Goal: Task Accomplishment & Management: Use online tool/utility

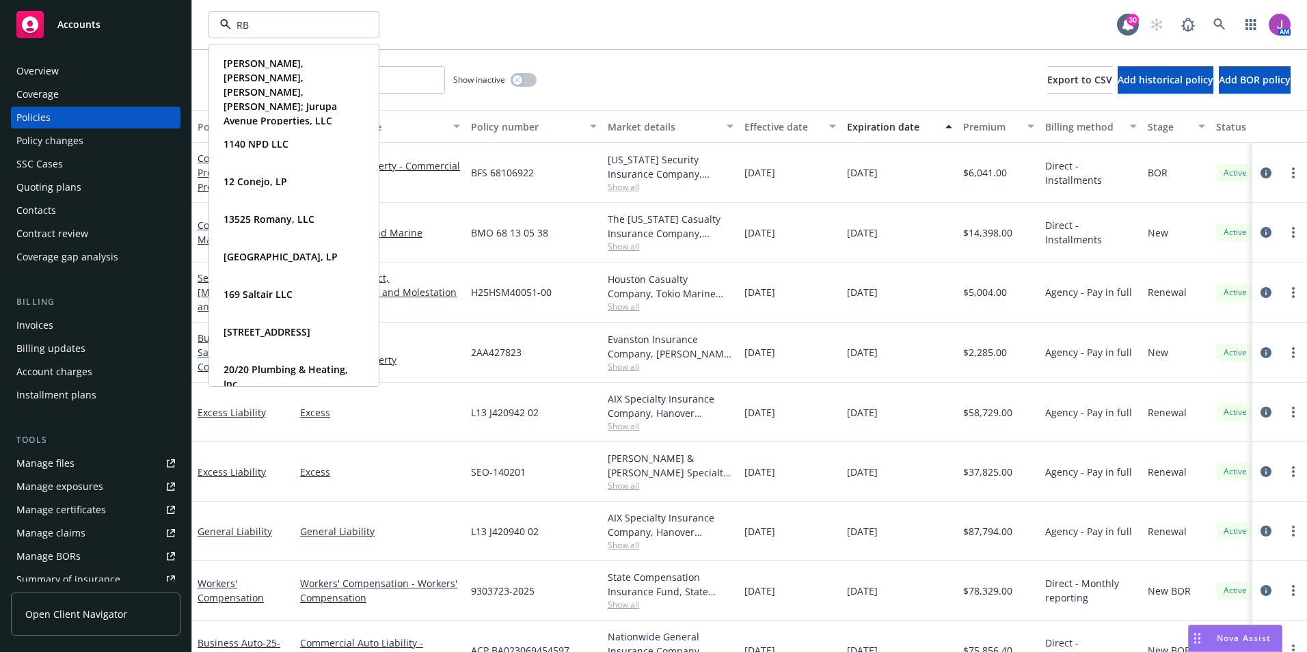
type input "RBT"
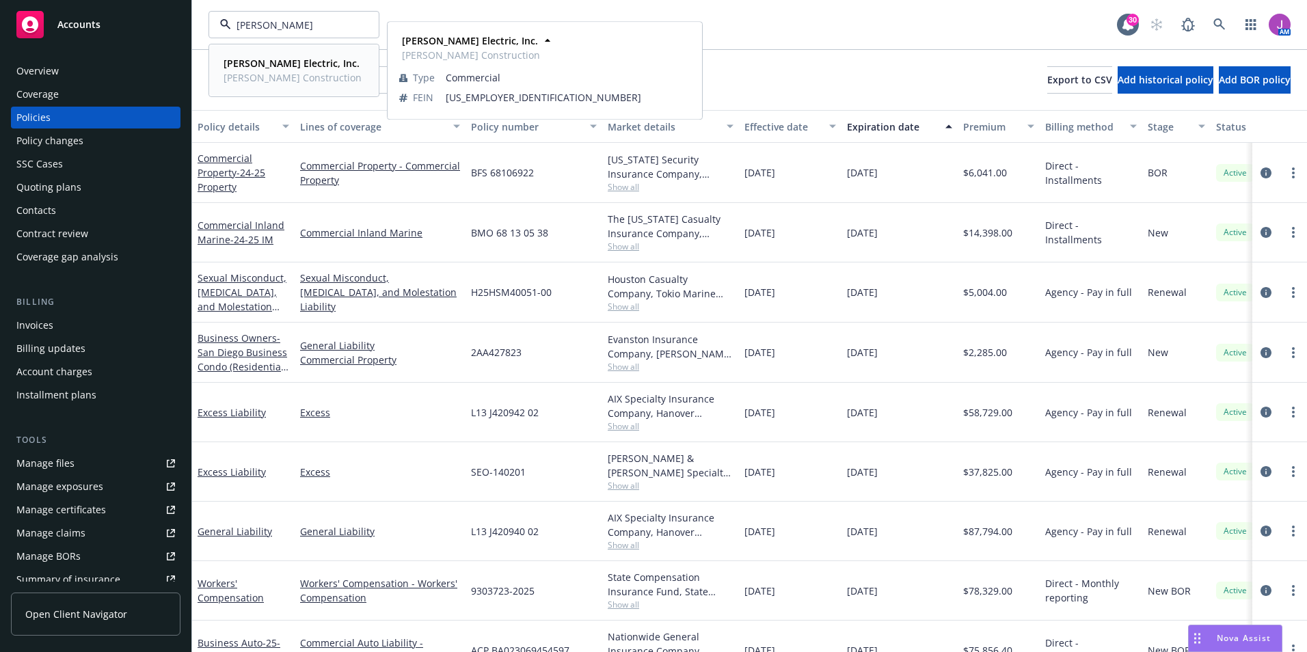
click at [281, 75] on span "RBT Construction" at bounding box center [292, 77] width 138 height 14
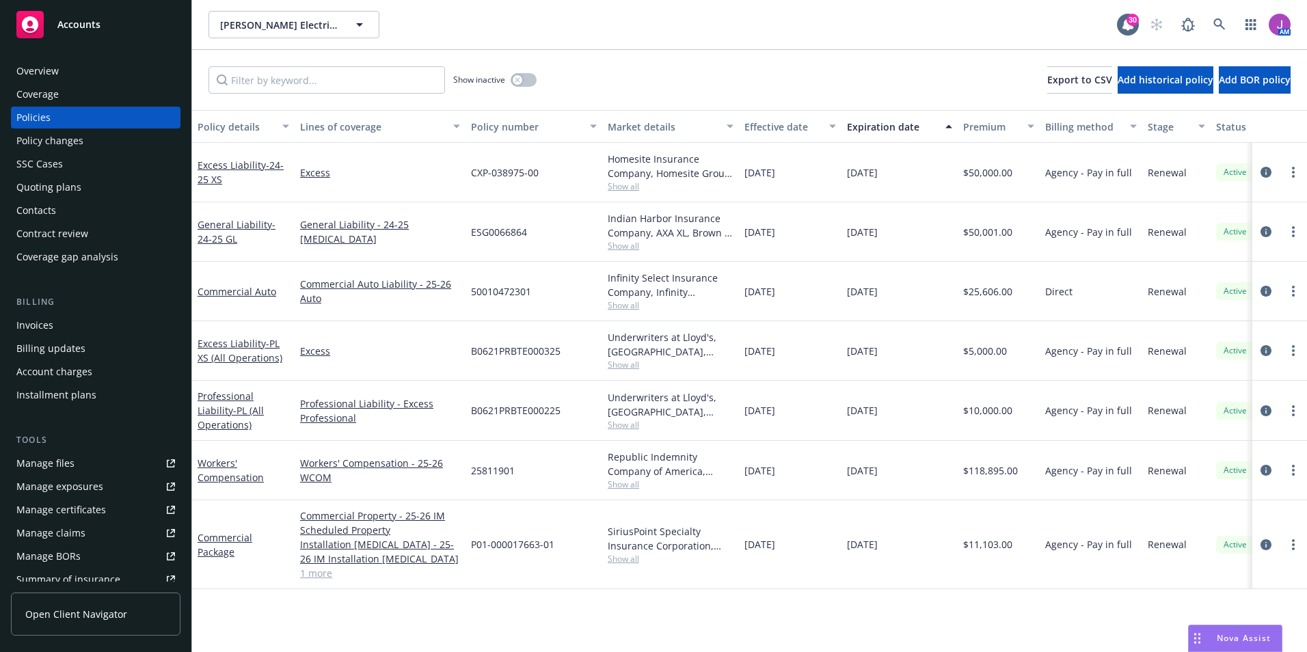
click at [54, 329] on div "Invoices" at bounding box center [95, 325] width 159 height 22
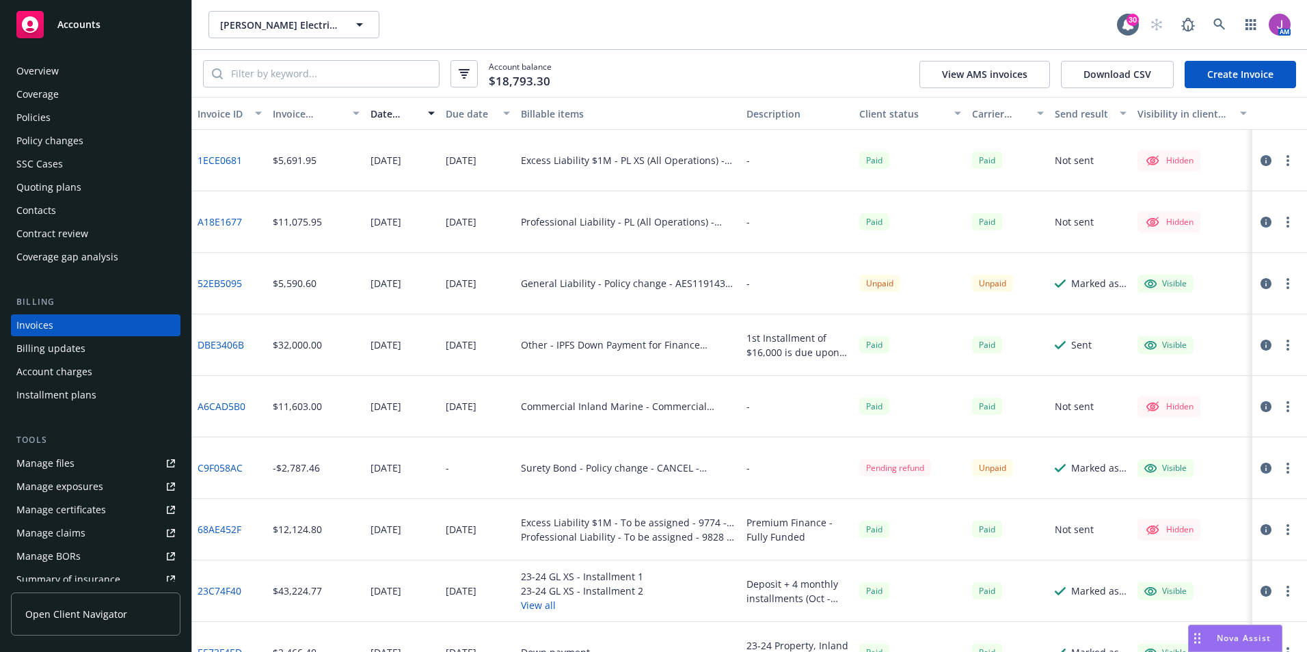
click at [216, 162] on link "1ECE0681" at bounding box center [219, 160] width 44 height 14
click at [59, 144] on div "Policy changes" at bounding box center [49, 141] width 67 height 22
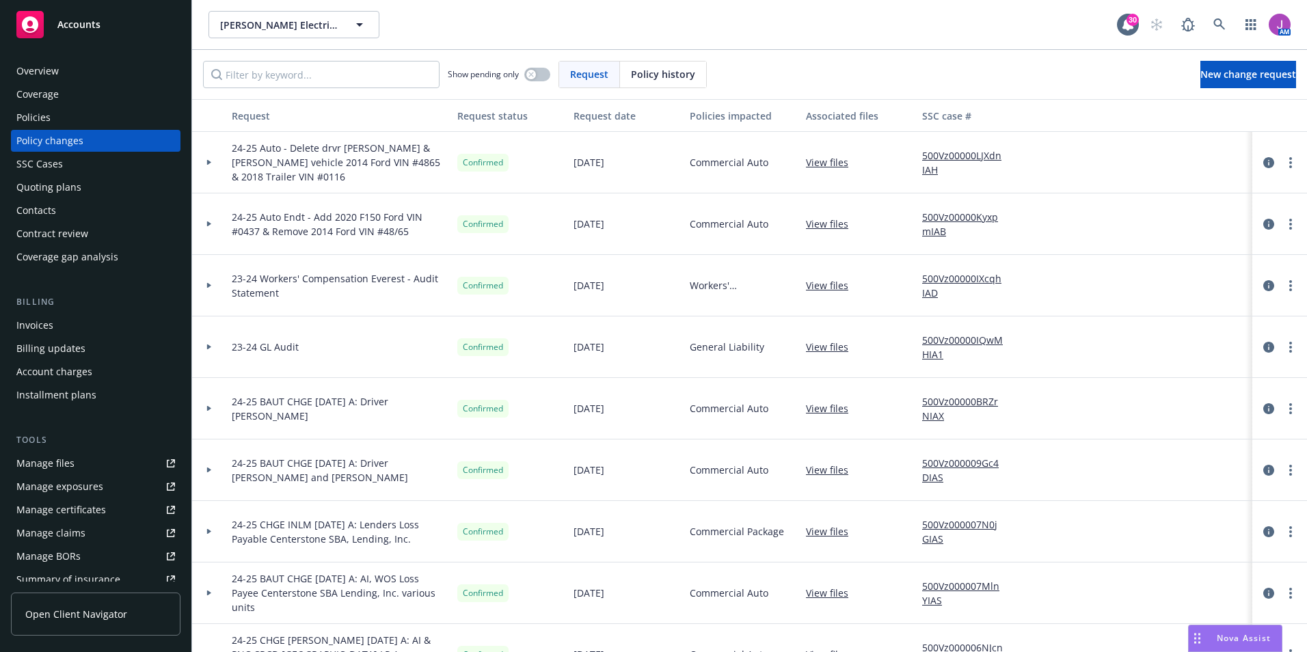
click at [213, 351] on div at bounding box center [209, 347] width 34 height 62
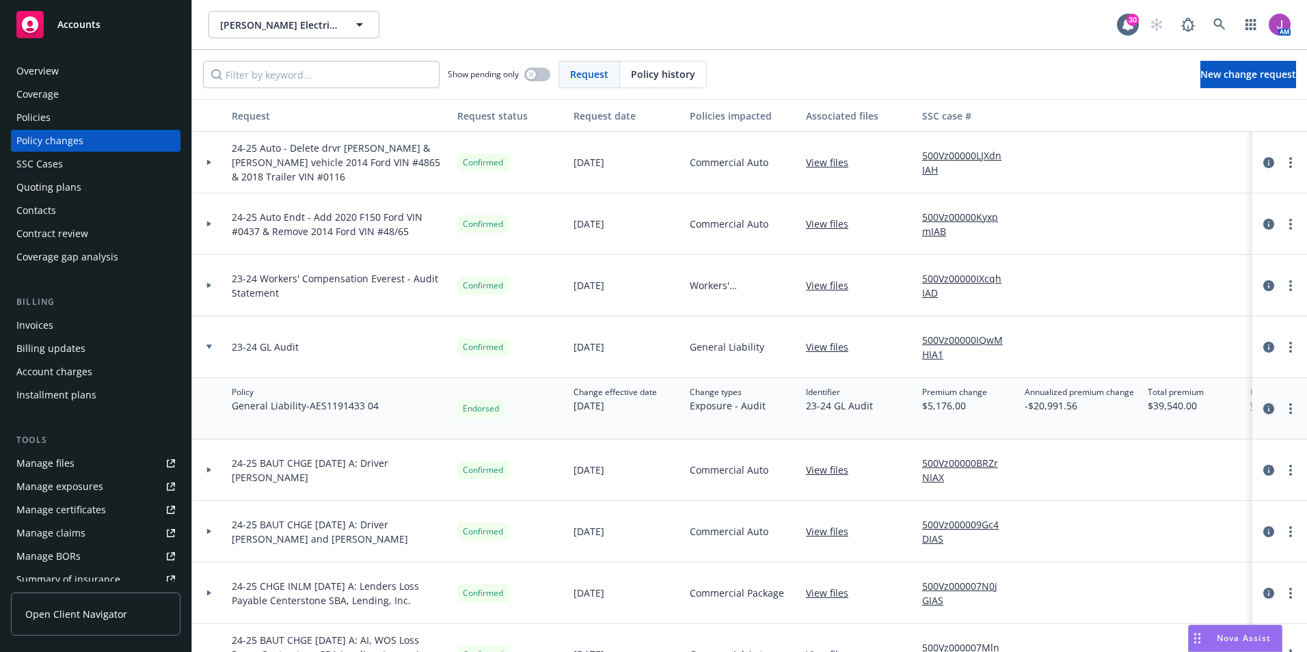
click at [1263, 407] on icon "circleInformation" at bounding box center [1268, 408] width 11 height 11
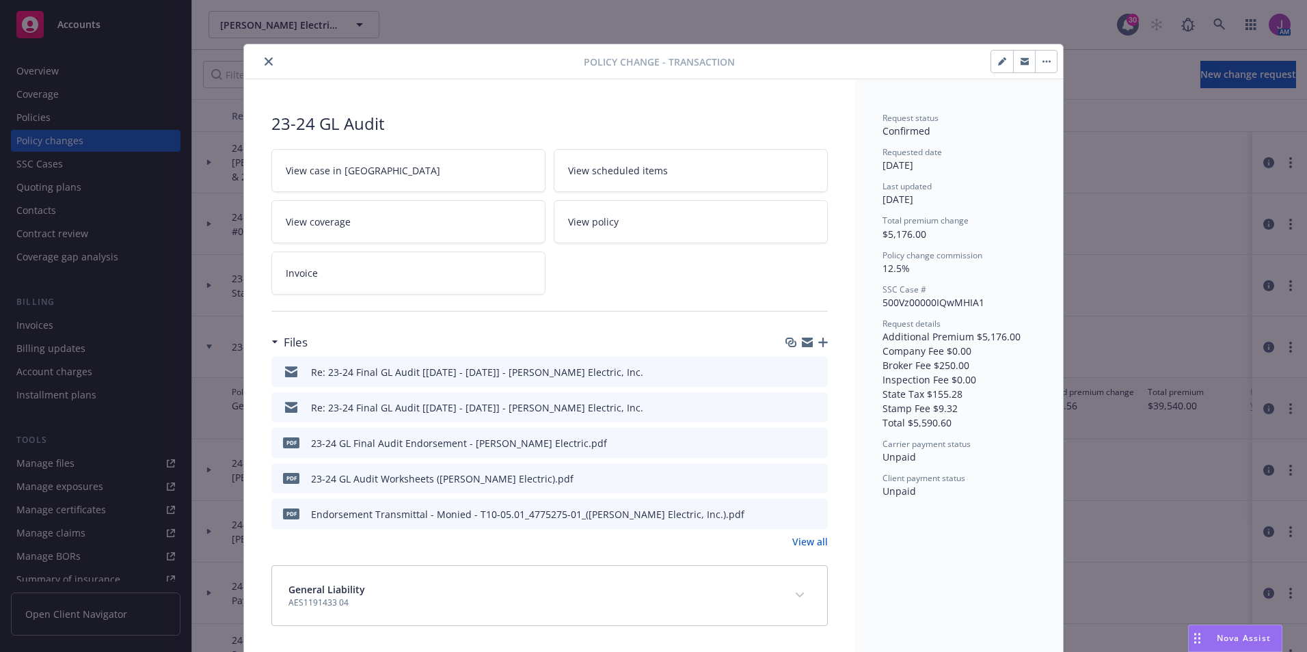
scroll to position [3, 0]
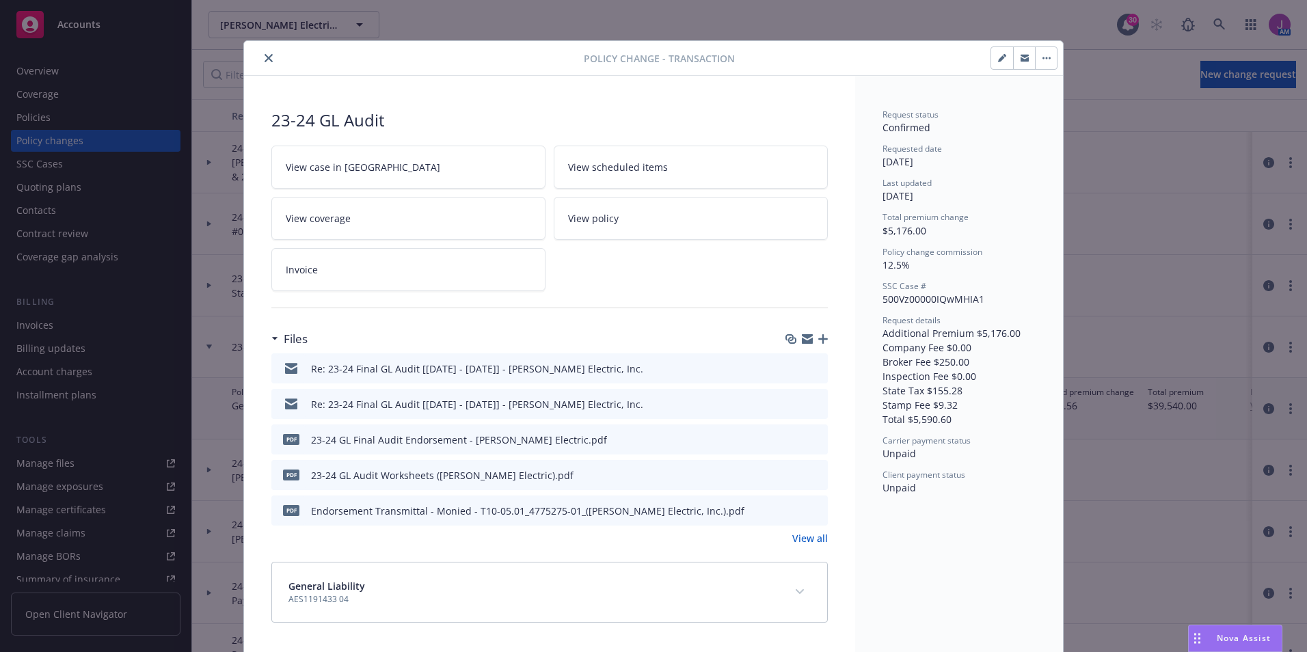
click at [335, 171] on span "View case in SSC" at bounding box center [363, 167] width 154 height 14
click at [339, 271] on link "Invoice" at bounding box center [408, 269] width 274 height 43
click at [268, 59] on button "close" at bounding box center [268, 58] width 16 height 16
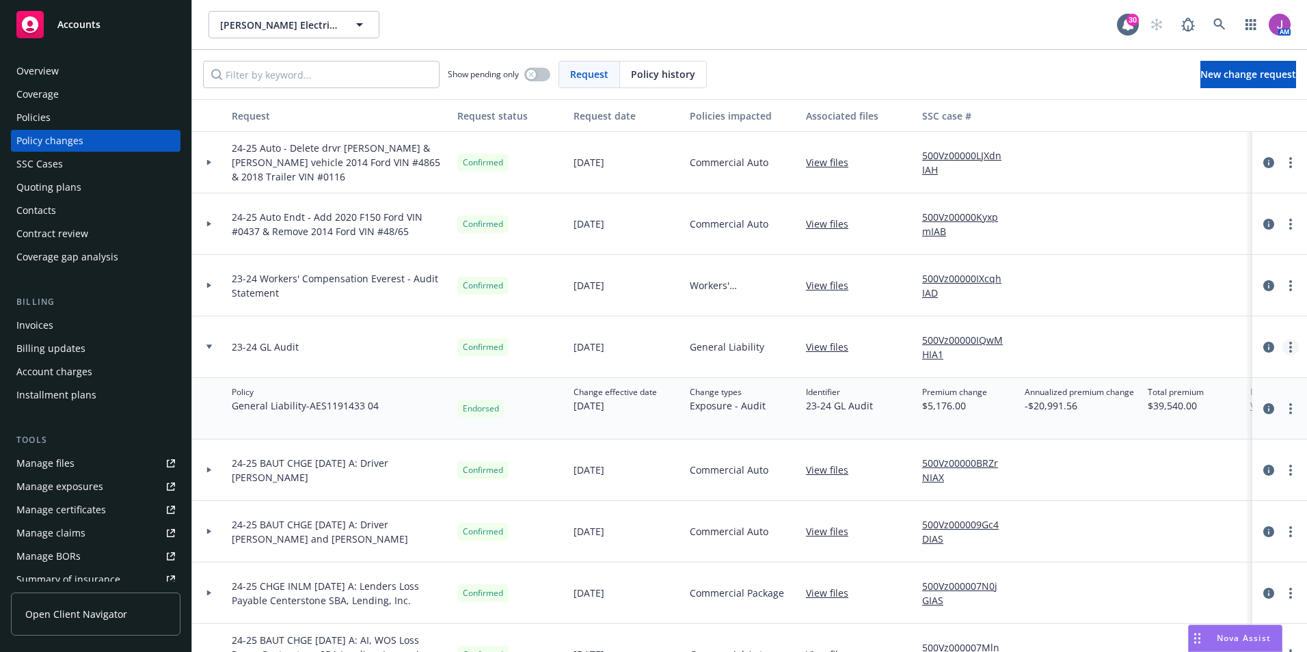
click at [1283, 349] on link "more" at bounding box center [1290, 347] width 16 height 16
click at [1135, 377] on link "Copy logging email" at bounding box center [1170, 374] width 234 height 27
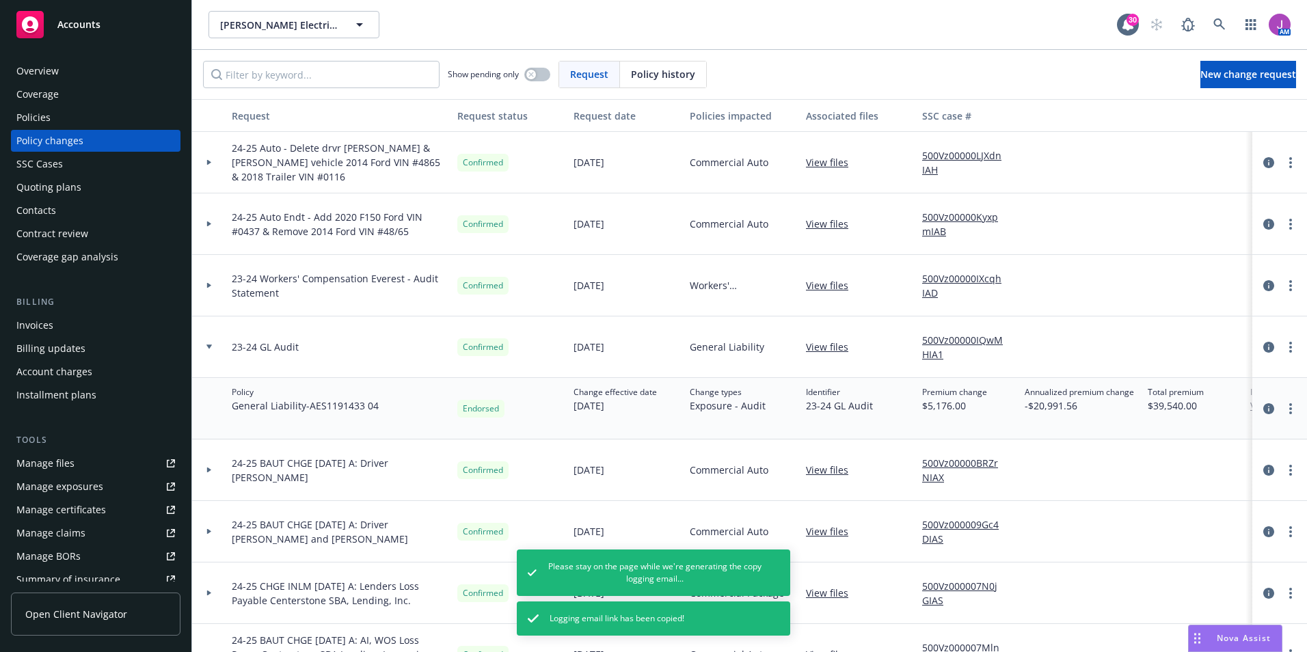
click at [62, 72] on div "Overview" at bounding box center [95, 71] width 159 height 22
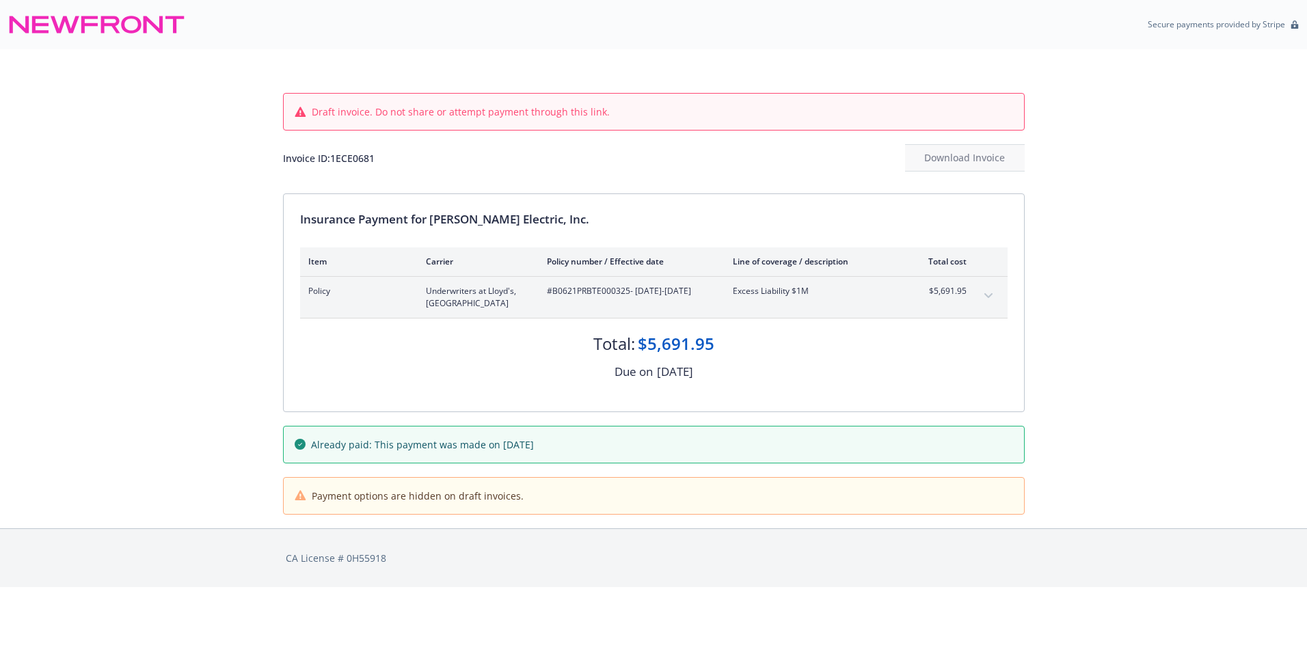
click at [985, 295] on icon "expand content" at bounding box center [987, 295] width 8 height 5
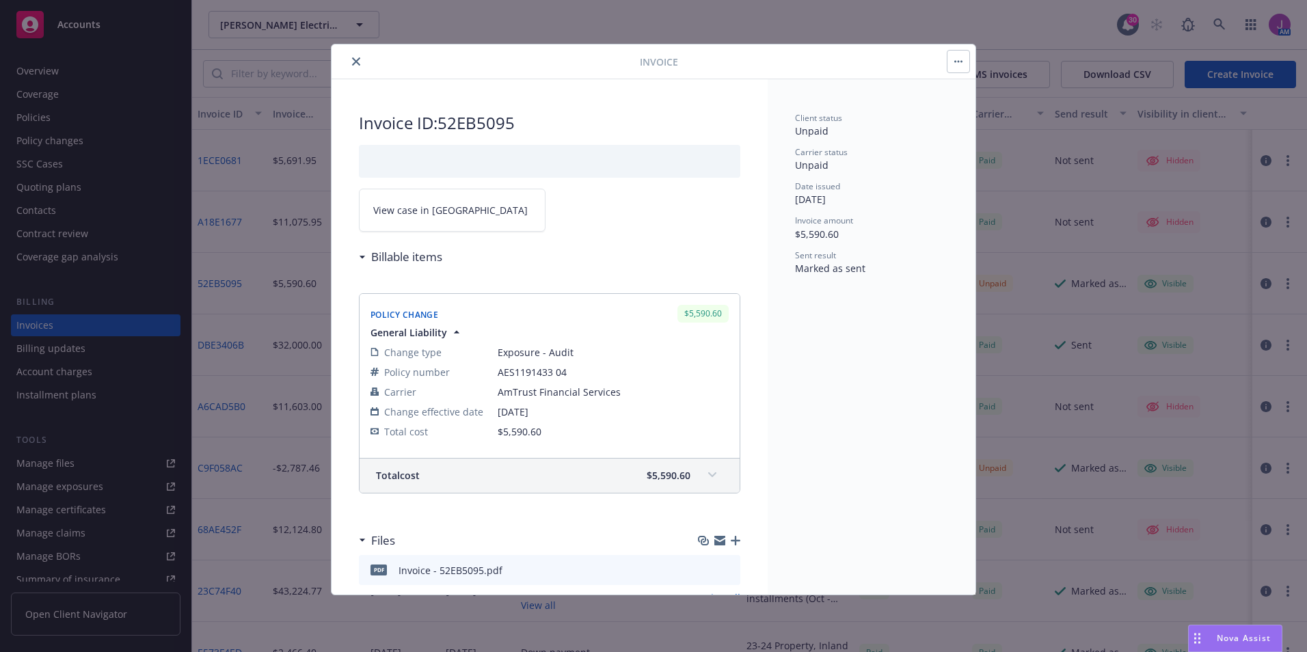
click at [412, 214] on span "View case in SSC" at bounding box center [450, 210] width 154 height 14
click at [357, 62] on icon "close" at bounding box center [356, 61] width 8 height 8
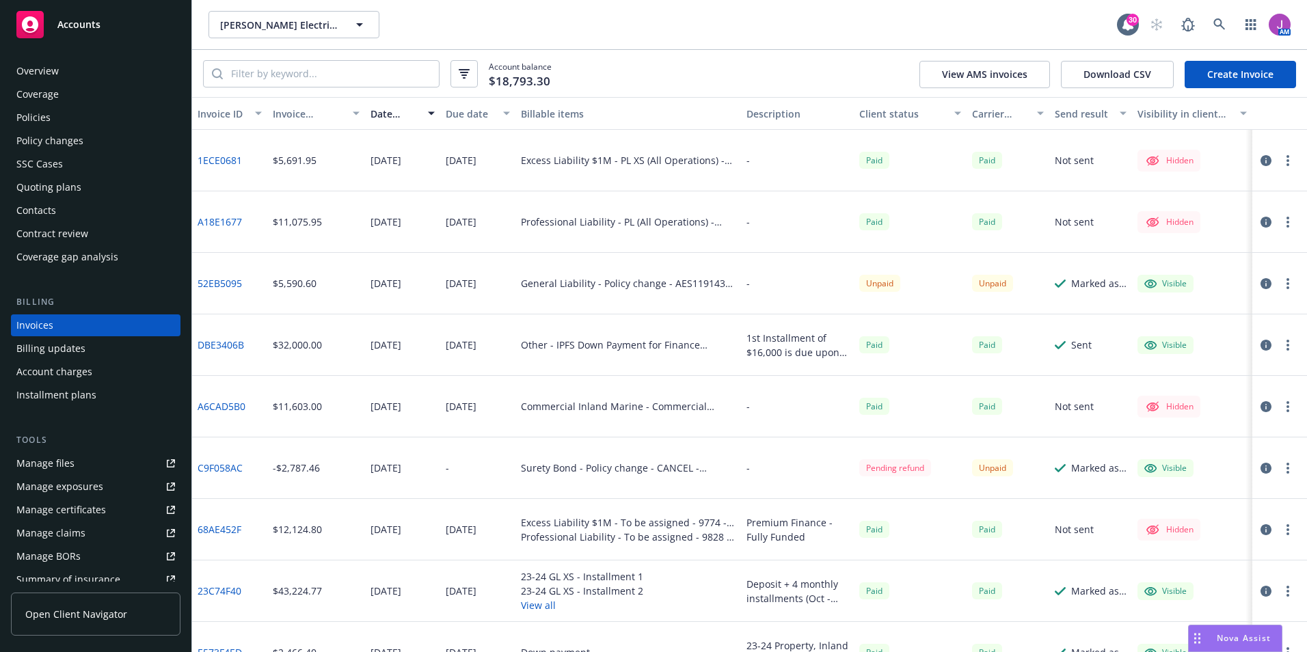
click at [70, 126] on div "Policies" at bounding box center [95, 118] width 159 height 22
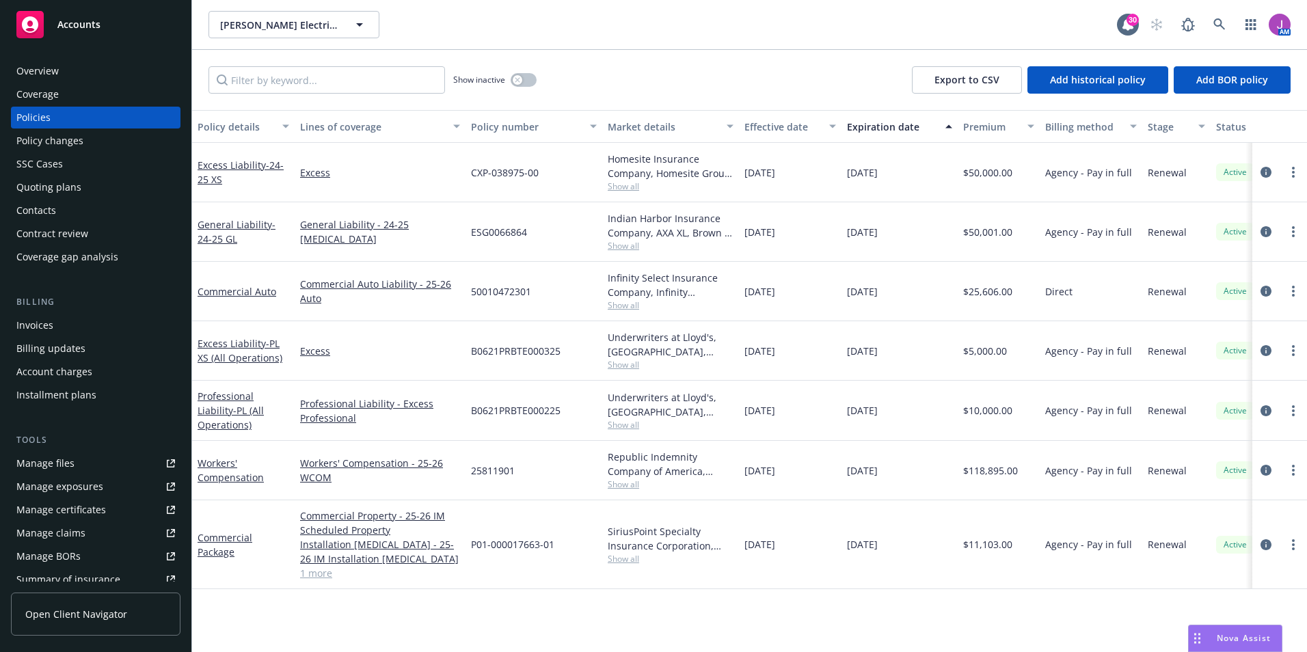
click at [53, 146] on div "Policy changes" at bounding box center [49, 141] width 67 height 22
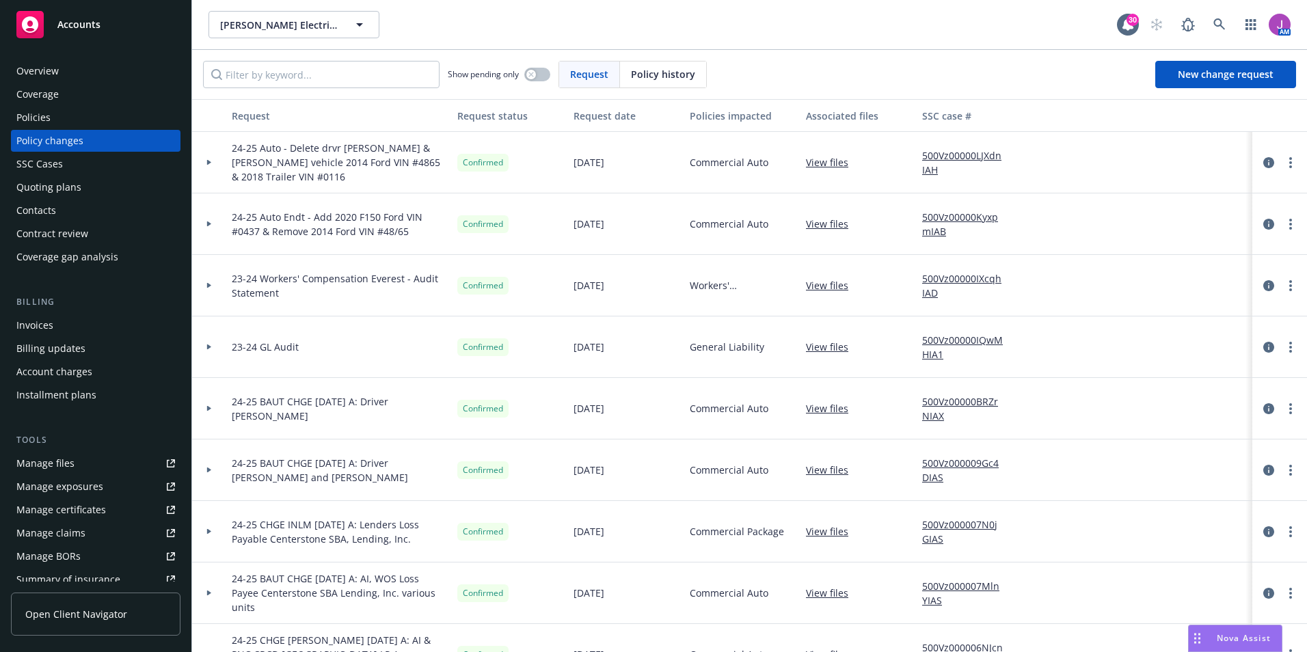
click at [208, 346] on icon at bounding box center [209, 346] width 4 height 5
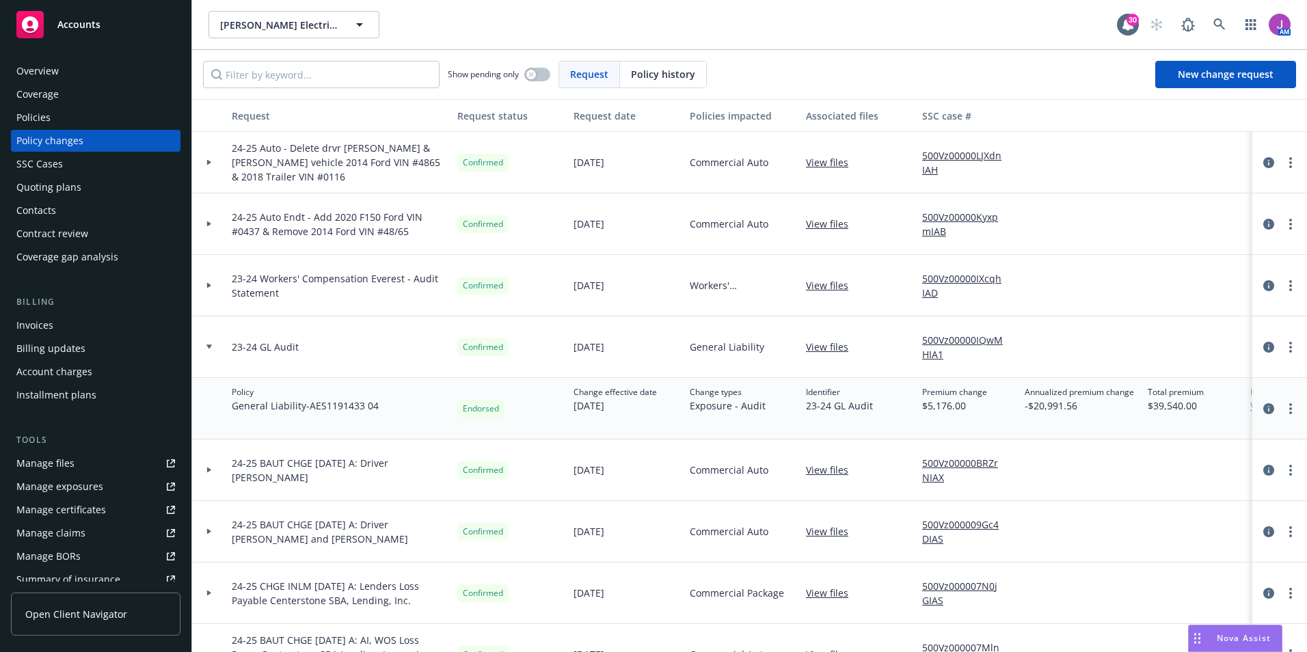
click at [826, 345] on link "View files" at bounding box center [832, 347] width 53 height 14
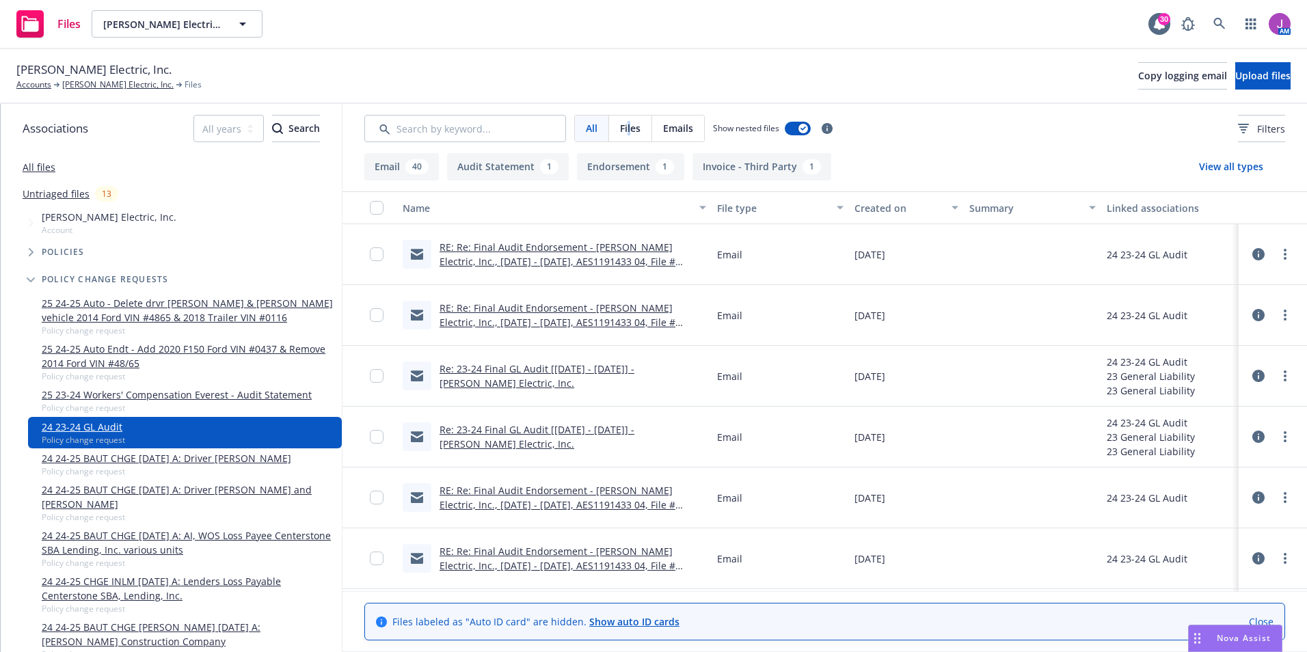
click at [629, 126] on span "Files" at bounding box center [630, 128] width 21 height 14
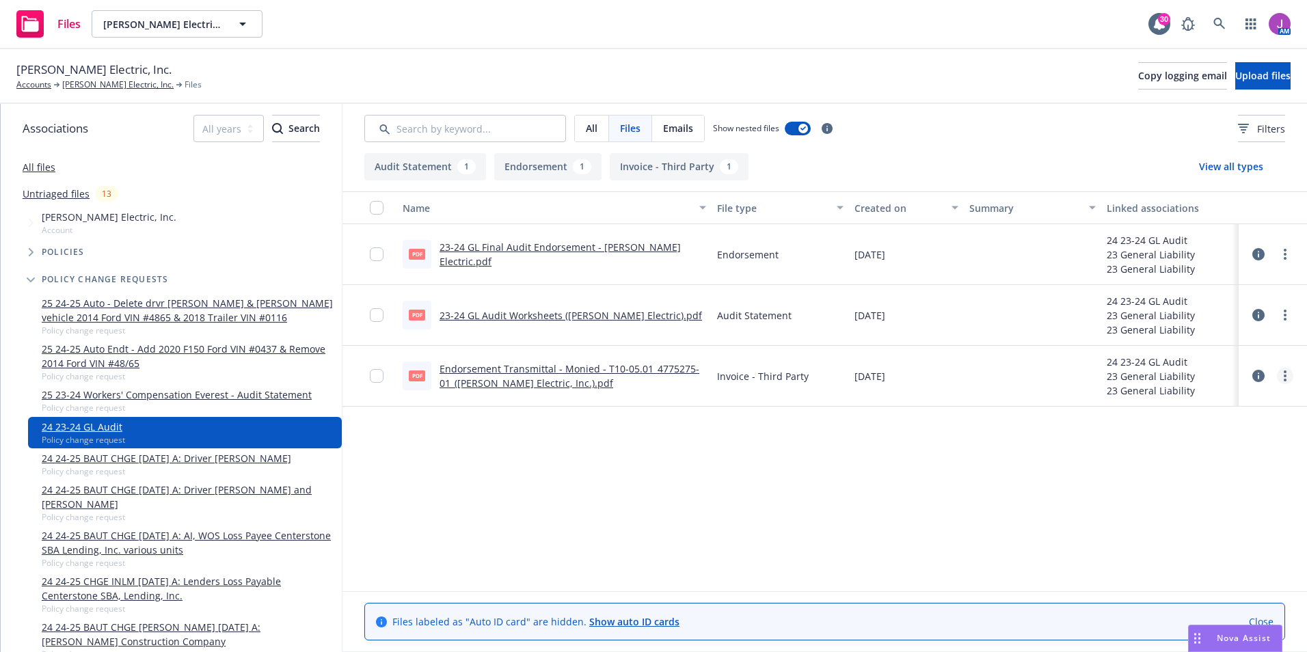
click at [1283, 377] on icon "more" at bounding box center [1284, 375] width 3 height 11
click at [1207, 432] on link "Download" at bounding box center [1224, 431] width 136 height 27
click at [1287, 377] on link "more" at bounding box center [1285, 376] width 16 height 16
click at [1212, 430] on link "Download" at bounding box center [1224, 431] width 136 height 27
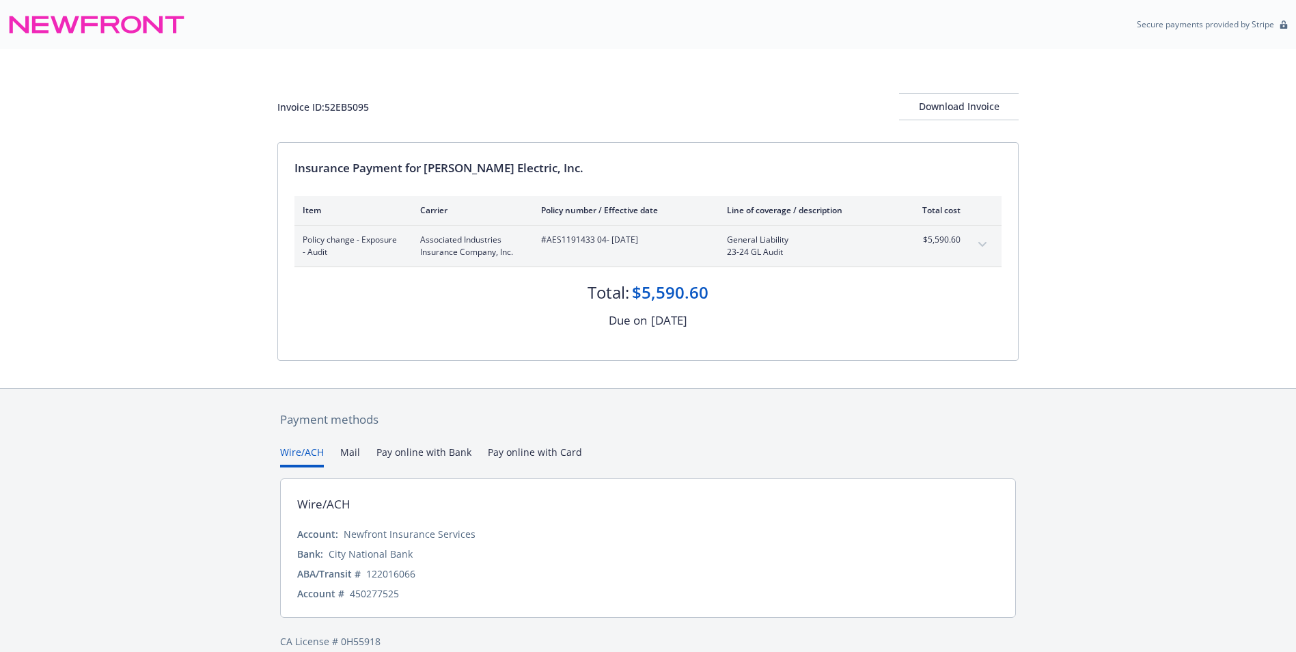
click at [973, 251] on button "expand content" at bounding box center [983, 245] width 22 height 22
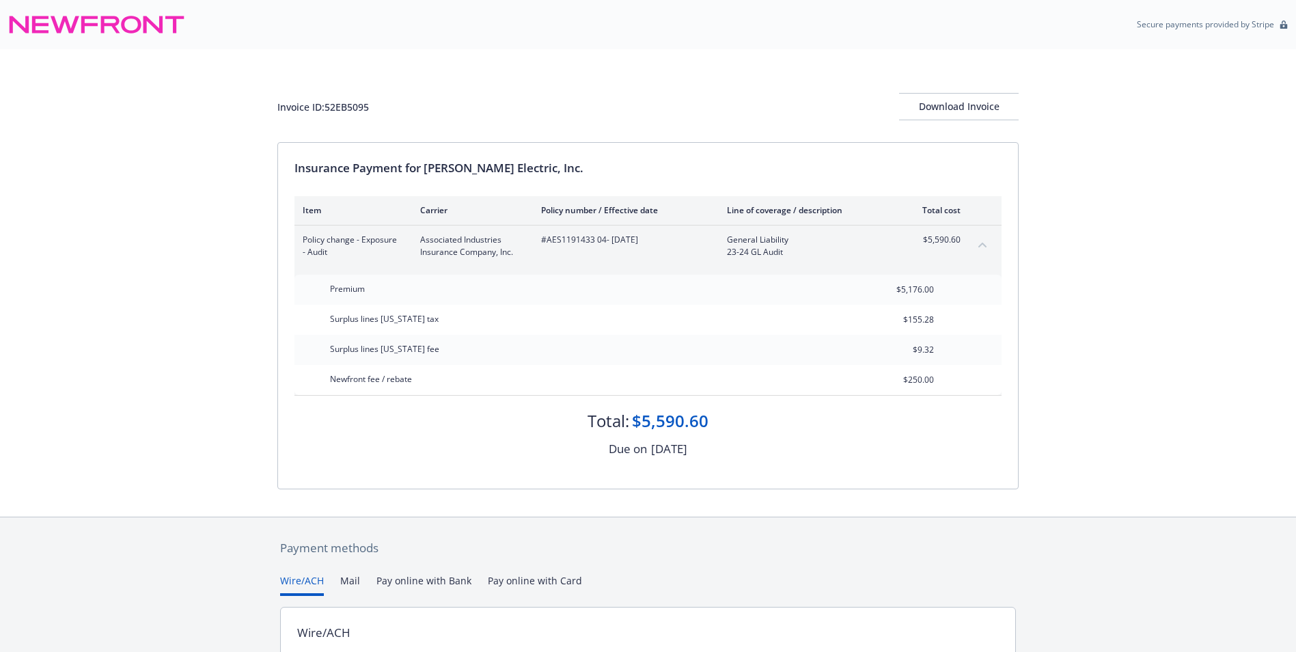
click at [982, 246] on icon "collapse content" at bounding box center [983, 244] width 8 height 5
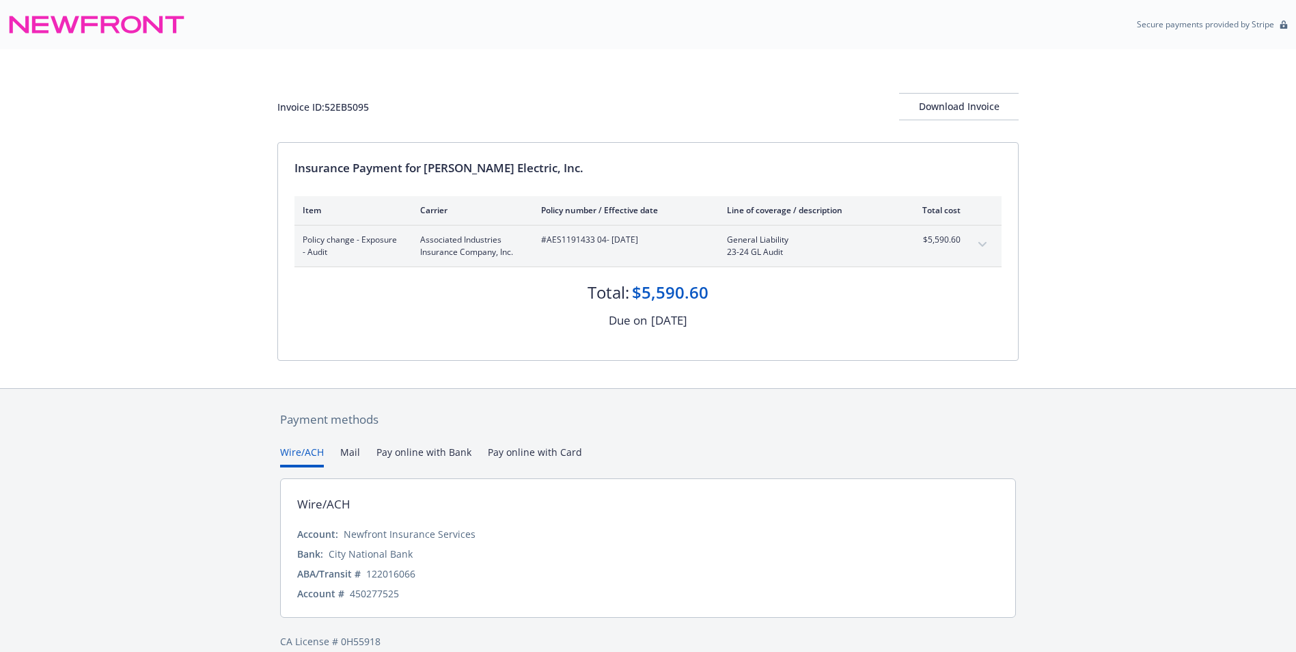
click at [982, 246] on icon "expand content" at bounding box center [983, 244] width 8 height 5
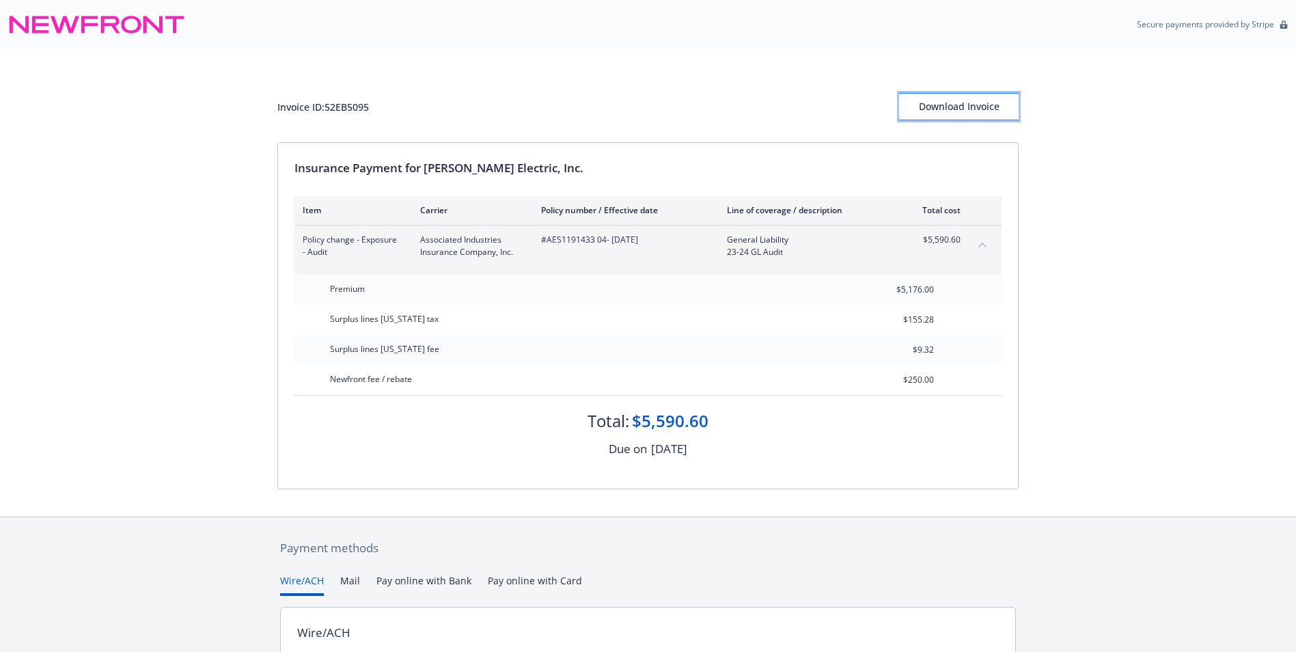
click at [962, 101] on div "Download Invoice" at bounding box center [959, 107] width 120 height 26
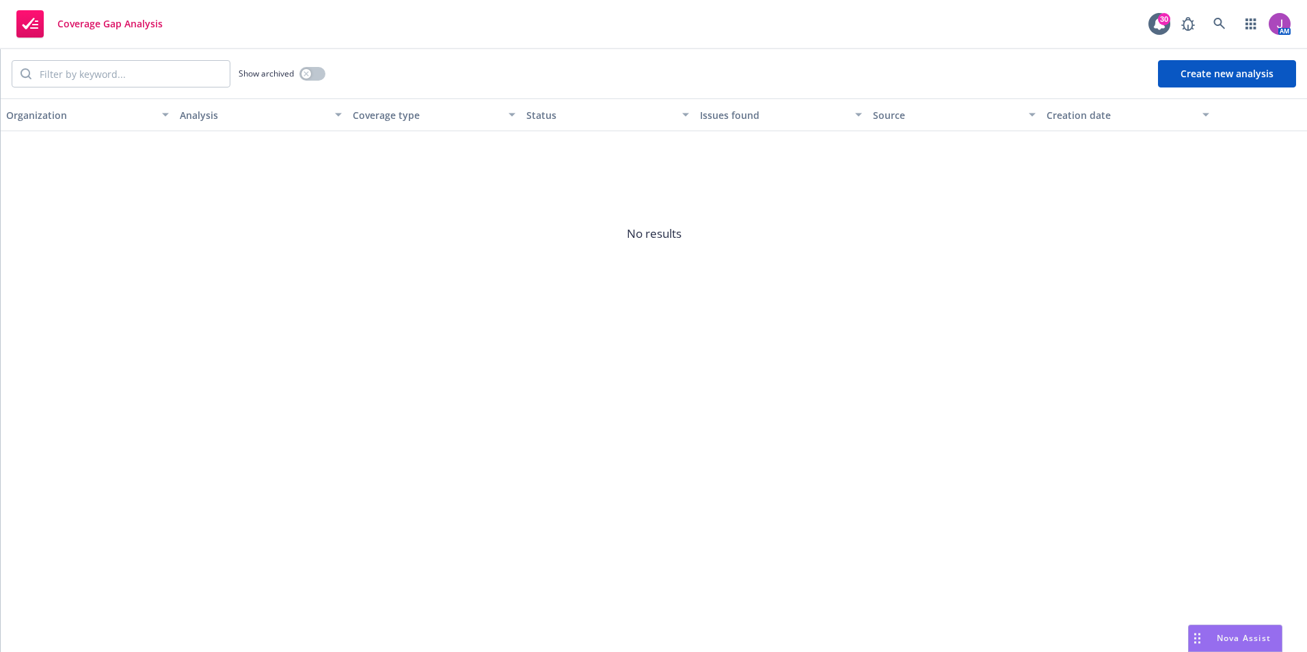
click at [1237, 77] on button "Create new analysis" at bounding box center [1227, 73] width 138 height 27
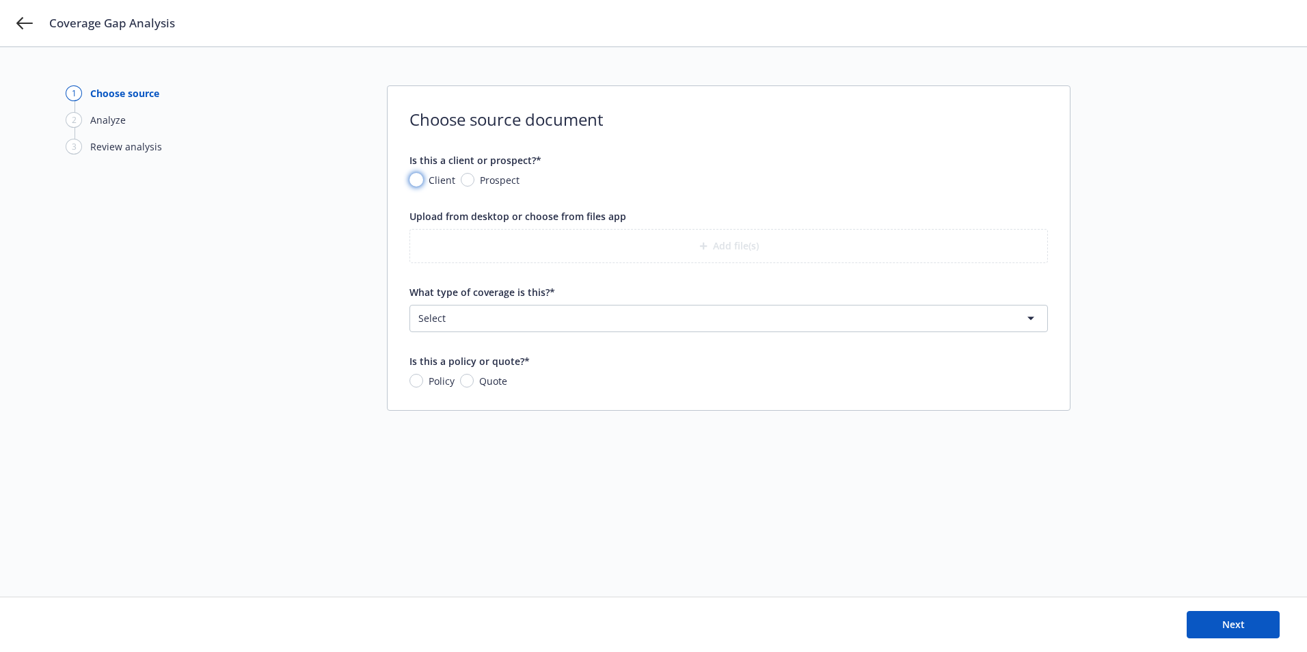
click at [418, 181] on input "Client" at bounding box center [416, 180] width 14 height 14
radio input "true"
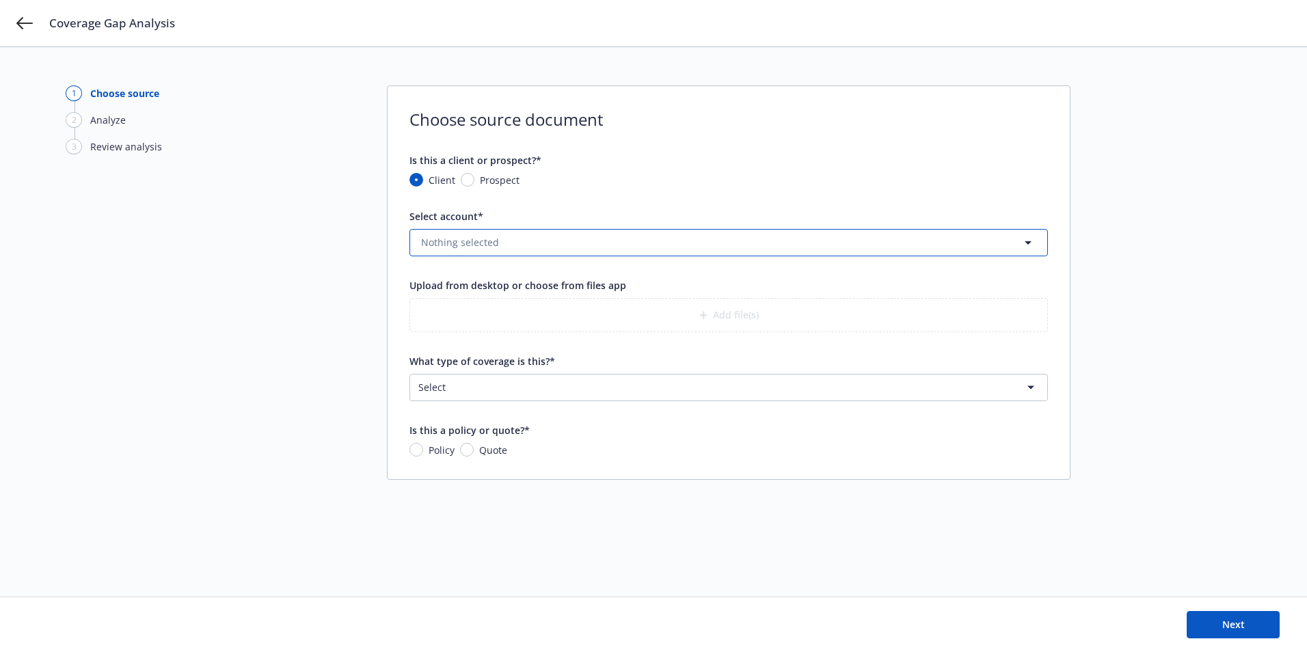
click at [484, 244] on span "Nothing selected" at bounding box center [460, 242] width 78 height 14
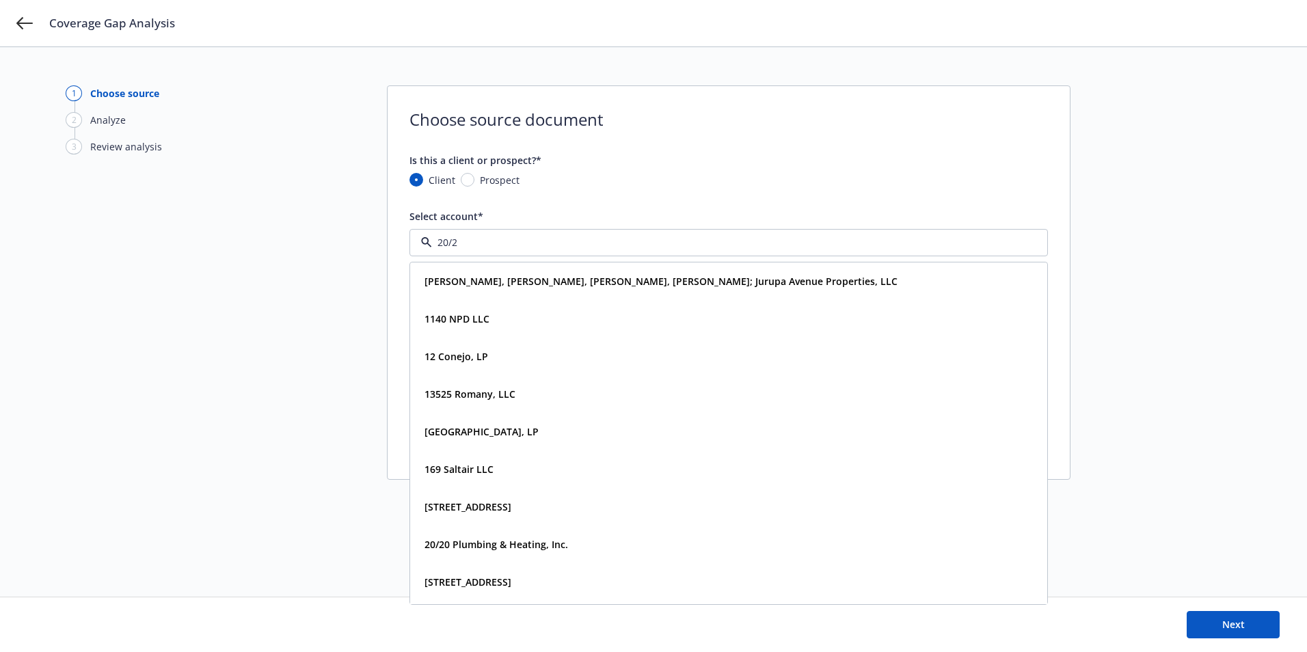
type input "20/20"
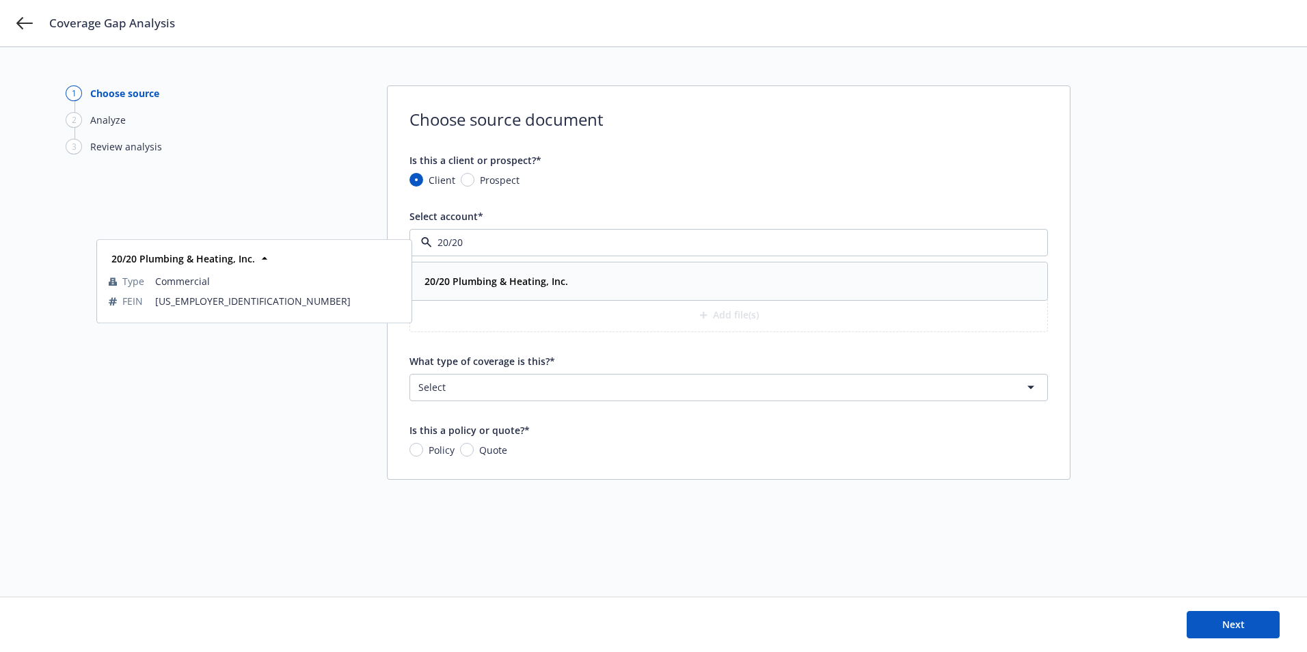
click at [504, 280] on strong "20/20 Plumbing & Heating, Inc." at bounding box center [496, 281] width 144 height 13
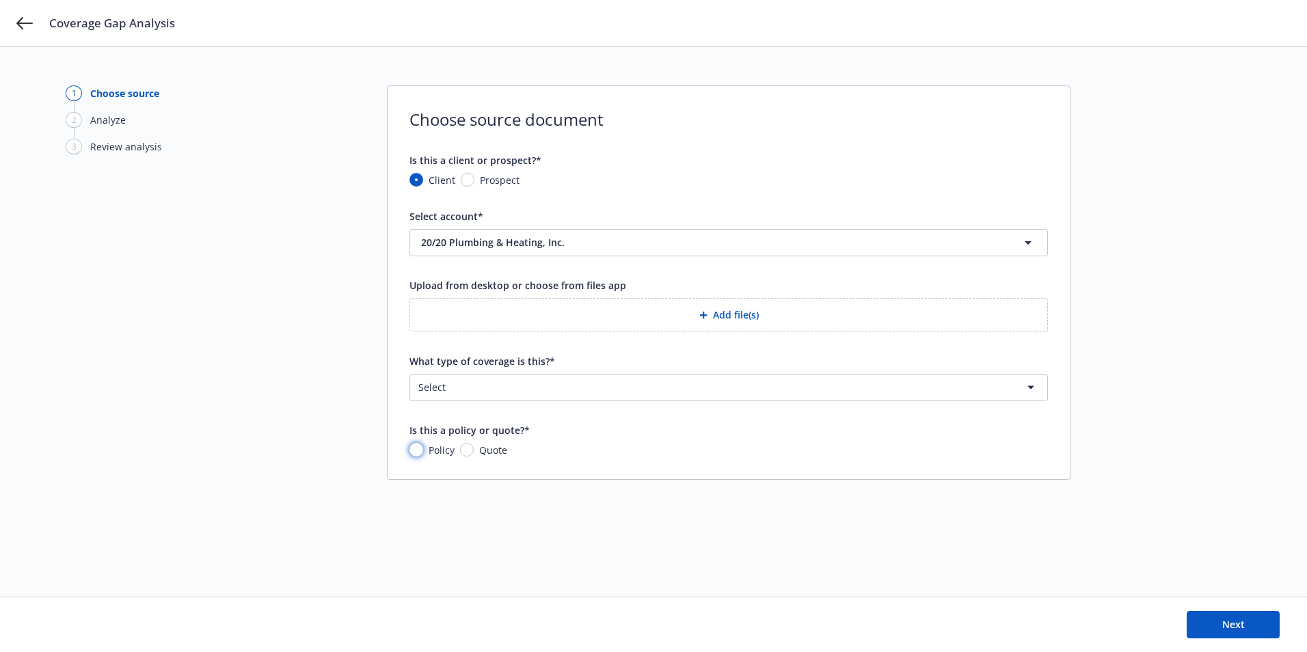
click at [417, 454] on input "Policy" at bounding box center [416, 450] width 14 height 14
radio input "true"
click at [502, 385] on html "Coverage Gap Analysis 1 Choose source 2 Analyze 3 Review analysis Choose source…" at bounding box center [653, 326] width 1307 height 652
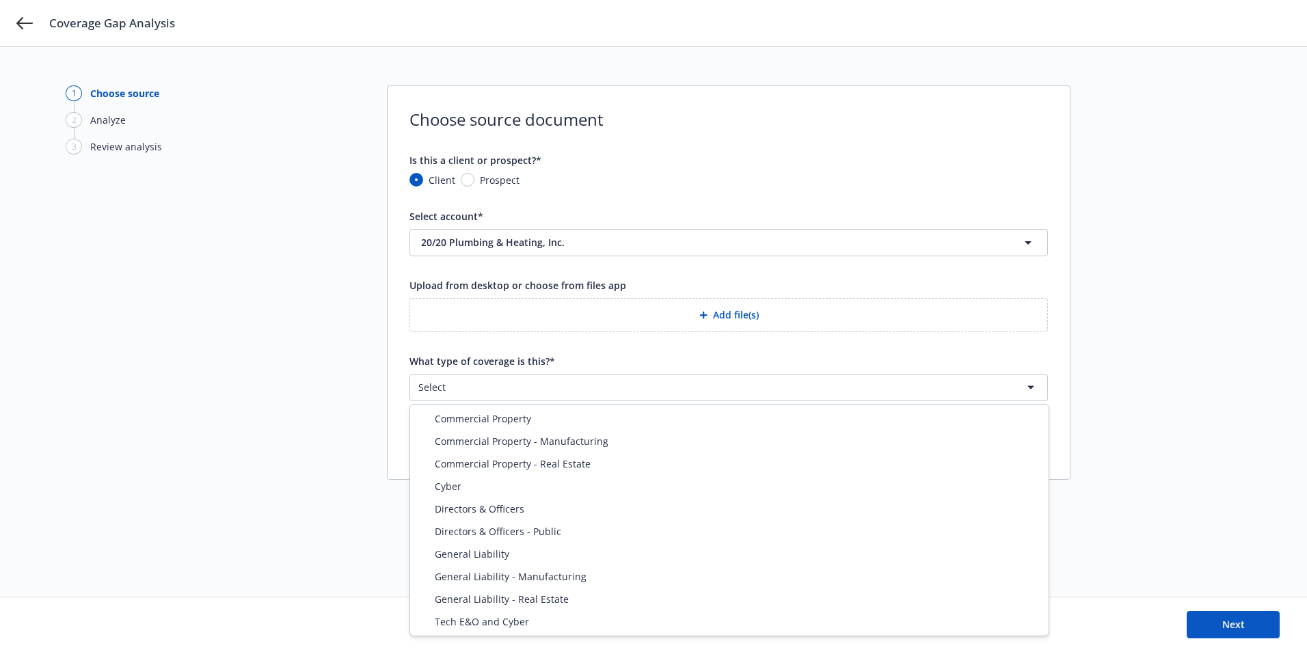
select select "DIRECTORS_AND_OFFICERS"
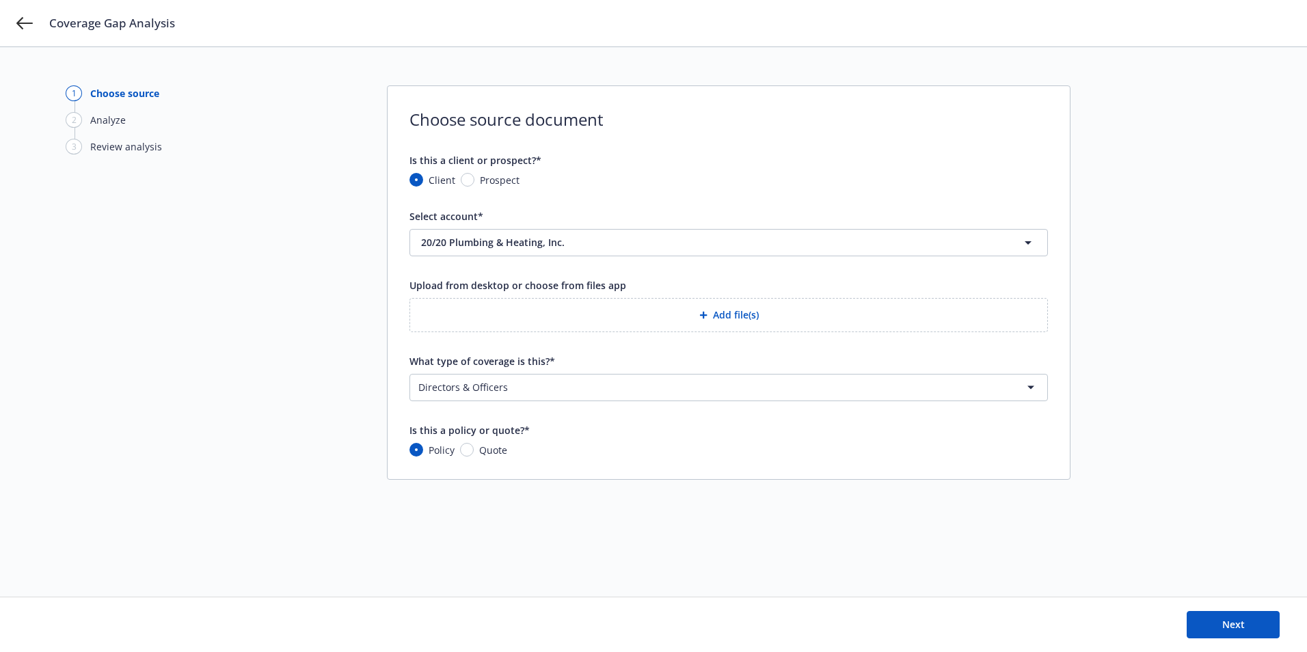
click at [737, 320] on button "Add file(s)" at bounding box center [728, 315] width 638 height 34
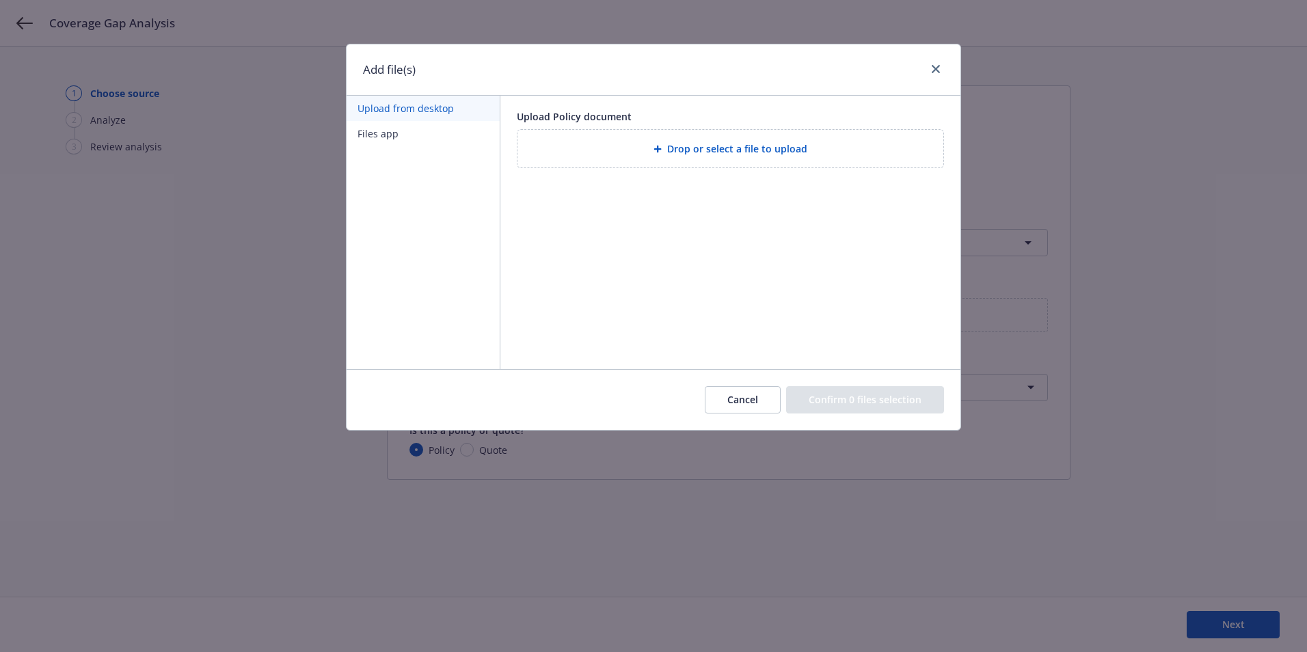
click at [728, 139] on div "Drop or select a file to upload" at bounding box center [730, 149] width 426 height 38
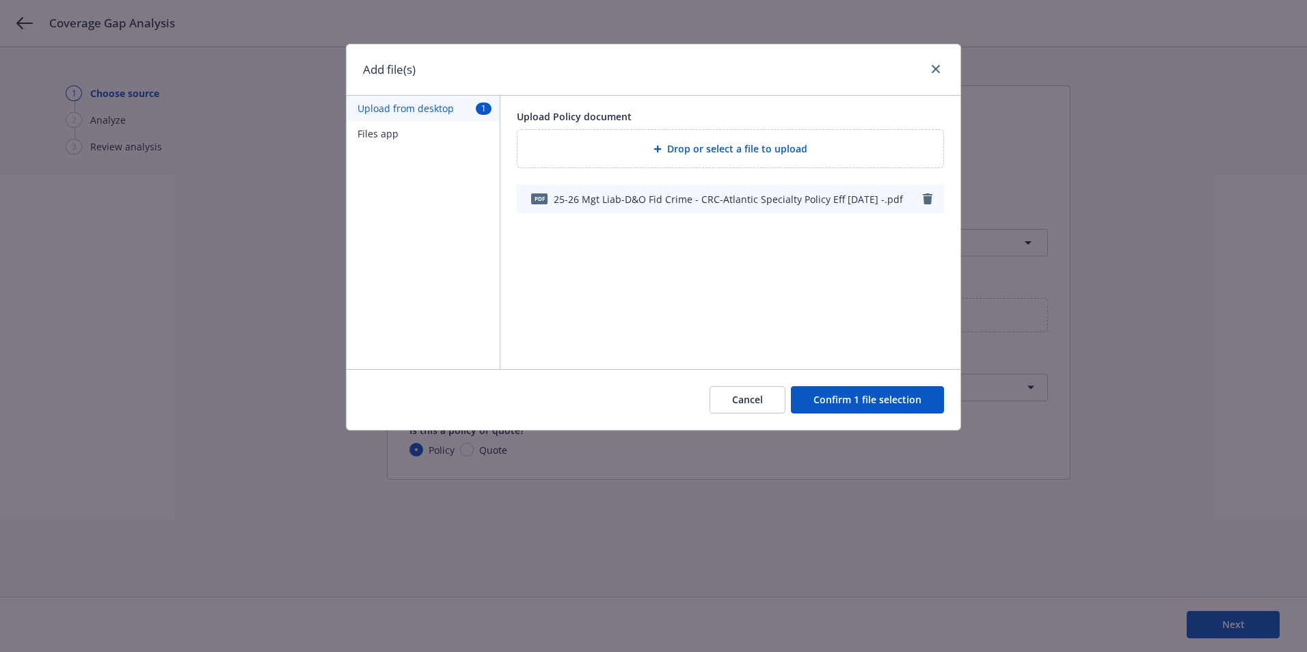
click at [851, 400] on button "Confirm 1 file selection" at bounding box center [867, 399] width 153 height 27
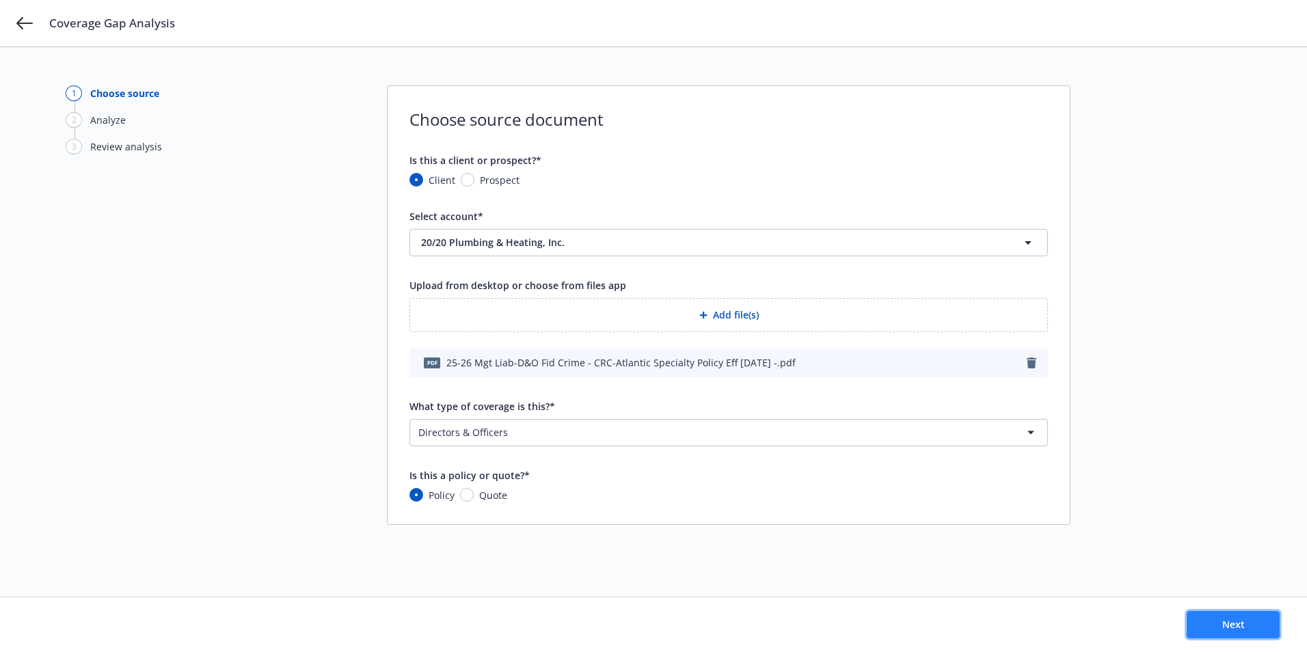
click at [1244, 626] on span "Next" at bounding box center [1233, 624] width 23 height 13
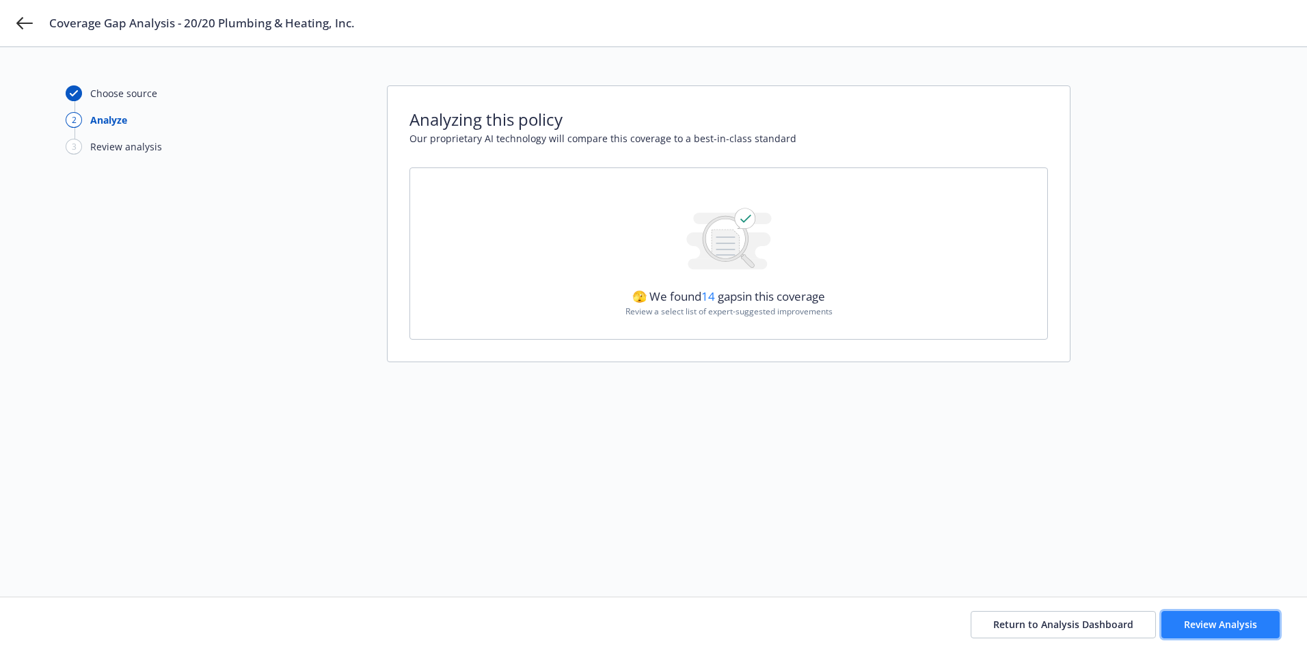
click at [1240, 622] on span "Review Analysis" at bounding box center [1220, 624] width 73 height 13
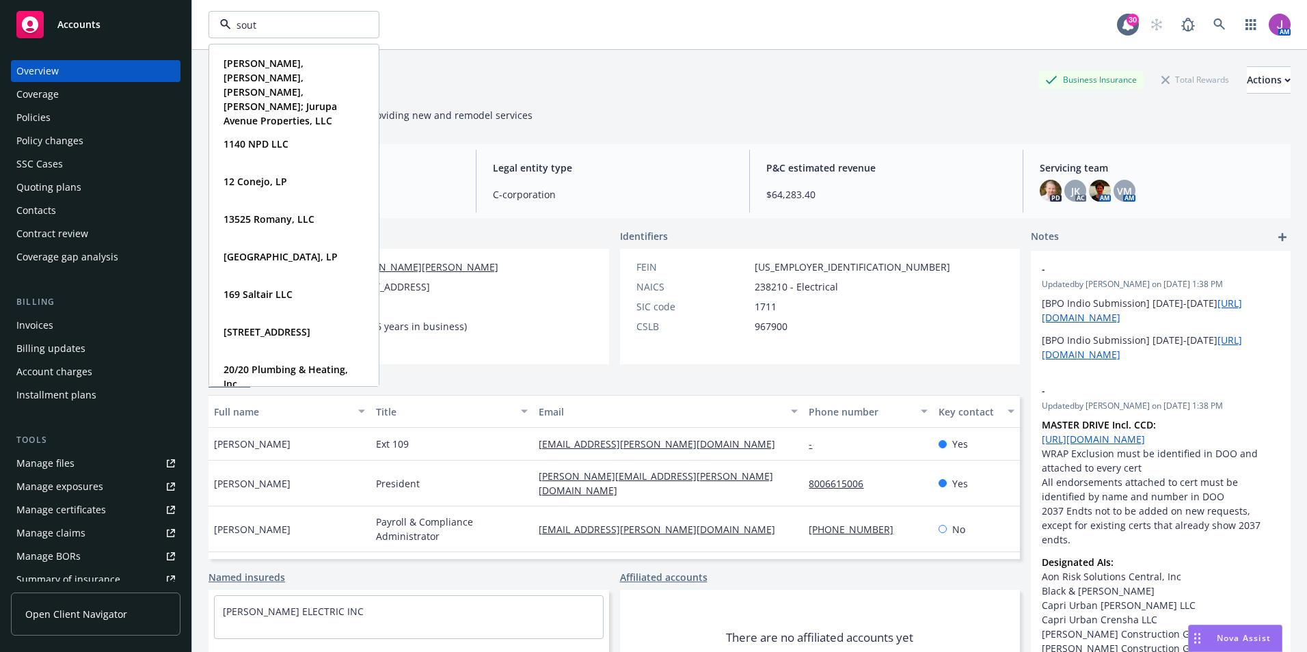
type input "south"
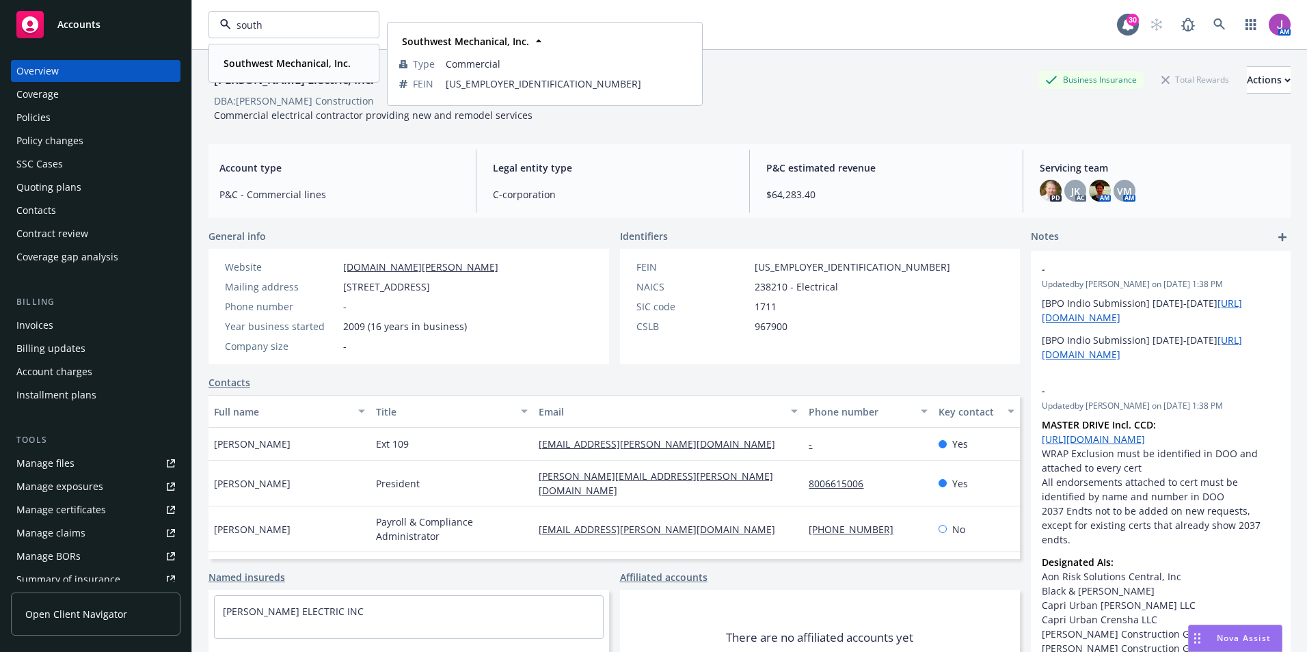
click at [265, 66] on strong "Southwest Mechanical, Inc." at bounding box center [286, 63] width 127 height 13
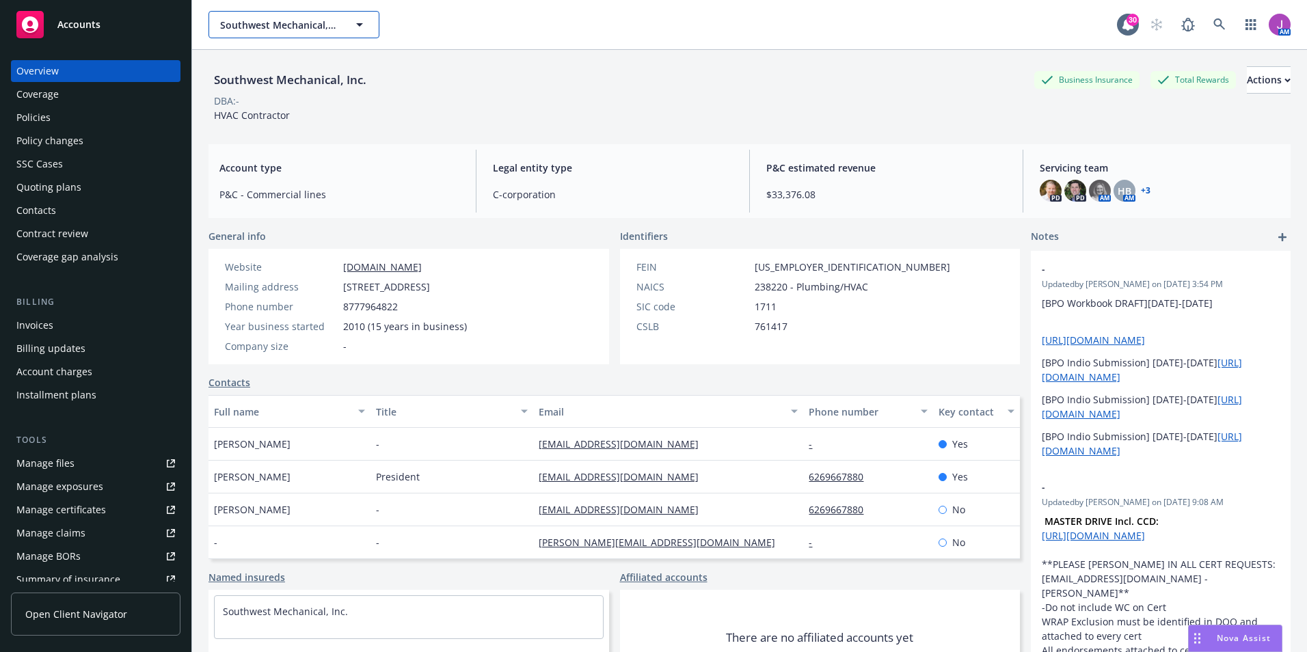
click at [264, 22] on span "Southwest Mechanical, Inc." at bounding box center [279, 25] width 118 height 14
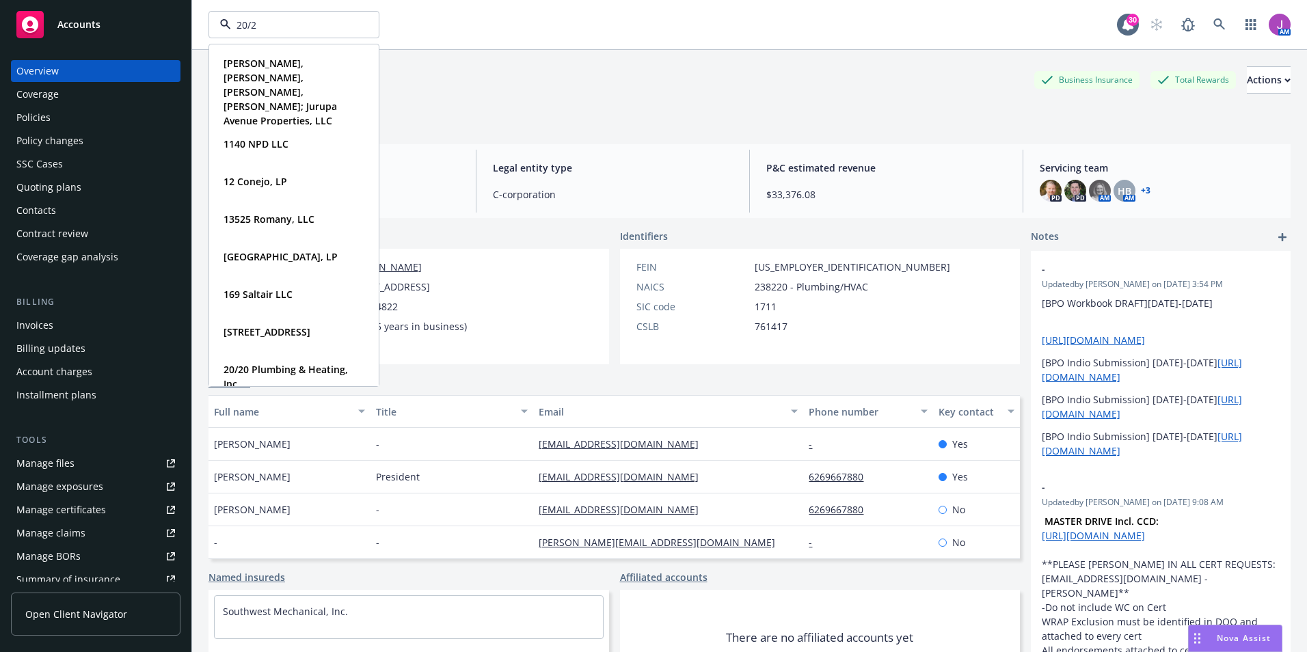
type input "20/20"
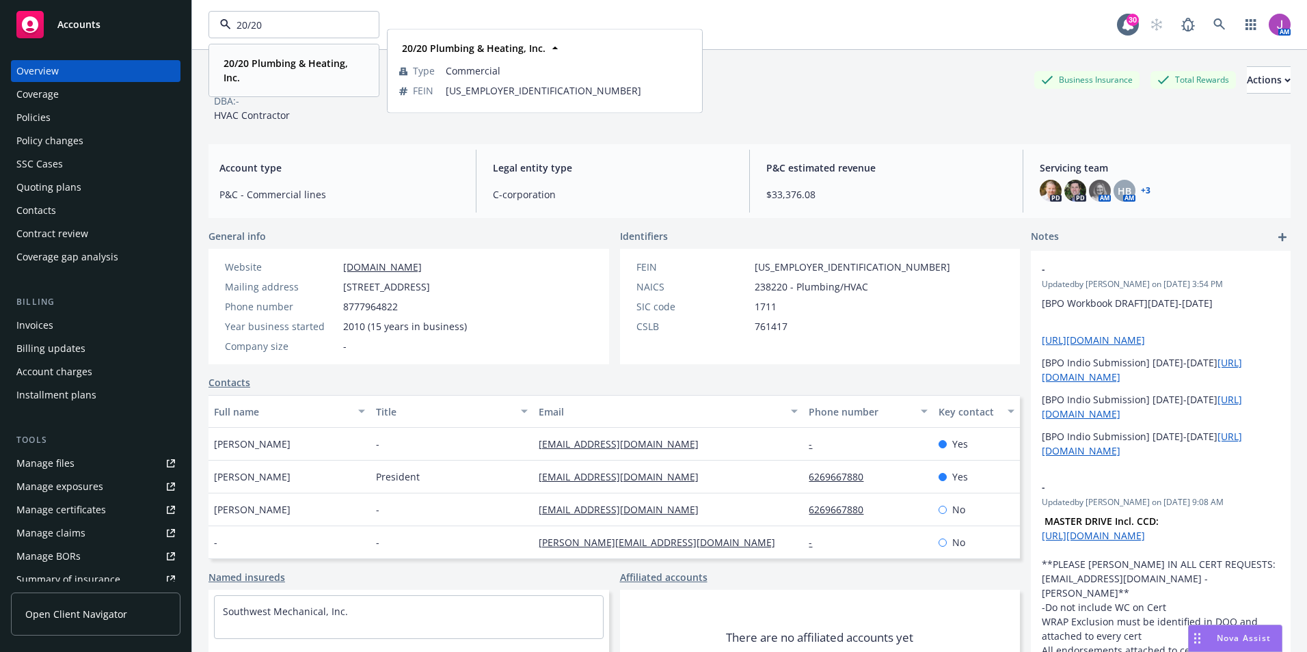
click at [275, 70] on span "20/20 Plumbing & Heating, Inc." at bounding box center [292, 70] width 138 height 29
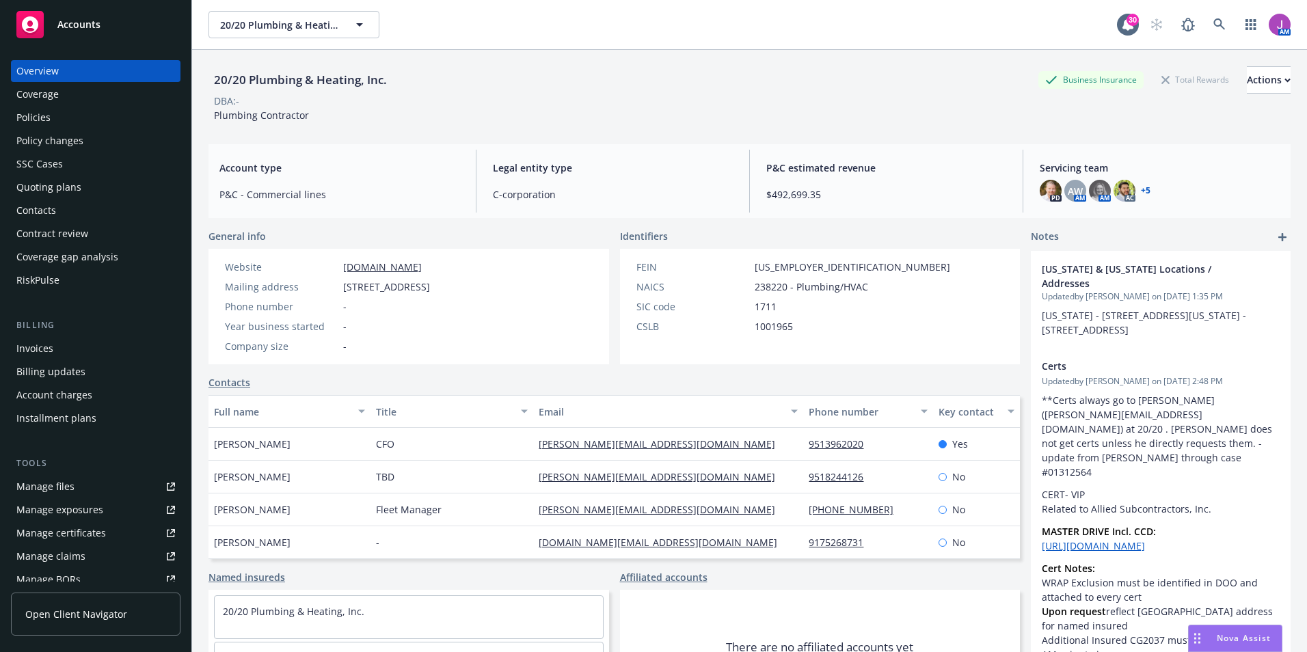
click at [24, 115] on div "Policies" at bounding box center [33, 118] width 34 height 22
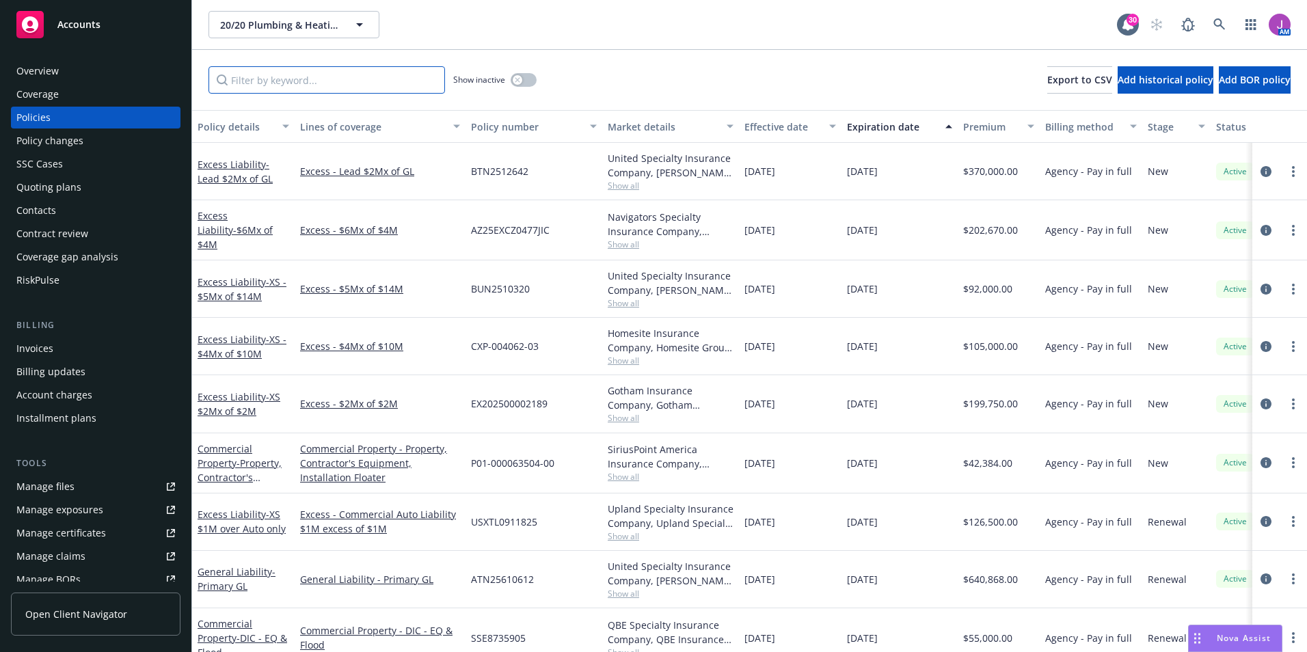
click at [267, 83] on input "Filter by keyword..." at bounding box center [326, 79] width 236 height 27
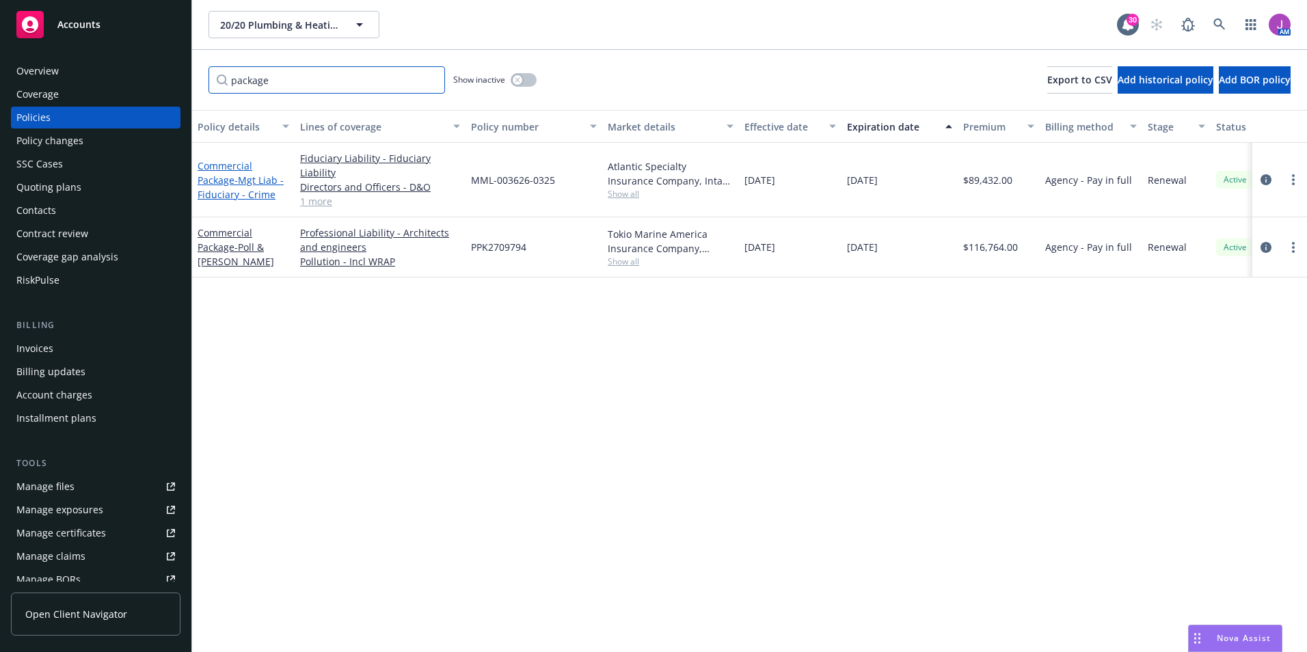
type input "package"
drag, startPoint x: 199, startPoint y: 165, endPoint x: 235, endPoint y: 182, distance: 40.3
click at [235, 182] on link "Commercial Package - Mgt Liab - Fiduciary - Crime" at bounding box center [240, 180] width 86 height 42
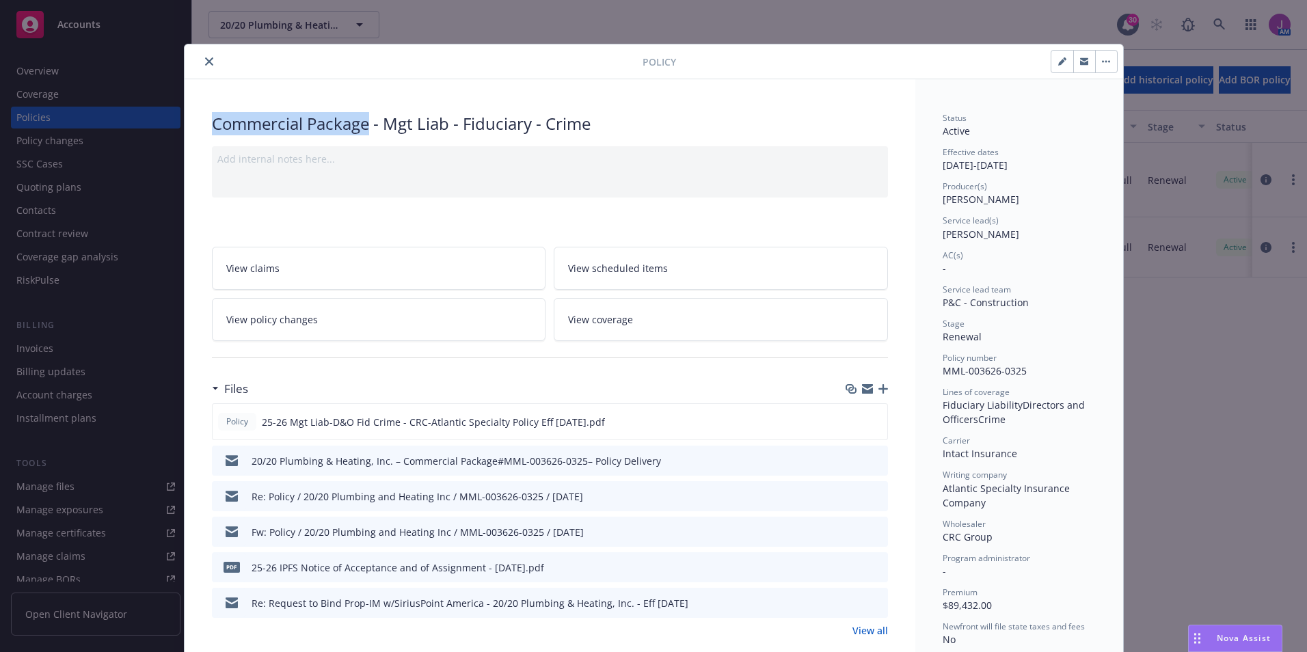
drag, startPoint x: 235, startPoint y: 182, endPoint x: 365, endPoint y: 130, distance: 140.1
copy div "Commercial Package"
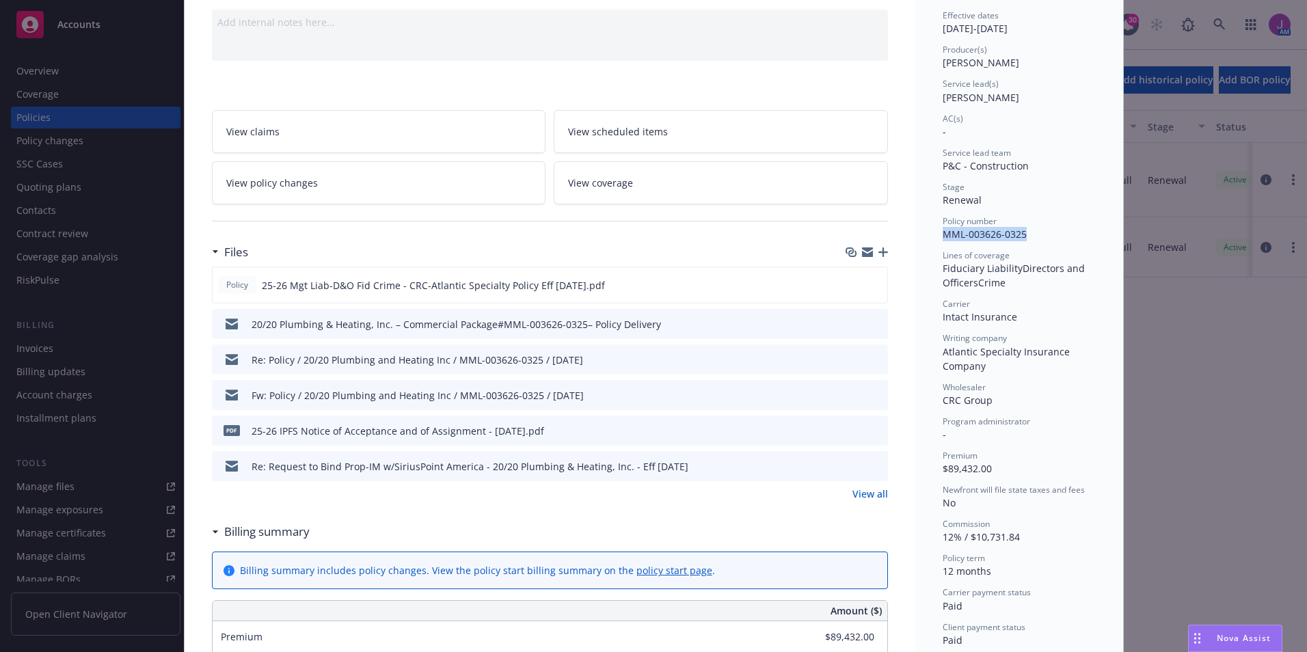
drag, startPoint x: 933, startPoint y: 235, endPoint x: 1035, endPoint y: 235, distance: 101.1
copy span "MML-003626-0325"
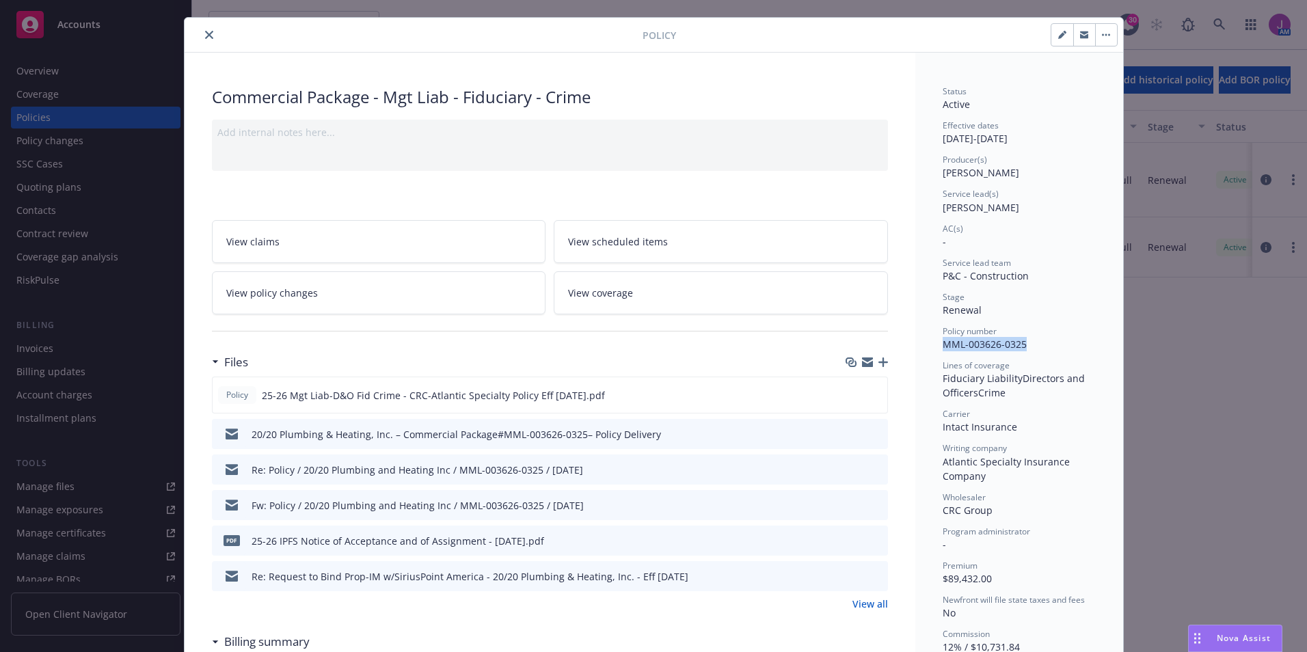
scroll to position [0, 0]
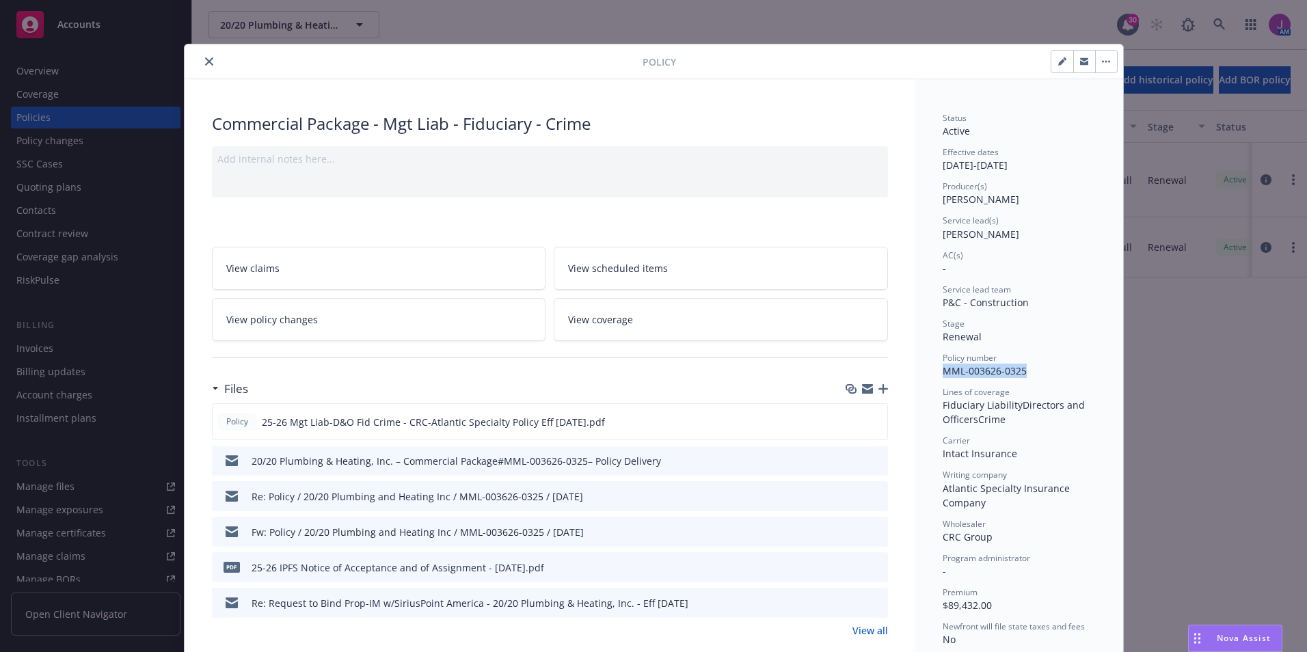
click at [205, 65] on icon "close" at bounding box center [209, 61] width 8 height 8
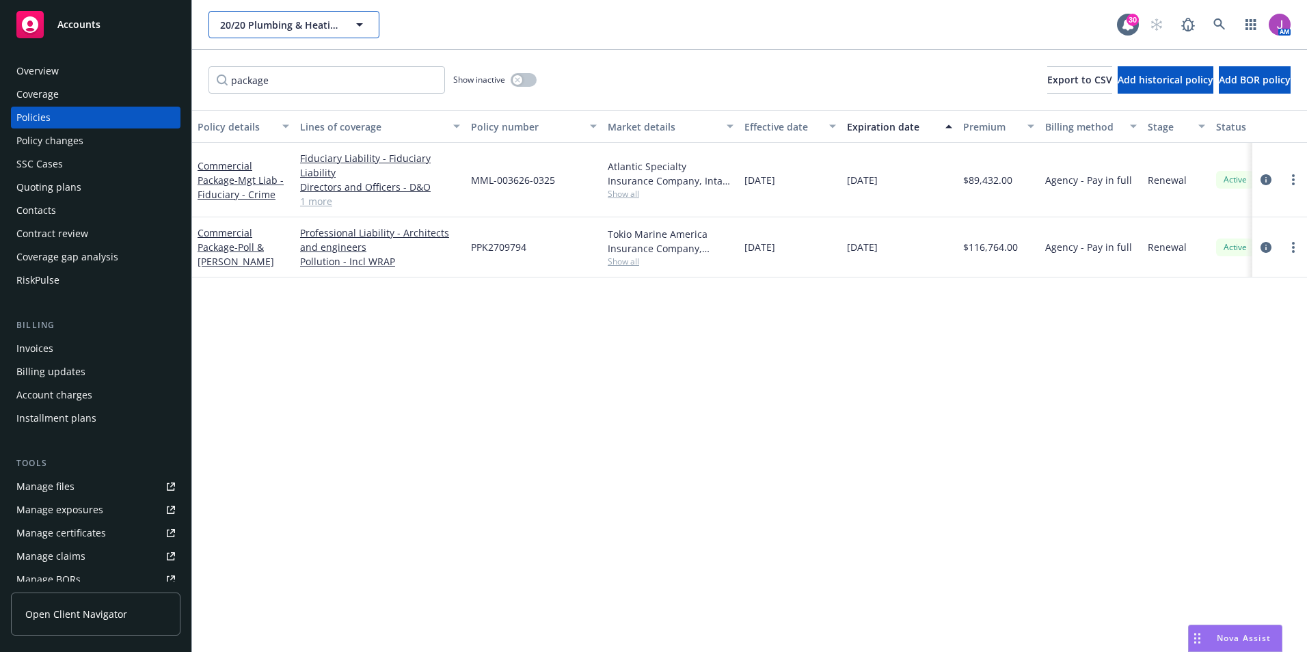
click at [250, 31] on span "20/20 Plumbing & Heating, Inc." at bounding box center [279, 25] width 118 height 14
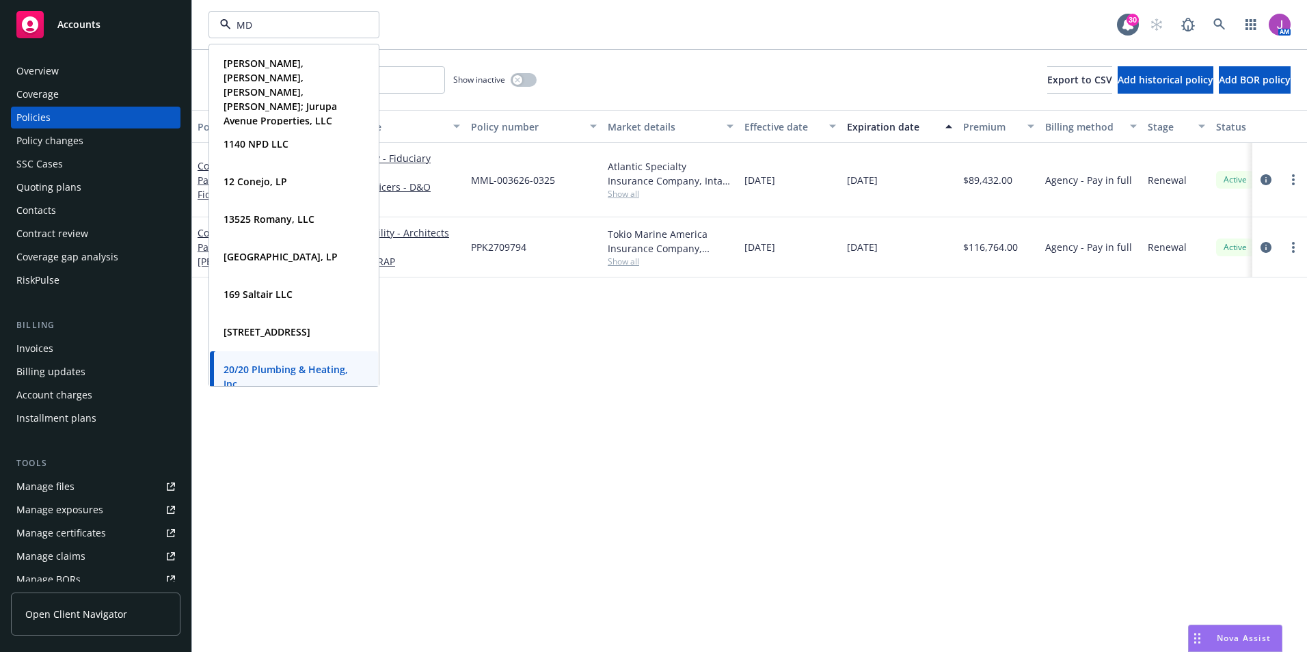
type input "MDB"
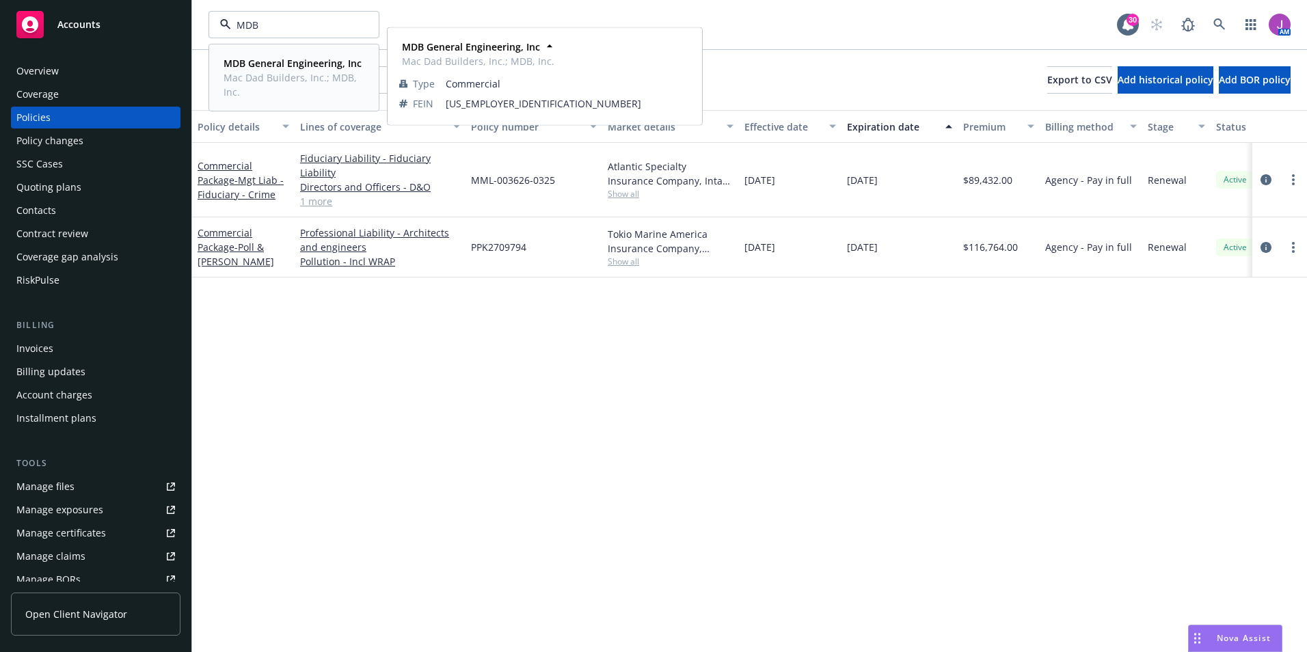
click at [265, 74] on span "Mac Dad Builders, Inc.; MDB, Inc." at bounding box center [292, 84] width 138 height 29
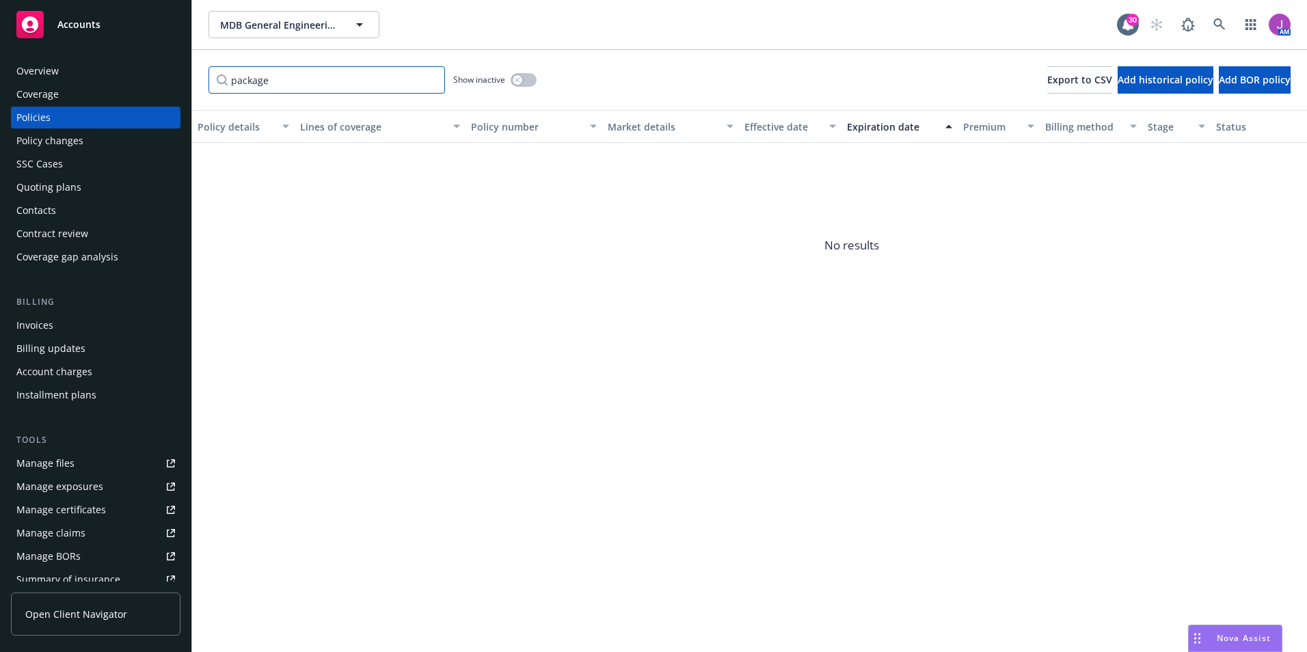
click at [428, 84] on input "package" at bounding box center [326, 79] width 236 height 27
click at [428, 81] on input "package" at bounding box center [326, 79] width 236 height 27
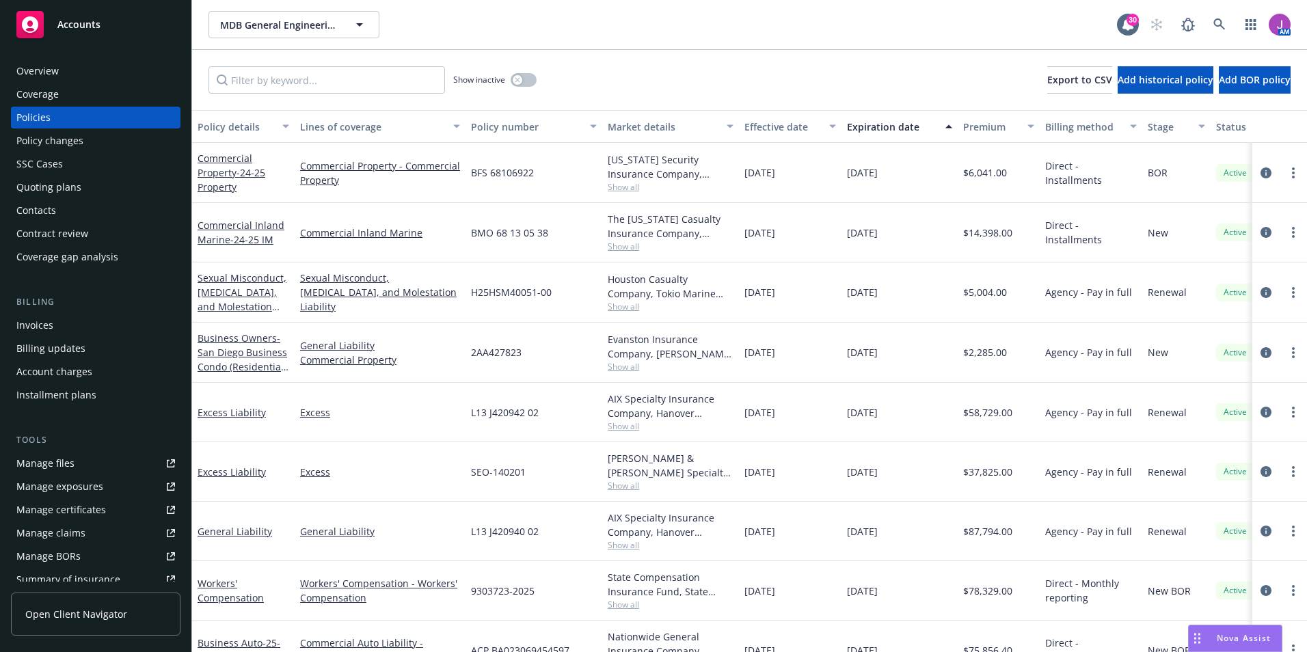
click at [621, 247] on span "Show all" at bounding box center [671, 247] width 126 height 12
click at [446, 212] on div "Commercial Inland Marine" at bounding box center [380, 232] width 171 height 59
click at [272, 21] on span "MDB General Engineering, Inc" at bounding box center [279, 25] width 118 height 14
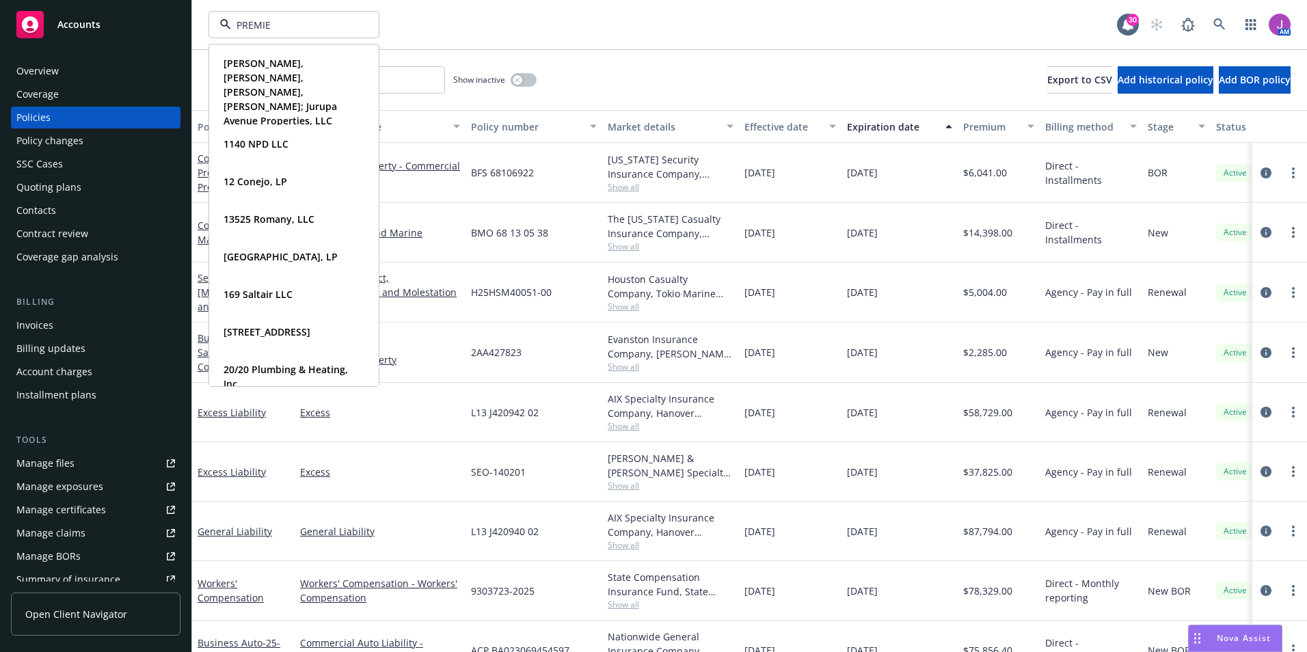
type input "PREMIER"
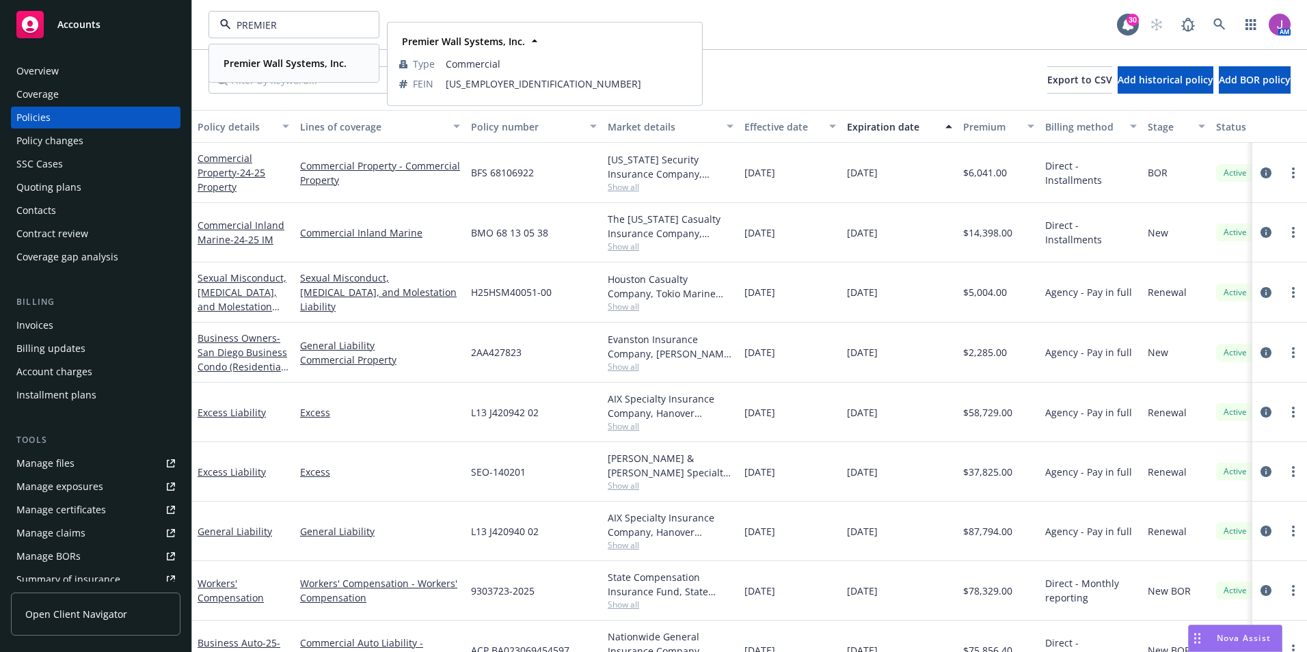
click at [274, 61] on strong "Premier Wall Systems, Inc." at bounding box center [284, 63] width 123 height 13
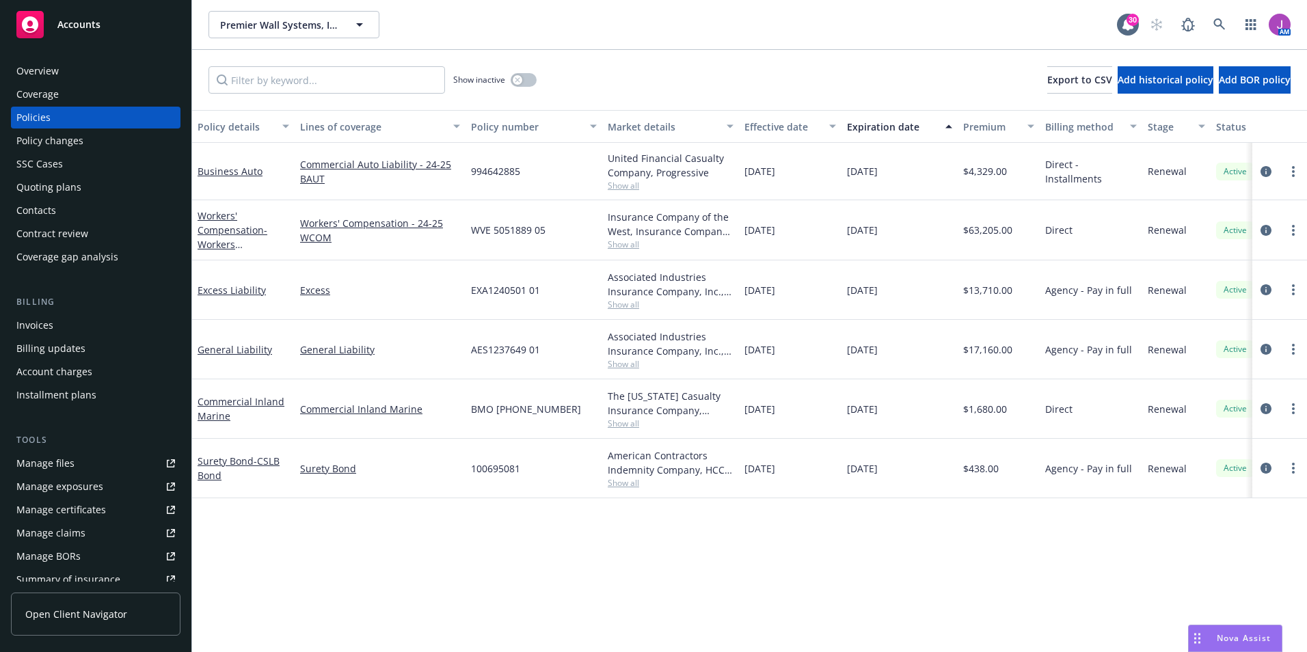
click at [47, 202] on div "Contacts" at bounding box center [36, 211] width 40 height 22
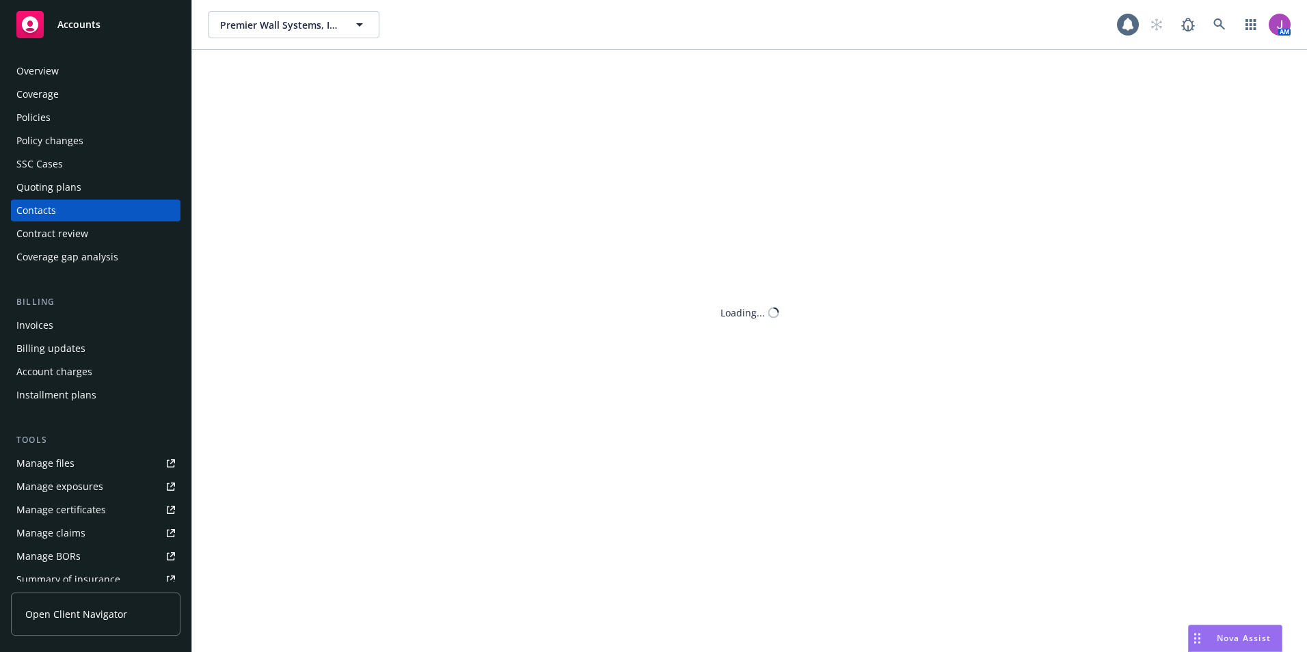
click at [40, 187] on div "Quoting plans" at bounding box center [48, 187] width 65 height 22
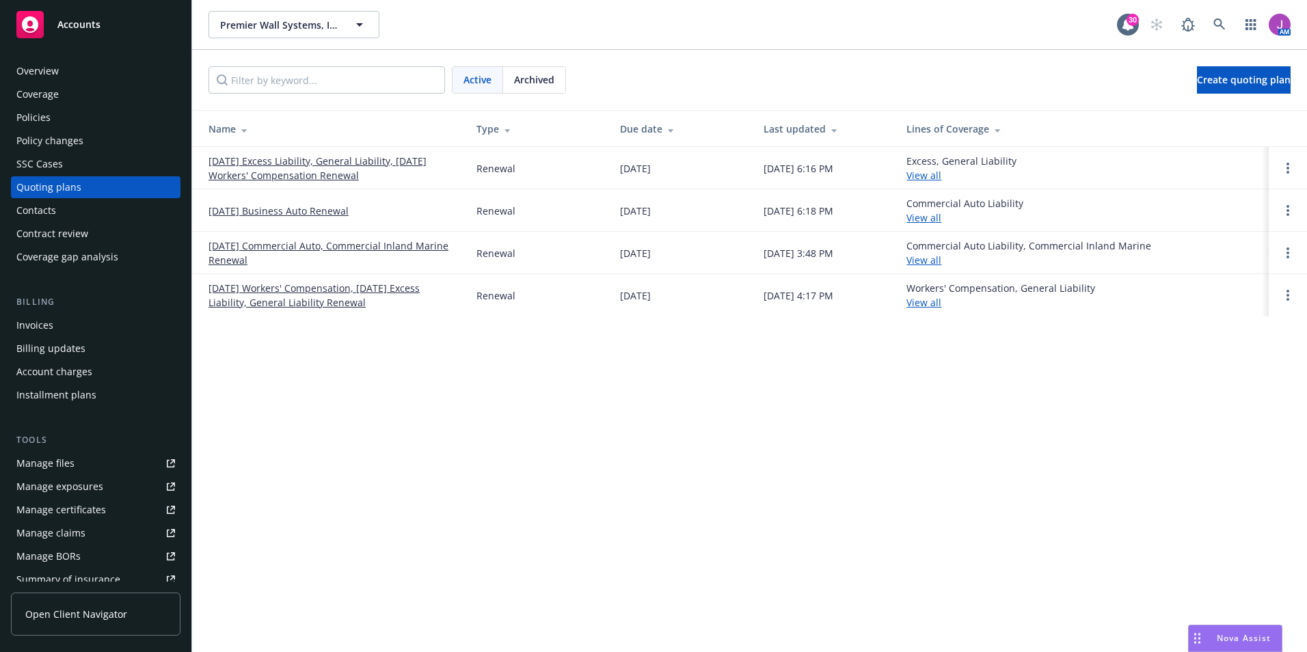
click at [290, 177] on link "11/23/25 Excess Liability, General Liability, 11/18/25 Workers' Compensation Re…" at bounding box center [331, 168] width 246 height 29
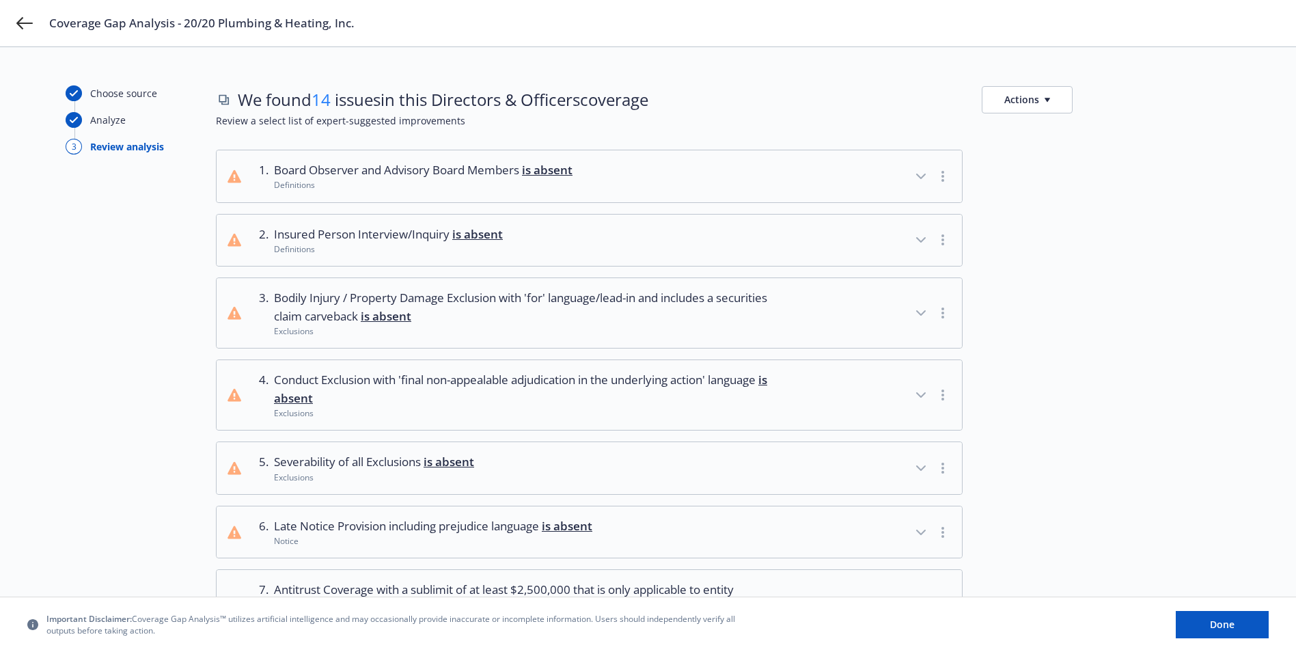
click at [1051, 100] on button "Actions" at bounding box center [1027, 99] width 91 height 27
click at [1065, 133] on link "Copy list of issues" at bounding box center [1093, 130] width 221 height 27
click at [1059, 131] on link "Copy list of issues" at bounding box center [1093, 130] width 221 height 27
click at [1108, 159] on link "Copy full list of what we’ve checked for" at bounding box center [1093, 157] width 221 height 27
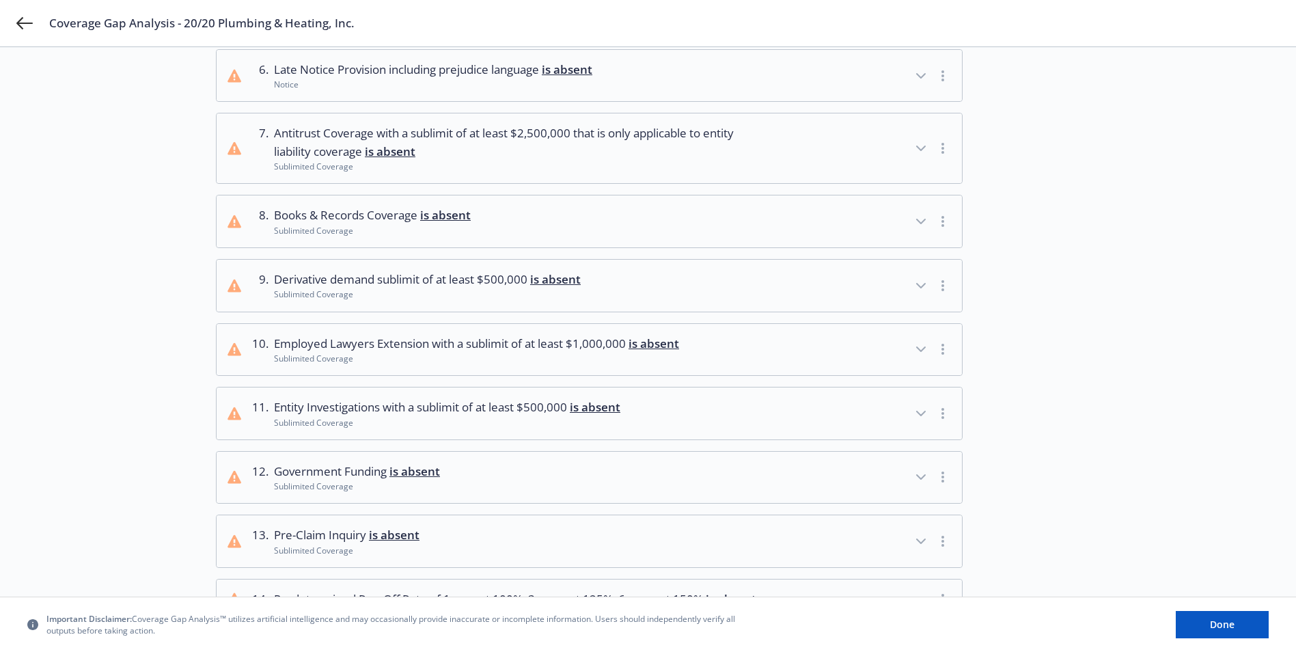
scroll to position [578, 0]
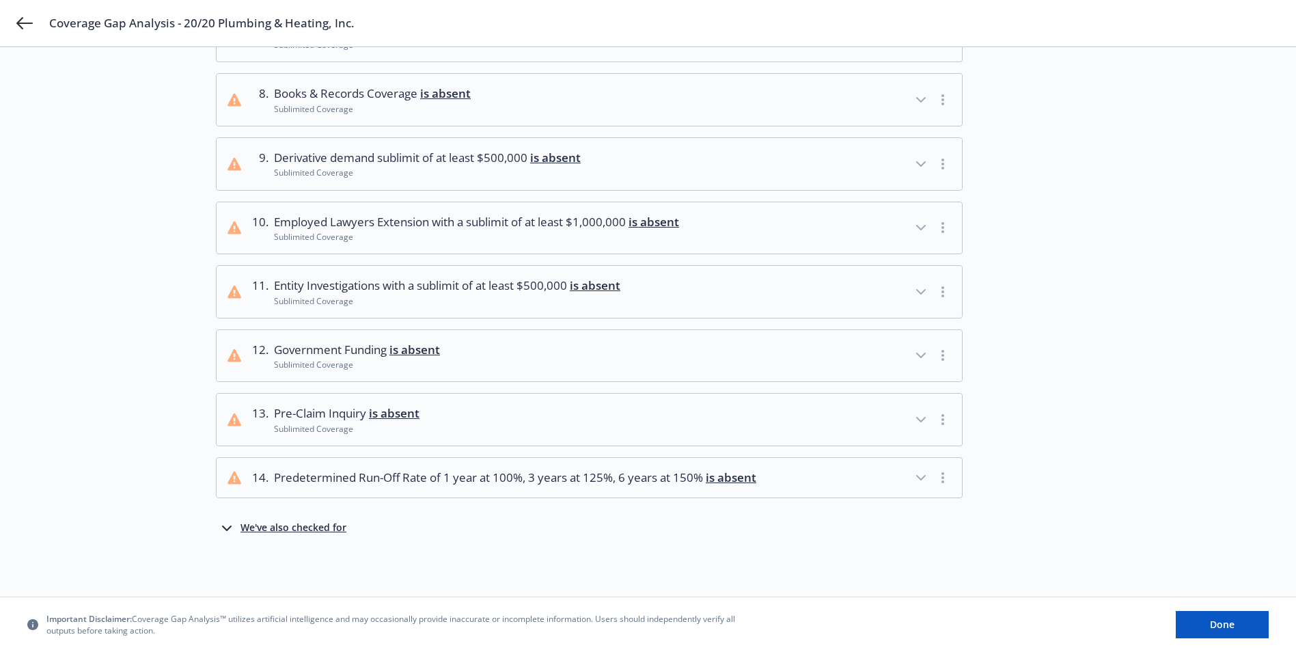
click at [288, 528] on div "We've also checked for" at bounding box center [294, 528] width 106 height 16
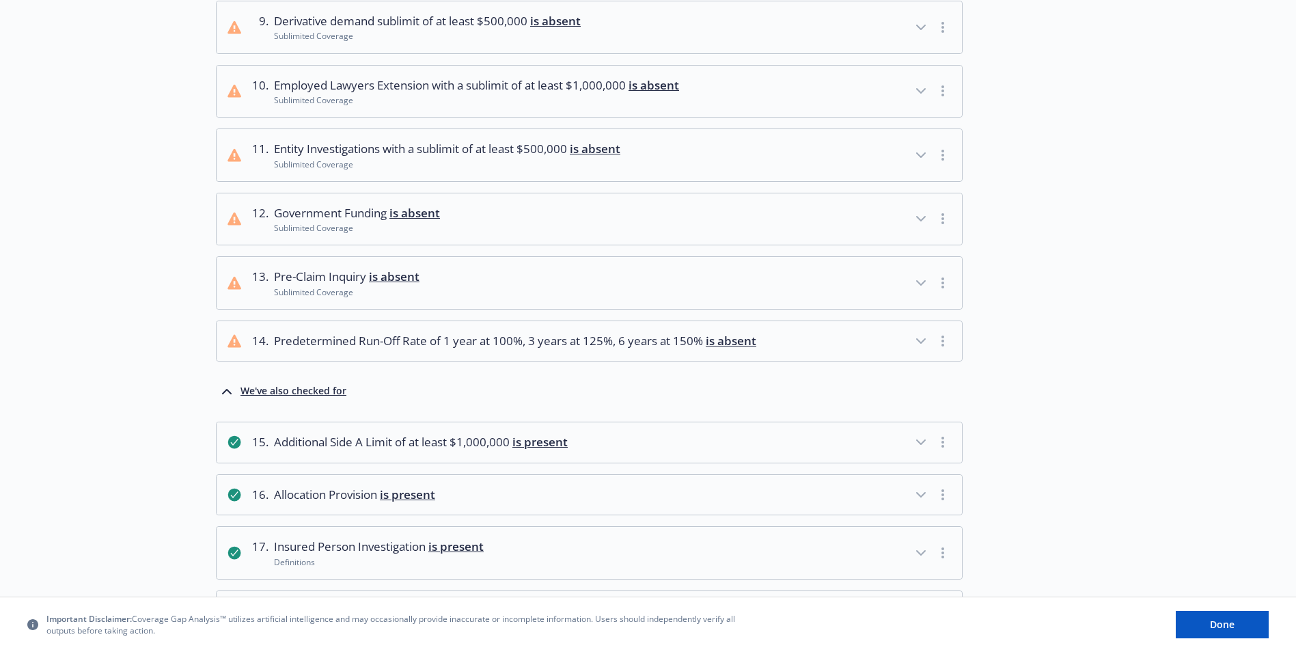
scroll to position [920, 0]
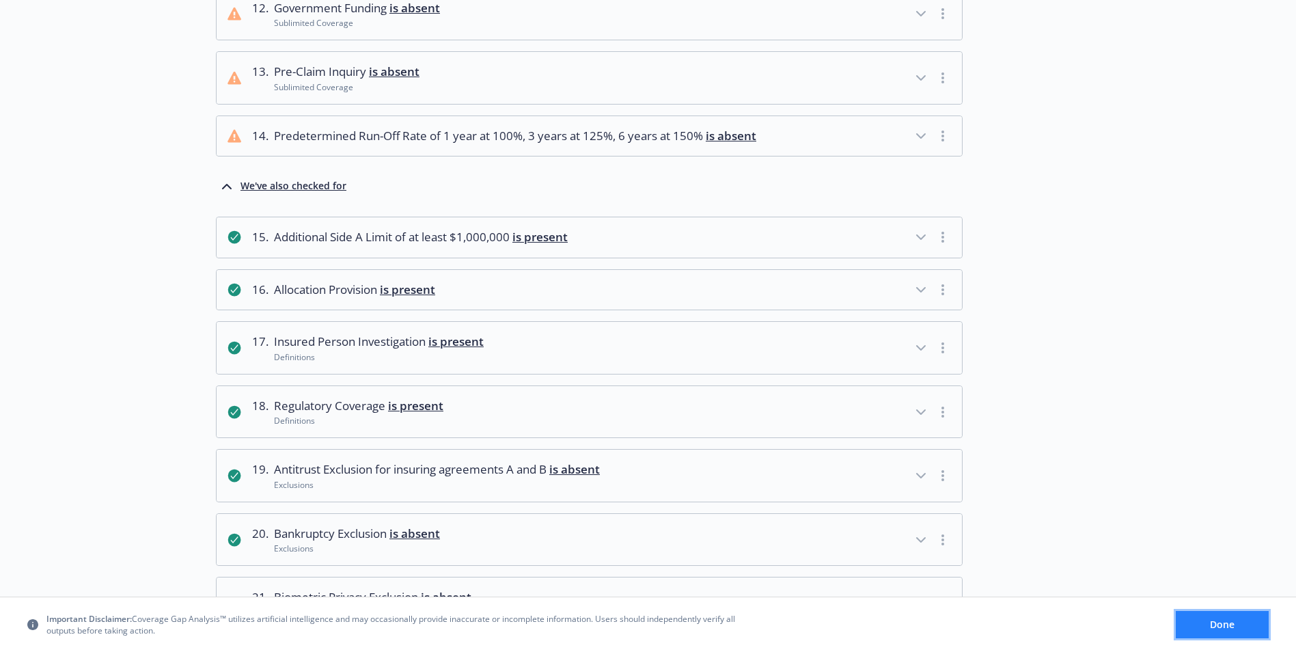
click at [1201, 622] on button "Done" at bounding box center [1222, 624] width 93 height 27
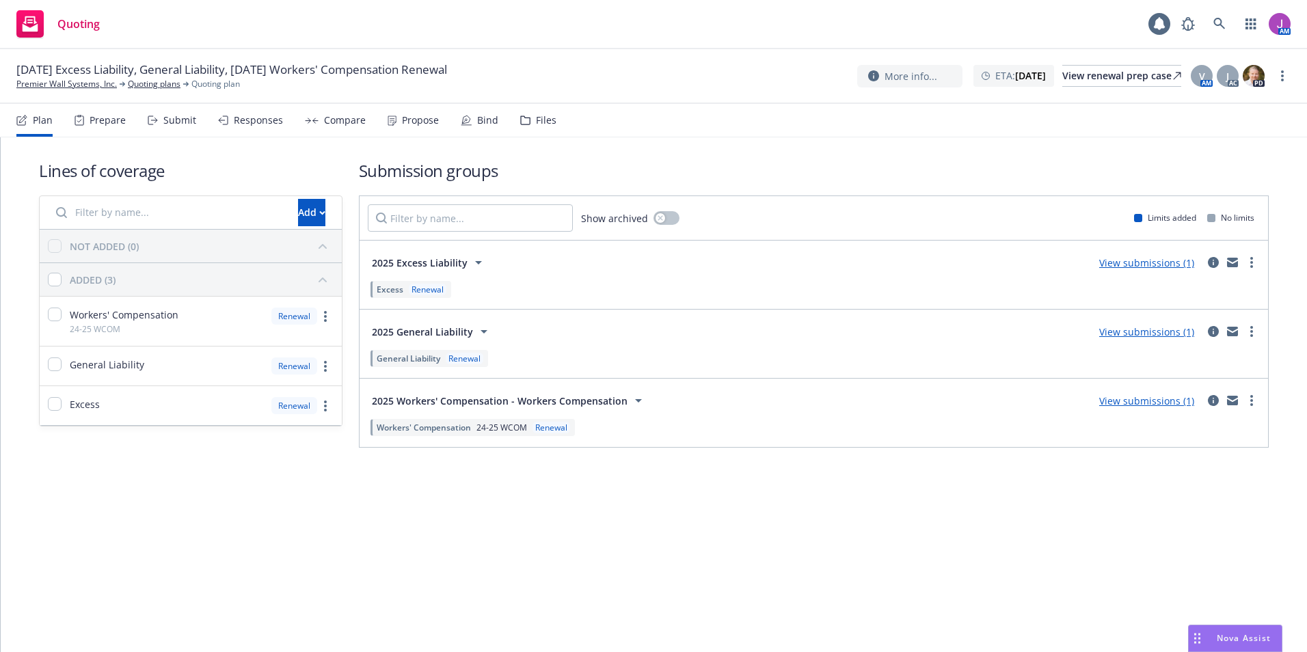
click at [547, 118] on div "Files" at bounding box center [546, 120] width 21 height 11
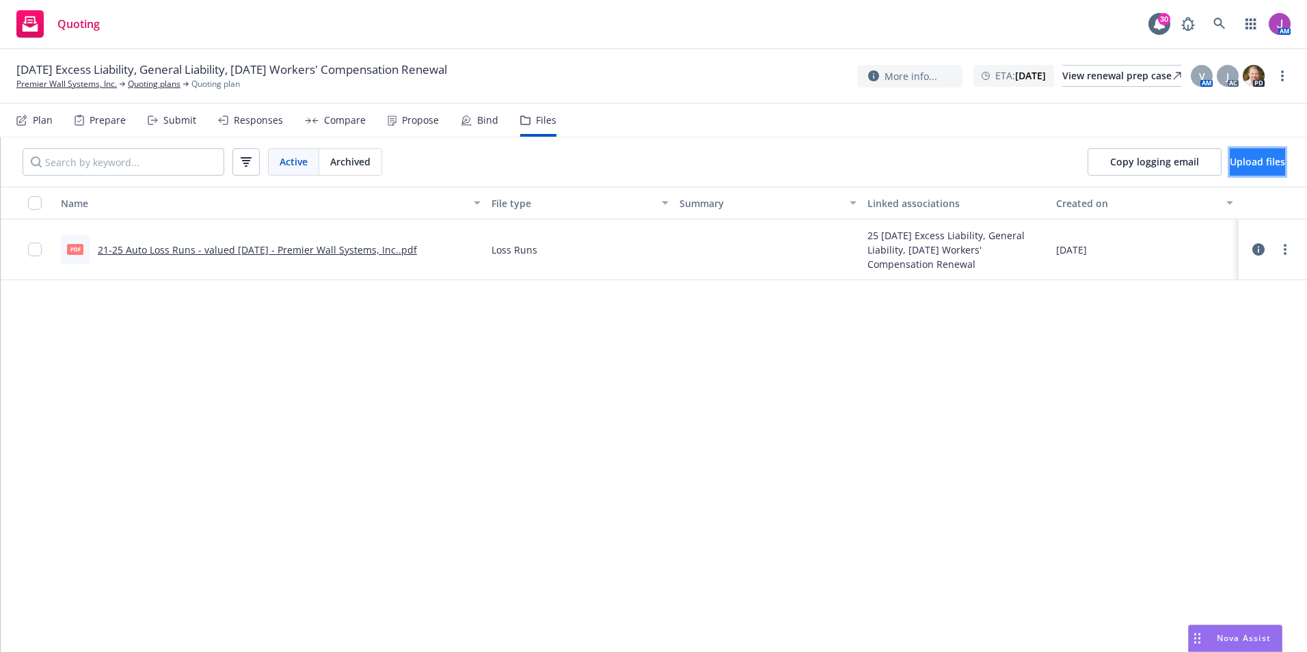
click at [1253, 153] on button "Upload files" at bounding box center [1256, 161] width 55 height 27
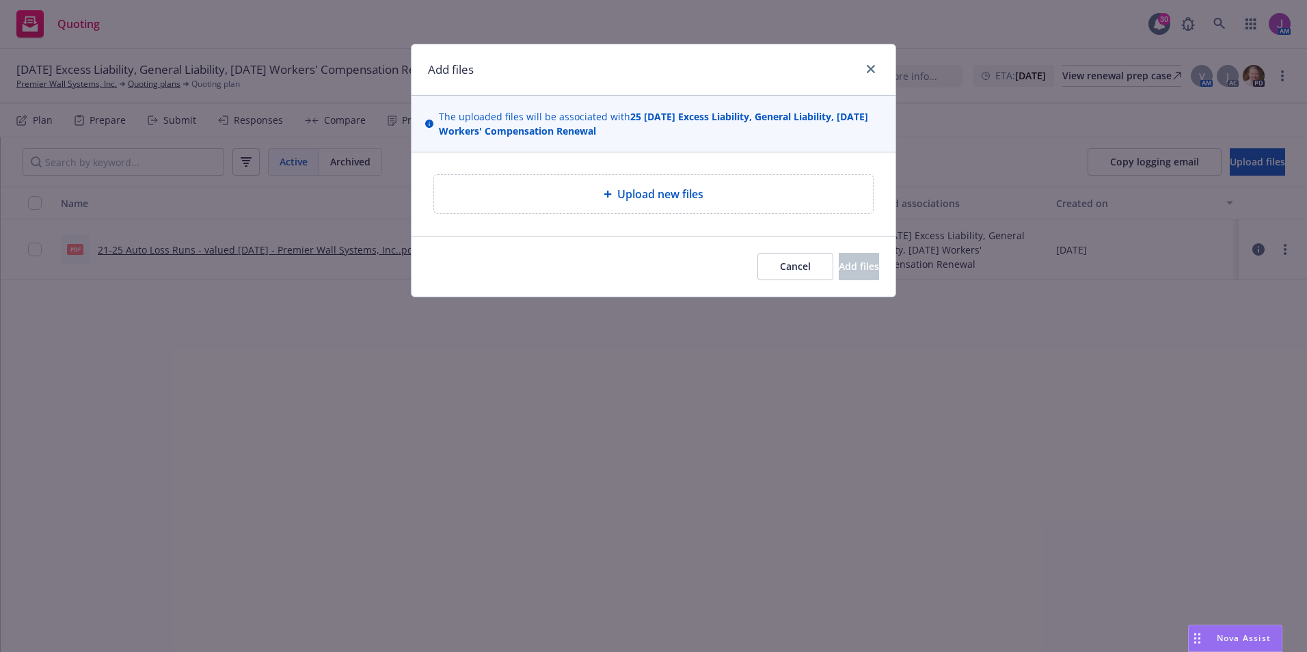
click at [653, 202] on span "Upload new files" at bounding box center [660, 194] width 86 height 16
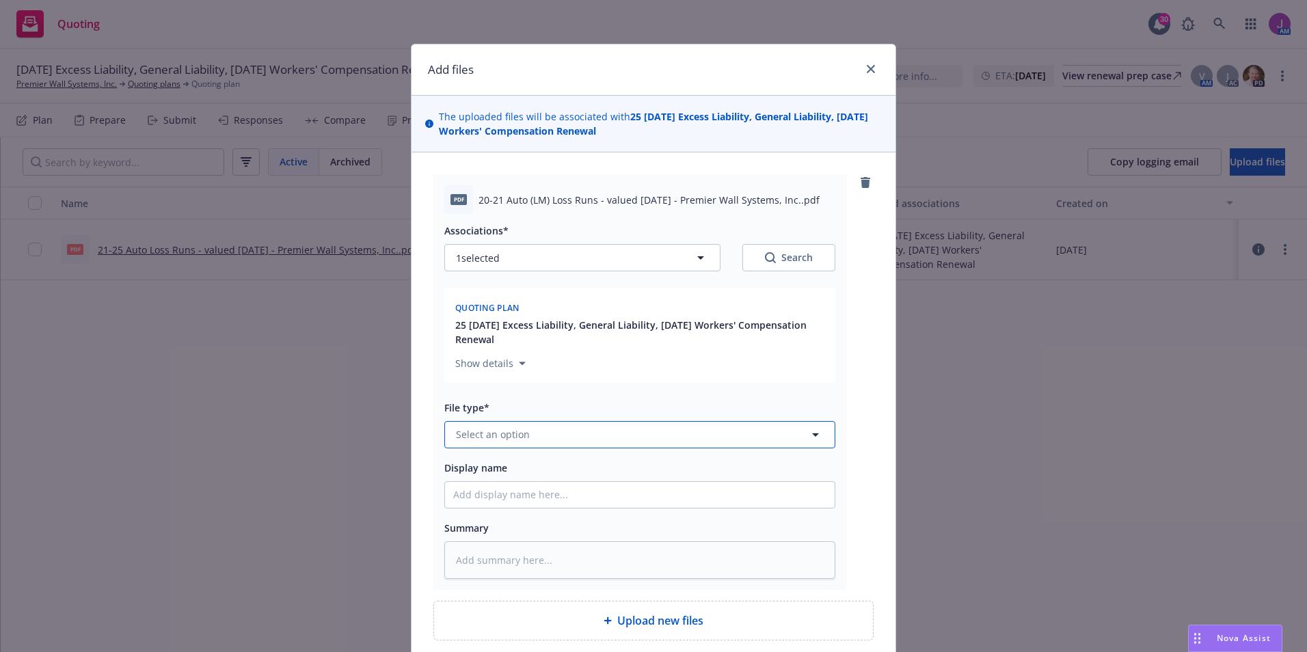
click at [543, 431] on button "Select an option" at bounding box center [639, 434] width 391 height 27
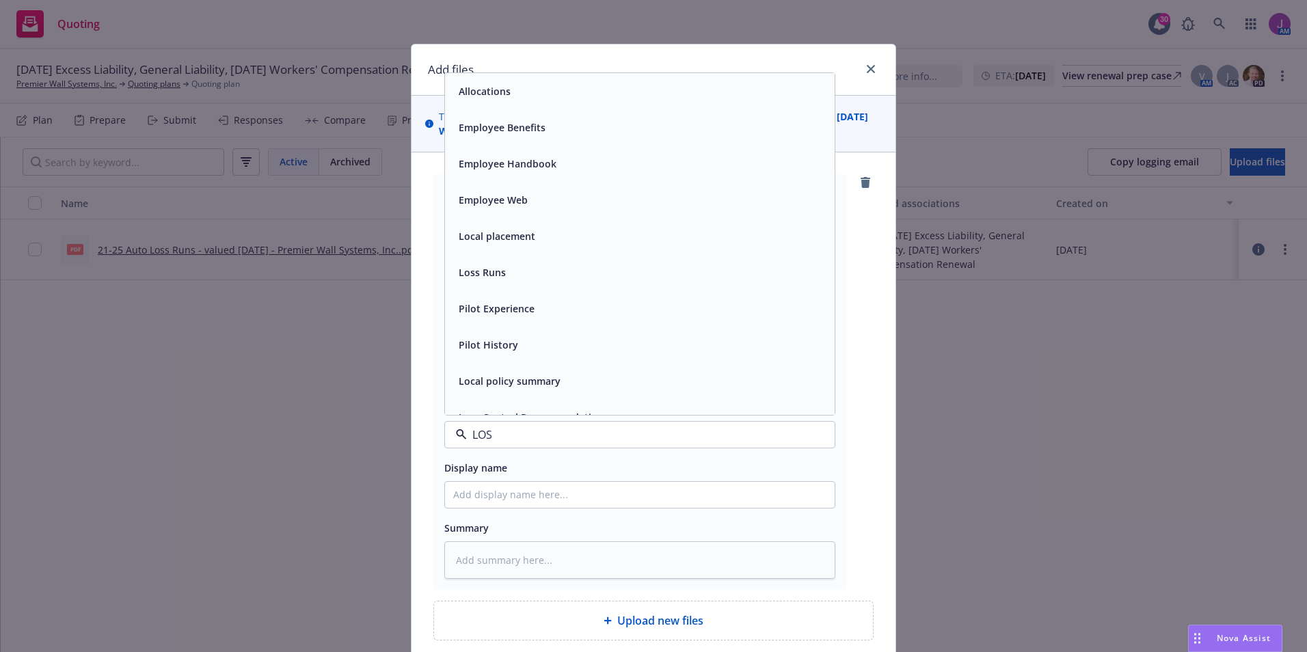
type input "LOSS"
click at [524, 83] on div "Loss Runs" at bounding box center [639, 91] width 373 height 20
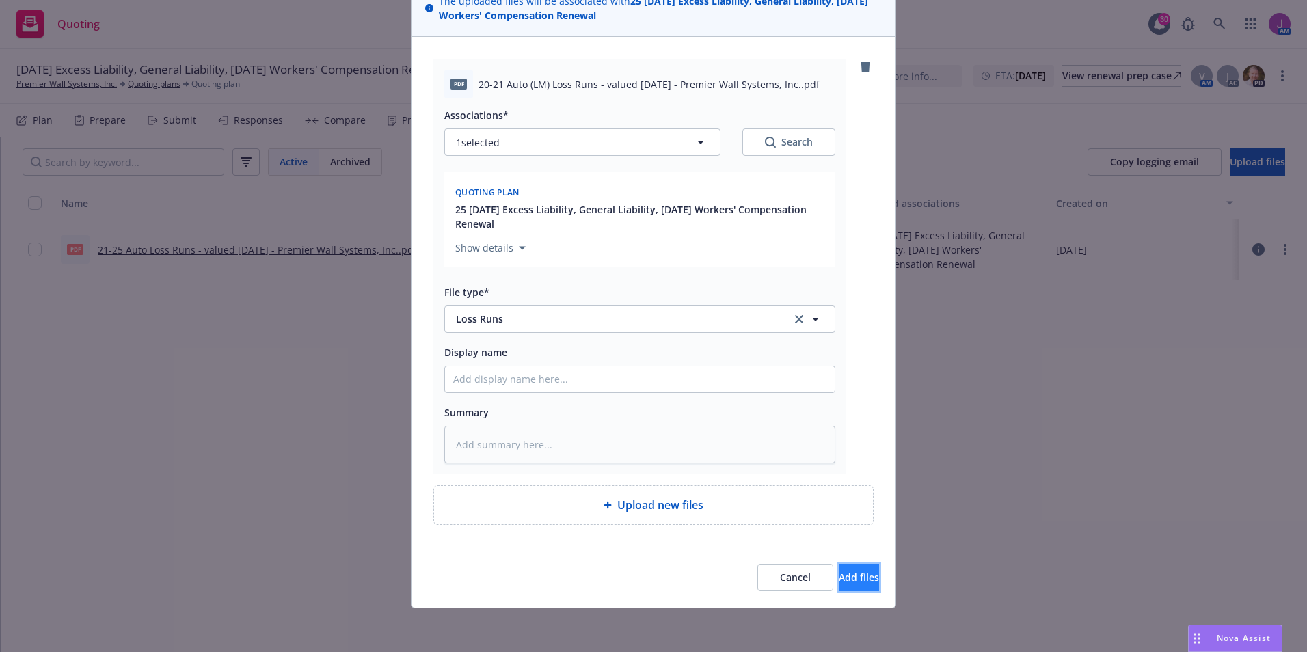
click at [855, 575] on button "Add files" at bounding box center [858, 577] width 40 height 27
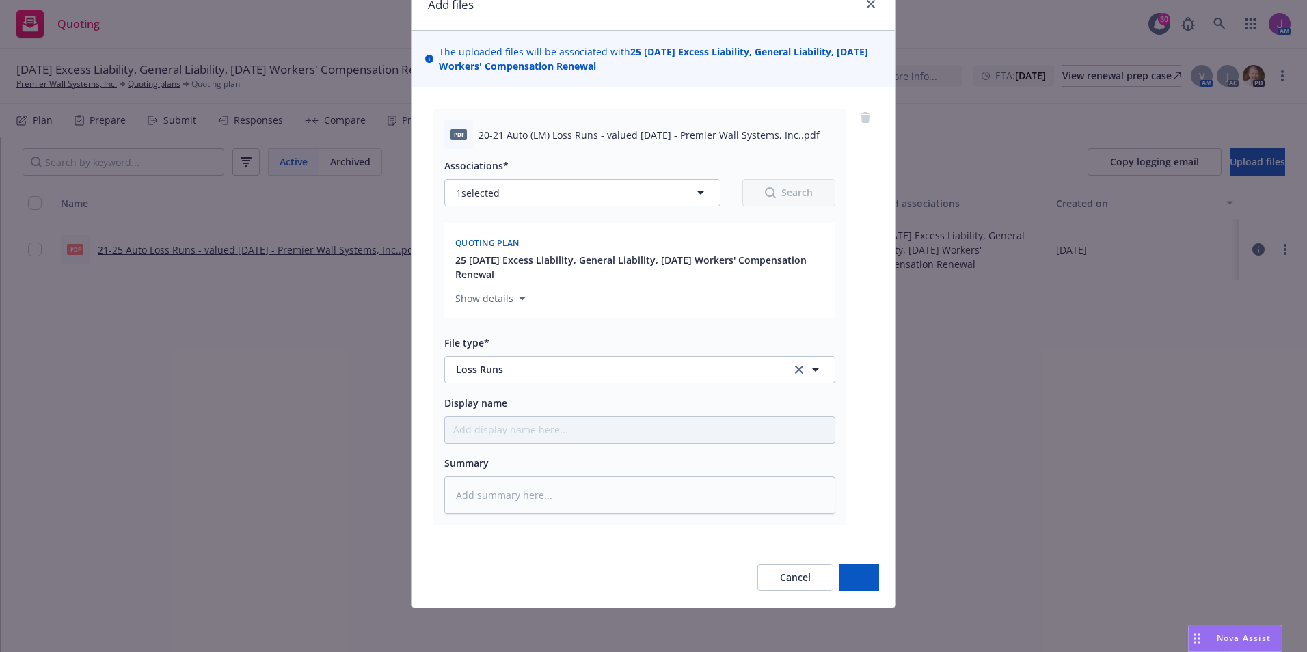
scroll to position [65, 0]
type textarea "x"
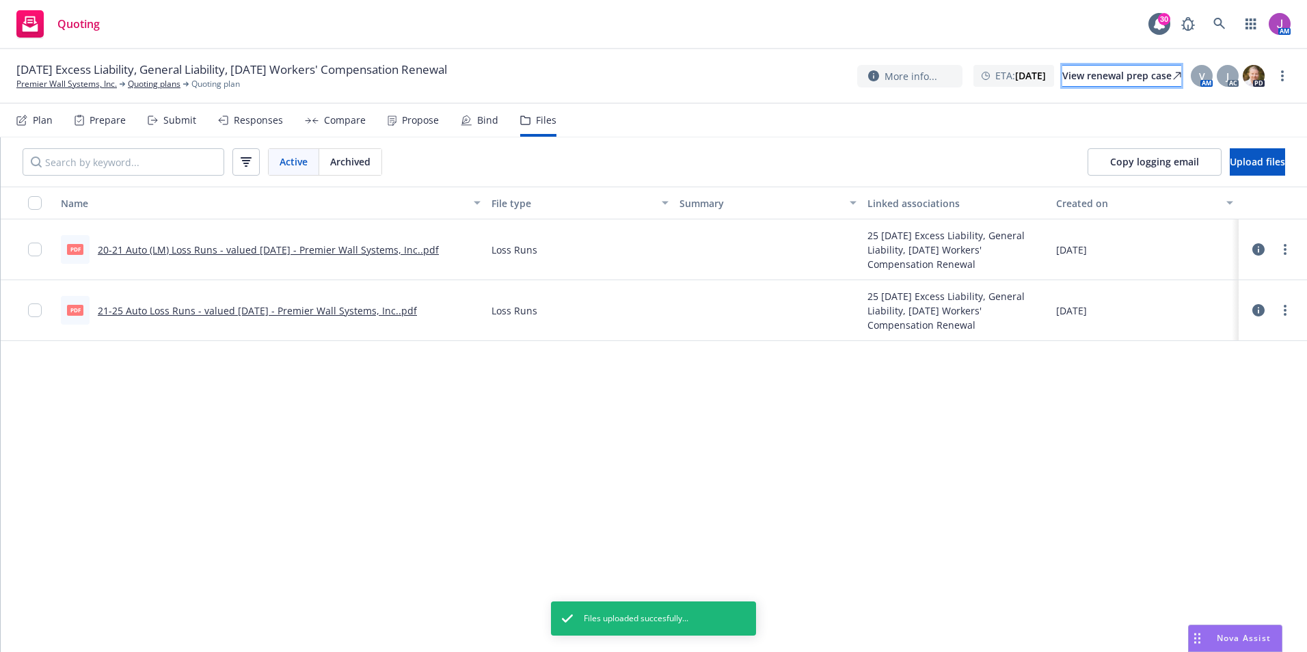
click at [1067, 78] on div "View renewal prep case" at bounding box center [1121, 76] width 119 height 21
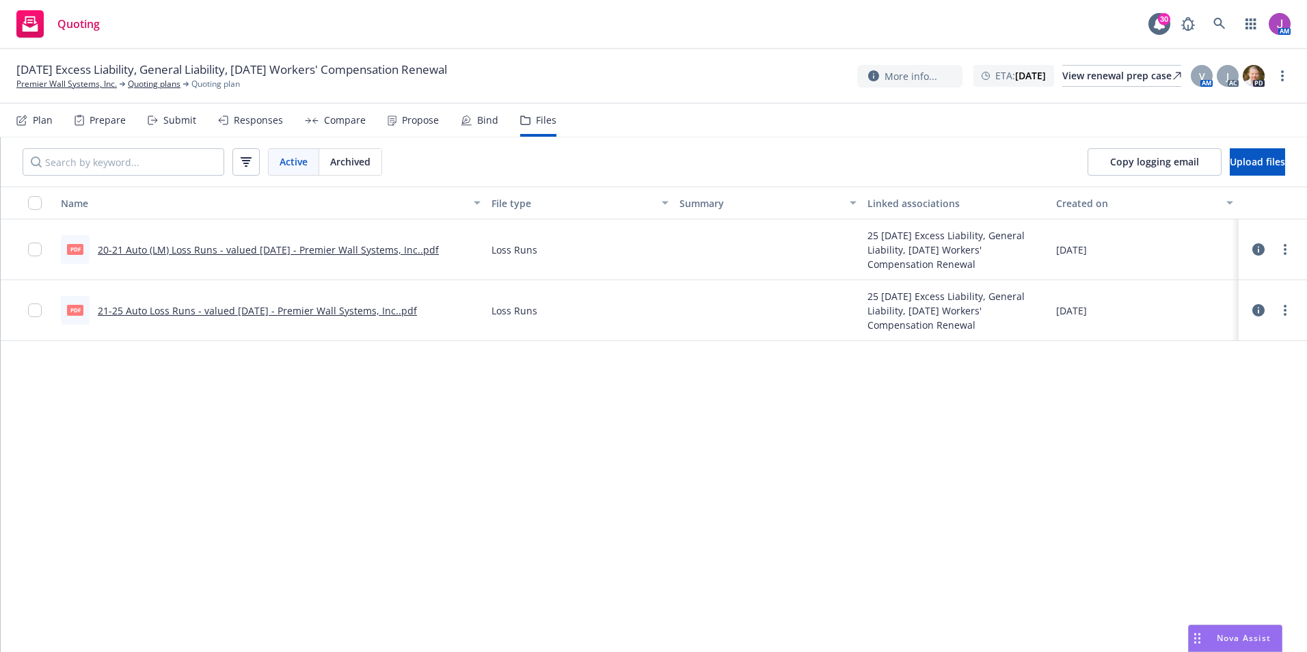
click at [1203, 27] on div "AM" at bounding box center [1232, 23] width 116 height 27
click at [1218, 24] on icon at bounding box center [1219, 24] width 12 height 12
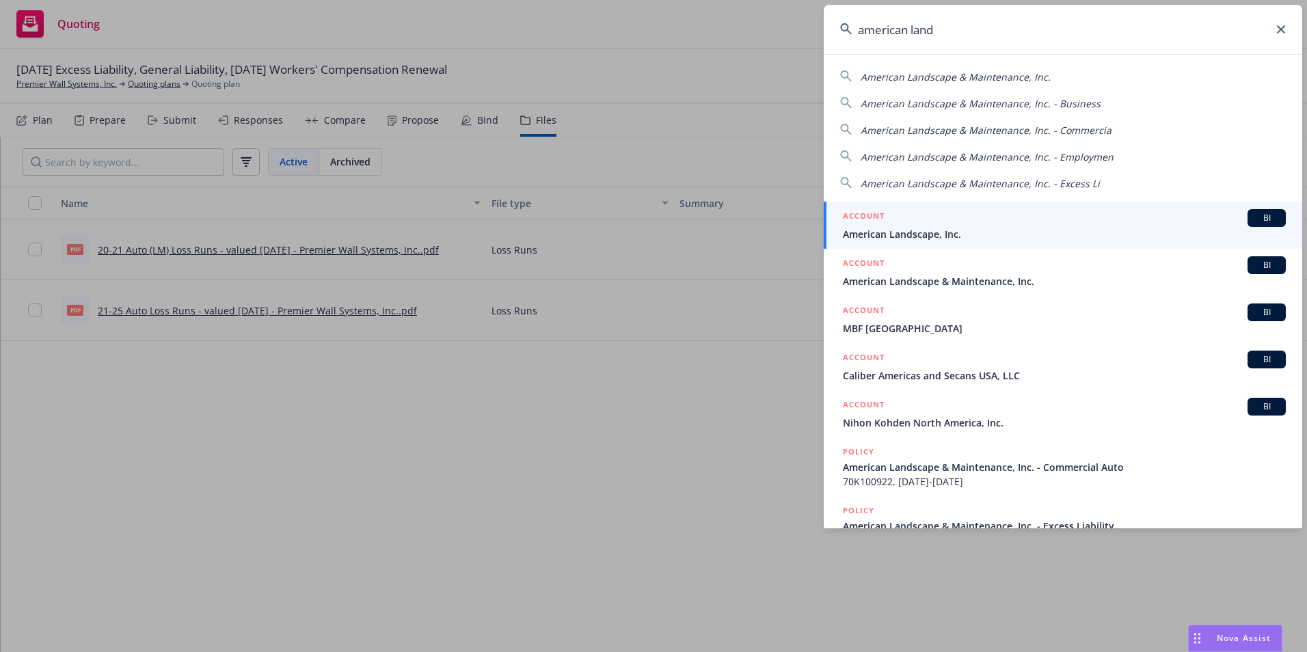
type input "american land"
click at [925, 234] on span "American Landscape, Inc." at bounding box center [1064, 234] width 443 height 14
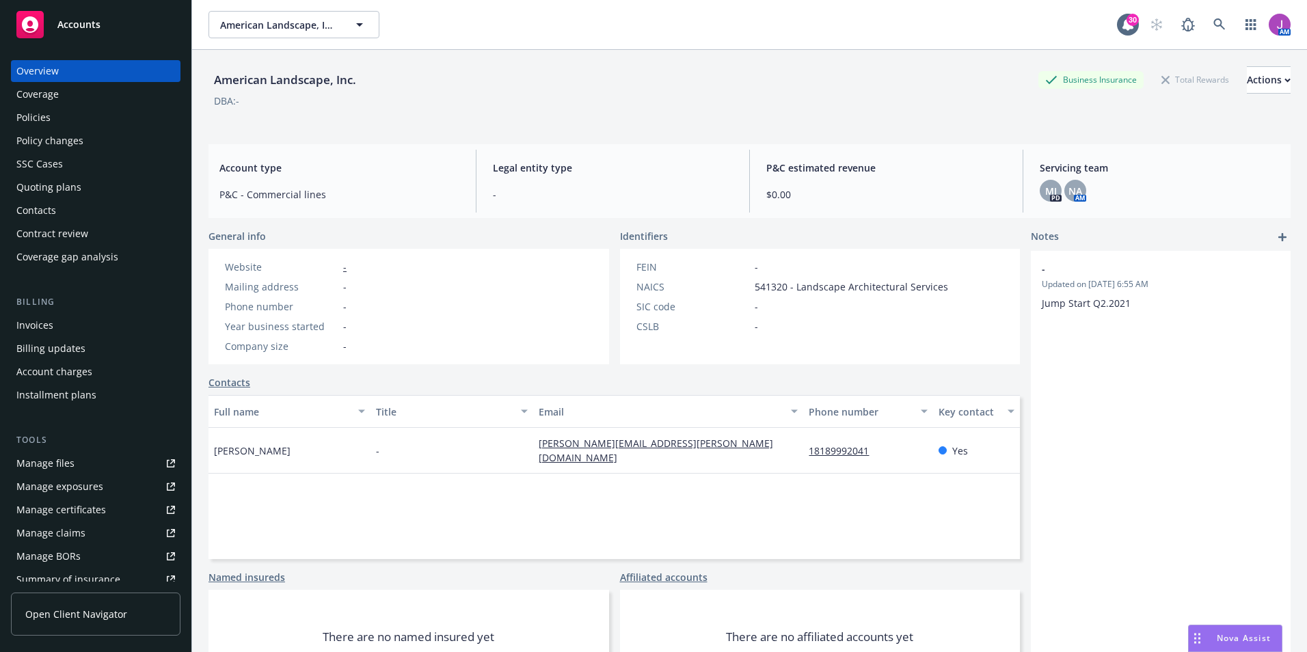
click at [46, 183] on div "Quoting plans" at bounding box center [48, 187] width 65 height 22
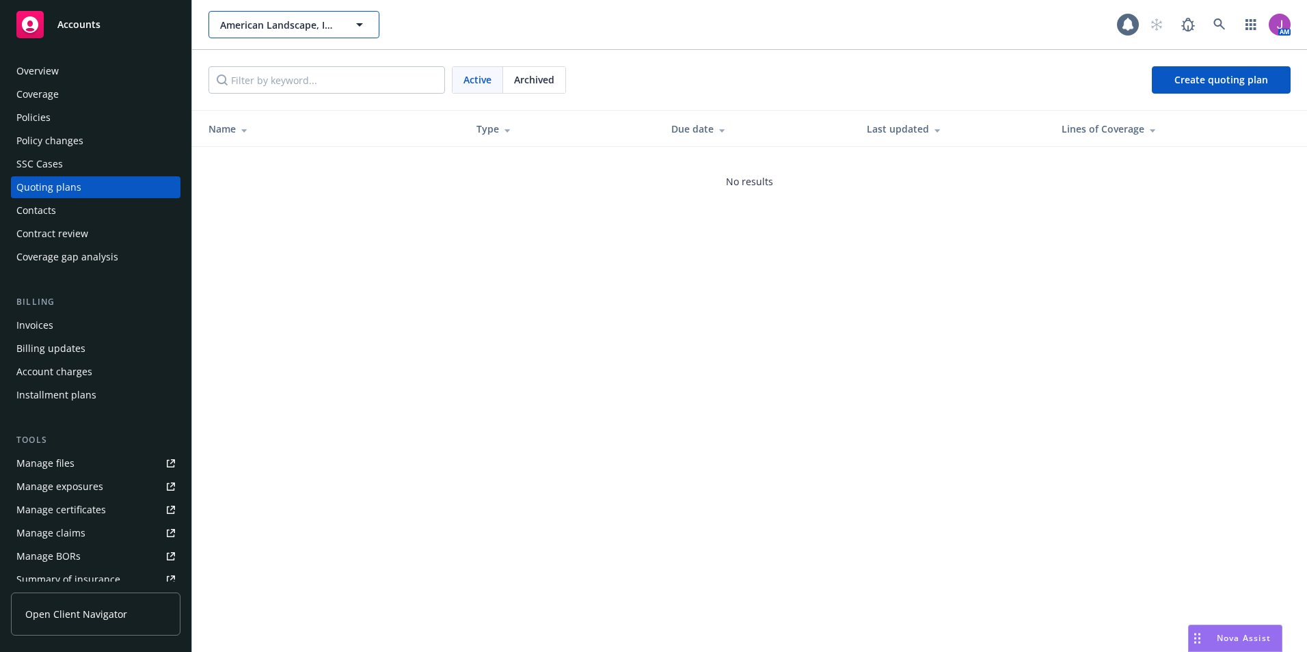
click at [301, 31] on span "American Landscape, Inc." at bounding box center [279, 25] width 118 height 14
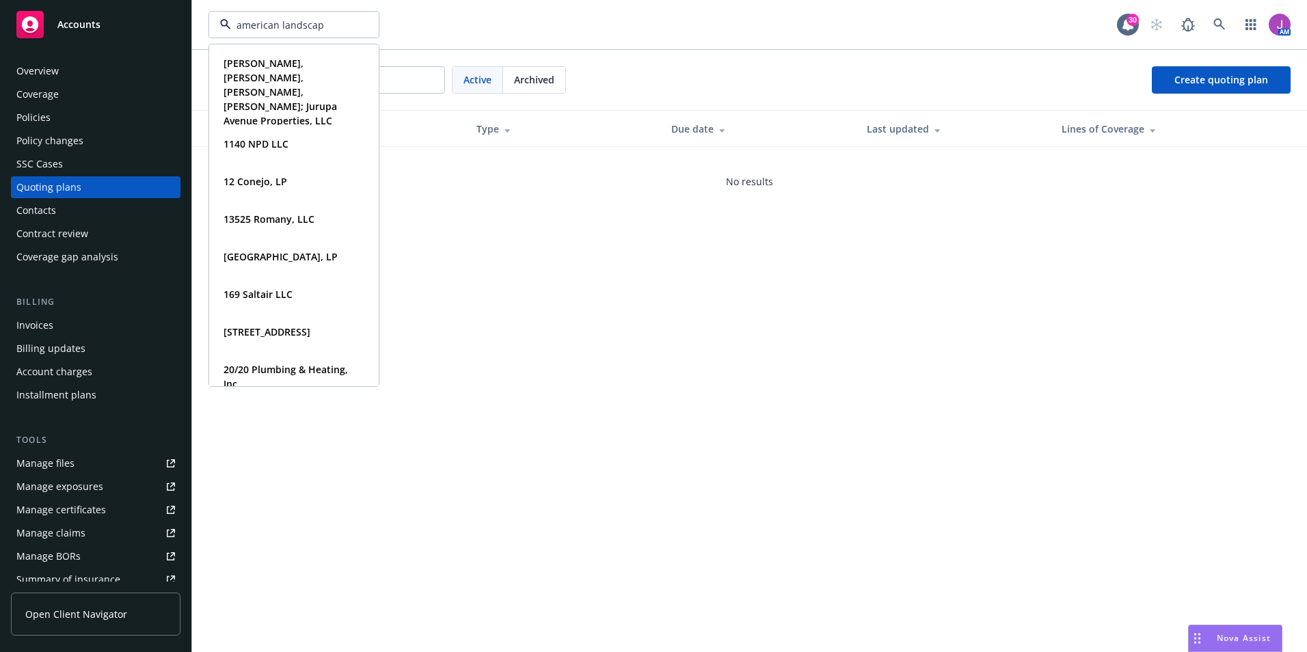
type input "american landscape"
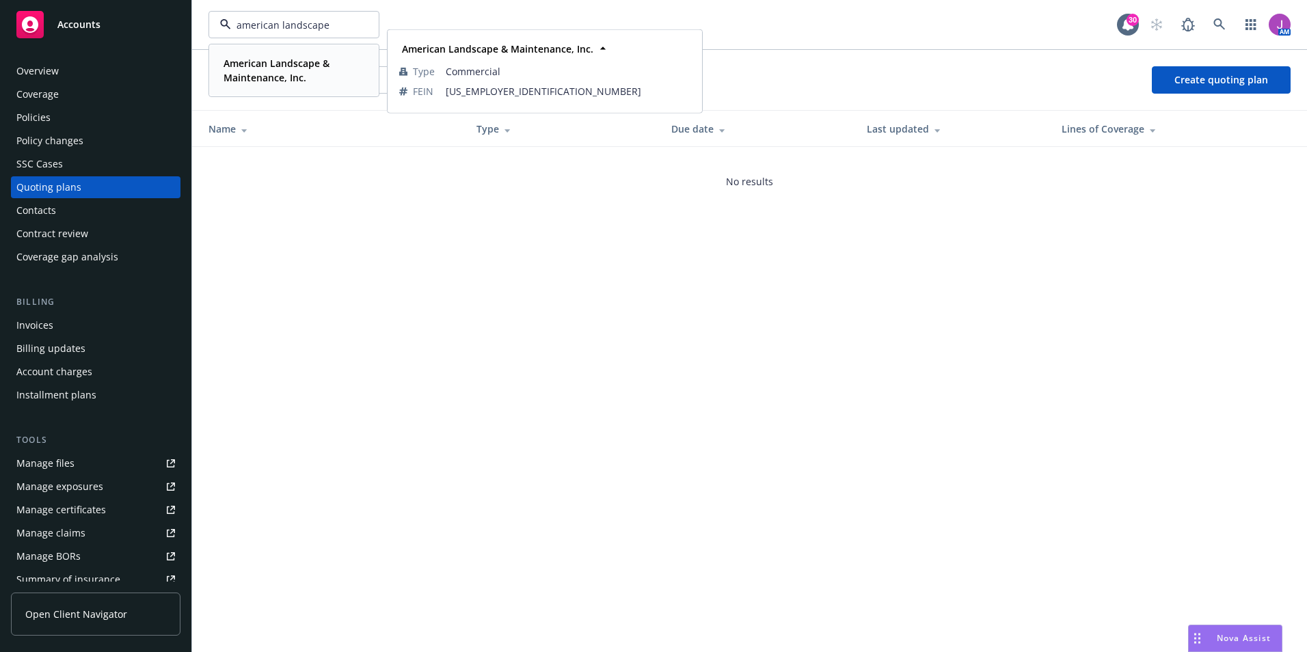
click at [275, 60] on strong "American Landscape & Maintenance, Inc." at bounding box center [276, 70] width 106 height 27
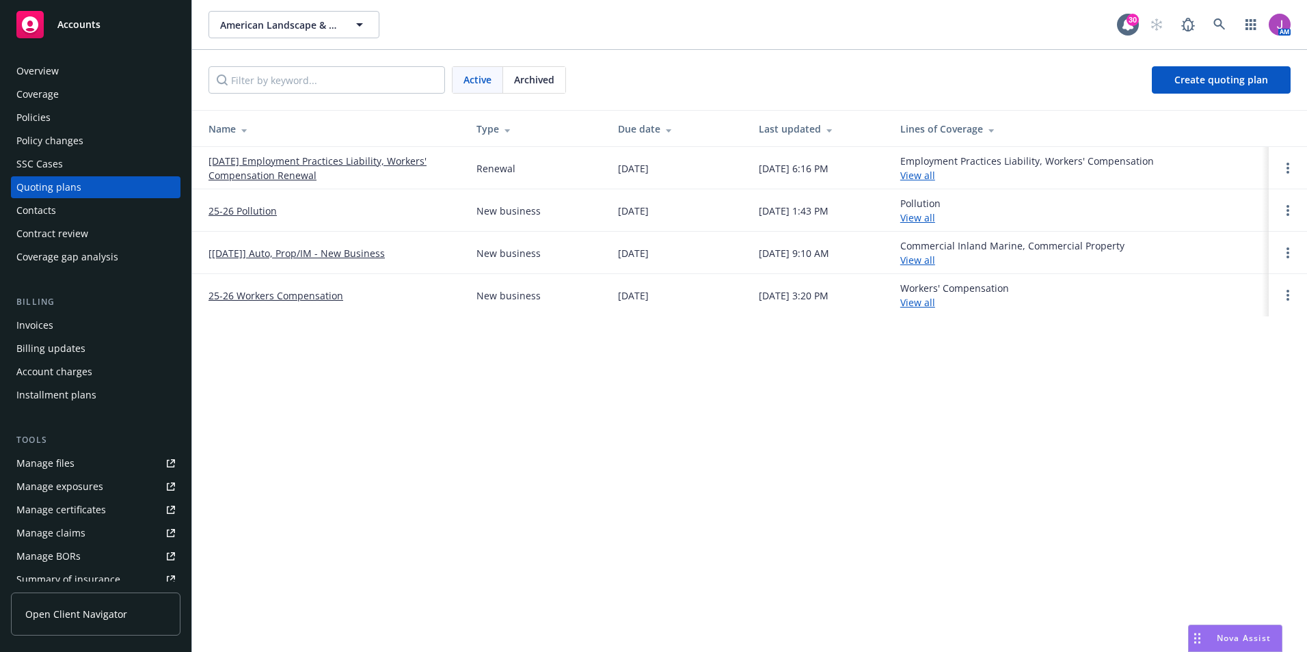
click at [262, 174] on link "[DATE] Employment Practices Liability, Workers' Compensation Renewal" at bounding box center [331, 168] width 246 height 29
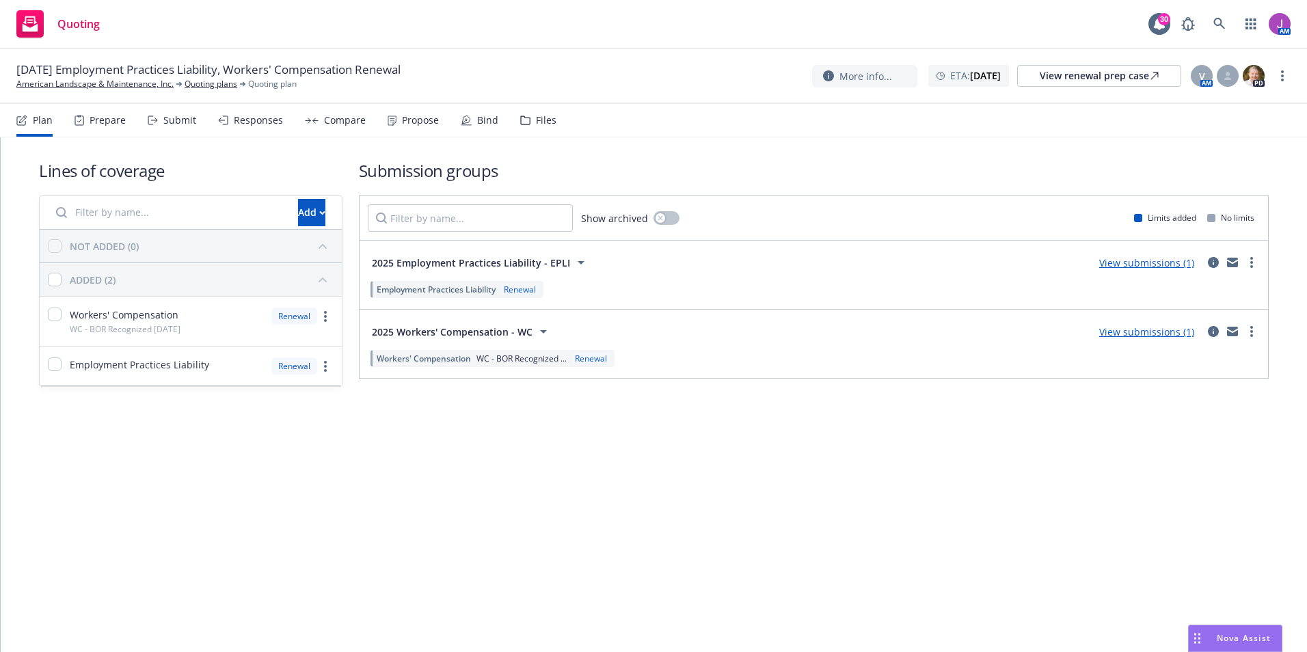
click at [529, 119] on div "Files" at bounding box center [538, 120] width 36 height 33
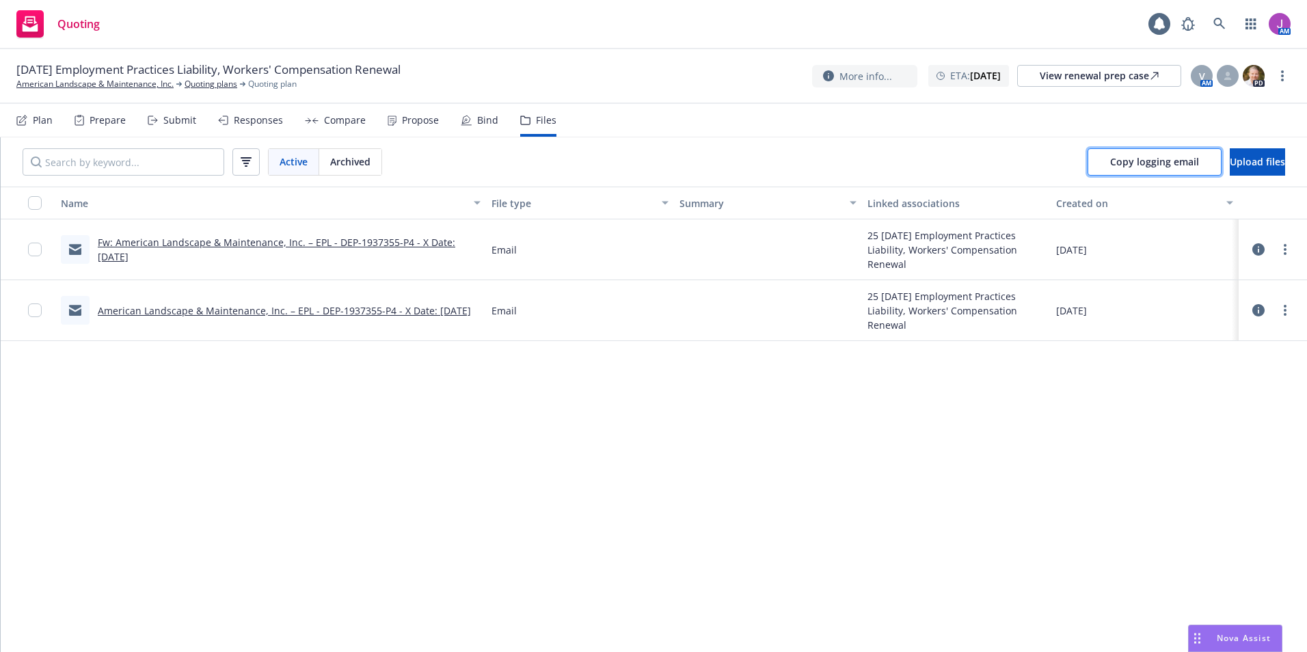
click at [1143, 161] on span "Copy logging email" at bounding box center [1154, 161] width 89 height 13
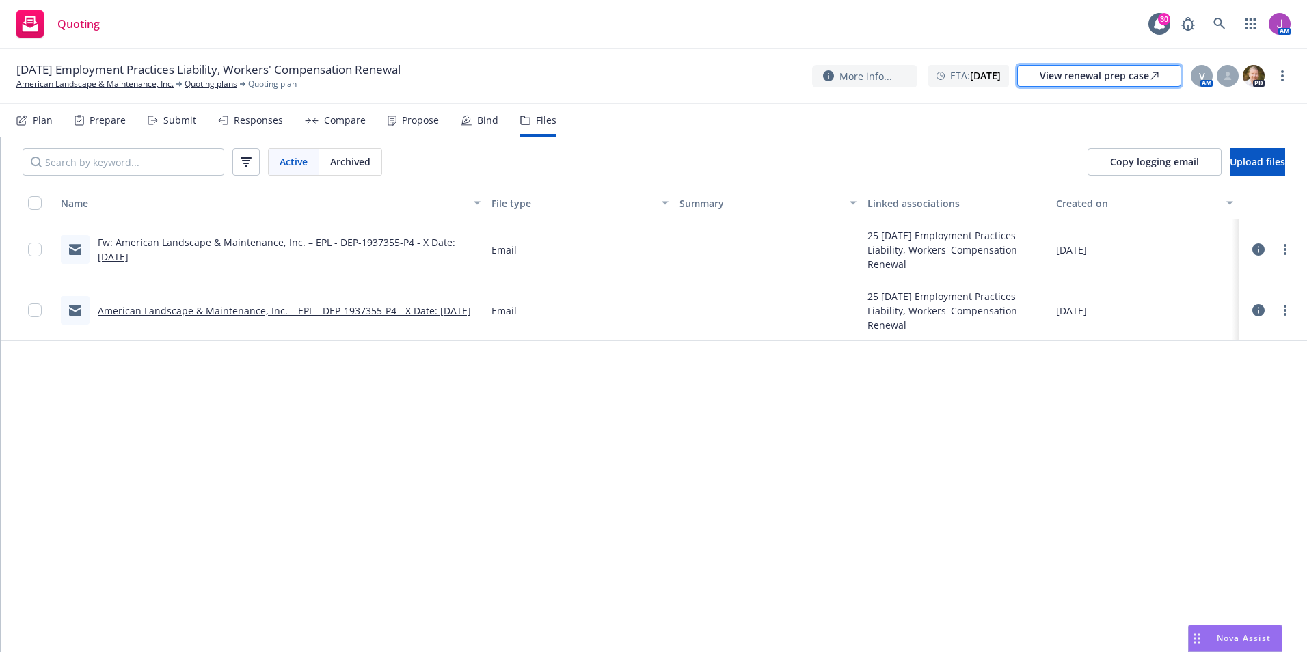
click at [1093, 82] on div "View renewal prep case" at bounding box center [1098, 76] width 119 height 21
click at [1141, 168] on button "Copy logging email" at bounding box center [1154, 161] width 134 height 27
click at [133, 87] on link "American Landscape & Maintenance, Inc." at bounding box center [94, 84] width 157 height 12
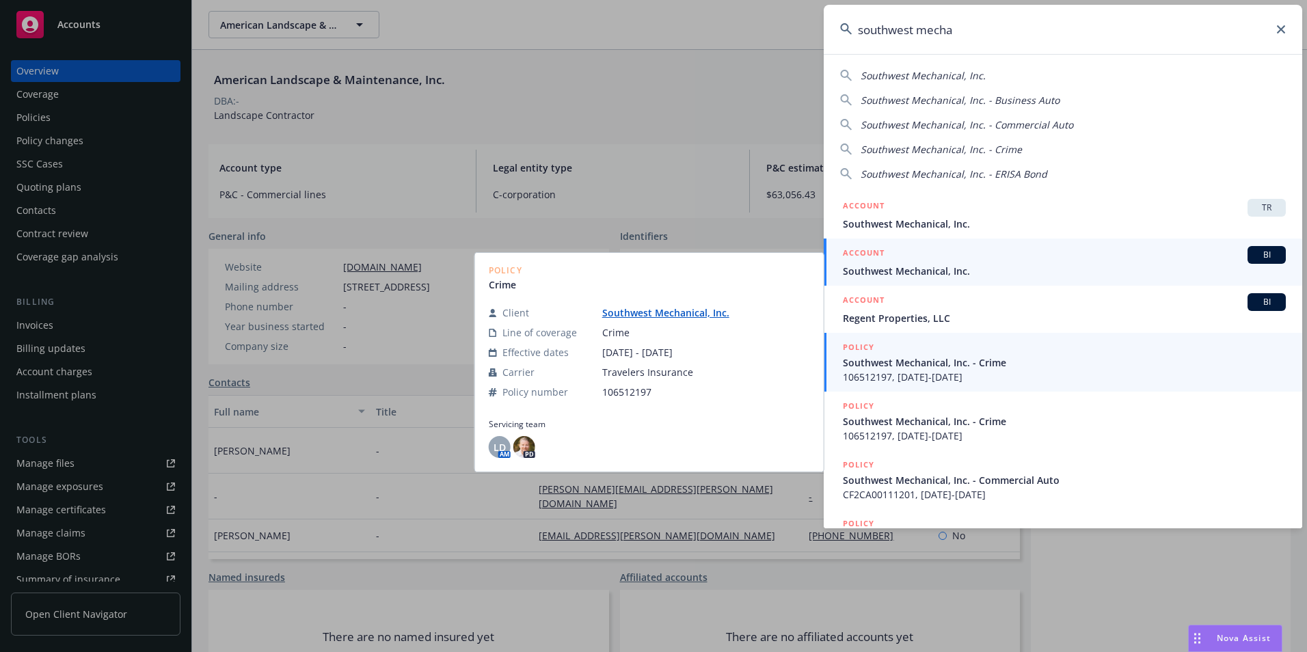
type input "southwest mecha"
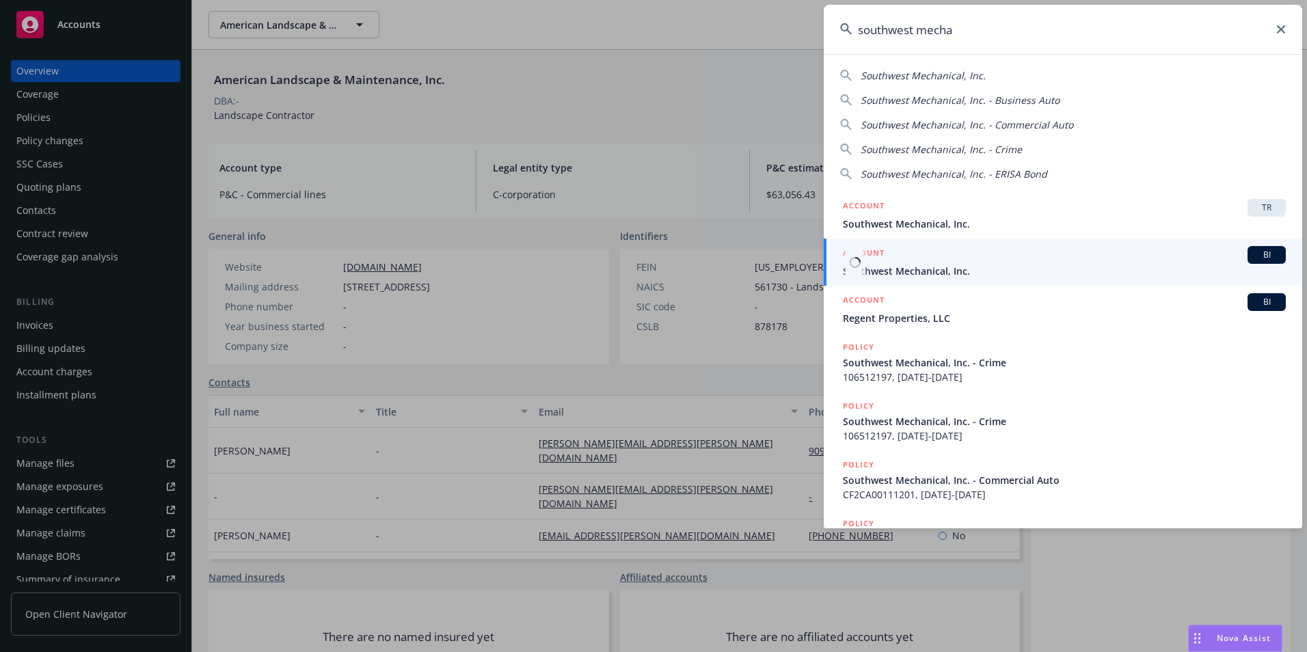
click at [910, 269] on span "Southwest Mechanical, Inc." at bounding box center [1064, 271] width 443 height 14
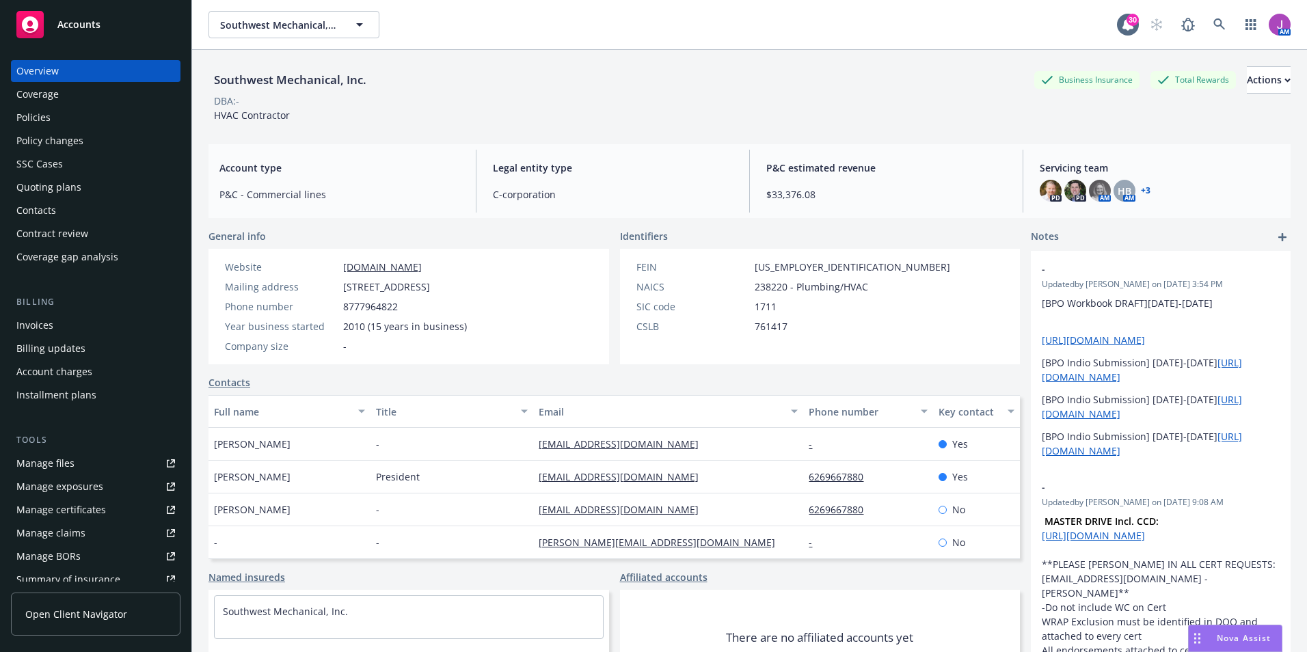
click at [92, 122] on div "Policies" at bounding box center [95, 118] width 159 height 22
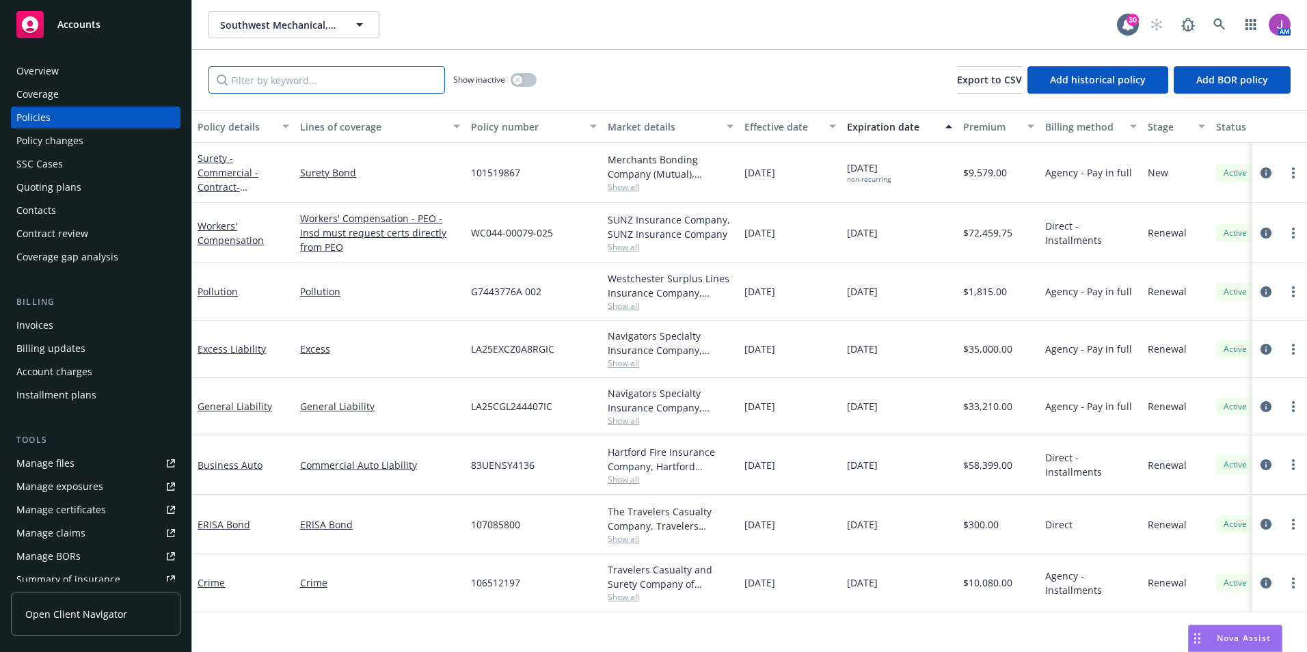
click at [329, 84] on input "Filter by keyword..." at bounding box center [326, 79] width 236 height 27
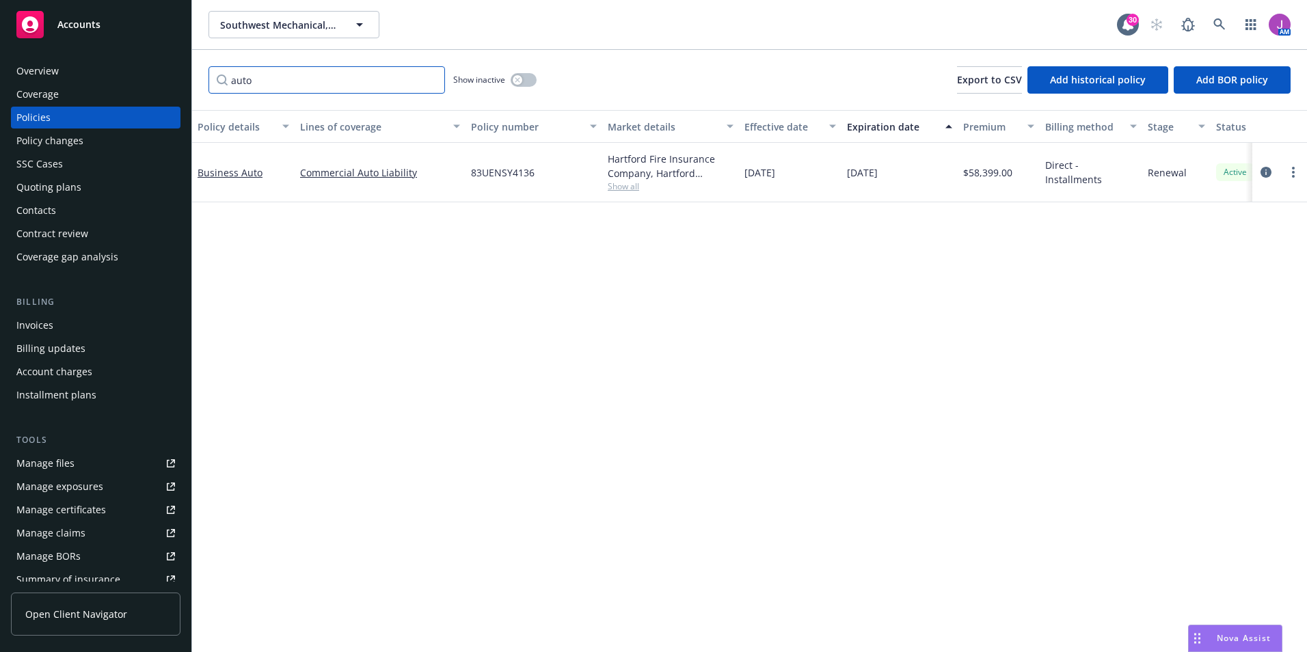
type input "auto"
drag, startPoint x: 467, startPoint y: 171, endPoint x: 547, endPoint y: 172, distance: 80.0
click at [547, 172] on div "83UENSY4136" at bounding box center [533, 172] width 137 height 59
copy span "83UENSY4136"
click at [1294, 172] on circle "more" at bounding box center [1293, 172] width 3 height 3
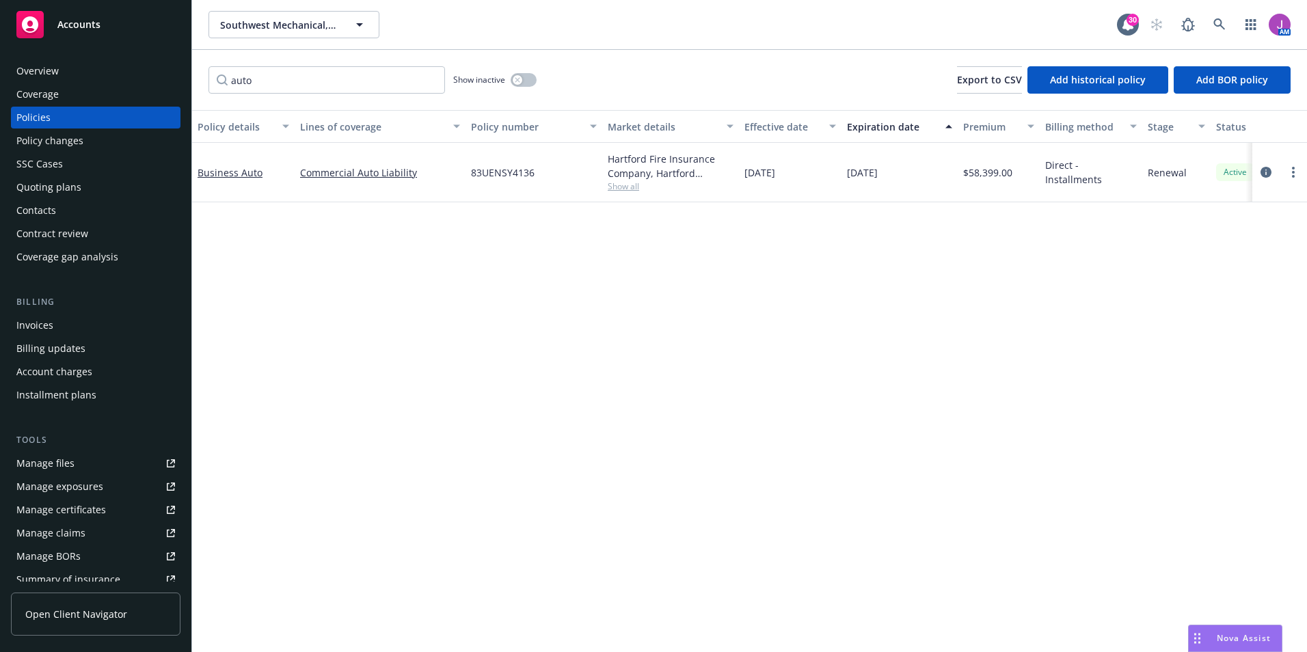
click at [1186, 368] on link "Copy logging email" at bounding box center [1220, 364] width 161 height 27
drag, startPoint x: 267, startPoint y: 83, endPoint x: 204, endPoint y: 68, distance: 65.3
click at [204, 68] on div "auto Show inactive Export to CSV Add historical policy Add BOR policy" at bounding box center [749, 80] width 1115 height 60
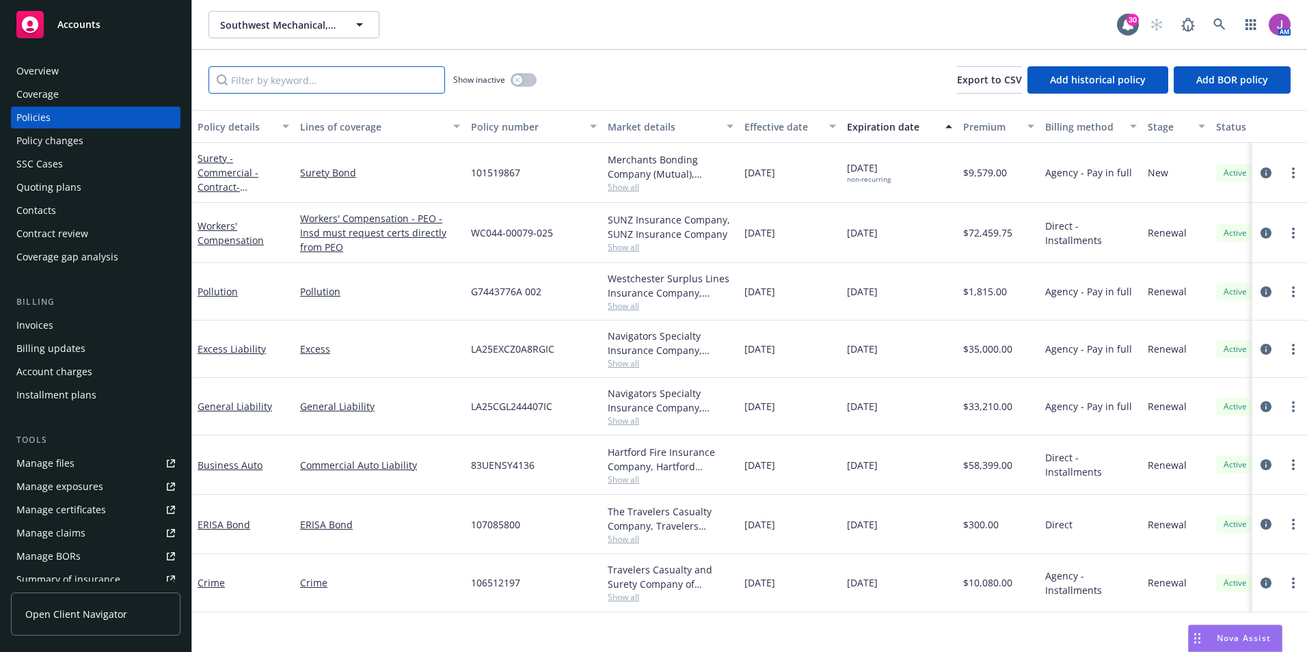
click at [355, 70] on input "Filter by keyword..." at bounding box center [326, 79] width 236 height 27
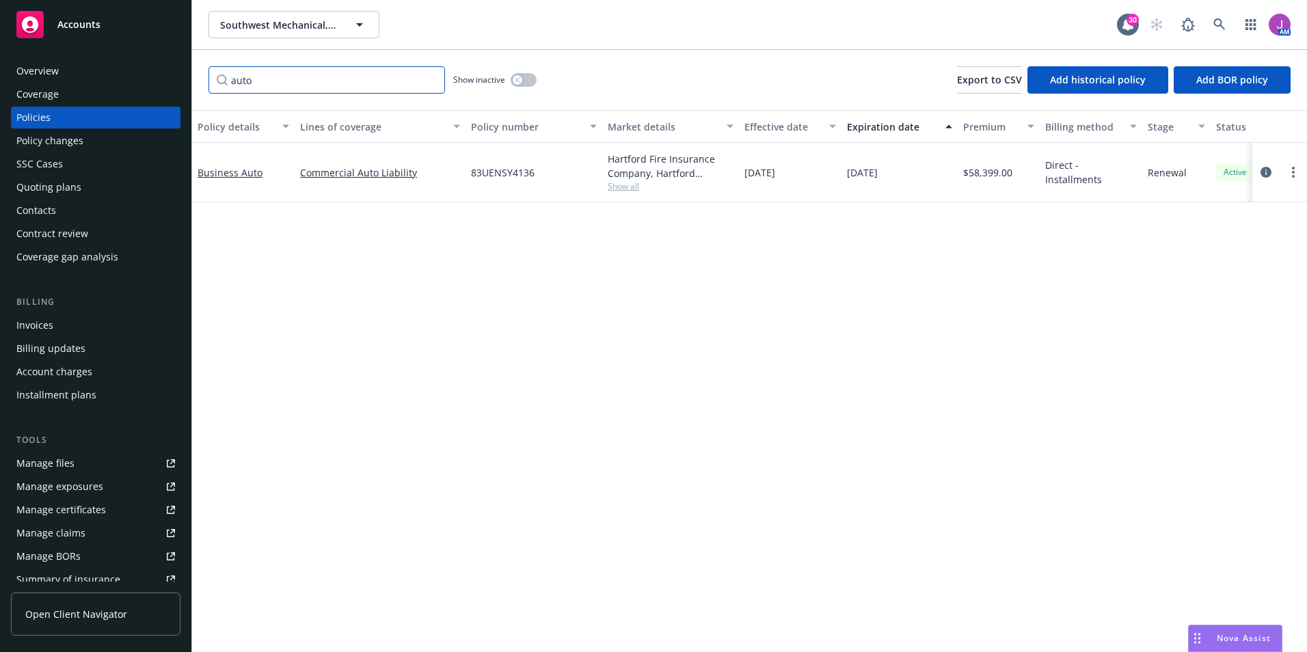
type input "auto"
drag, startPoint x: 461, startPoint y: 172, endPoint x: 548, endPoint y: 179, distance: 87.1
click at [548, 179] on div "Business Auto Commercial Auto Liability 83UENSY4136 Hartford Fire Insurance Com…" at bounding box center [851, 172] width 1319 height 59
copy div "83UENSY4136"
click at [51, 75] on div "Overview" at bounding box center [37, 71] width 42 height 22
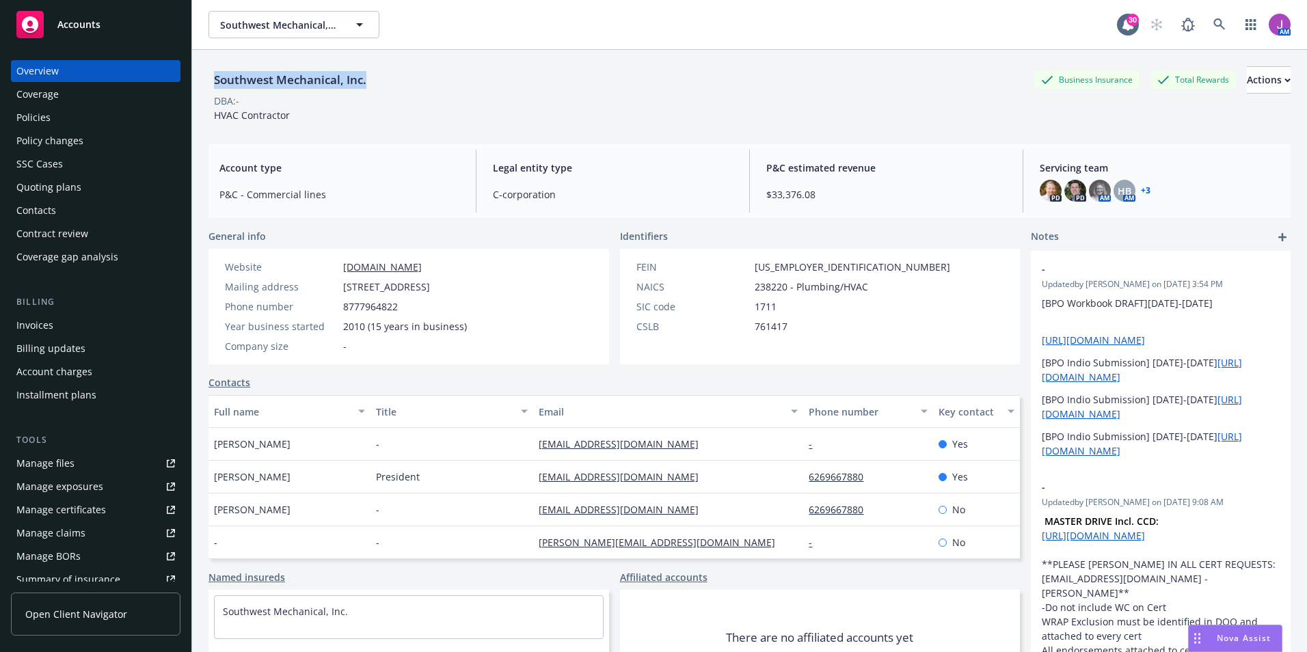
drag, startPoint x: 213, startPoint y: 79, endPoint x: 438, endPoint y: 84, distance: 225.6
click at [438, 84] on div "Southwest Mechanical, Inc. Business Insurance Total Rewards Actions" at bounding box center [749, 79] width 1082 height 27
copy div "Southwest Mechanical, Inc."
click at [104, 109] on div "Policies" at bounding box center [95, 118] width 159 height 22
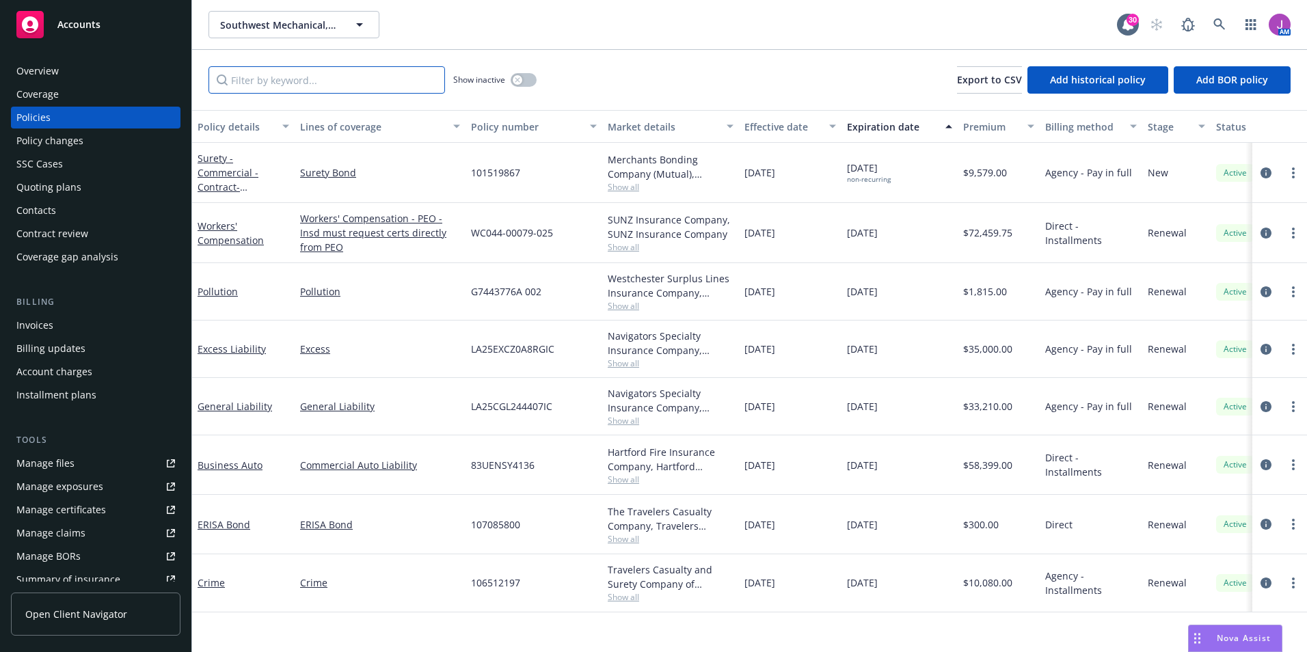
click at [277, 87] on input "Filter by keyword..." at bounding box center [326, 79] width 236 height 27
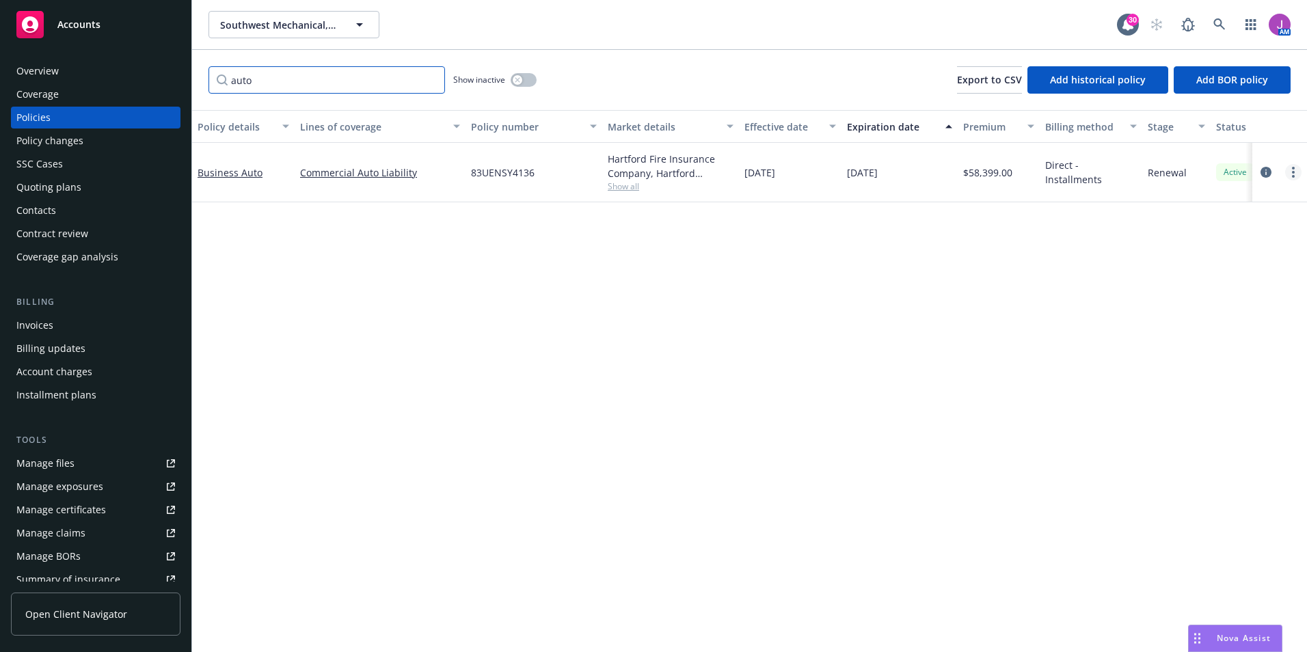
type input "auto"
drag, startPoint x: 1296, startPoint y: 176, endPoint x: 1270, endPoint y: 169, distance: 26.9
click at [1296, 176] on link "more" at bounding box center [1293, 172] width 16 height 16
click at [1173, 364] on link "Copy logging email" at bounding box center [1220, 364] width 161 height 27
drag, startPoint x: 472, startPoint y: 171, endPoint x: 545, endPoint y: 174, distance: 73.9
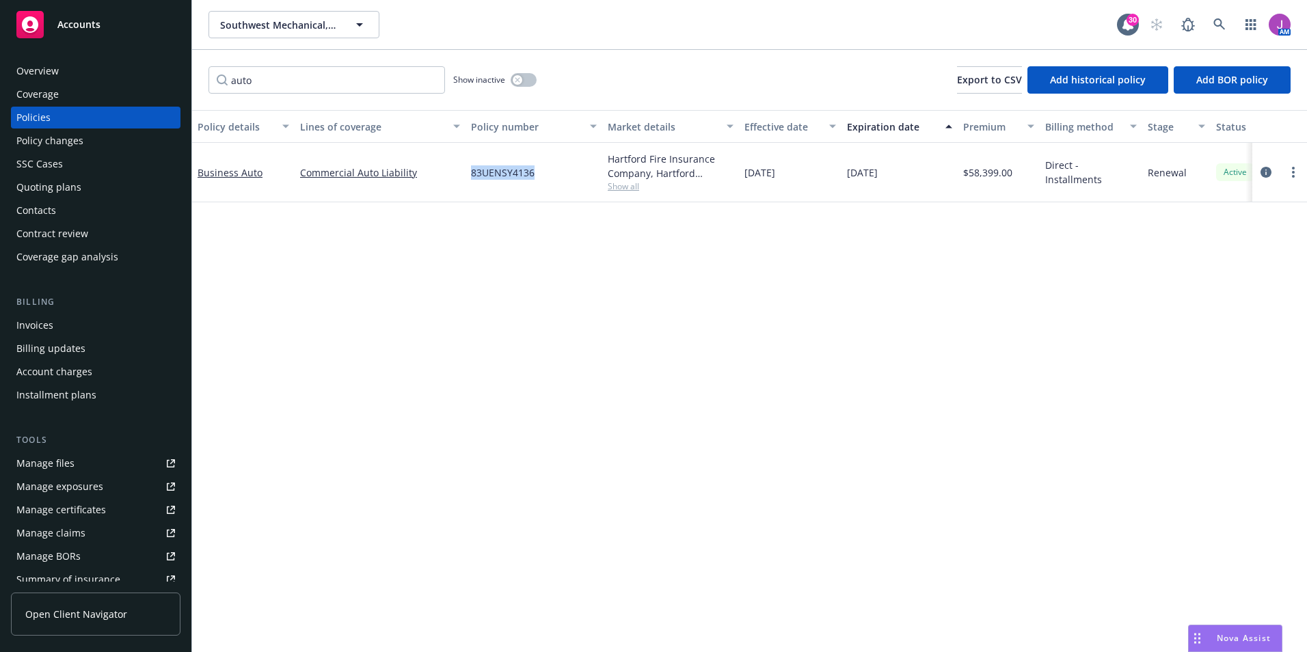
click at [545, 174] on div "83UENSY4136" at bounding box center [533, 172] width 137 height 59
copy span "83UENSY4136"
click at [68, 72] on div "Overview" at bounding box center [95, 71] width 159 height 22
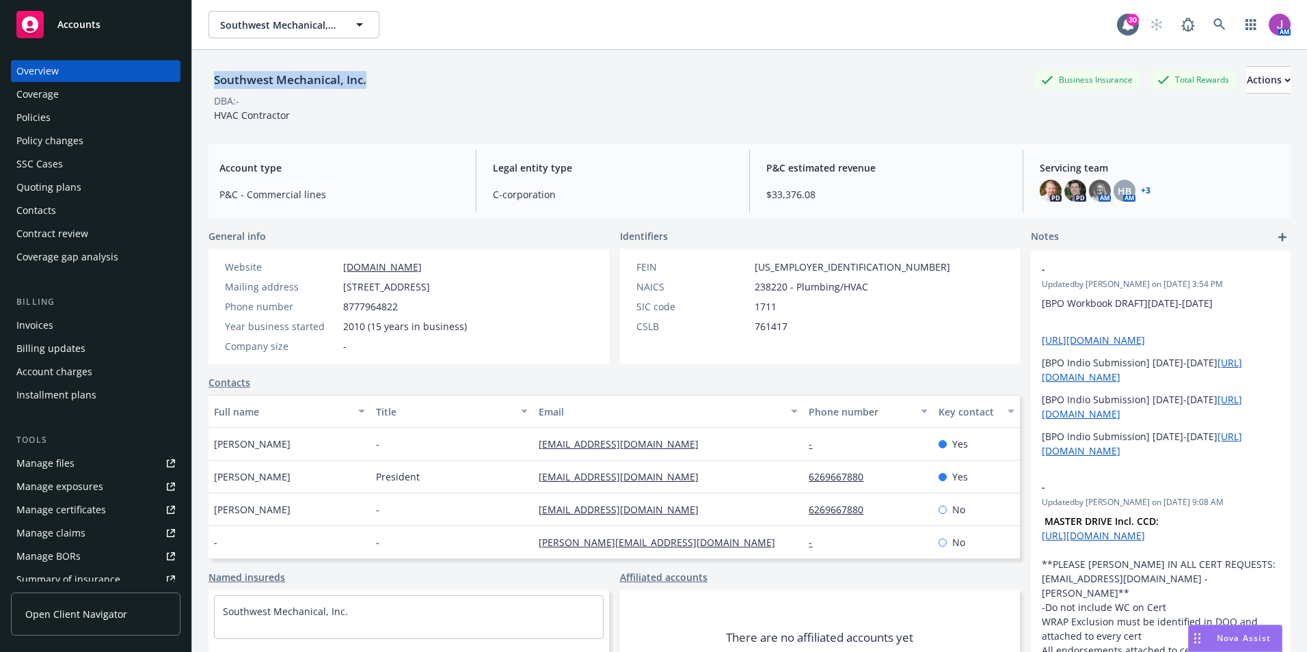
drag, startPoint x: 210, startPoint y: 78, endPoint x: 404, endPoint y: 89, distance: 194.4
click at [404, 89] on div "Southwest Mechanical, Inc. Business Insurance Total Rewards Actions" at bounding box center [749, 79] width 1082 height 27
copy div "Southwest Mechanical, Inc."
click at [66, 133] on div "Policy changes" at bounding box center [49, 141] width 67 height 22
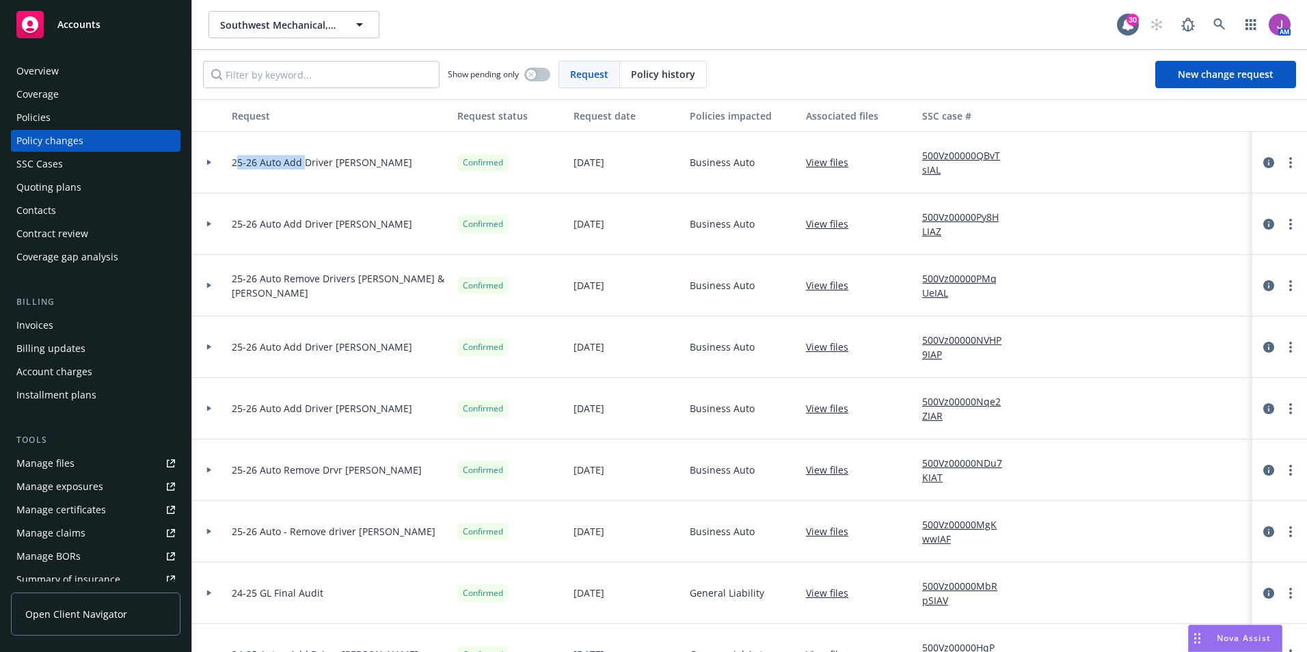
drag, startPoint x: 228, startPoint y: 162, endPoint x: 301, endPoint y: 165, distance: 73.2
click at [301, 165] on div "25-26 Auto Add Driver Norberto Ibarra" at bounding box center [339, 163] width 226 height 62
copy span "25-26 Auto Add"
click at [1229, 67] on link "New change request" at bounding box center [1225, 74] width 141 height 27
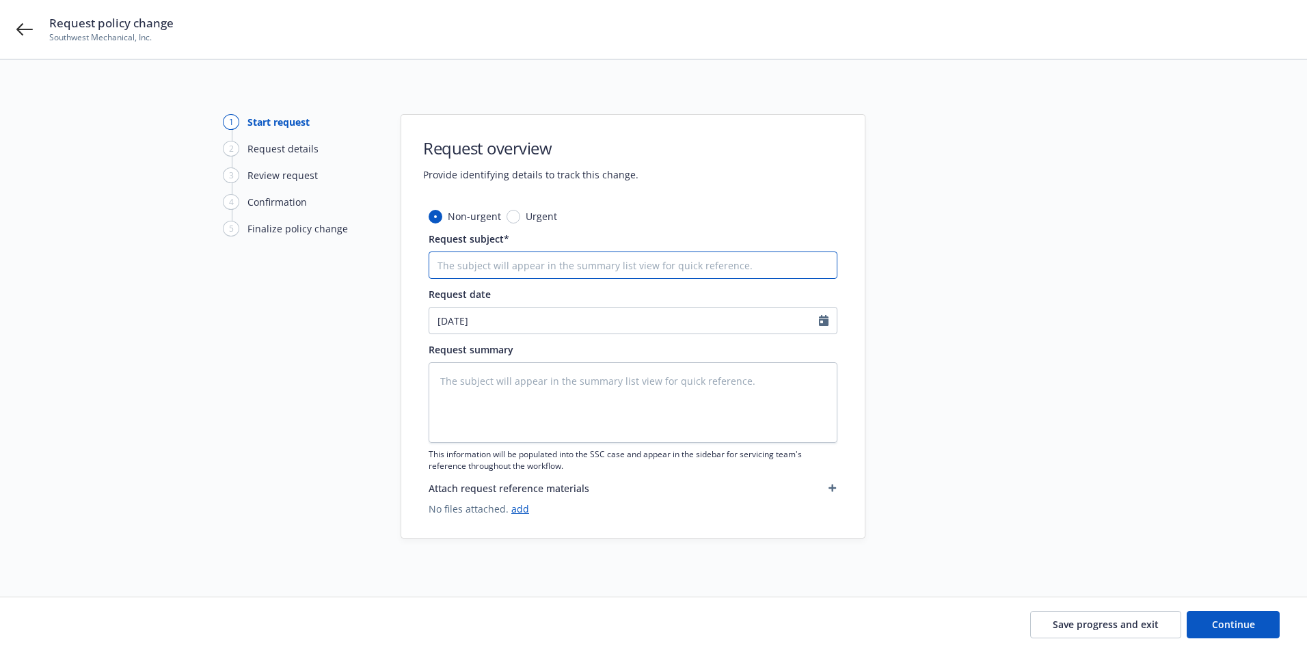
click at [567, 262] on input "Request subject*" at bounding box center [632, 264] width 409 height 27
paste input "25-26 Auto Add"
type textarea "x"
type input "25-26 Auto Add"
type textarea "x"
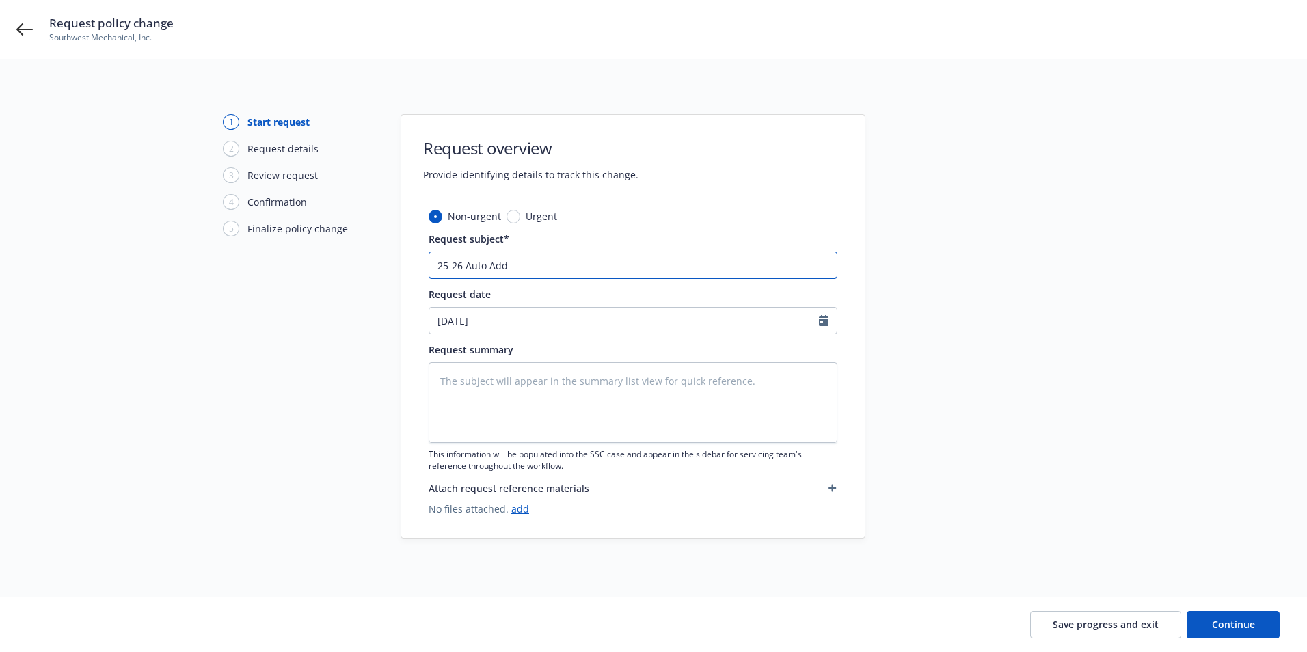
type input "25-26 Auto Add"
type textarea "x"
type input "25-26 Auto Add R"
type textarea "x"
type input "25-26 Auto Add Re"
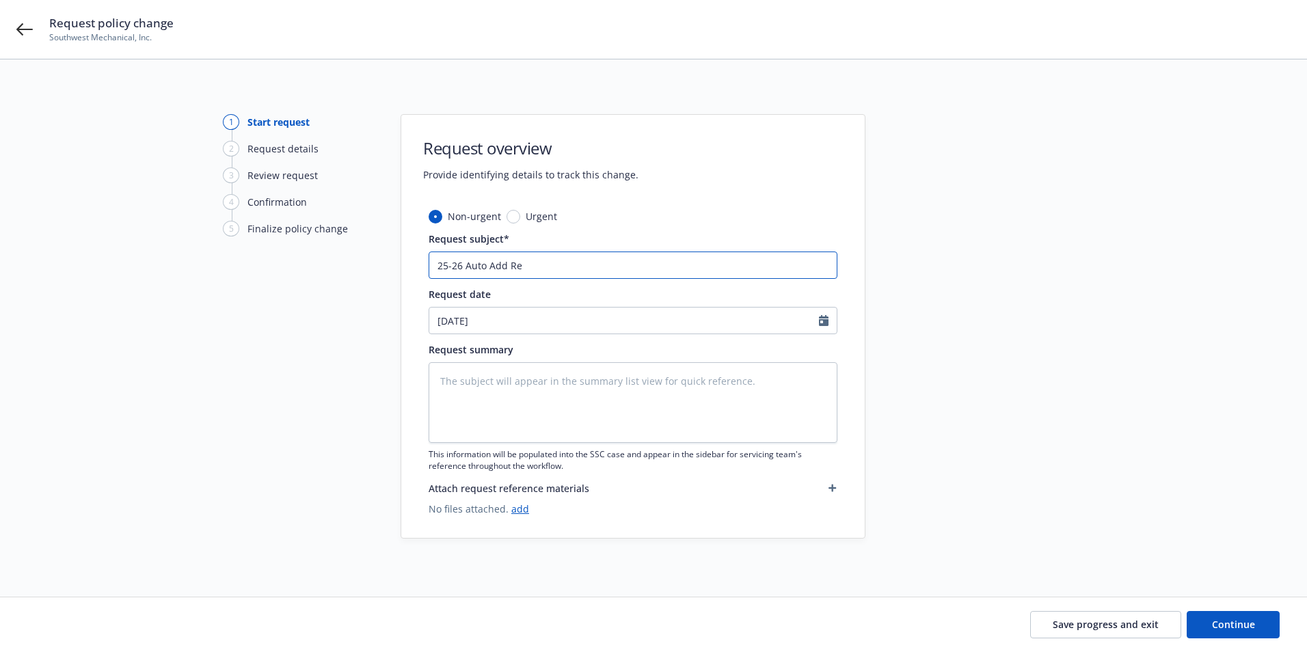
type textarea "x"
type input "25-26 Auto Add Ren"
type textarea "x"
type input "25-26 Auto Add Rene"
type textarea "x"
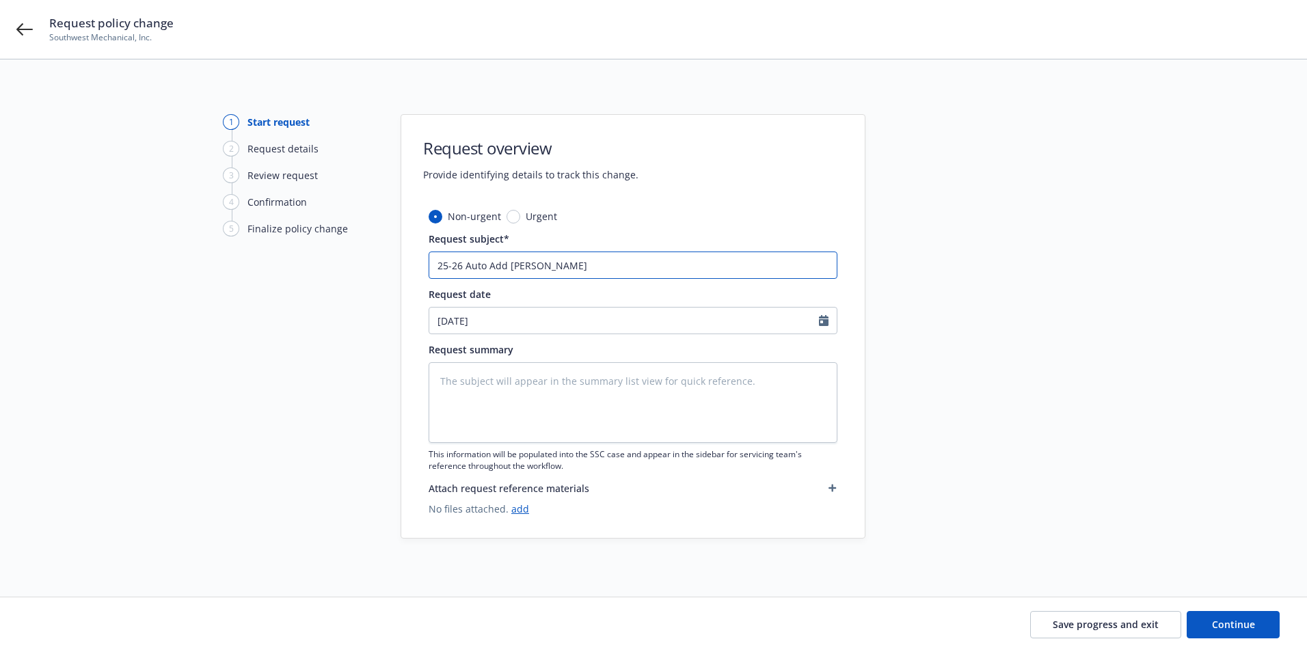
type input "25-26 Auto Add Renee"
type textarea "x"
type input "25-26 Auto Add Renee"
type textarea "x"
type input "25-26 Auto Add Renee S"
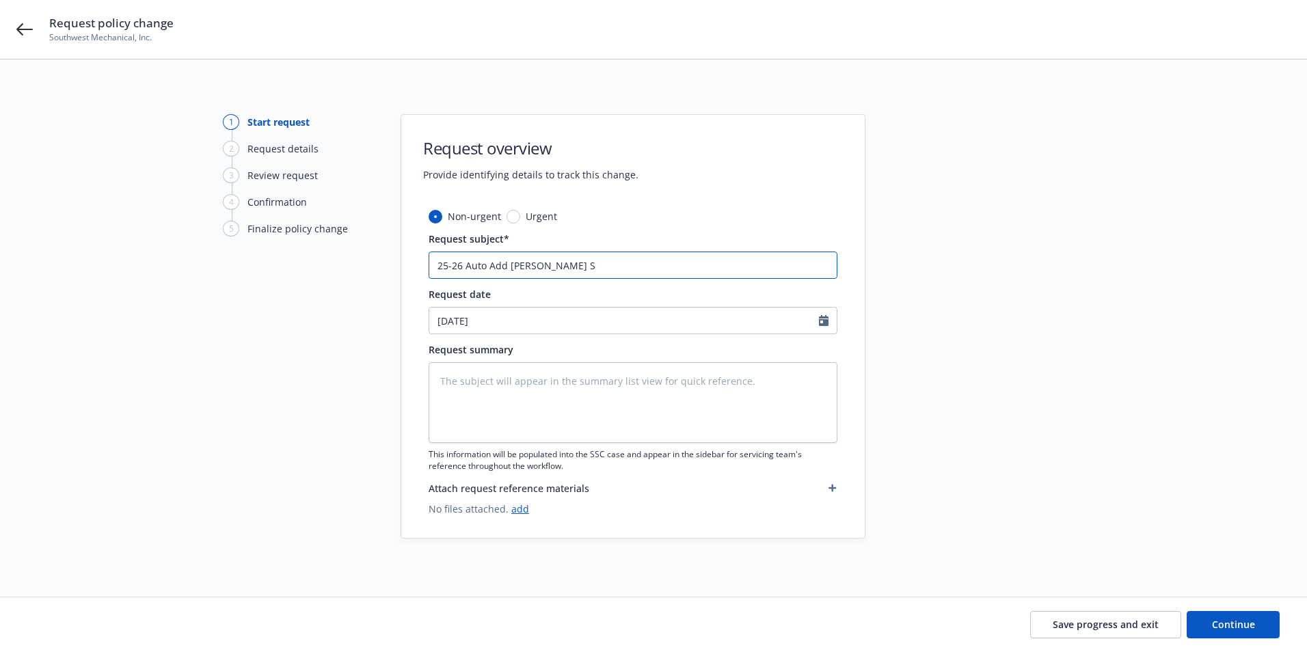
type textarea "x"
type input "25-26 Auto Add Renee Sl"
type textarea "x"
type input "25-26 Auto Add Renee Sli"
type textarea "x"
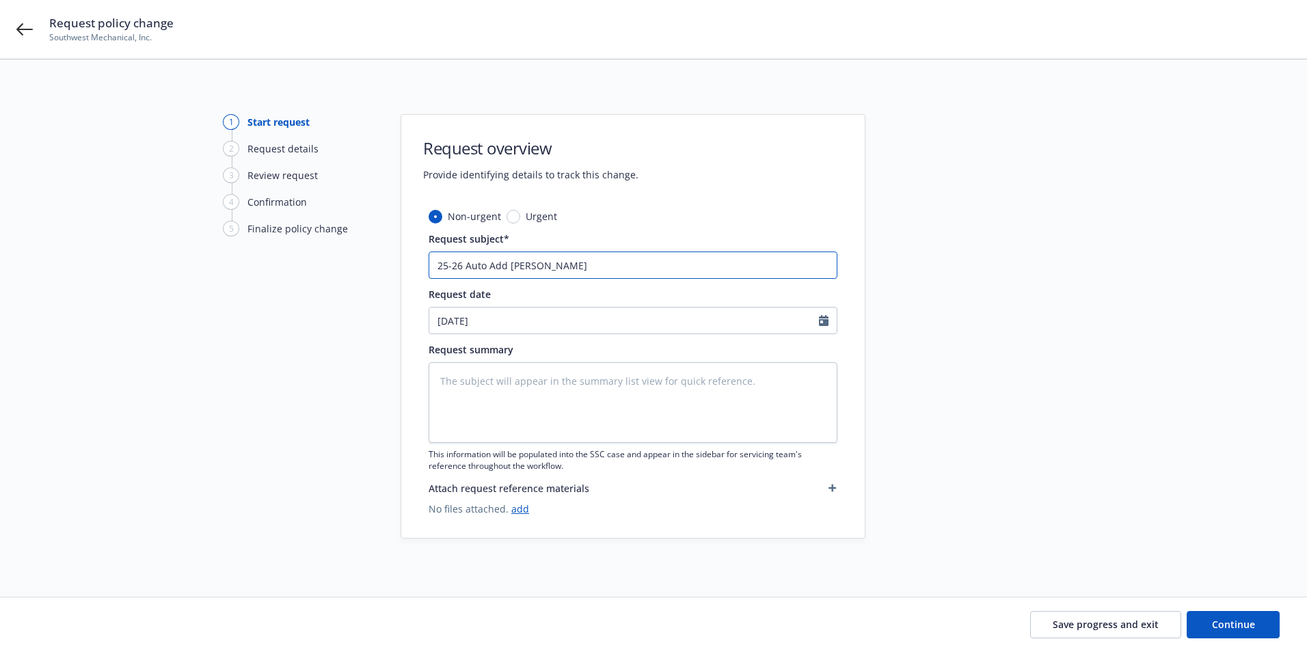
type input "25-26 Auto Add Renee Sling"
type textarea "x"
type input "25-26 Auto Add Renee Slingo"
click at [494, 385] on textarea at bounding box center [632, 402] width 409 height 81
click at [550, 393] on textarea at bounding box center [632, 402] width 409 height 81
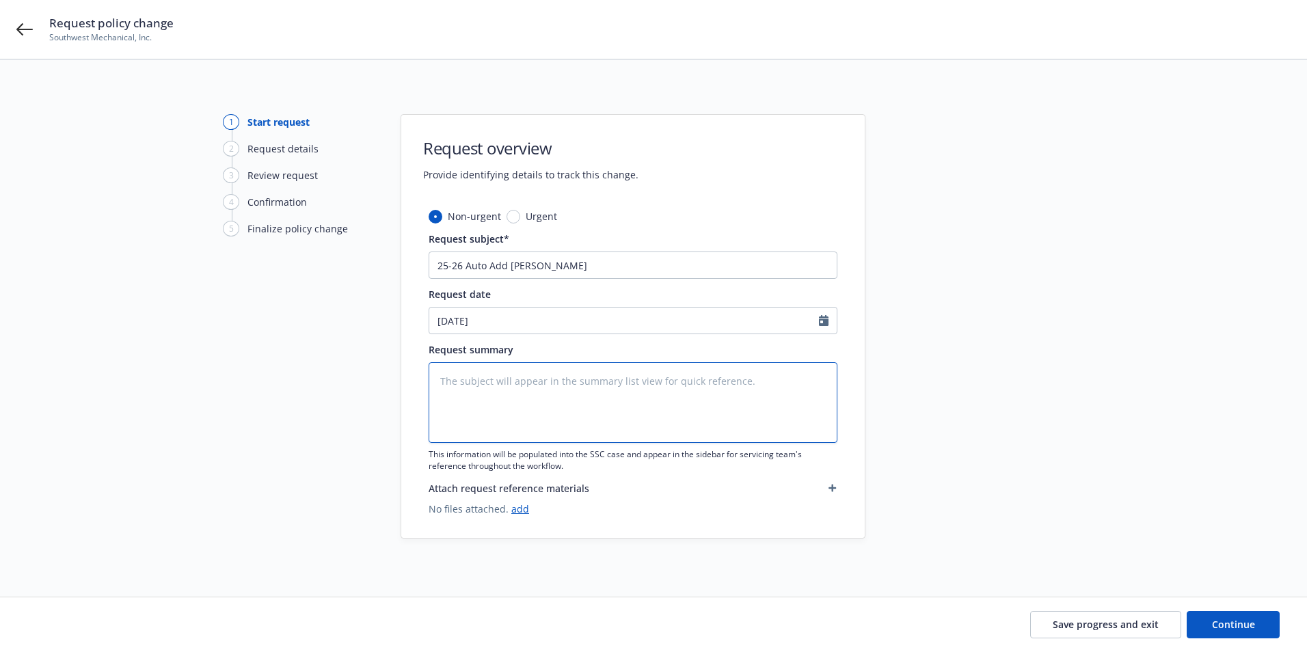
type textarea "x"
type textarea "A"
type textarea "x"
type textarea "Ad"
type textarea "x"
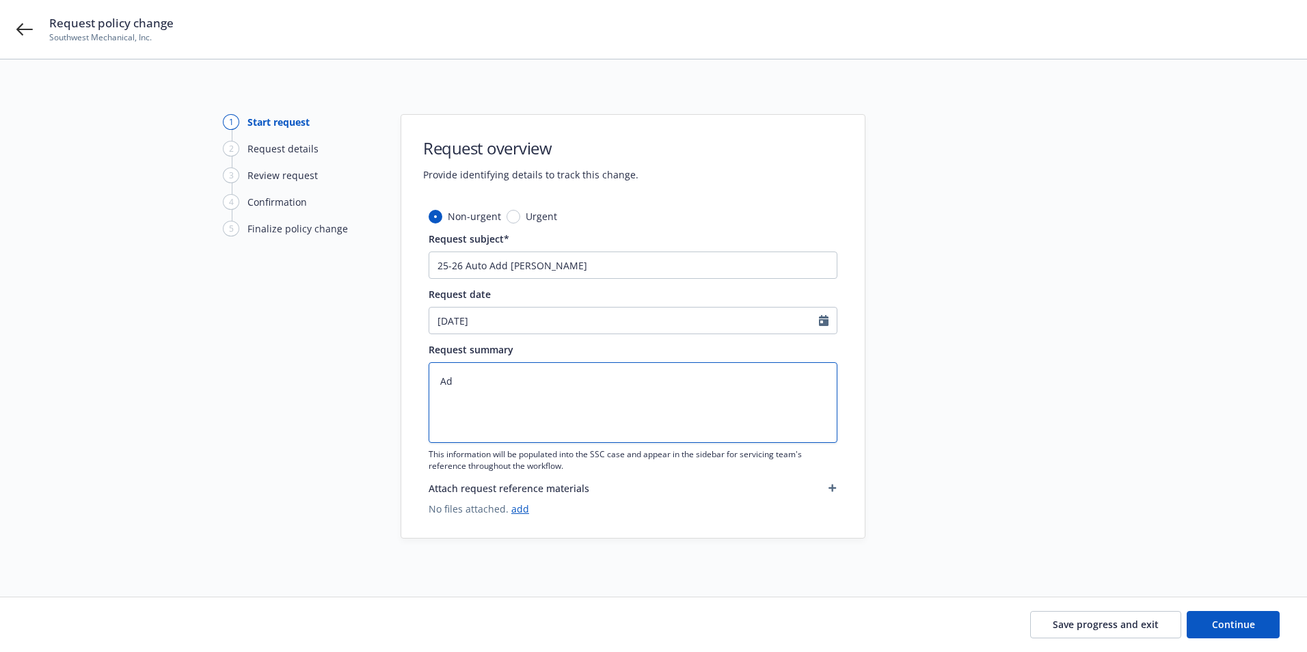
type textarea "Add"
type textarea "x"
type textarea "Add:"
type textarea "x"
type textarea "Add:"
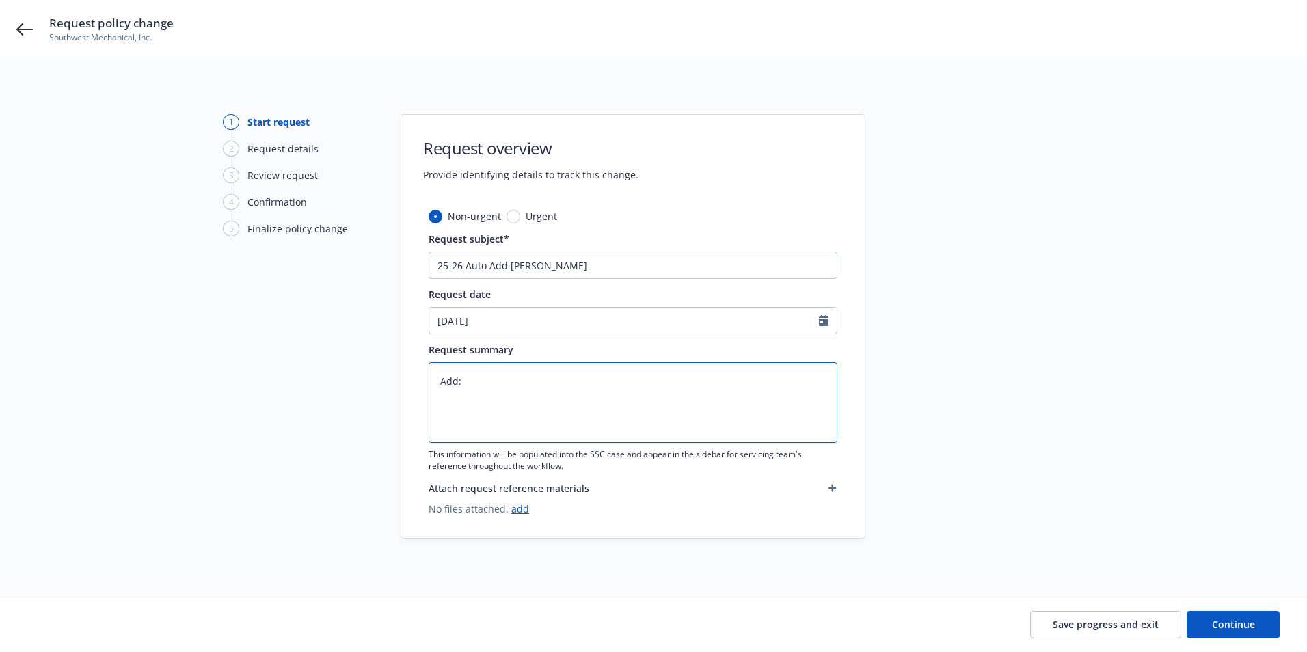
paste textarea "Name: Renee Louise Slingo DOB: 08/03/1962 DL # V9102006 CA"
type textarea "x"
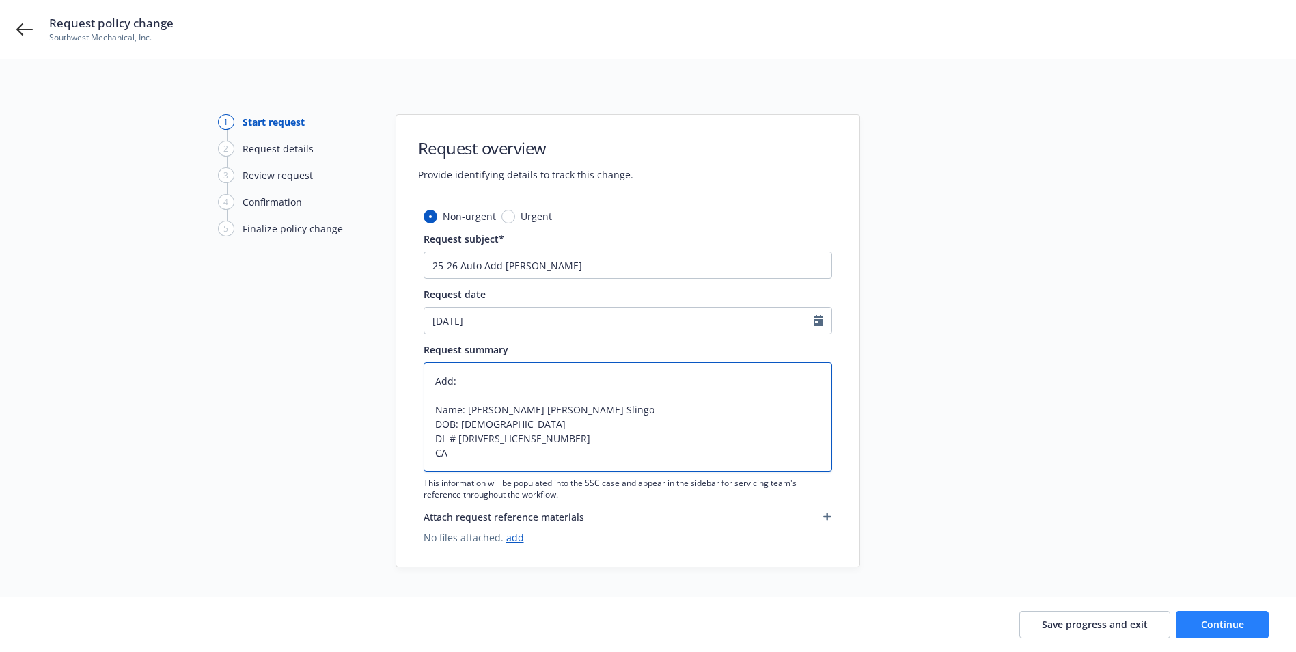
type textarea "Add: Name: Renee Louise Slingo DOB: 08/03/1962 DL # V9102006 CA"
click at [1214, 615] on button "Continue" at bounding box center [1222, 624] width 93 height 27
type textarea "x"
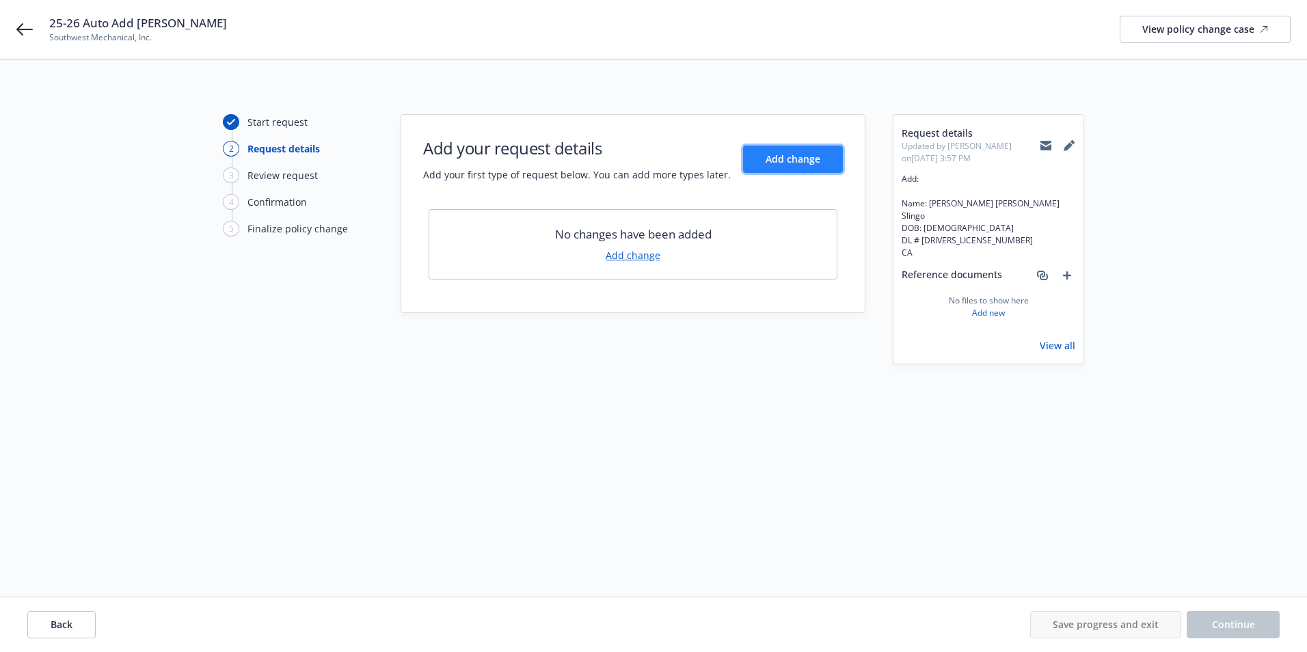
click at [780, 165] on span "Add change" at bounding box center [792, 158] width 55 height 13
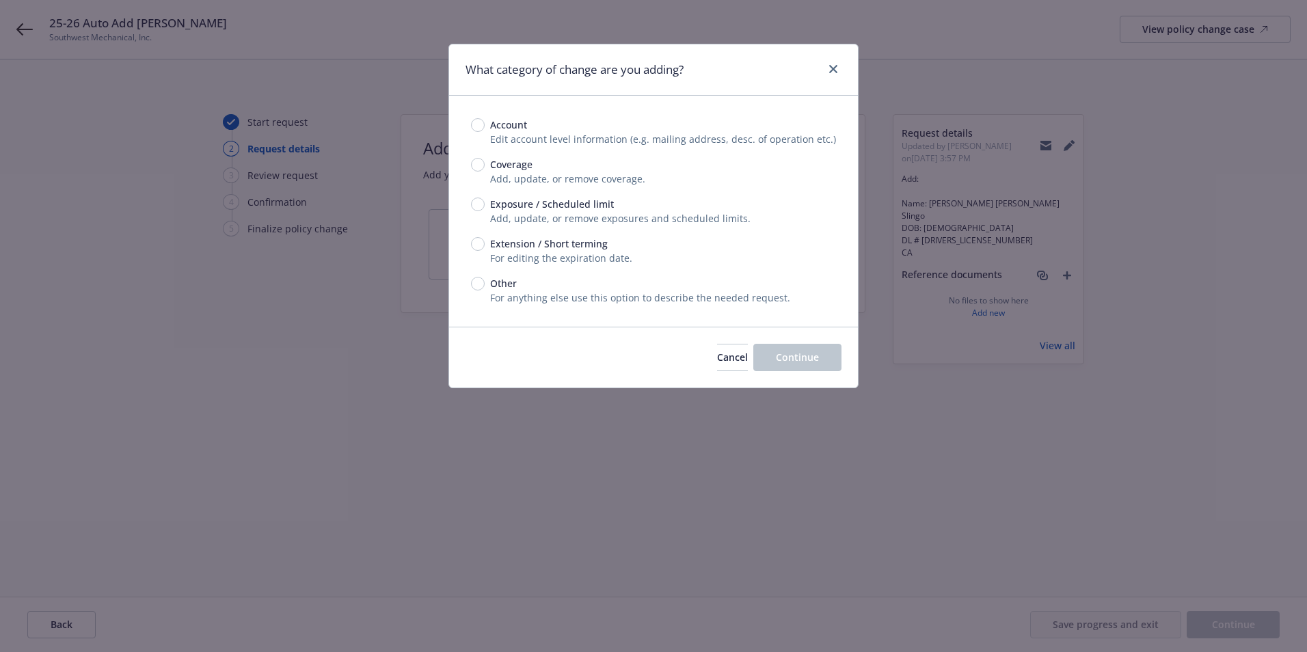
click at [575, 202] on span "Exposure / Scheduled limit" at bounding box center [552, 204] width 124 height 14
click at [485, 202] on input "Exposure / Scheduled limit" at bounding box center [478, 204] width 14 height 14
radio input "true"
click at [779, 364] on button "Continue" at bounding box center [797, 357] width 88 height 27
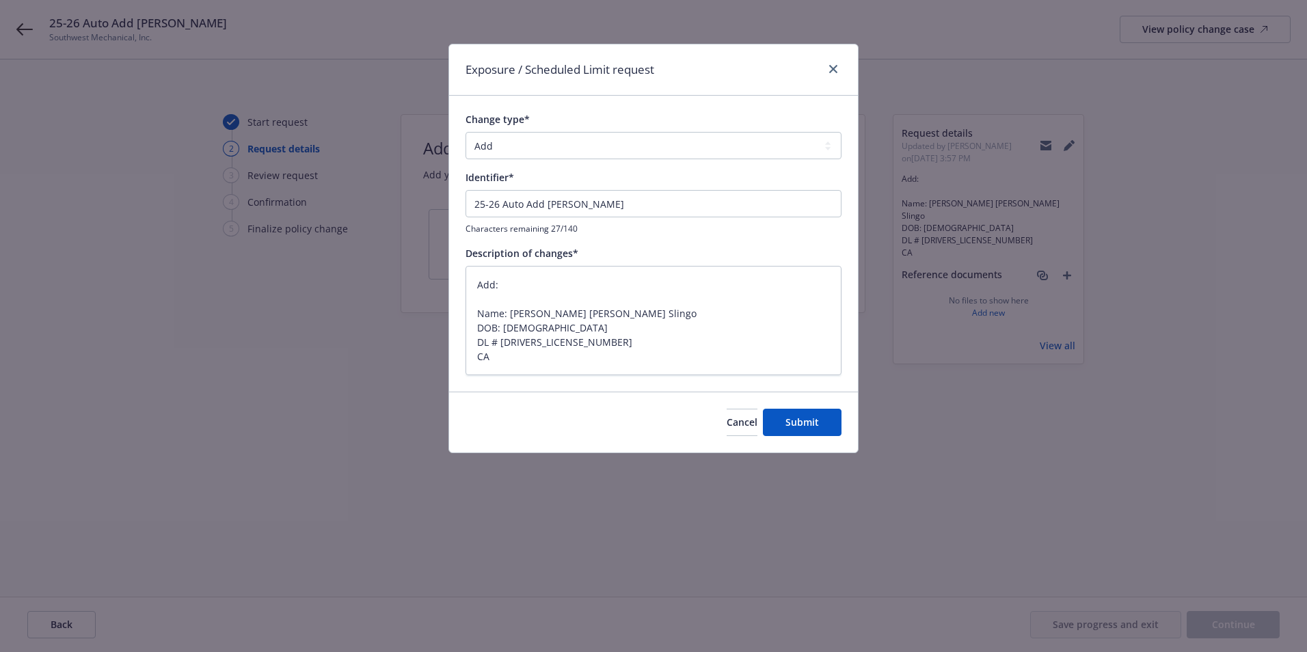
click at [816, 445] on div "Cancel Submit" at bounding box center [653, 422] width 409 height 61
click at [804, 431] on button "Submit" at bounding box center [802, 422] width 79 height 27
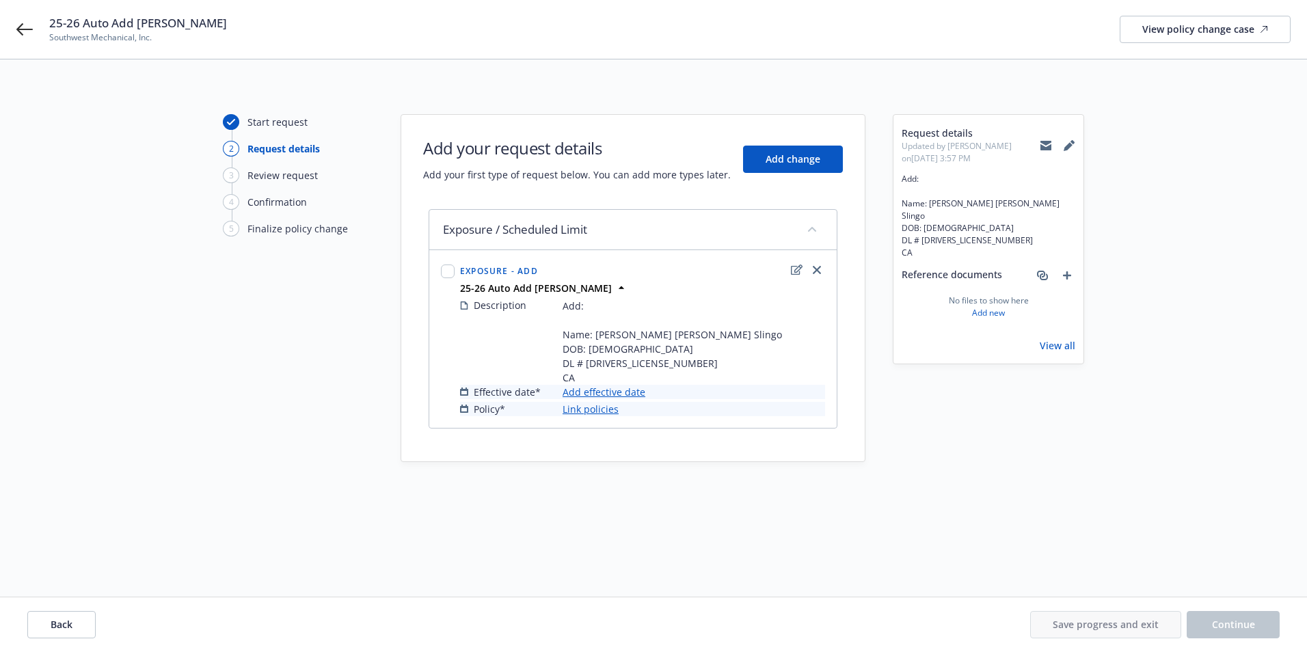
type textarea "x"
click at [586, 396] on link "Add effective date" at bounding box center [603, 392] width 83 height 14
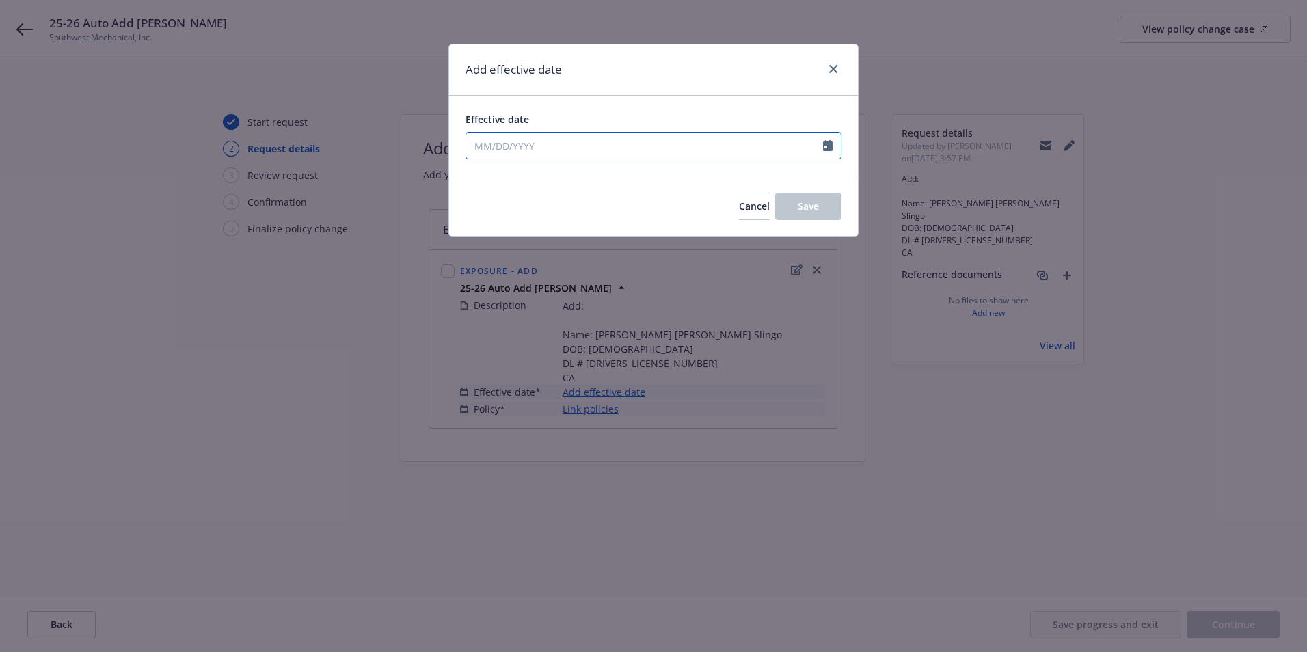
click at [511, 144] on input "Effective date" at bounding box center [644, 146] width 357 height 26
select select "8"
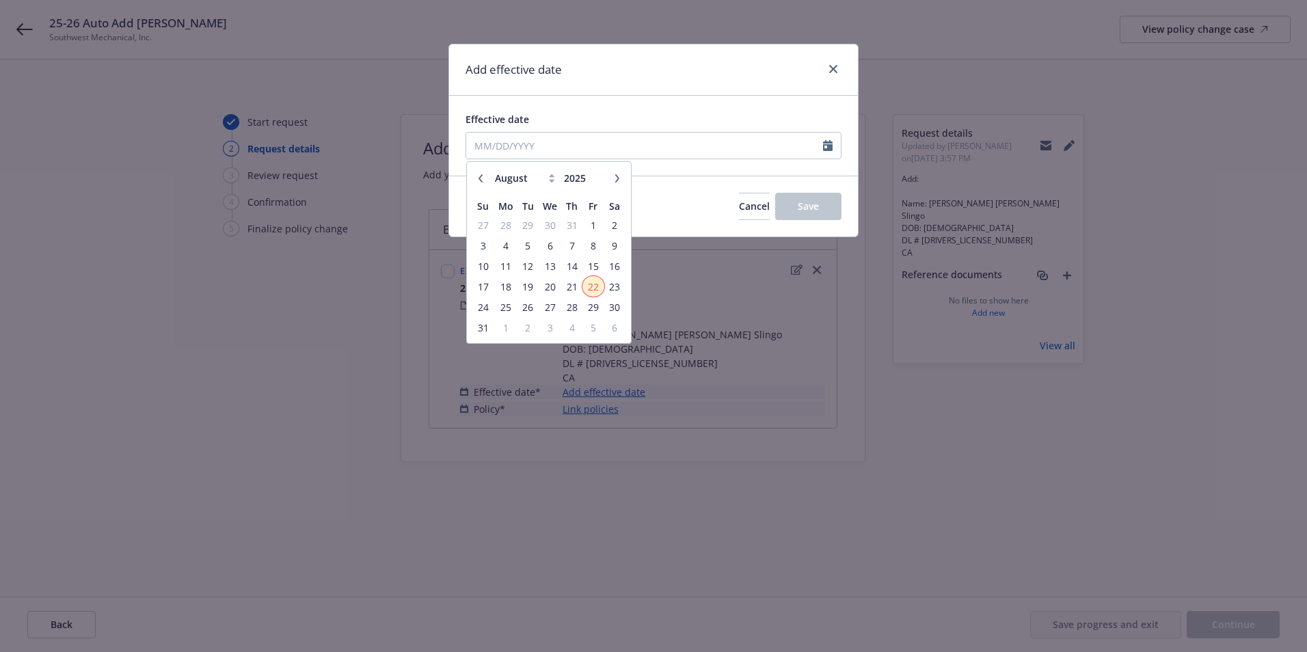
click at [592, 286] on span "22" at bounding box center [593, 286] width 18 height 17
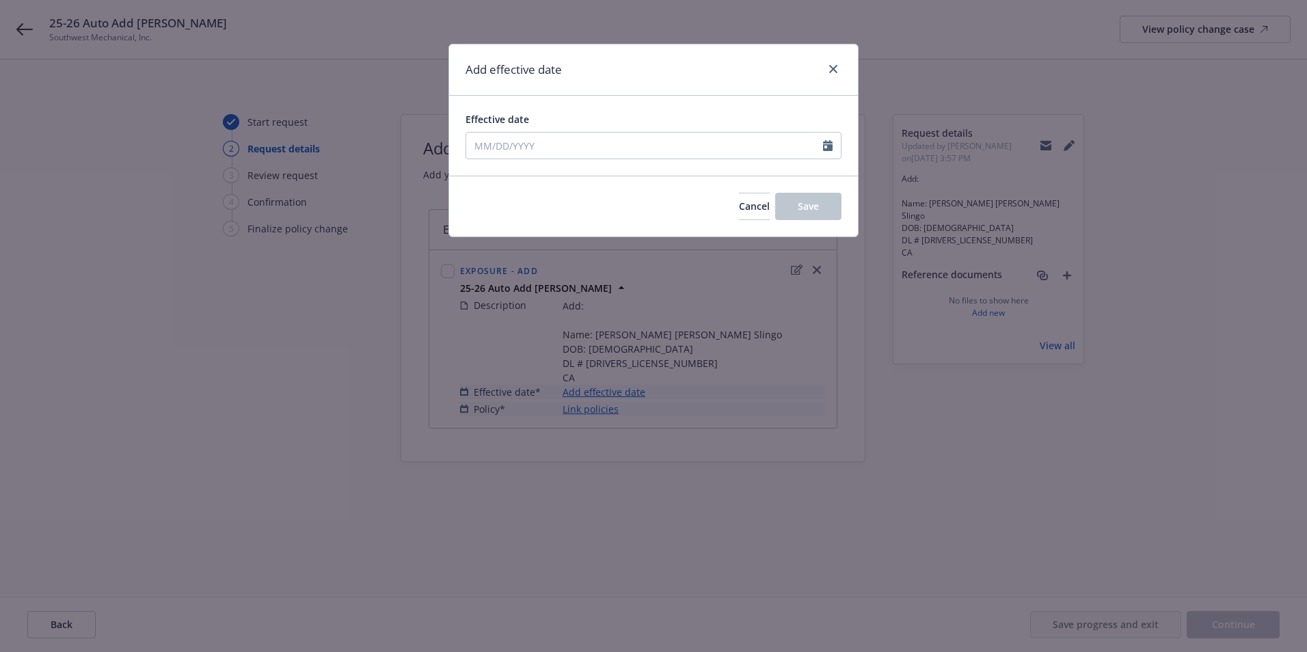
type input "08/22/2025"
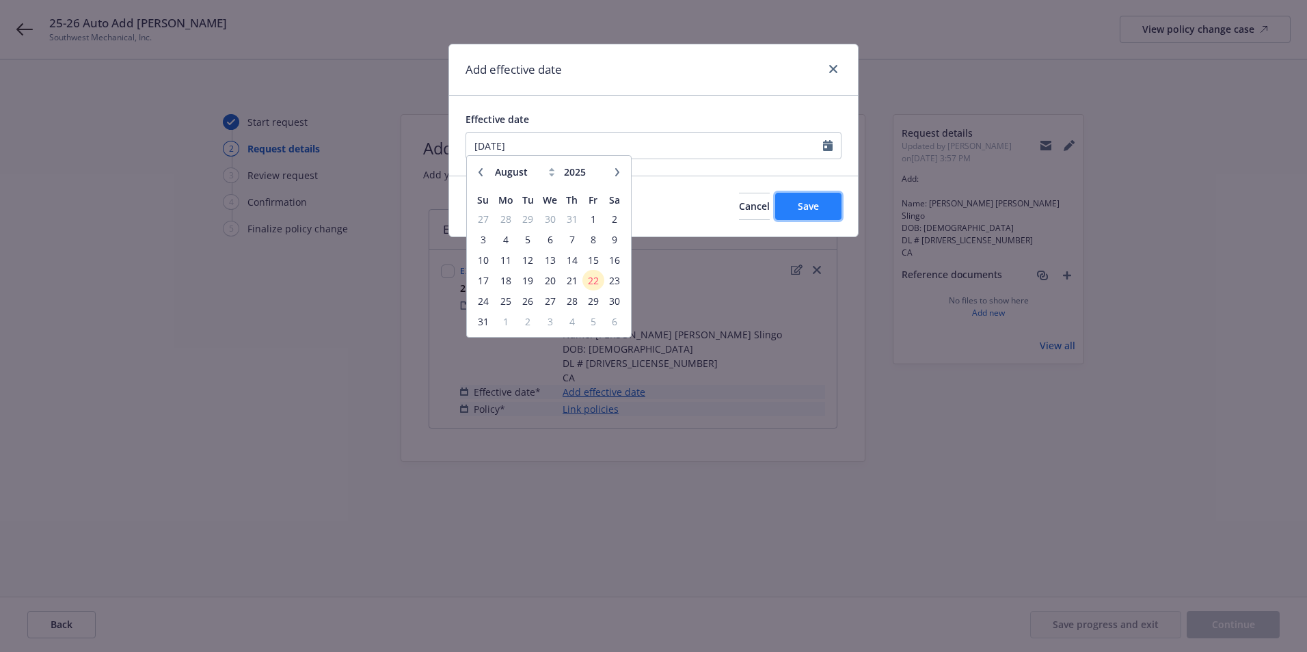
click at [813, 209] on span "Save" at bounding box center [807, 206] width 21 height 13
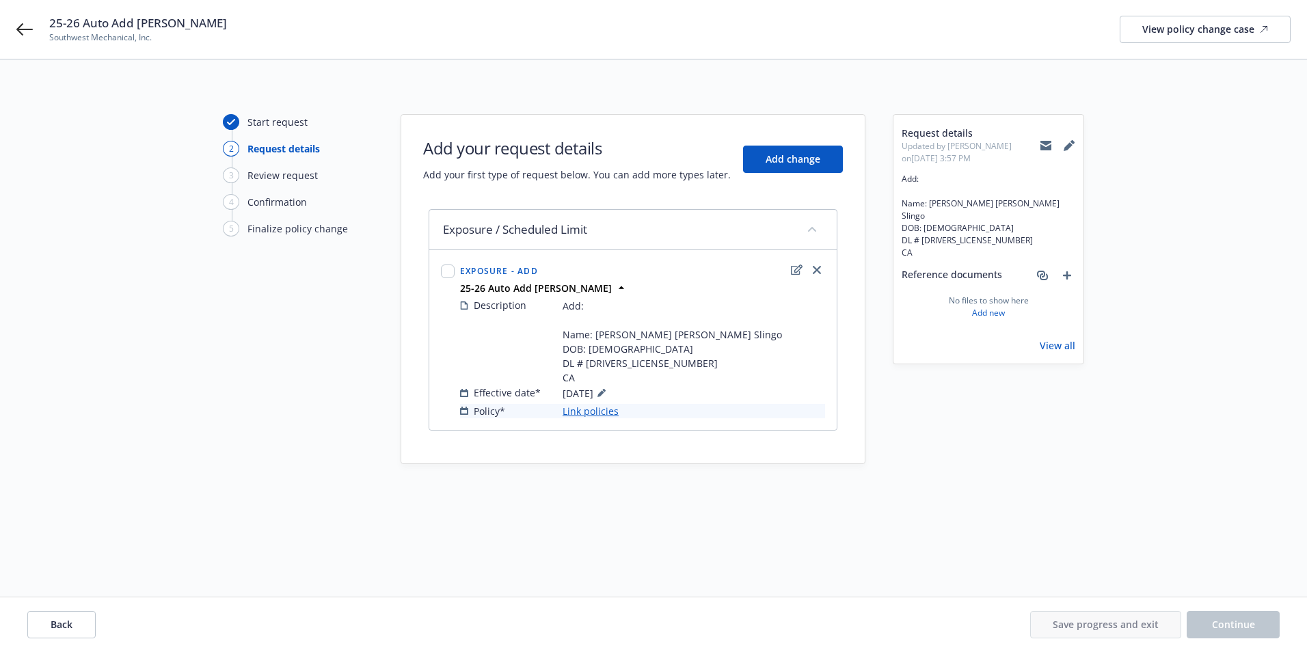
click at [602, 408] on link "Link policies" at bounding box center [590, 411] width 56 height 14
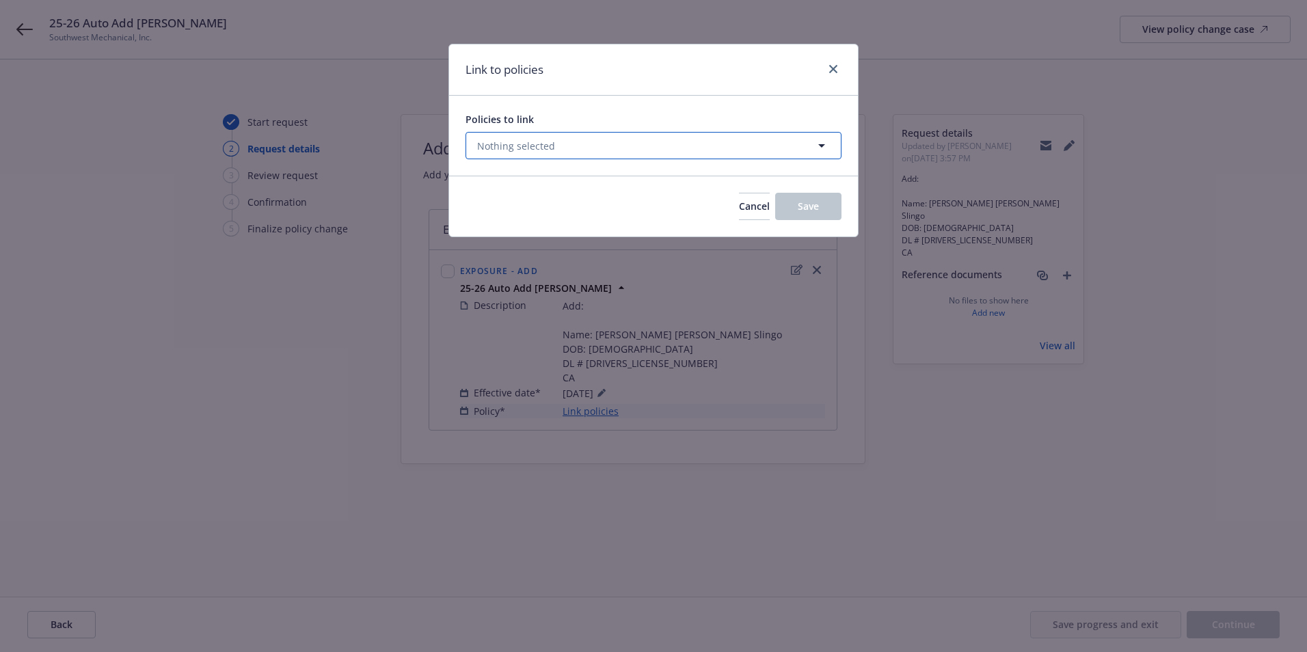
click at [536, 143] on span "Nothing selected" at bounding box center [516, 146] width 78 height 14
select select "ACTIVE"
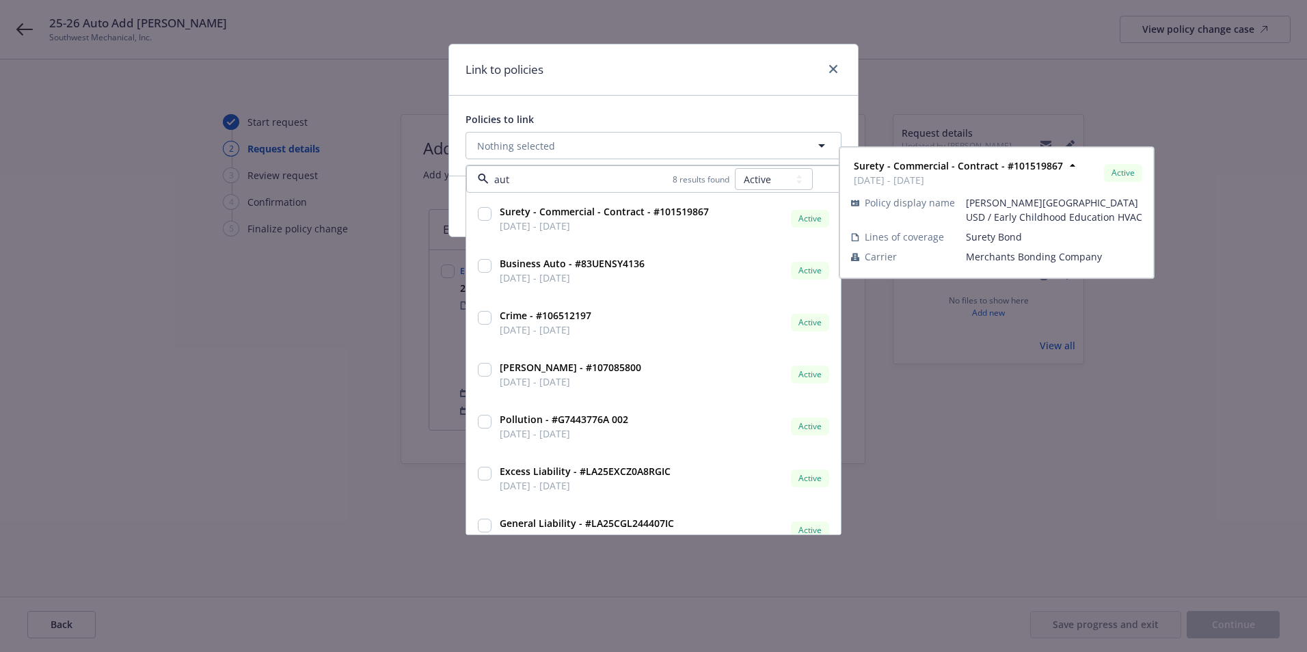
type input "auto"
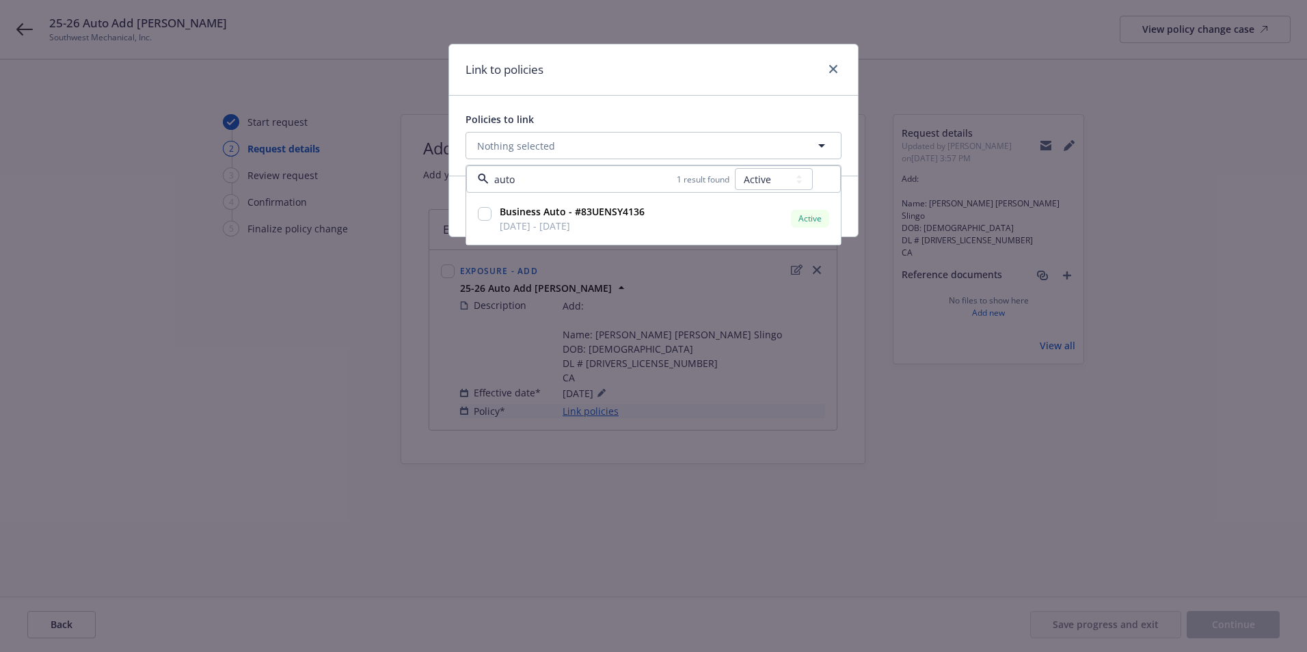
click at [612, 223] on span "05/18/2025 - 05/18/2026" at bounding box center [572, 226] width 145 height 14
checkbox input "true"
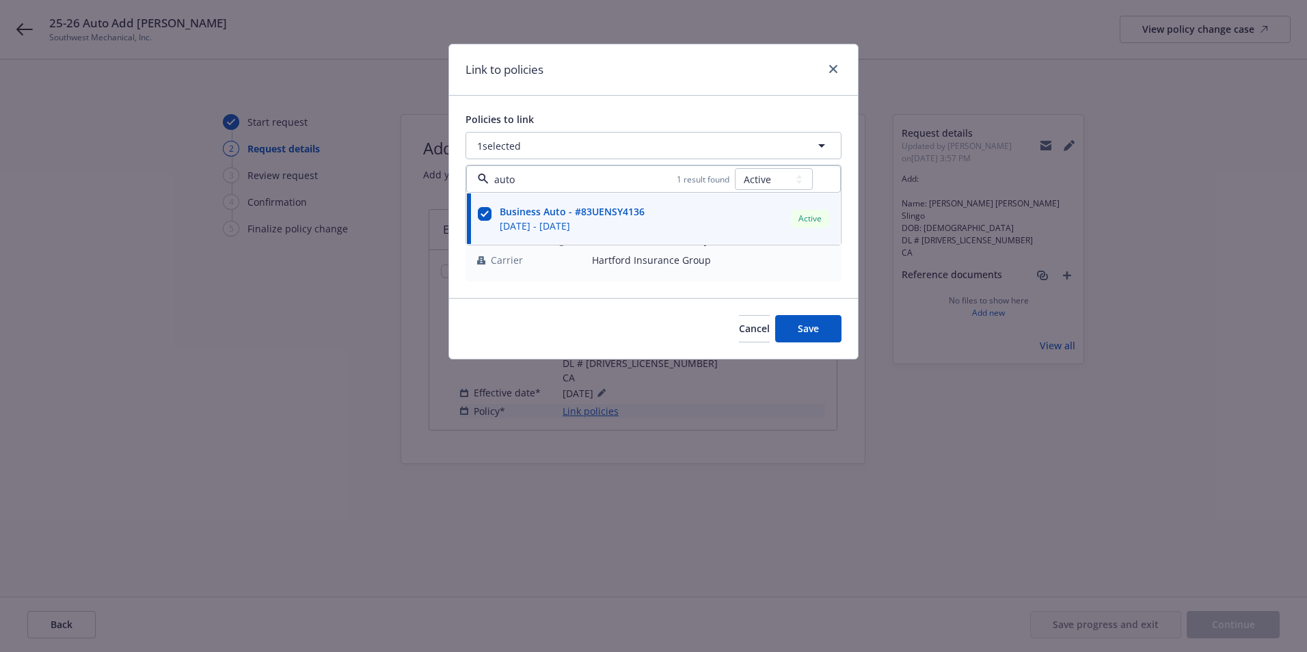
type input "auto"
click at [810, 327] on span "Save" at bounding box center [807, 328] width 21 height 13
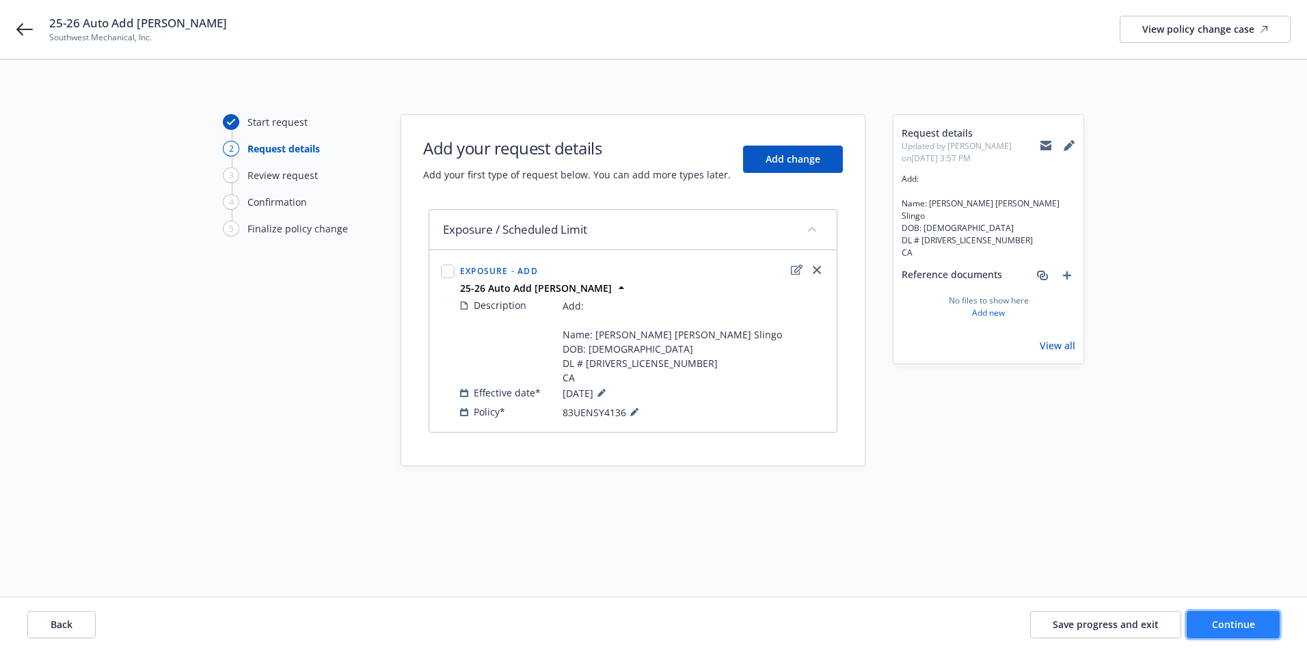
click at [1224, 618] on span "Continue" at bounding box center [1233, 624] width 43 height 13
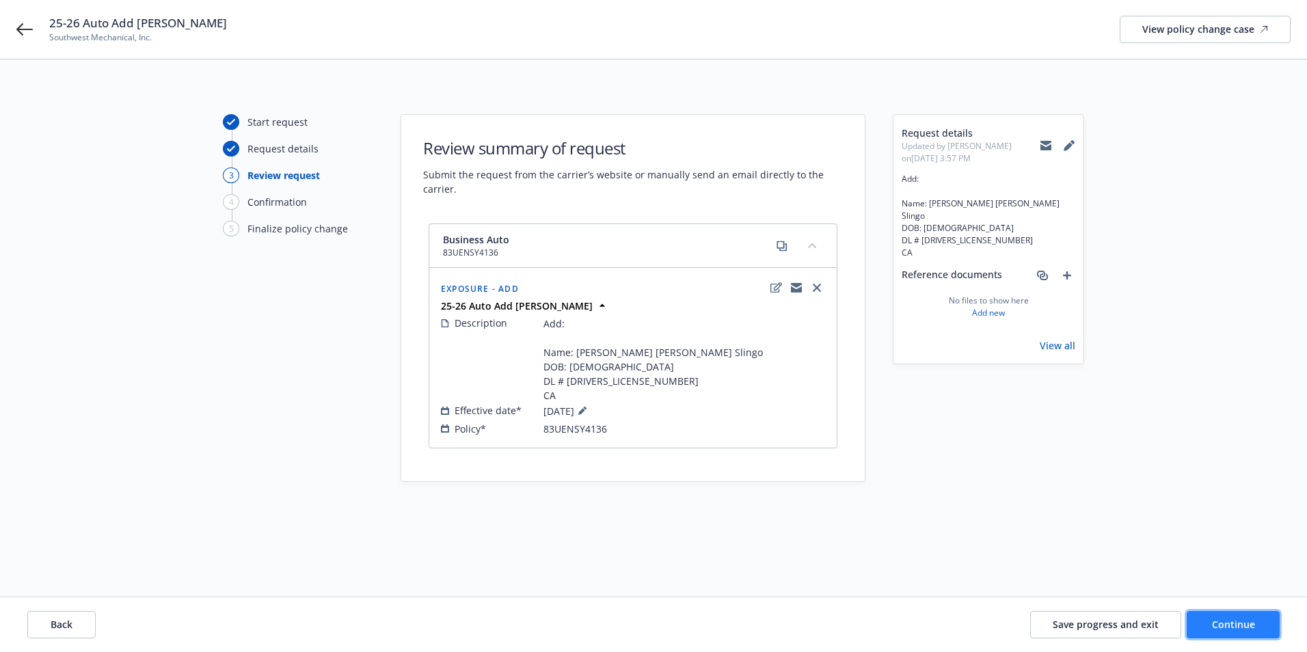
click at [1229, 634] on button "Continue" at bounding box center [1232, 624] width 93 height 27
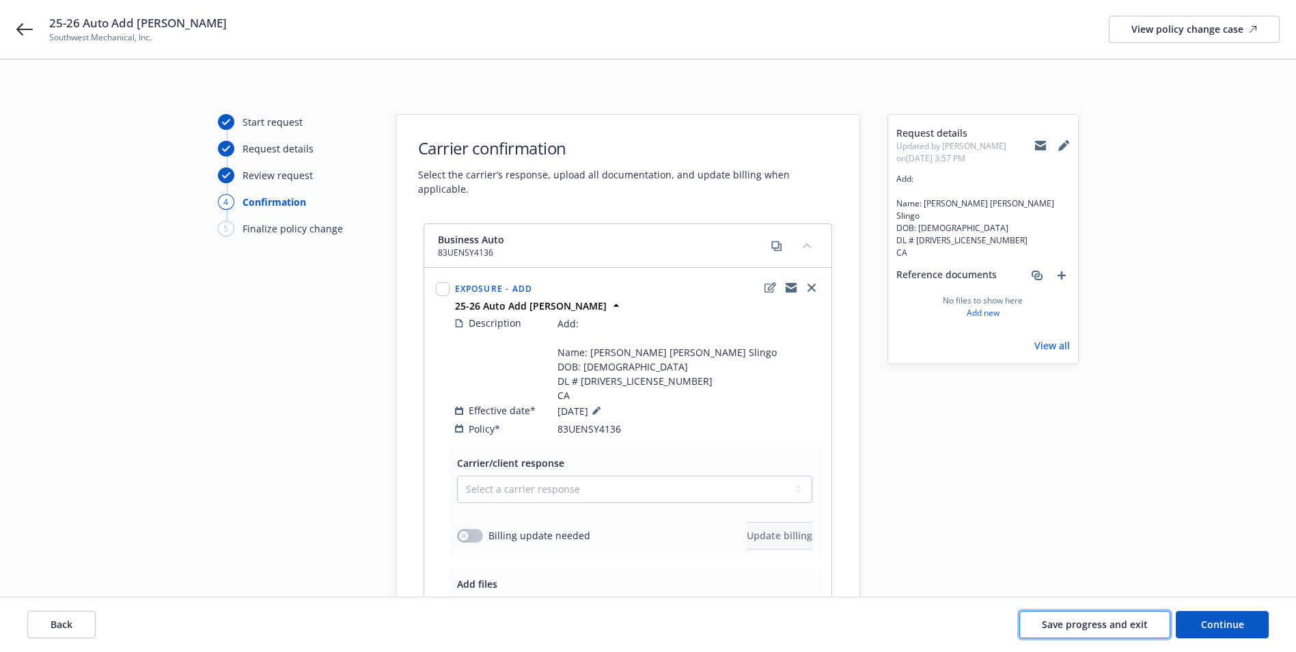
click at [1100, 627] on span "Save progress and exit" at bounding box center [1095, 624] width 106 height 13
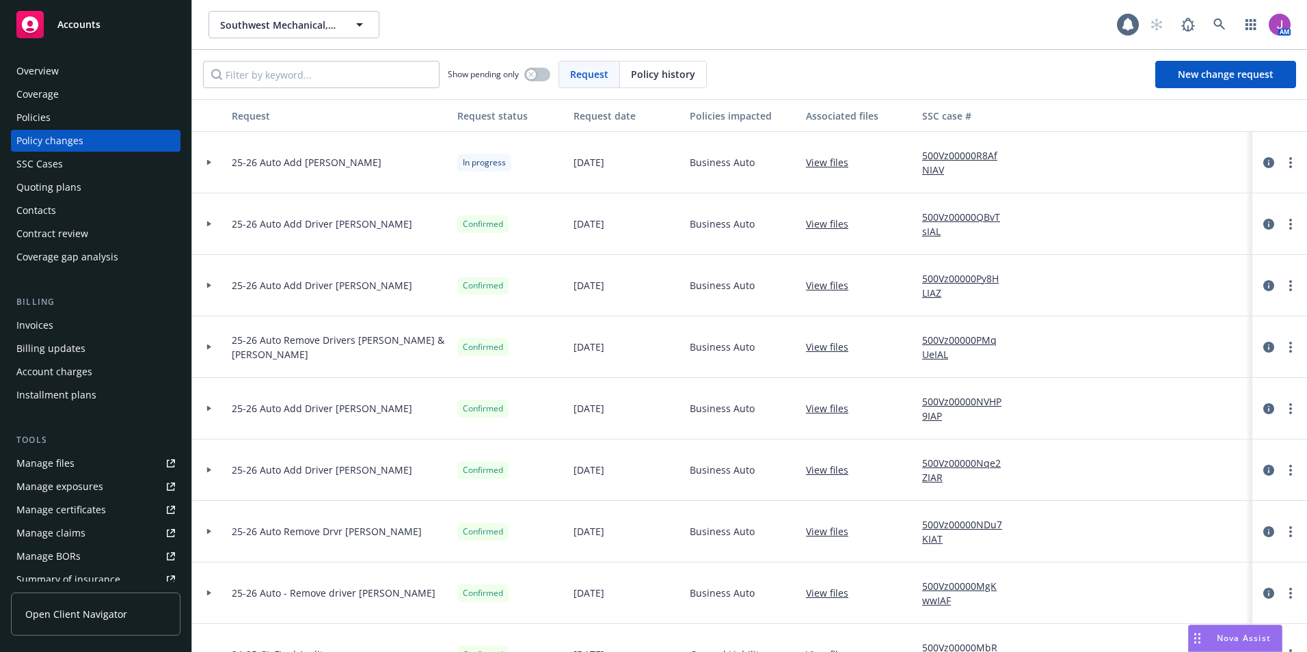
click at [950, 157] on link "500Vz00000R8AfNIAV" at bounding box center [968, 162] width 92 height 29
click at [83, 480] on div "Manage exposures" at bounding box center [59, 487] width 87 height 22
click at [1282, 167] on link "more" at bounding box center [1290, 162] width 16 height 16
click at [1173, 189] on link "Copy logging email" at bounding box center [1170, 190] width 234 height 27
click at [317, 29] on span "Southwest Mechanical, Inc." at bounding box center [279, 25] width 118 height 14
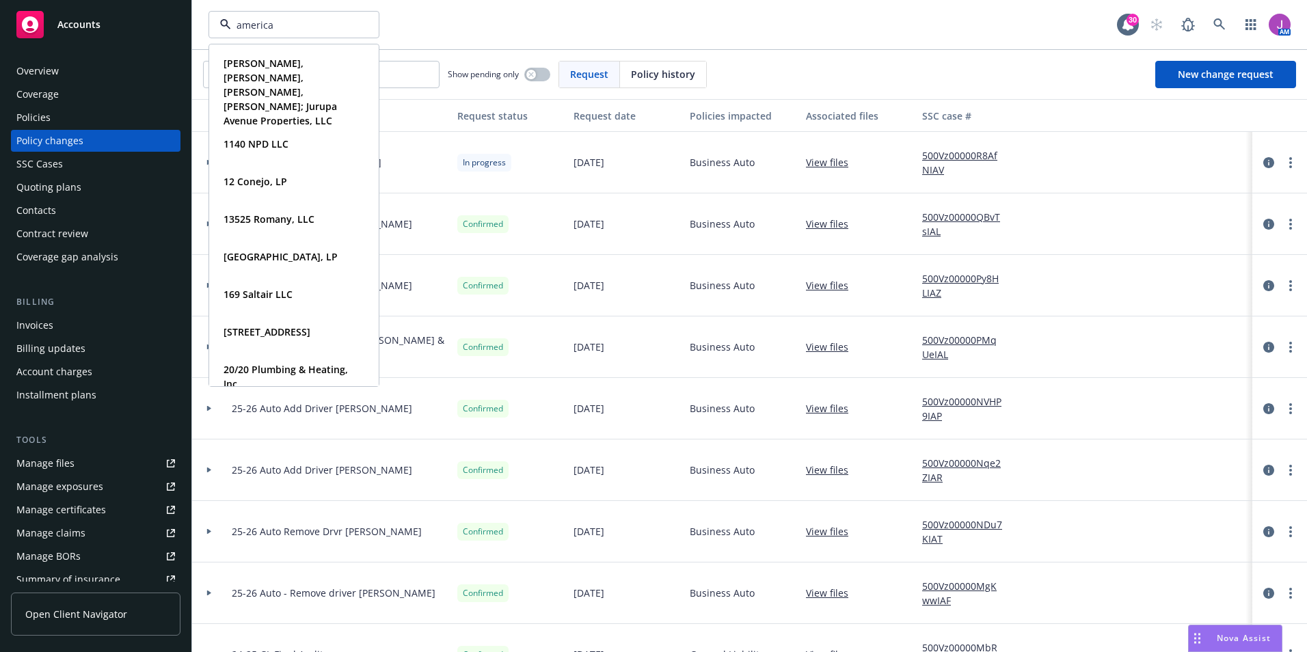
type input "american"
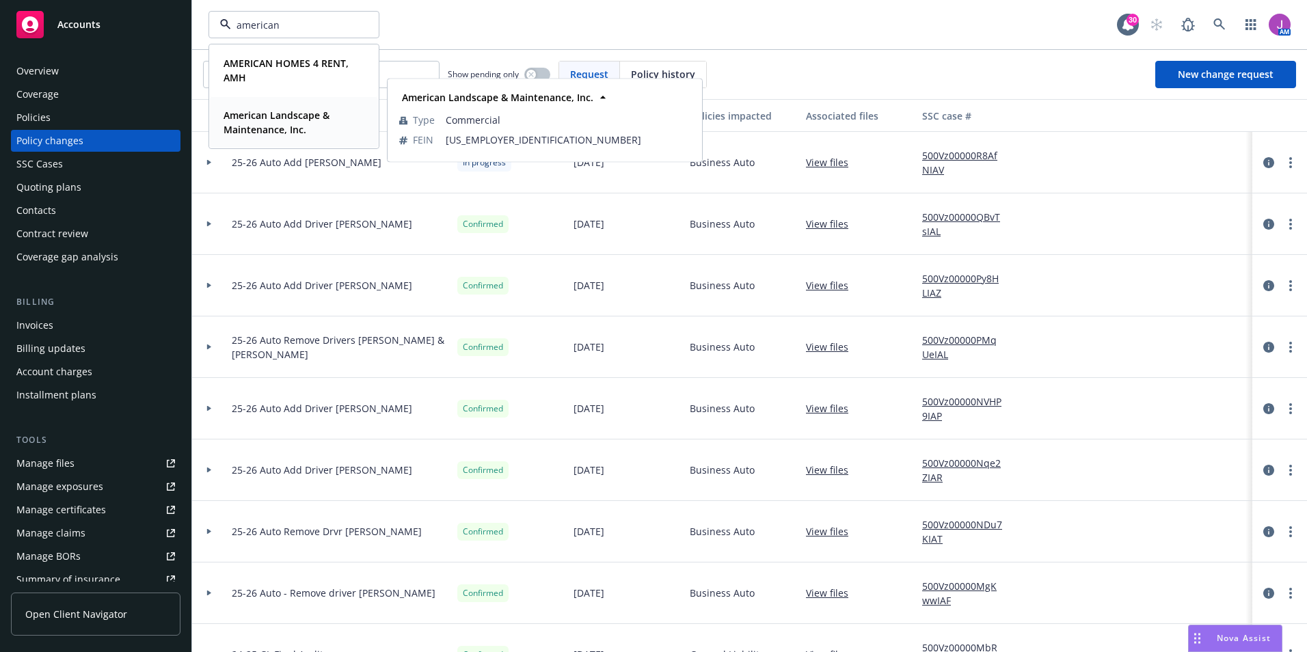
click at [275, 122] on span "American Landscape & Maintenance, Inc." at bounding box center [292, 122] width 138 height 29
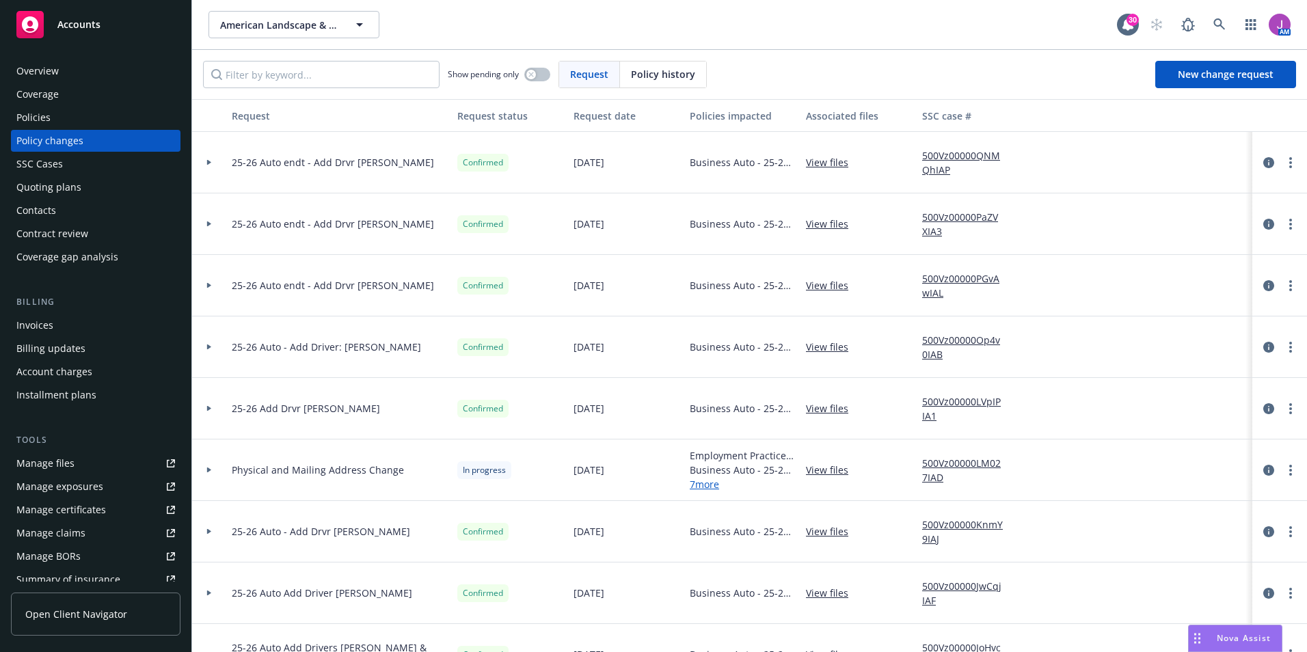
click at [105, 84] on div "Coverage" at bounding box center [95, 94] width 159 height 22
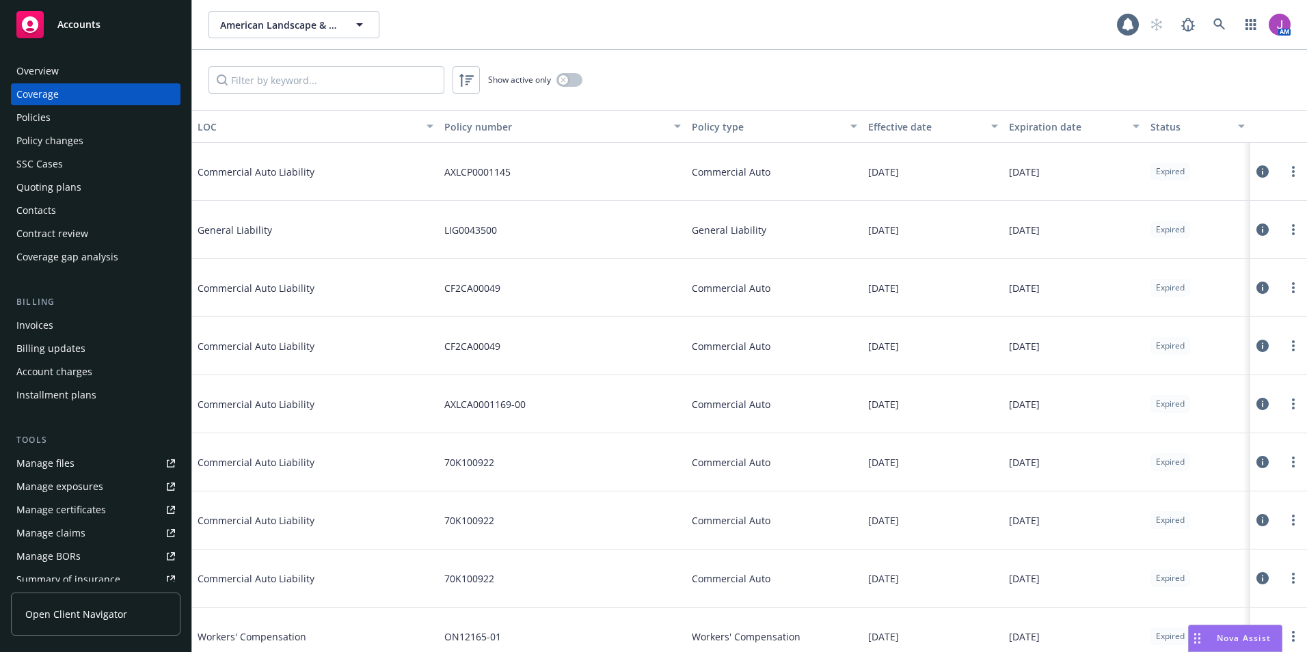
click at [47, 69] on div "Overview" at bounding box center [37, 71] width 42 height 22
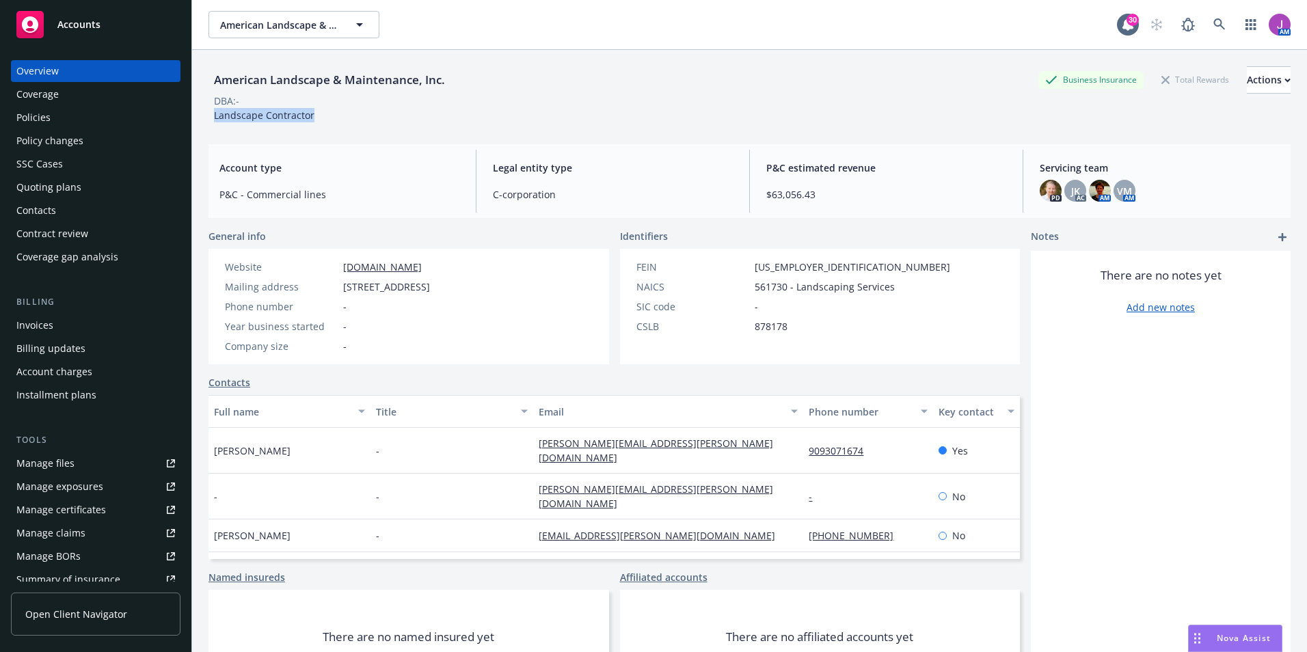
drag, startPoint x: 205, startPoint y: 116, endPoint x: 327, endPoint y: 118, distance: 121.7
click at [327, 118] on div "American Landscape & Maintenance, Inc. Business Insurance Total Rewards Actions…" at bounding box center [749, 376] width 1115 height 652
copy span "Landscape Contractor"
drag, startPoint x: 212, startPoint y: 79, endPoint x: 515, endPoint y: 79, distance: 303.4
click at [515, 79] on div "American Landscape & Maintenance, Inc. Business Insurance Total Rewards Actions" at bounding box center [749, 79] width 1082 height 27
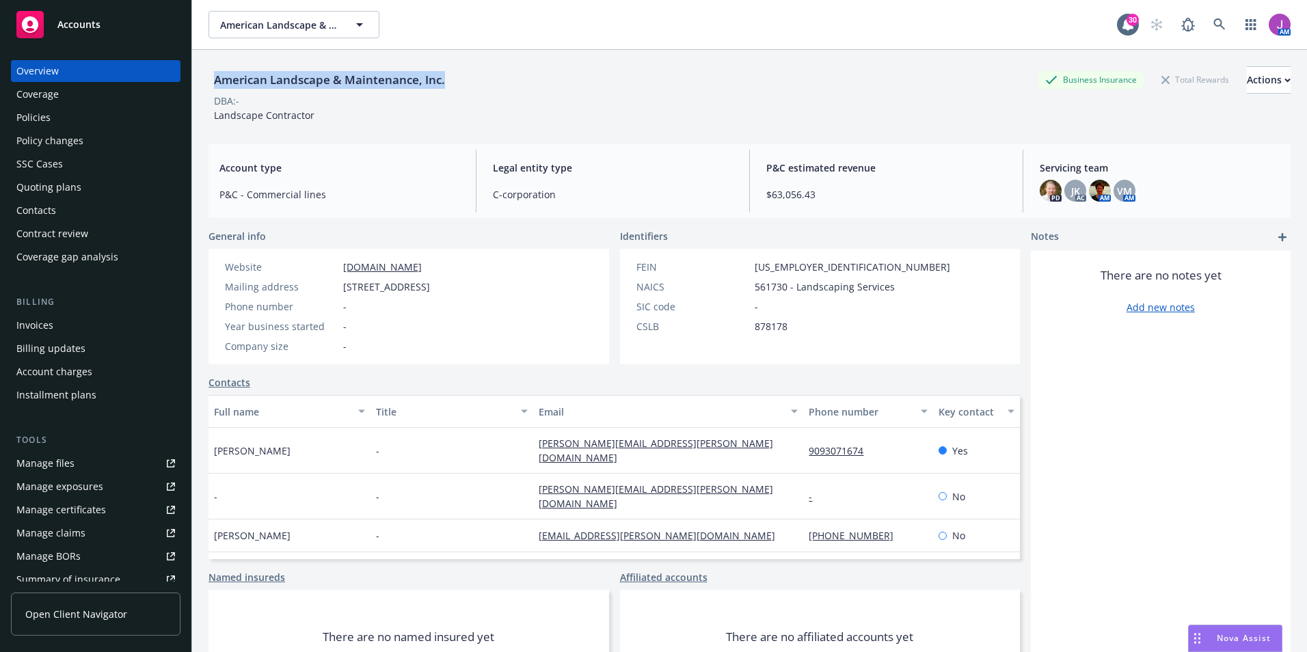
copy div "American Landscape & Maintenance, Inc."
click at [1246, 80] on div "Actions" at bounding box center [1268, 80] width 44 height 26
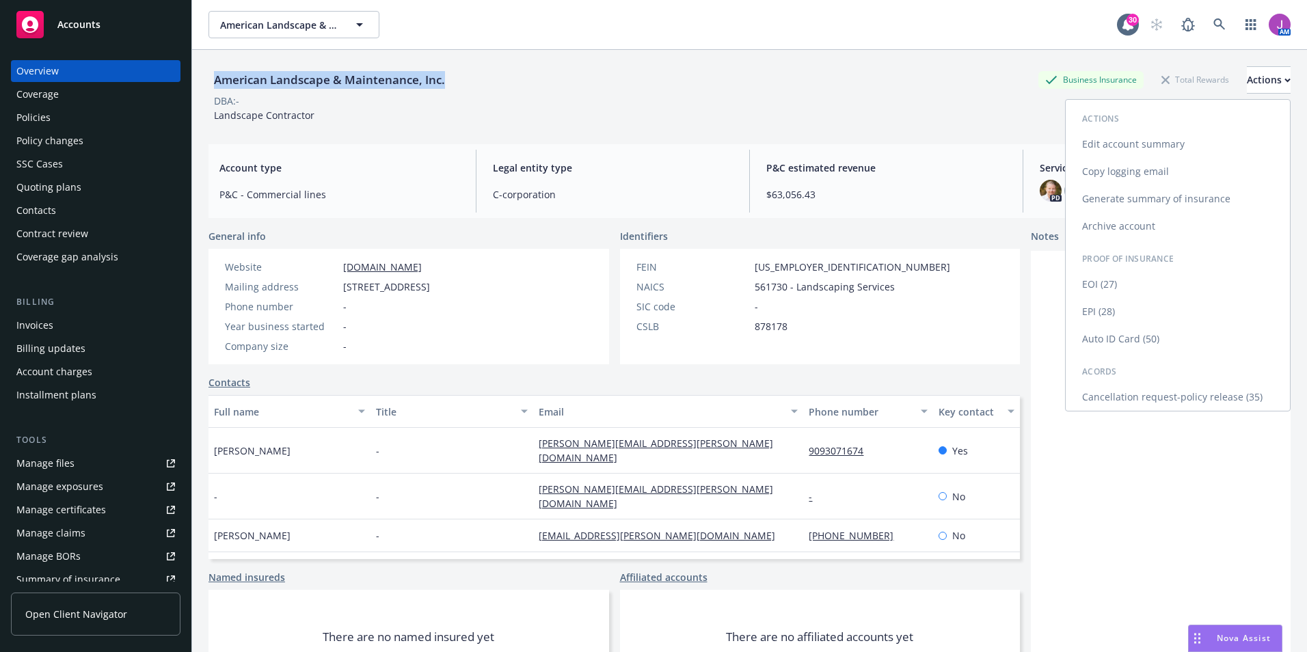
click at [1118, 147] on link "Edit account summary" at bounding box center [1177, 144] width 224 height 27
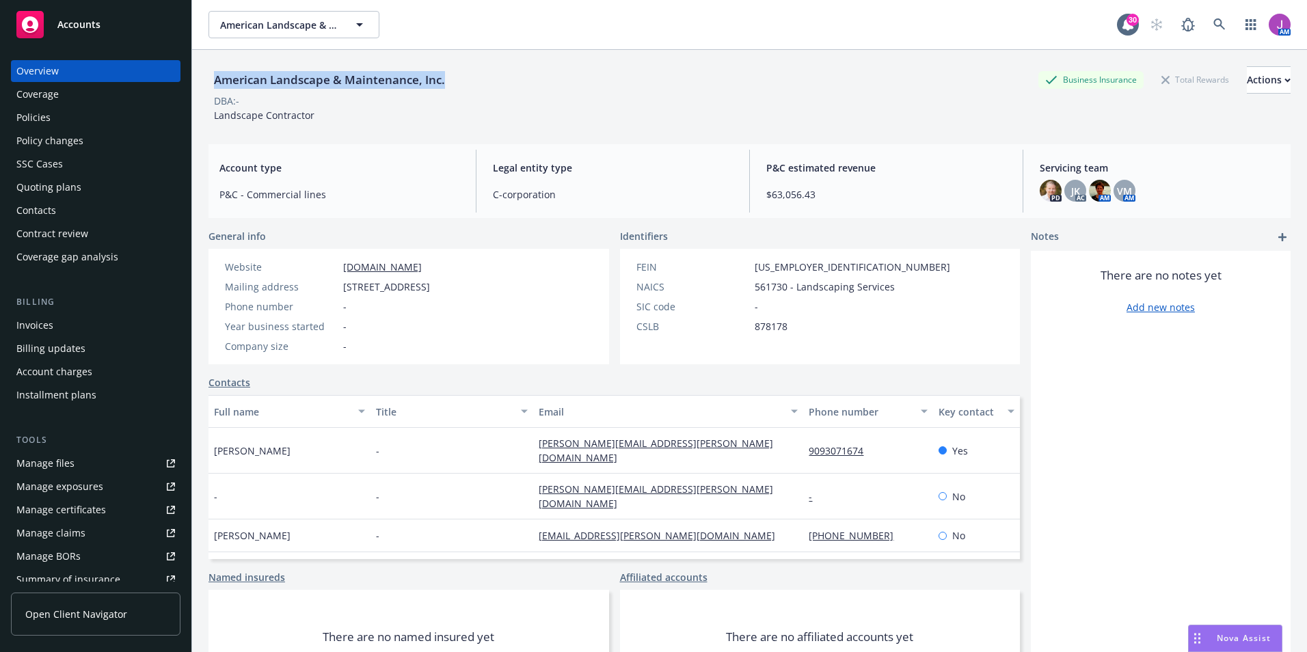
select select "US"
select select "C-corporation"
select select "CA"
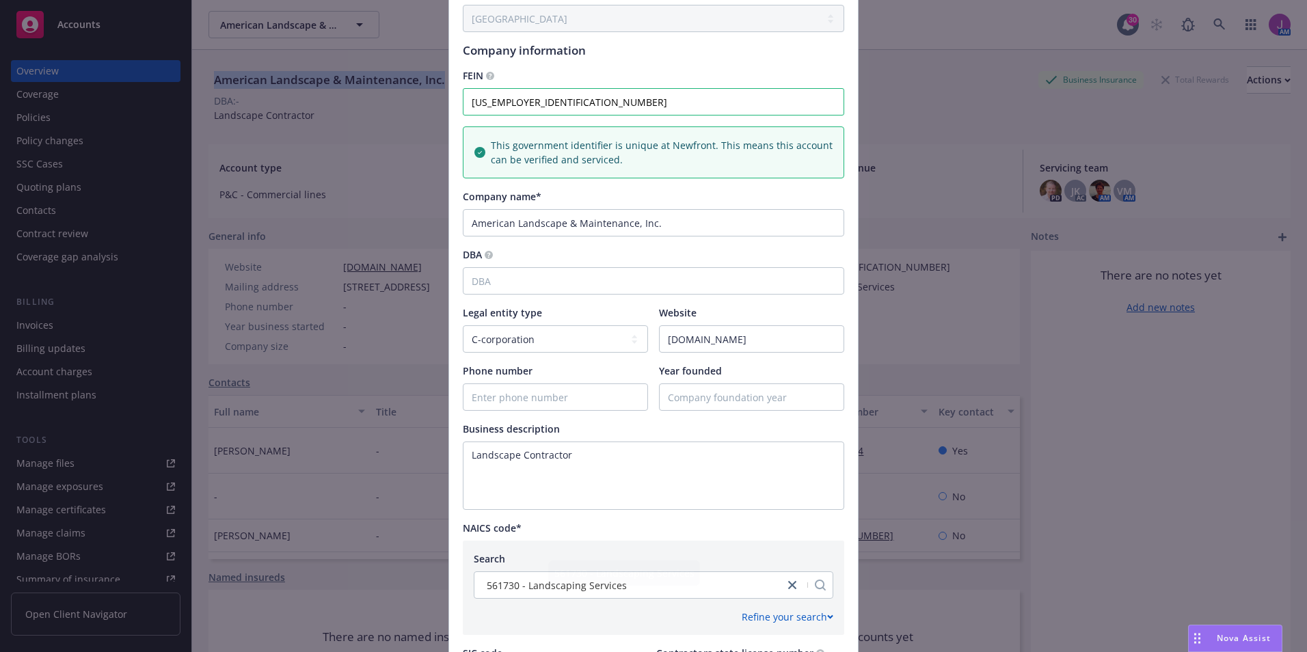
scroll to position [117, 0]
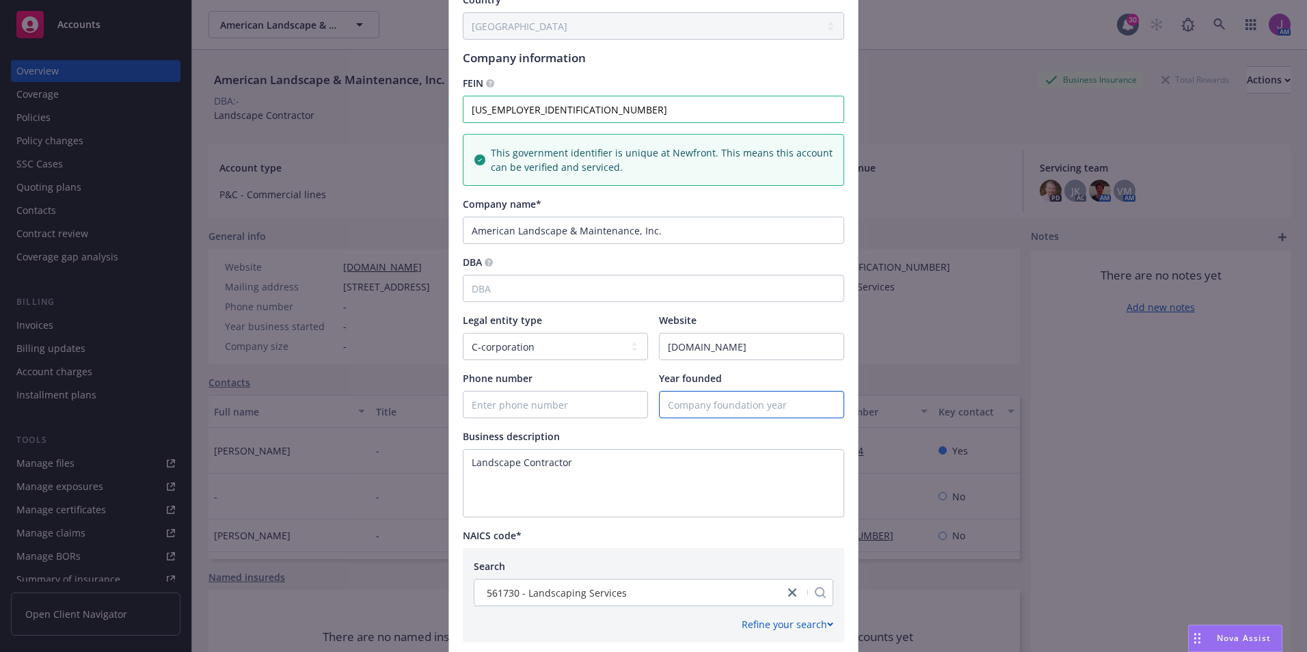
click at [689, 409] on input "Year founded" at bounding box center [751, 405] width 184 height 26
type input "2012"
click at [641, 508] on textarea "Landscape Contractor" at bounding box center [653, 483] width 381 height 68
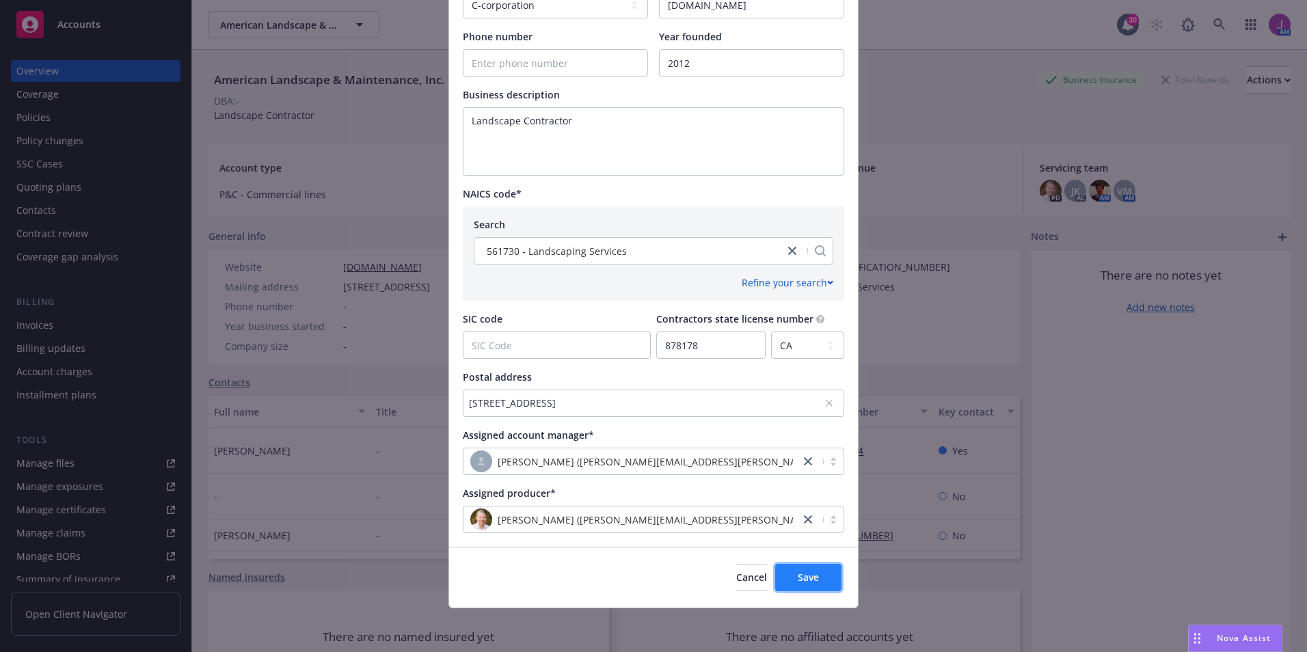
click at [812, 581] on span "Save" at bounding box center [807, 577] width 21 height 13
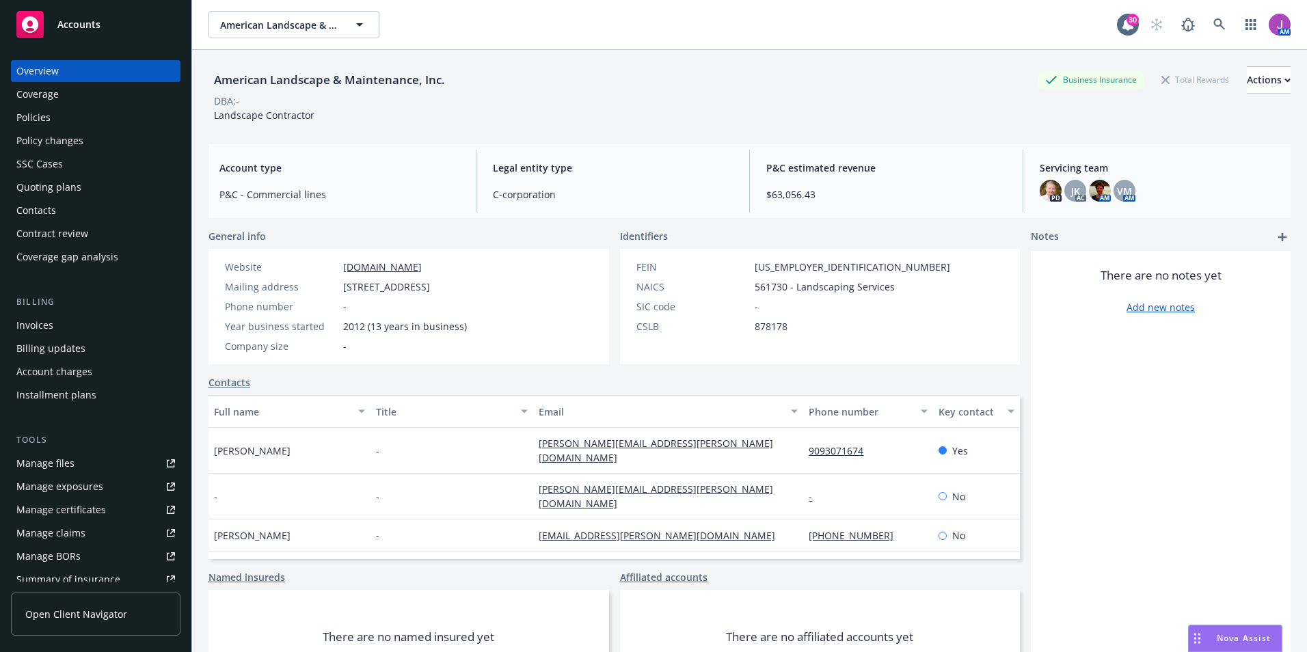
click at [61, 122] on div "Policies" at bounding box center [95, 118] width 159 height 22
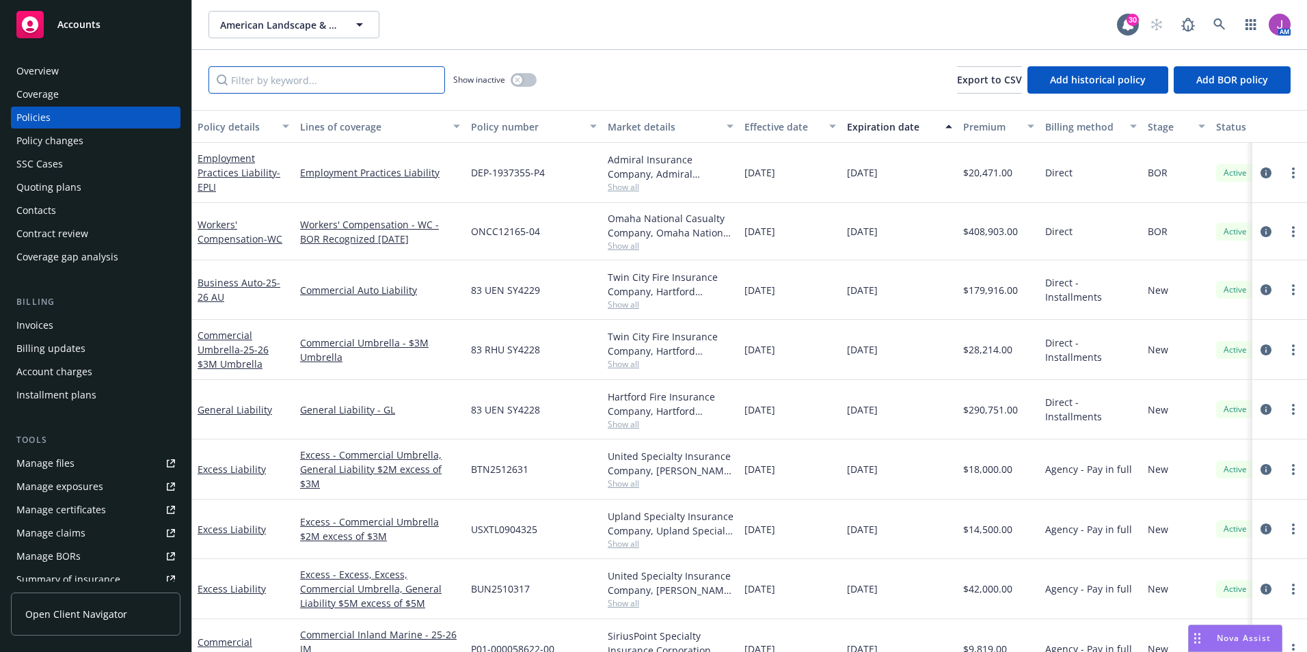
click at [262, 81] on input "Filter by keyword..." at bounding box center [326, 79] width 236 height 27
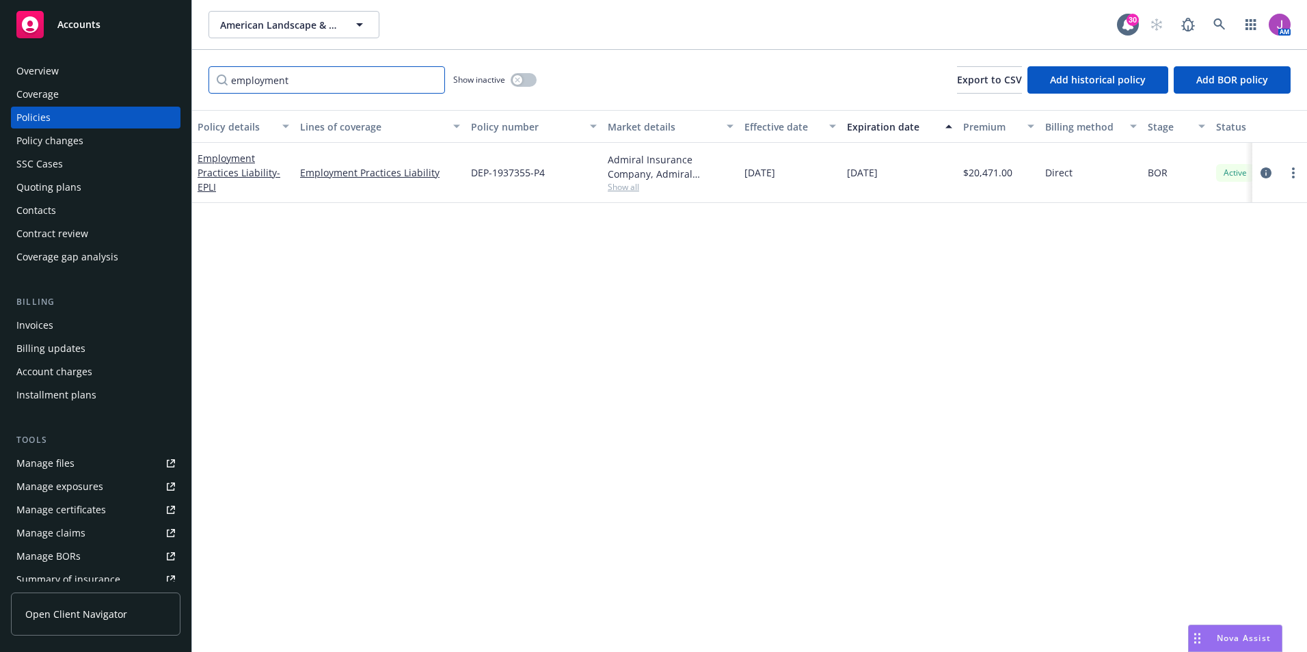
type input "employment"
click at [523, 82] on button "button" at bounding box center [523, 80] width 26 height 14
click at [630, 187] on span "Show all" at bounding box center [671, 187] width 126 height 12
drag, startPoint x: 472, startPoint y: 234, endPoint x: 554, endPoint y: 236, distance: 81.4
click at [554, 236] on span "Admiral Insurance Company" at bounding box center [595, 231] width 251 height 14
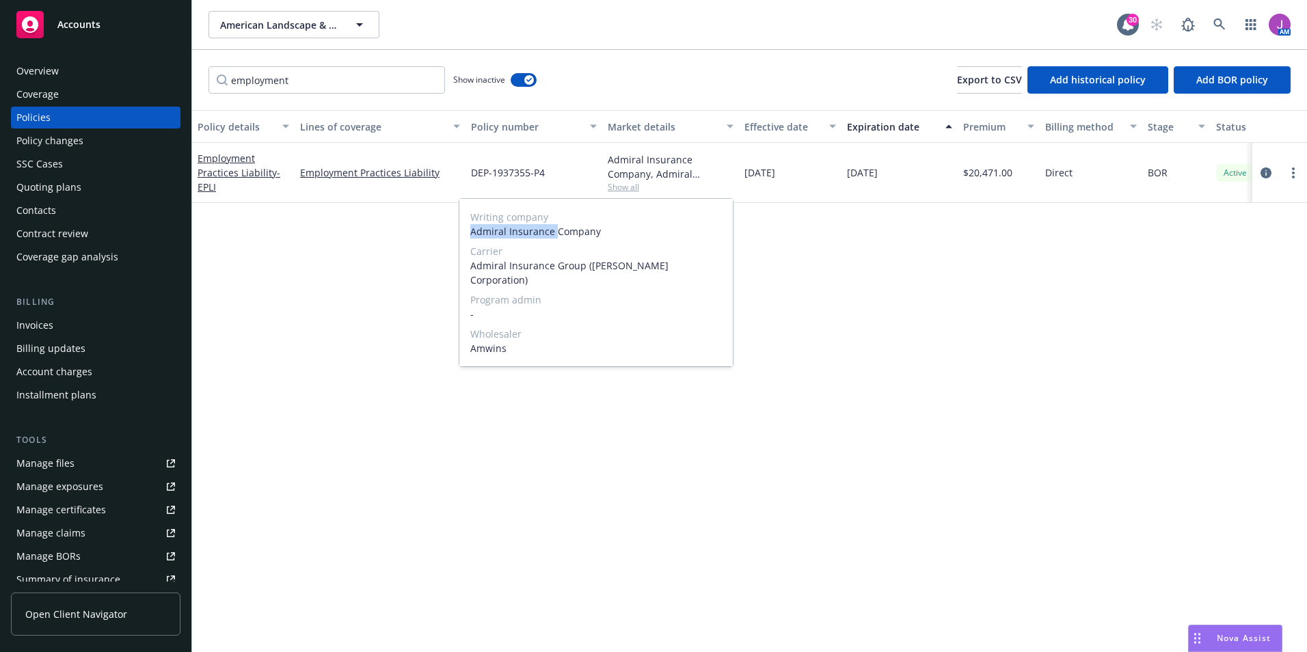
copy span "Admiral Insurance"
click at [339, 269] on div "Policy details Lines of coverage Policy number Market details Effective date Ex…" at bounding box center [749, 381] width 1115 height 542
drag, startPoint x: 959, startPoint y: 174, endPoint x: 999, endPoint y: 178, distance: 40.6
click at [999, 178] on div "$20,471.00" at bounding box center [998, 173] width 82 height 60
copy span "$20,471"
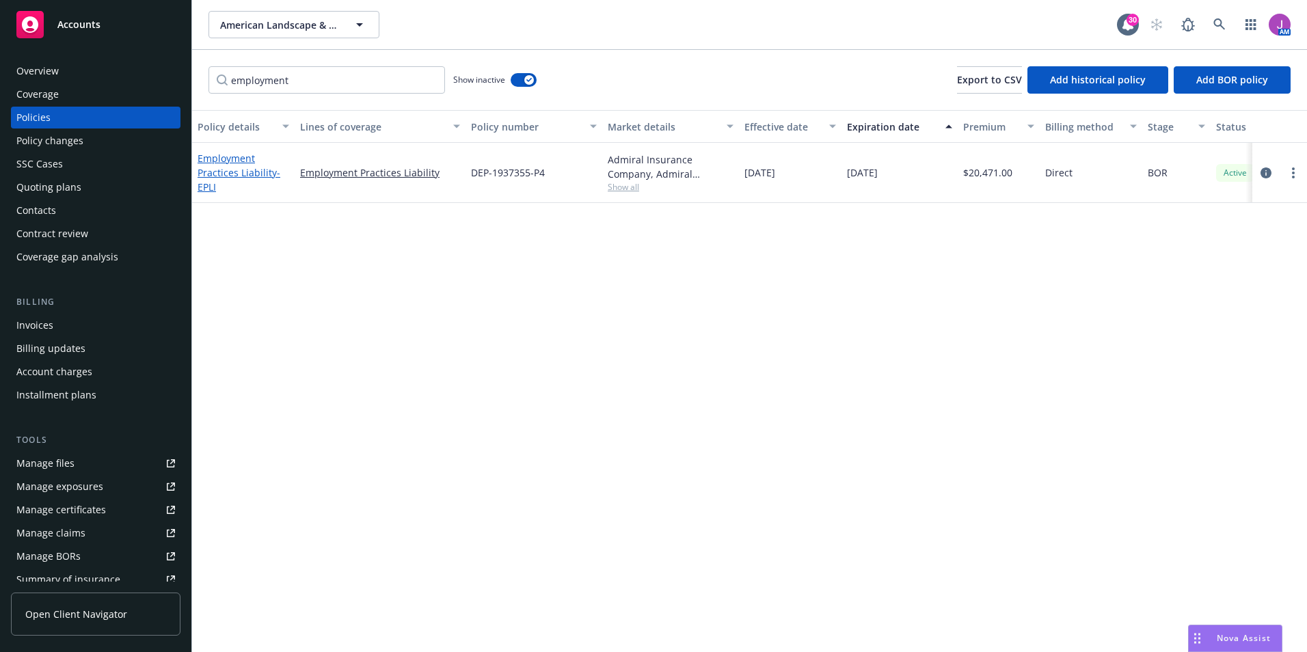
click at [237, 172] on link "Employment Practices Liability - EPLI" at bounding box center [238, 173] width 83 height 42
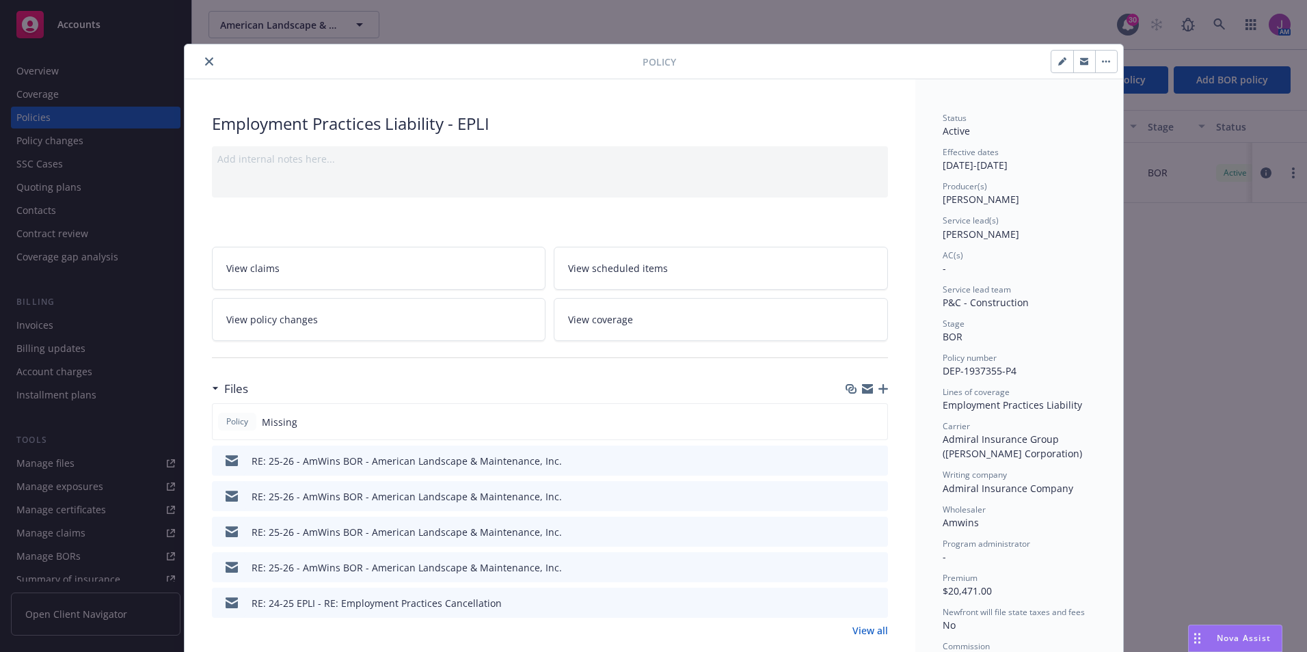
click at [871, 629] on link "View all" at bounding box center [870, 630] width 36 height 14
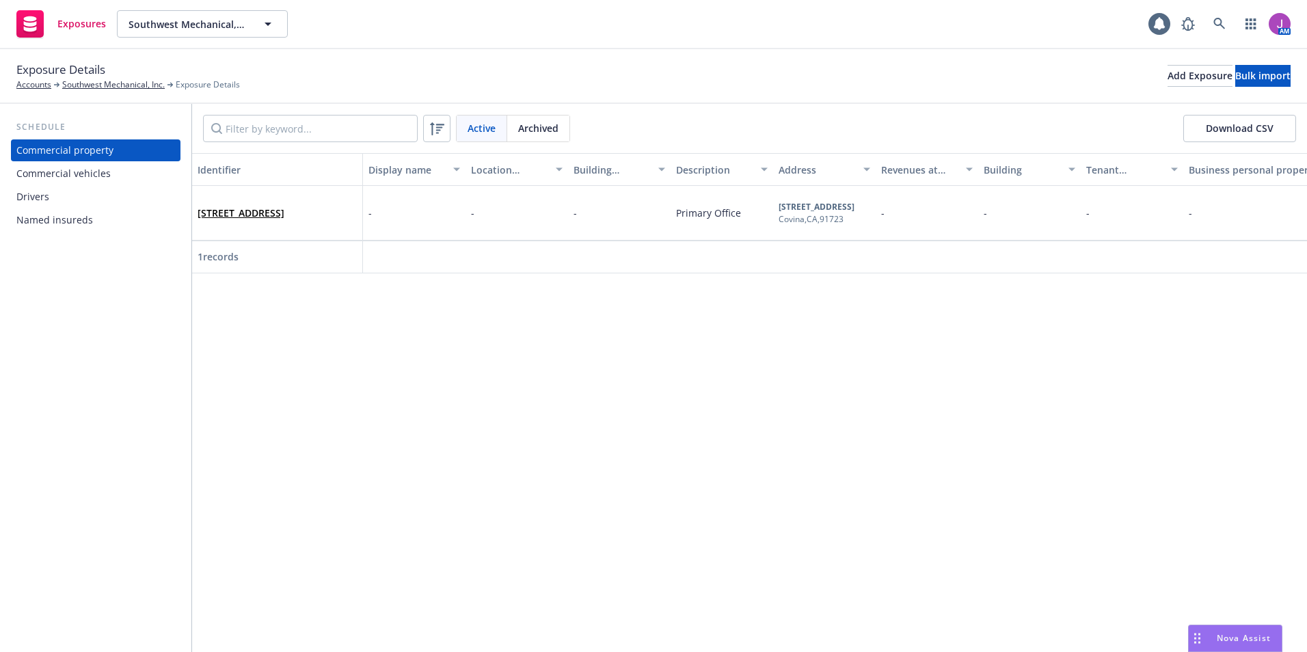
click at [49, 193] on div "Drivers" at bounding box center [95, 197] width 159 height 22
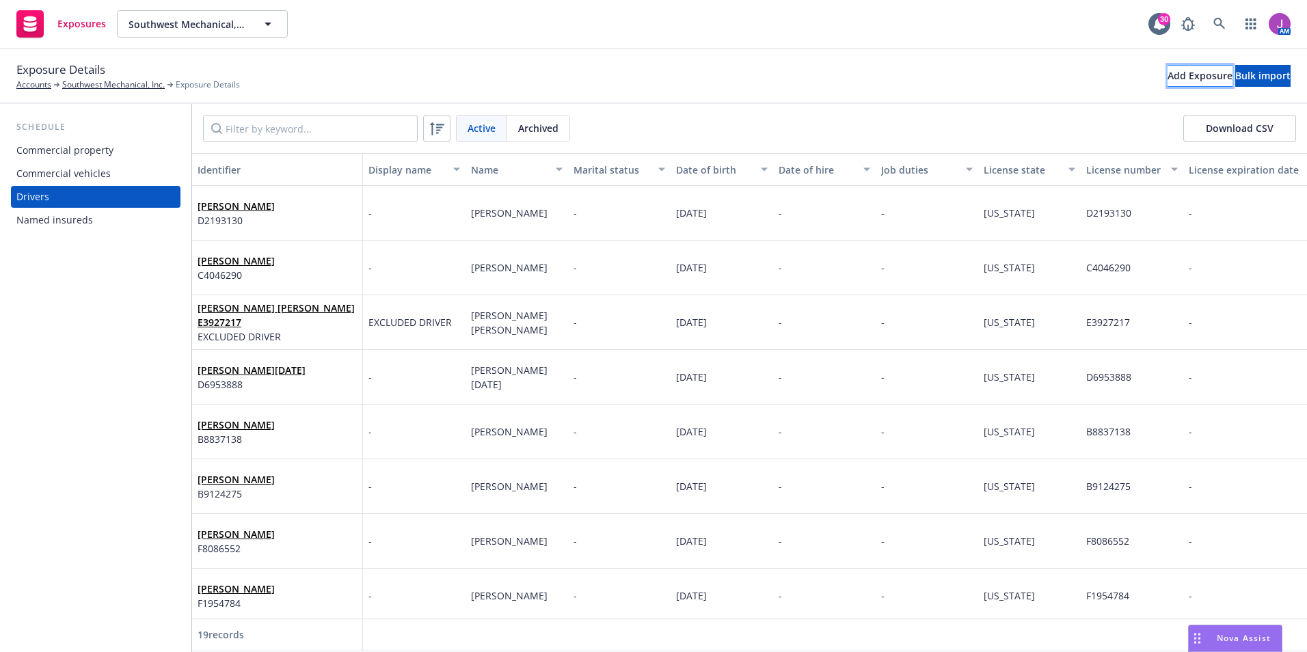
click at [1167, 83] on div "Add Exposure" at bounding box center [1199, 76] width 65 height 21
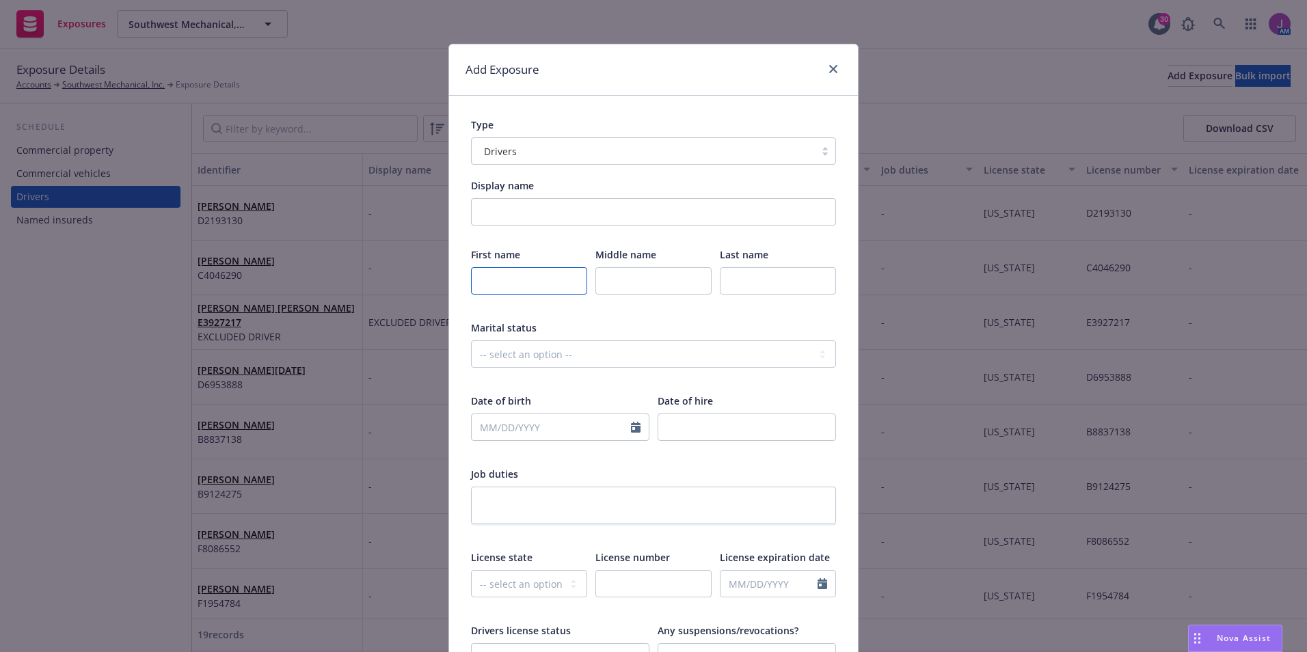
click at [521, 275] on input "text" at bounding box center [529, 280] width 116 height 27
type input "[PERSON_NAME]"
paste input "[PERSON_NAME]"
type input "[PERSON_NAME]"
paste input "[PERSON_NAME]"
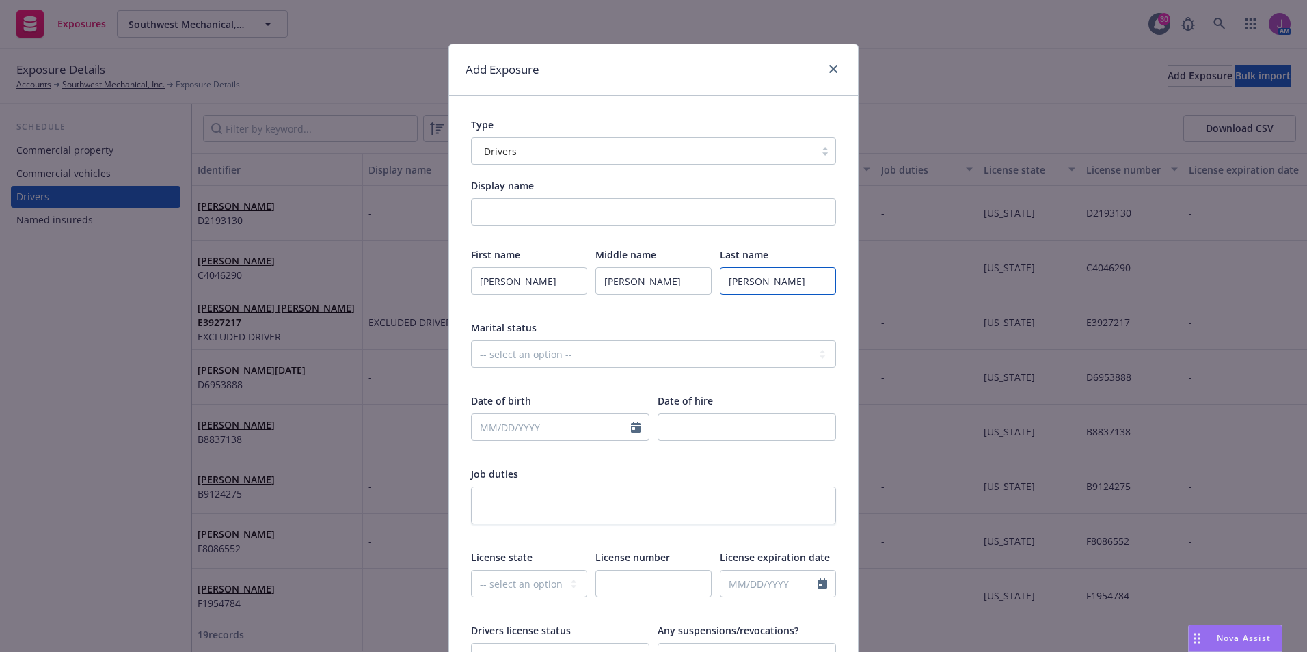
type input "[PERSON_NAME]"
click at [646, 278] on input "[PERSON_NAME]" at bounding box center [653, 280] width 116 height 27
type input "[PERSON_NAME]"
click at [746, 278] on input "[PERSON_NAME]" at bounding box center [778, 280] width 116 height 27
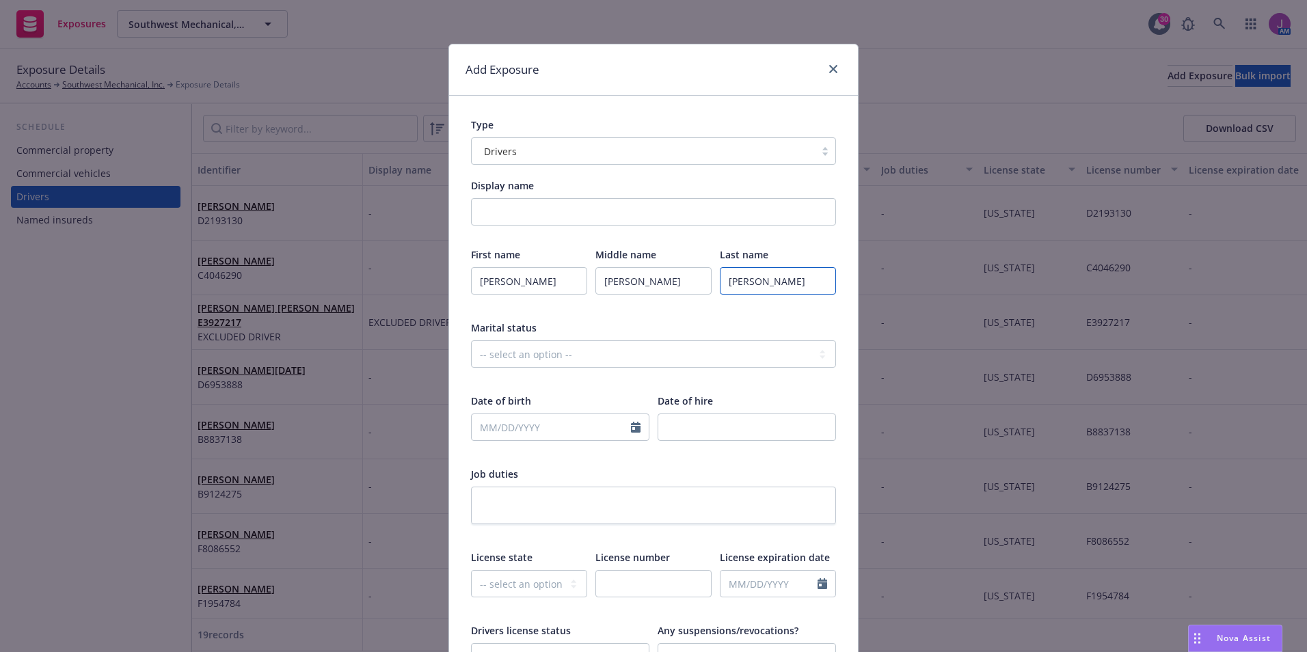
click at [746, 278] on input "[PERSON_NAME]" at bounding box center [778, 280] width 116 height 27
type input "Slingo"
click at [486, 431] on input "text" at bounding box center [551, 427] width 159 height 26
select select "8"
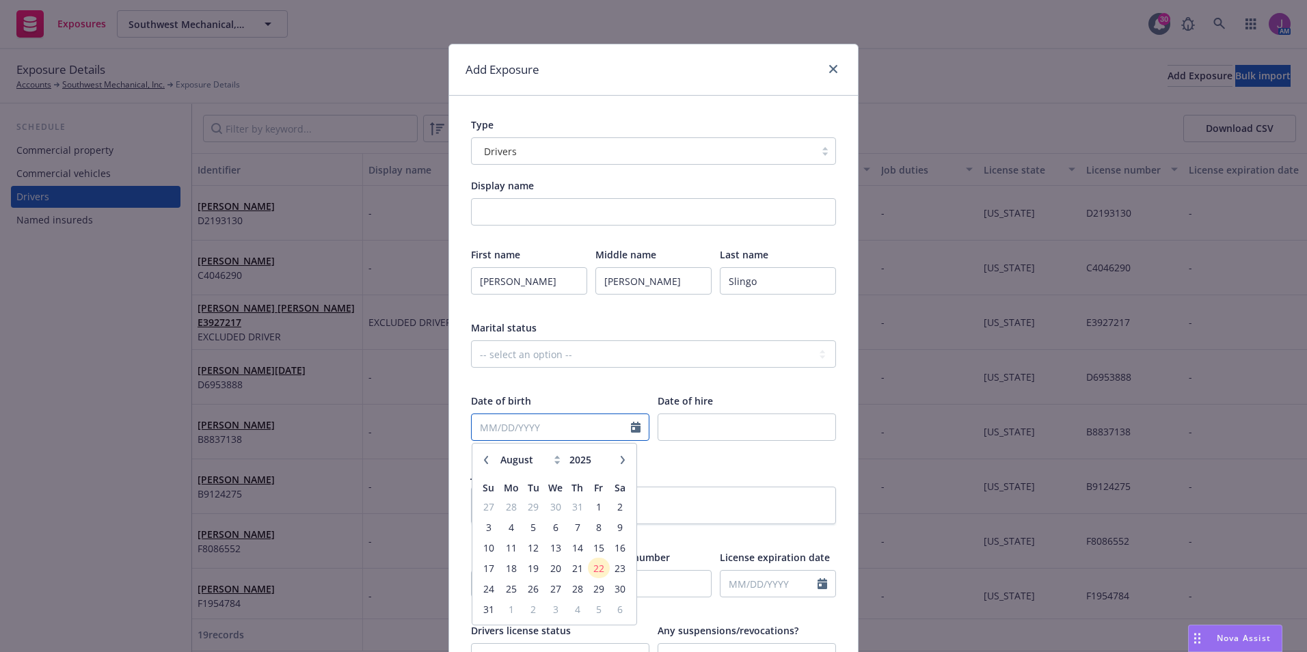
paste input "[DATE]"
type input "[DATE]"
click at [607, 370] on div "-- select an option -- Married Single Unknown" at bounding box center [653, 362] width 365 height 45
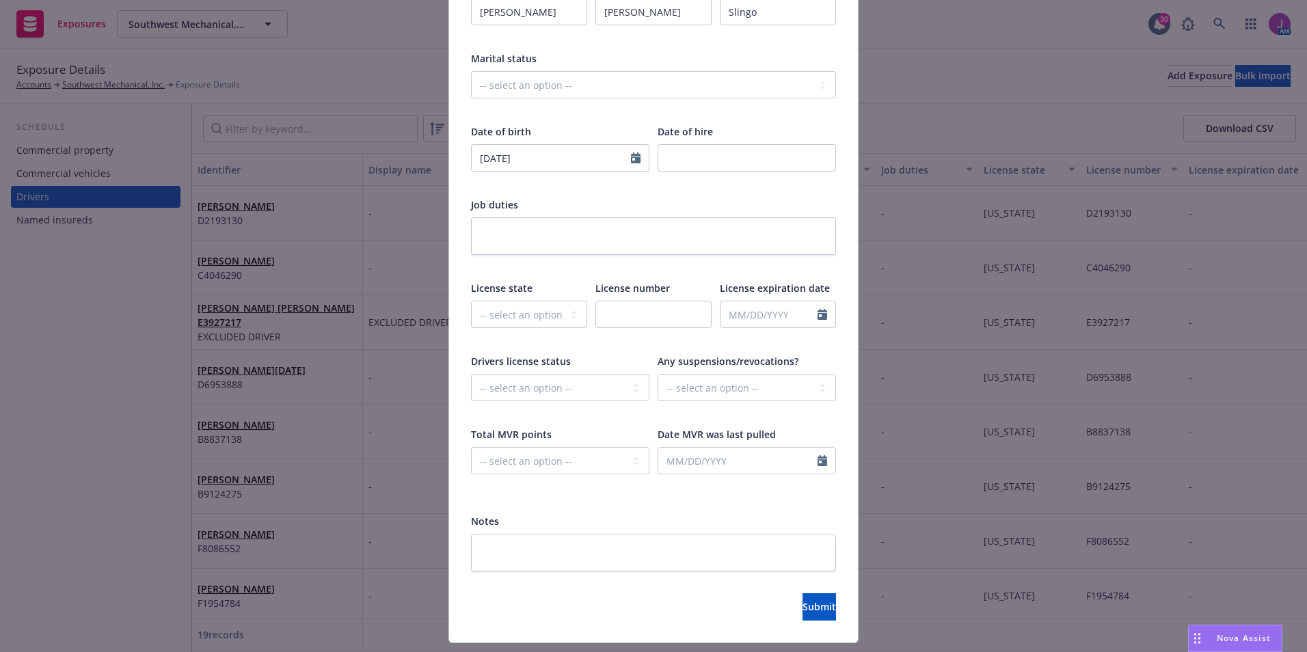
scroll to position [273, 0]
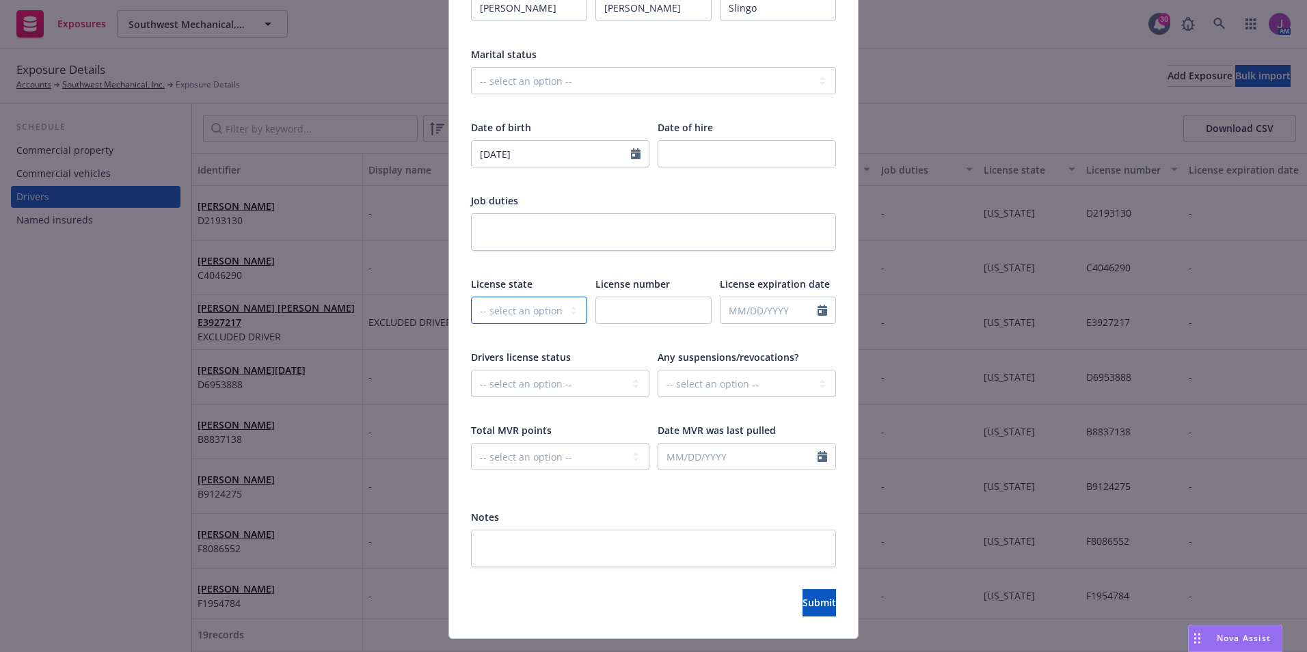
click at [489, 297] on select "-- select an option -- [US_STATE] [US_STATE] [US_STATE] [US_STATE] [US_STATE] […" at bounding box center [529, 310] width 116 height 27
select select "CA"
click at [471, 297] on select "-- select an option -- [US_STATE] [US_STATE] [US_STATE] [US_STATE] [US_STATE] […" at bounding box center [529, 310] width 116 height 27
click at [636, 313] on input "text" at bounding box center [653, 310] width 116 height 27
paste input "V9102006"
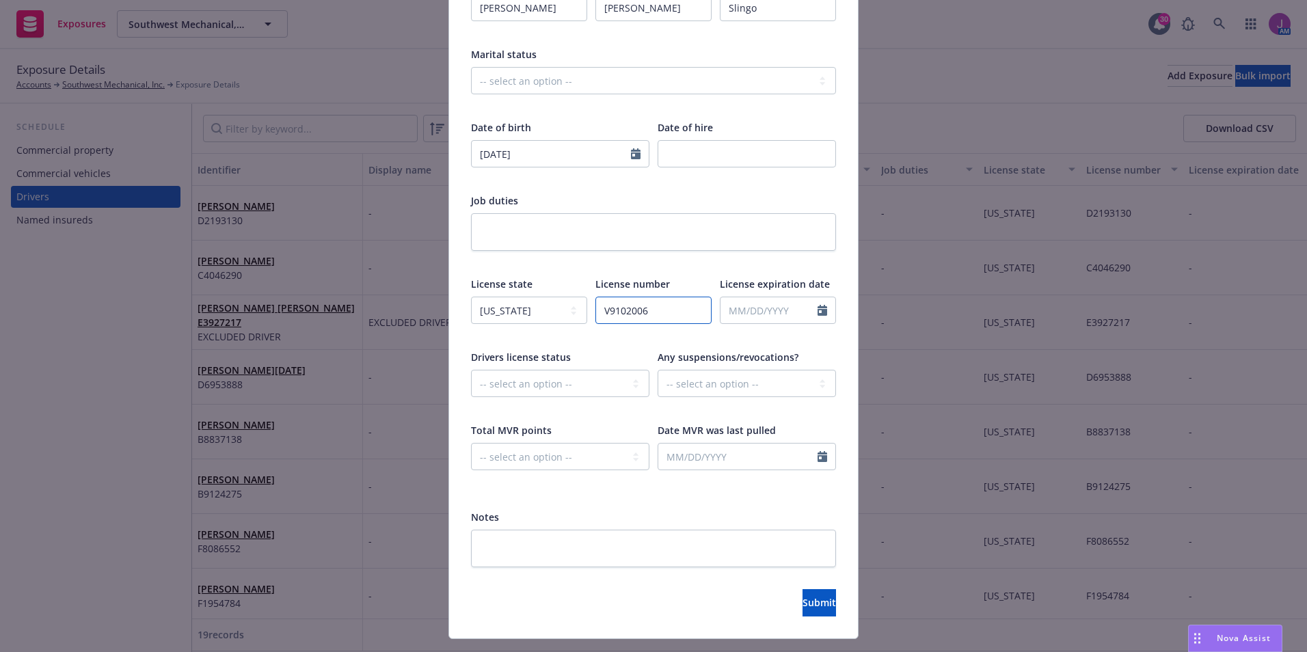
type input "V9102006"
click at [536, 544] on textarea at bounding box center [653, 549] width 365 height 38
type textarea "I"
type textarea "x"
type textarea "In"
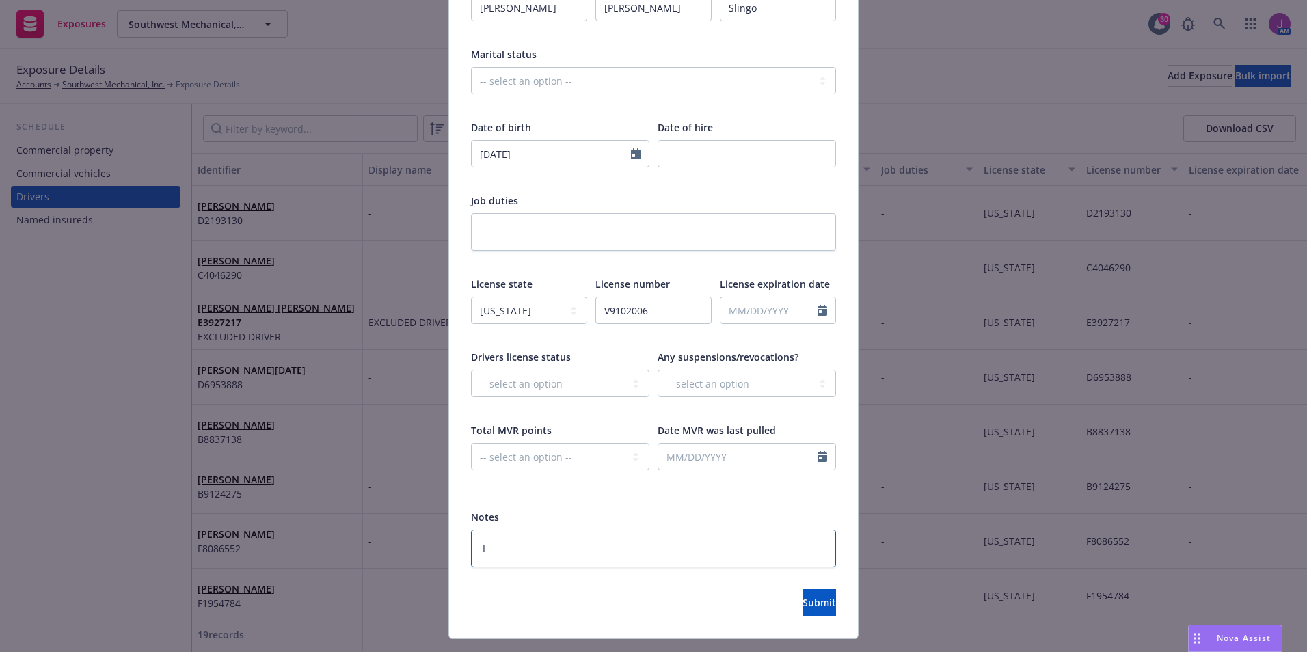
type textarea "x"
type textarea "Ins"
type textarea "x"
type textarea "Insd"
type textarea "x"
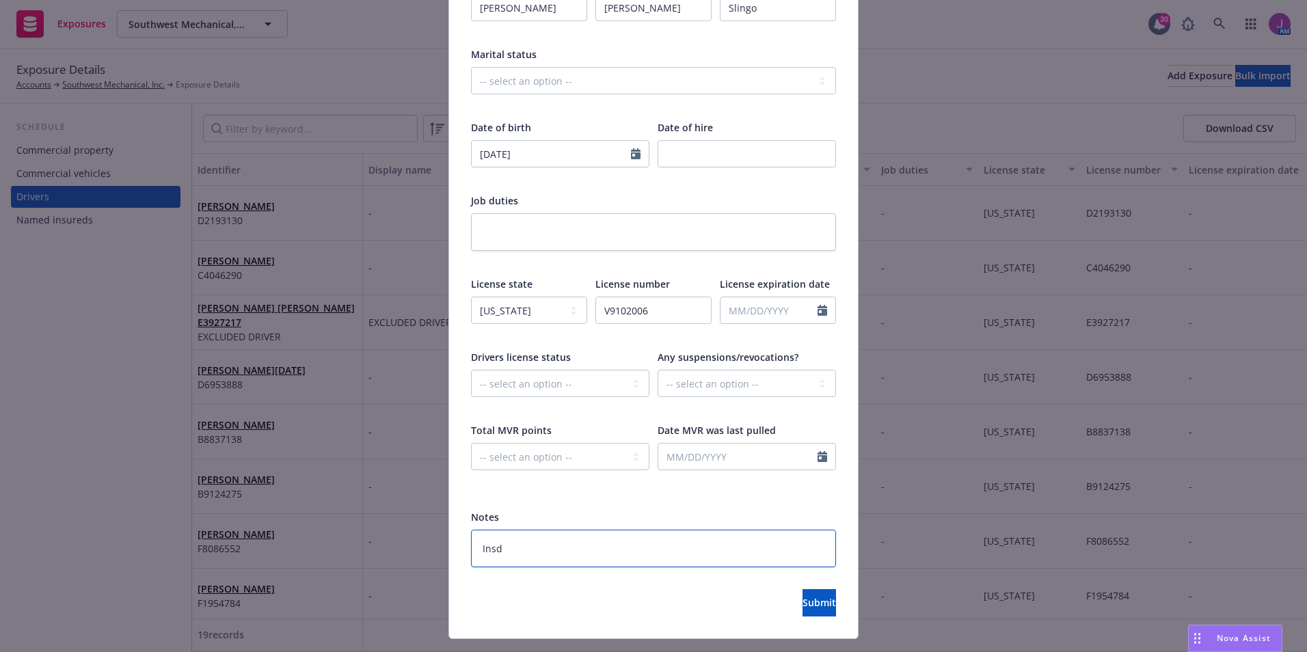
type textarea "Insd"
type textarea "x"
type textarea "Insd r"
type textarea "x"
type textarea "Insd re"
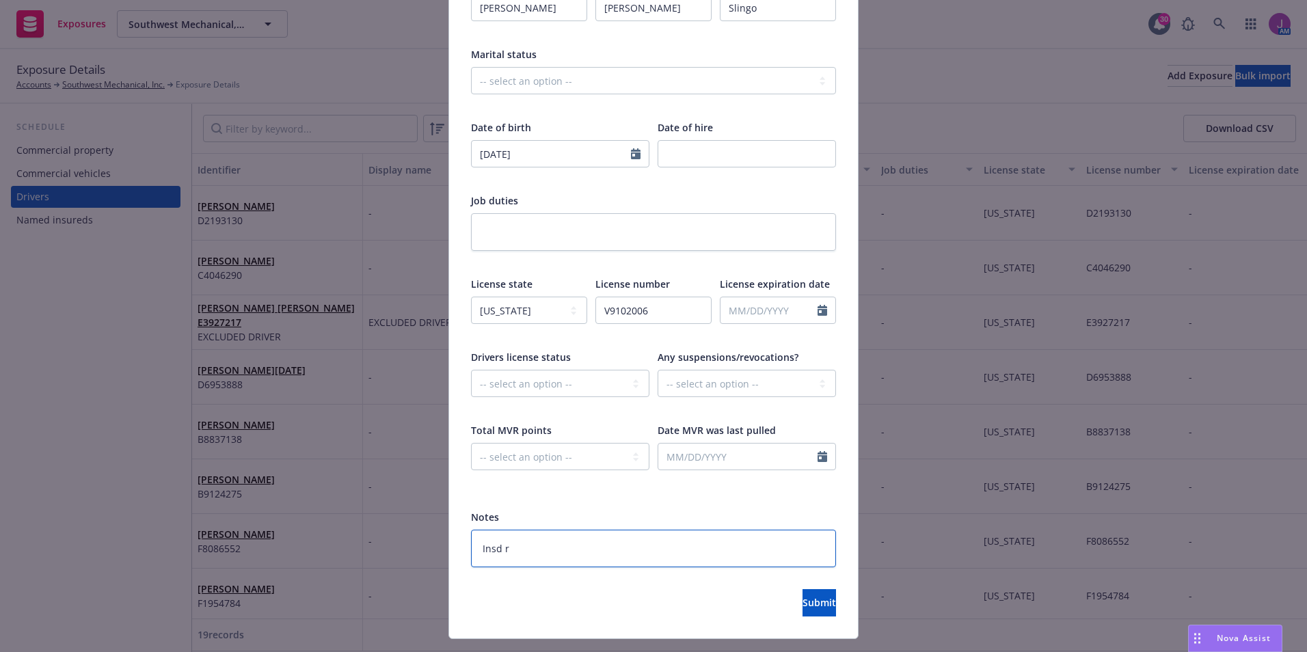
type textarea "x"
type textarea "Insd req"
type textarea "x"
type textarea "Insd req"
type textarea "x"
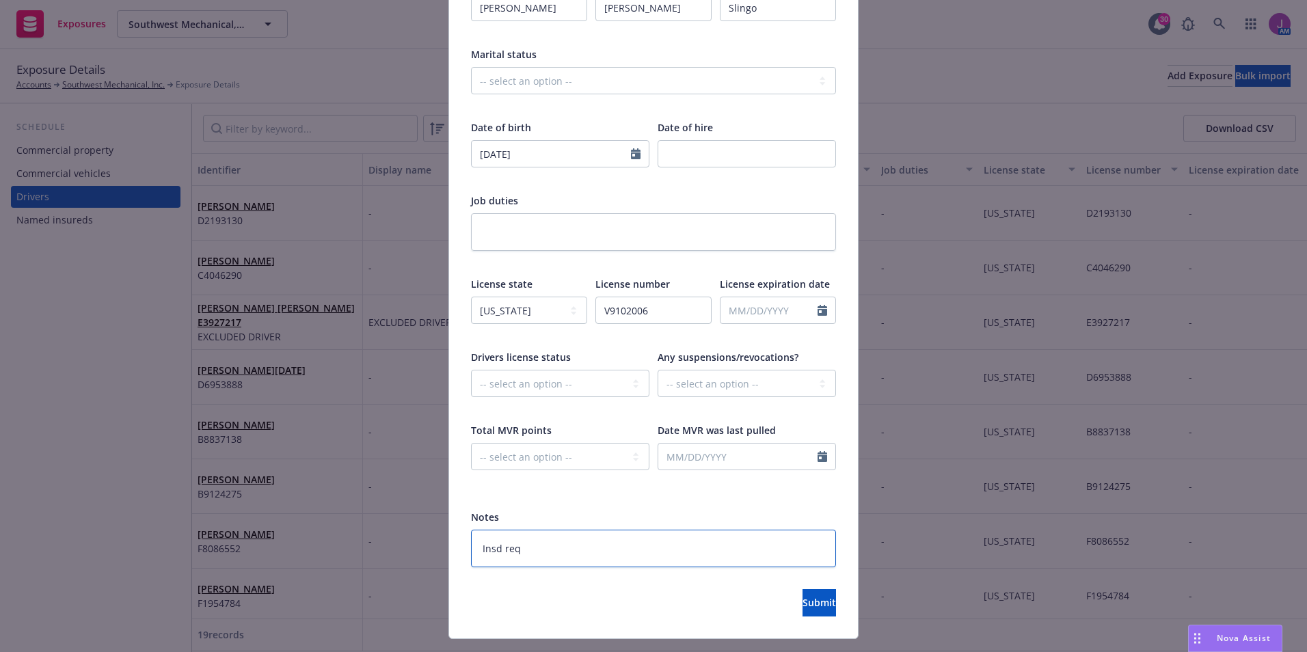
type textarea "Insd req t"
type textarea "x"
type textarea "Insd req to"
type textarea "x"
type textarea "Insd req to"
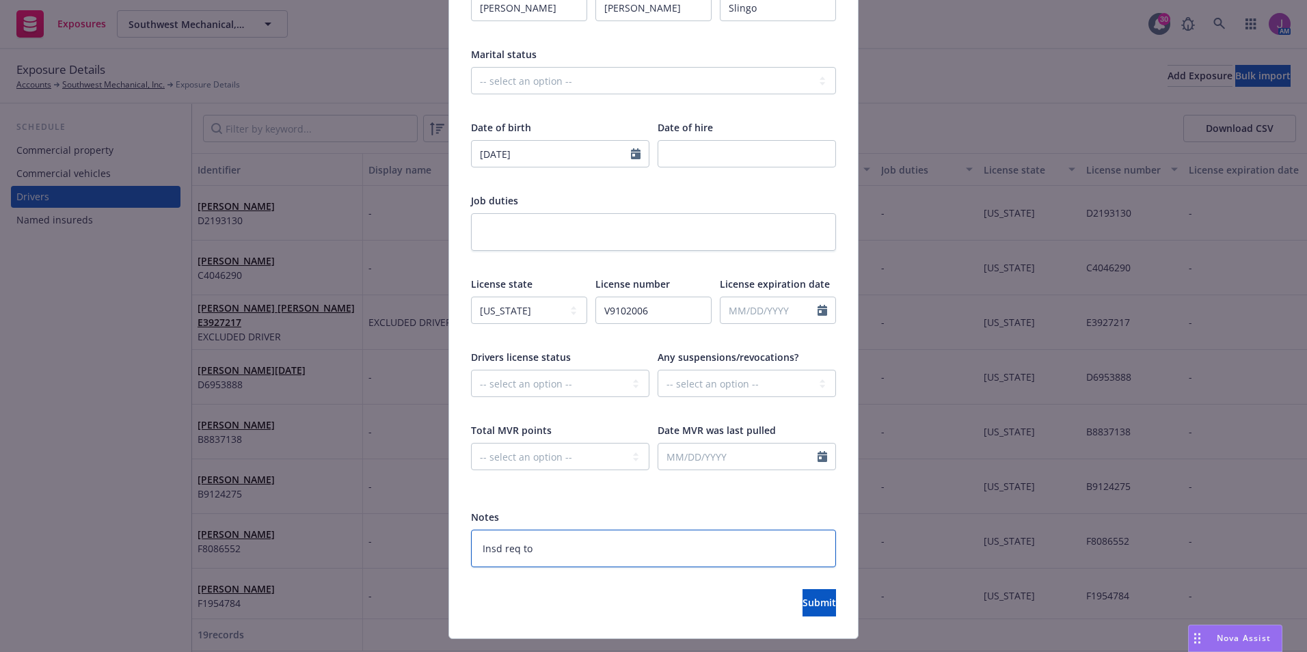
type textarea "x"
type textarea "Insd req to a"
type textarea "x"
type textarea "Insd req to ad"
type textarea "x"
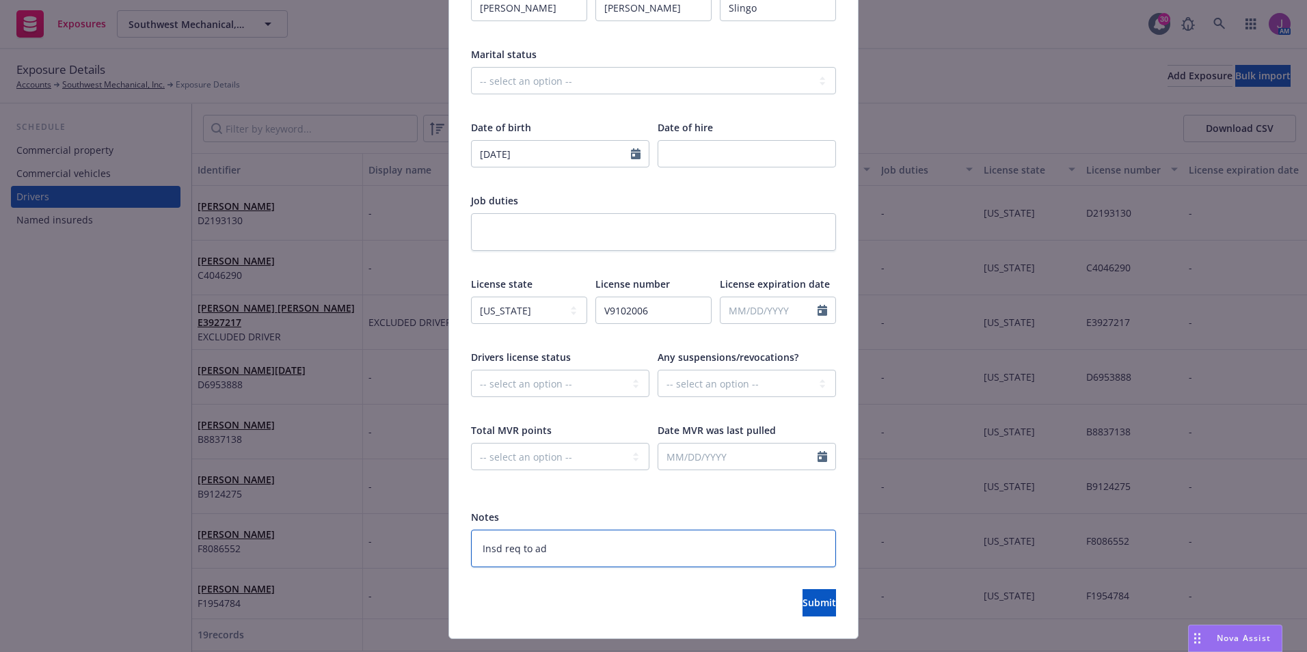
type textarea "Insd req to add"
type textarea "x"
type textarea "Insd req to add"
type textarea "x"
type textarea "Insd req to add 8"
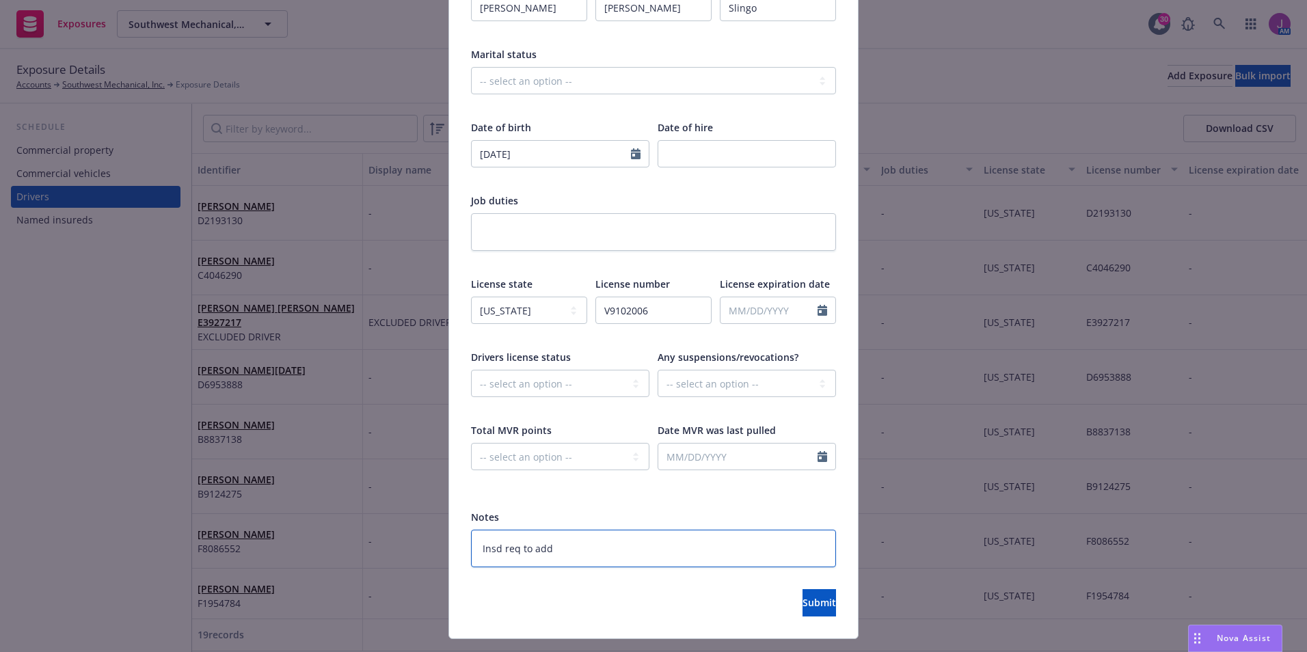
type textarea "x"
type textarea "Insd req to add 8/"
type textarea "x"
type textarea "Insd req to add 8/2"
type textarea "x"
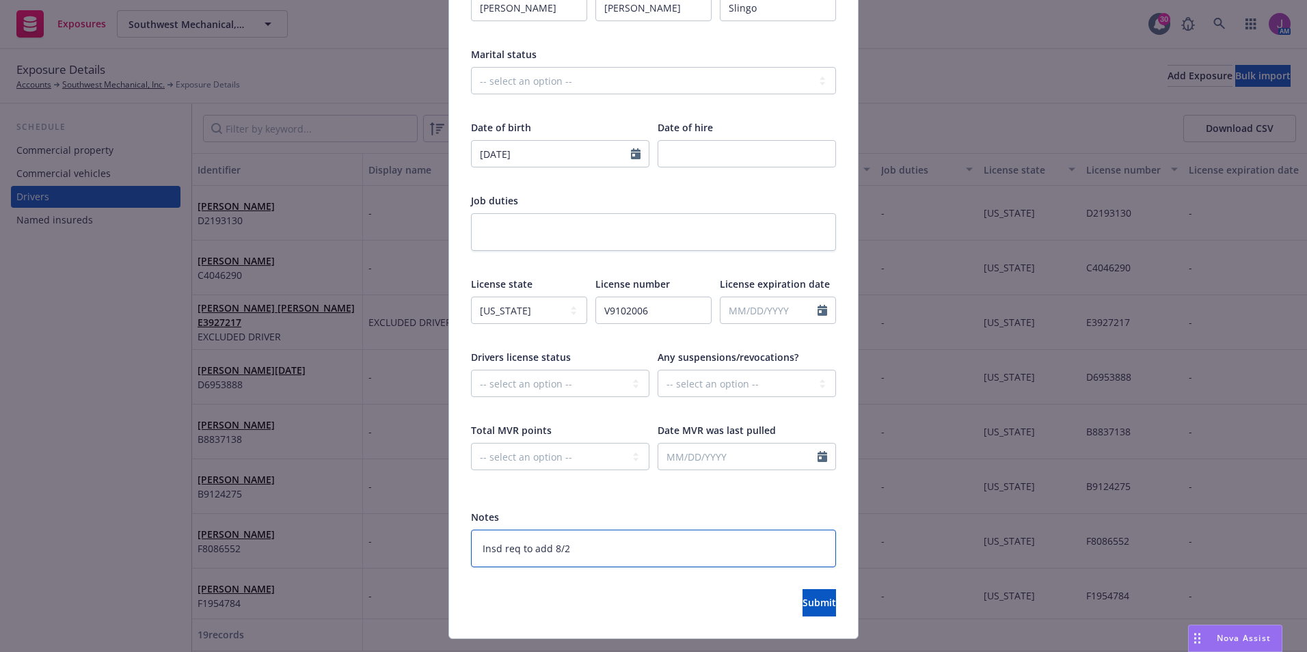
type textarea "Insd req to add 8/22"
type textarea "x"
type textarea "Insd req to add 8/22/"
type textarea "x"
type textarea "Insd req to add 8/22/2"
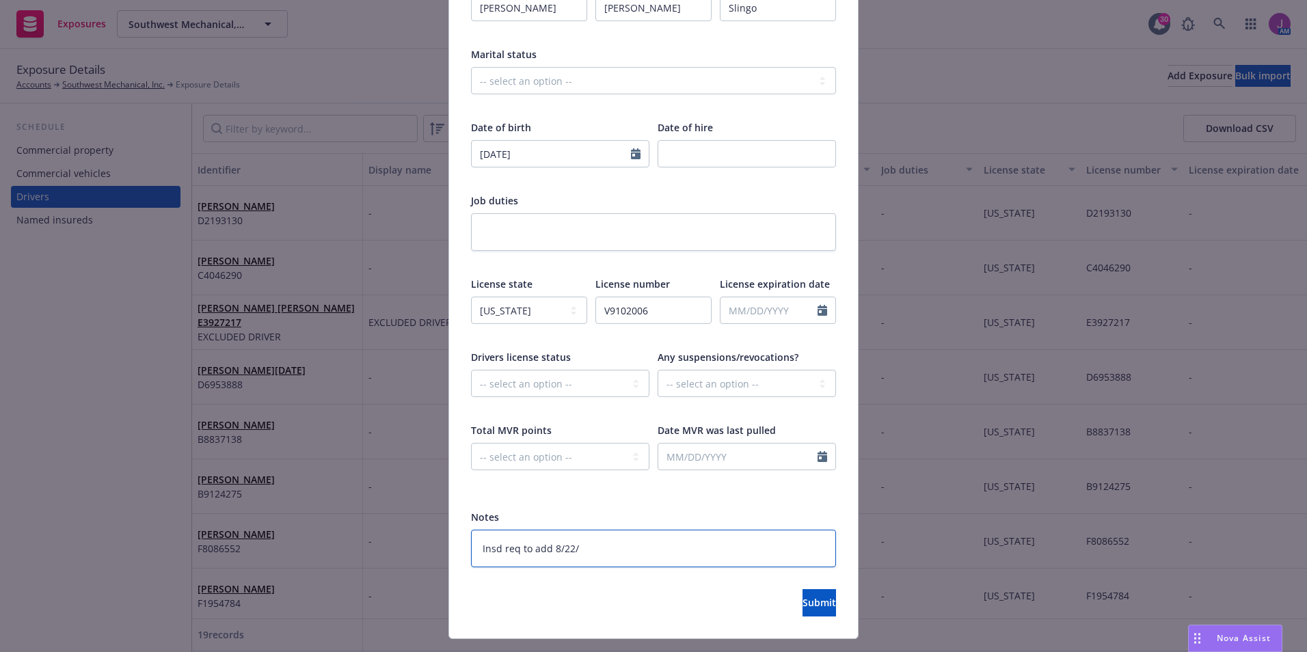
type textarea "x"
type textarea "Insd req to add 8/22/25"
type textarea "x"
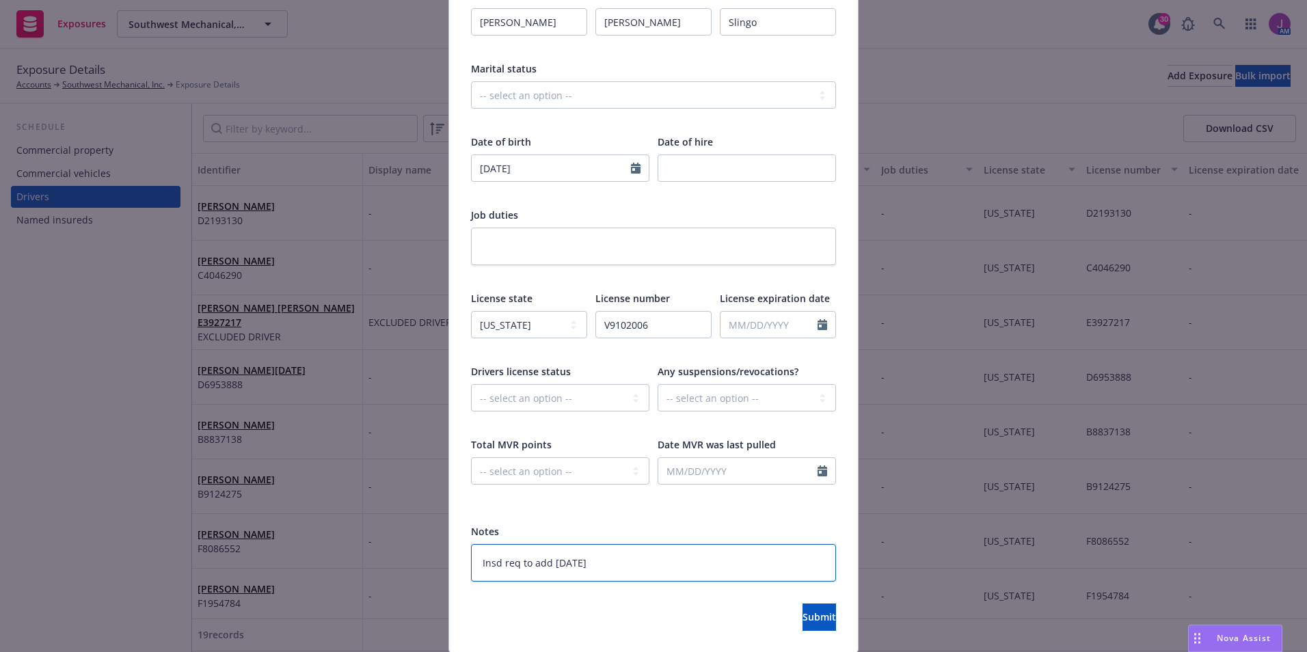
scroll to position [304, 0]
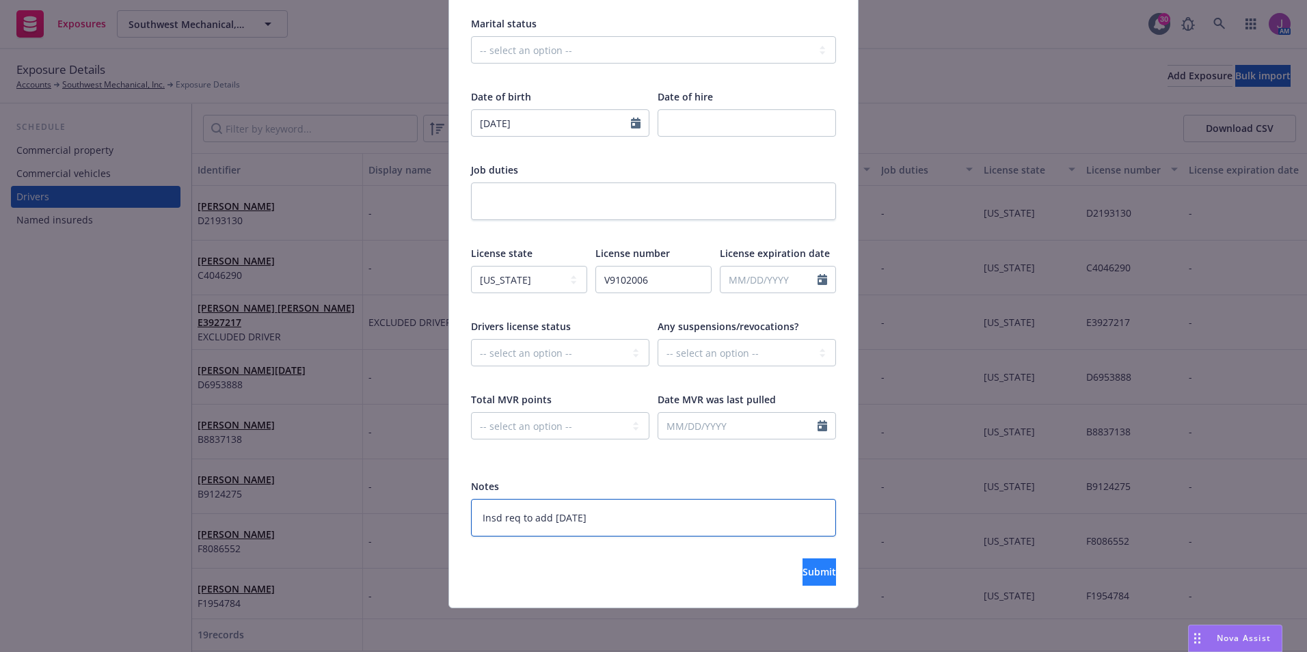
type textarea "Insd req to add 8/22/25"
click at [802, 573] on button "Submit" at bounding box center [818, 571] width 33 height 27
type textarea "x"
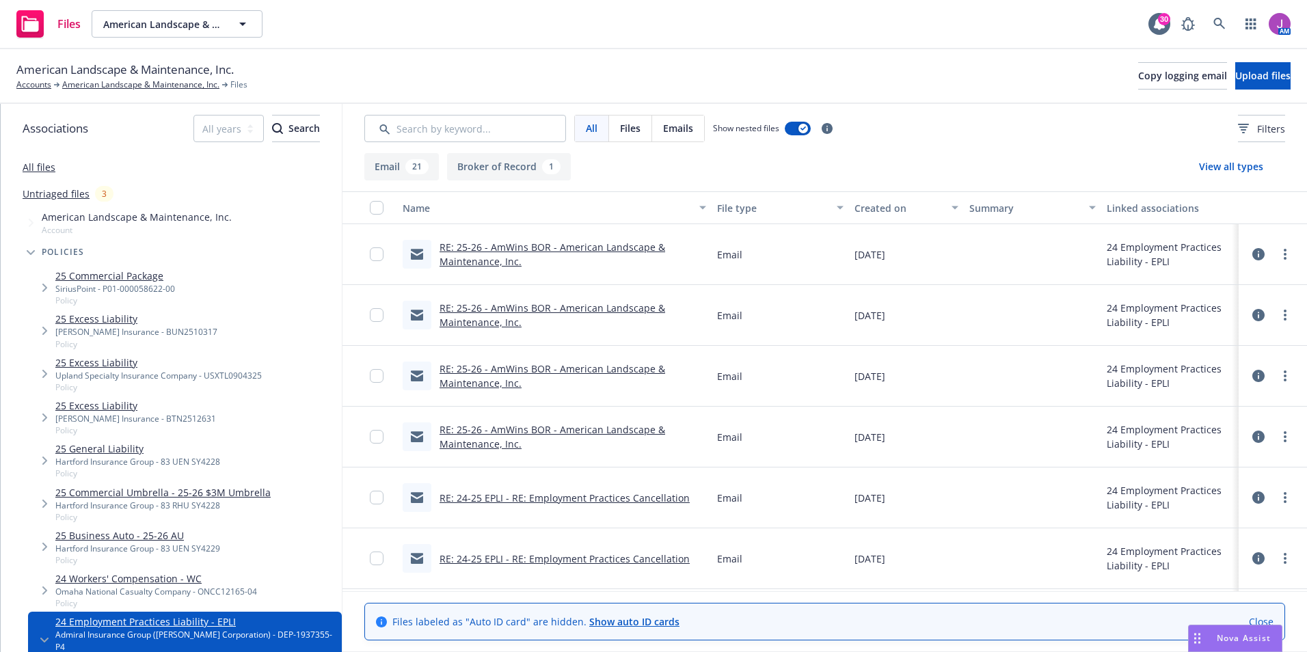
click at [557, 243] on link "RE: 25-26 - AmWins BOR - American Landscape & Maintenance, Inc." at bounding box center [552, 254] width 226 height 27
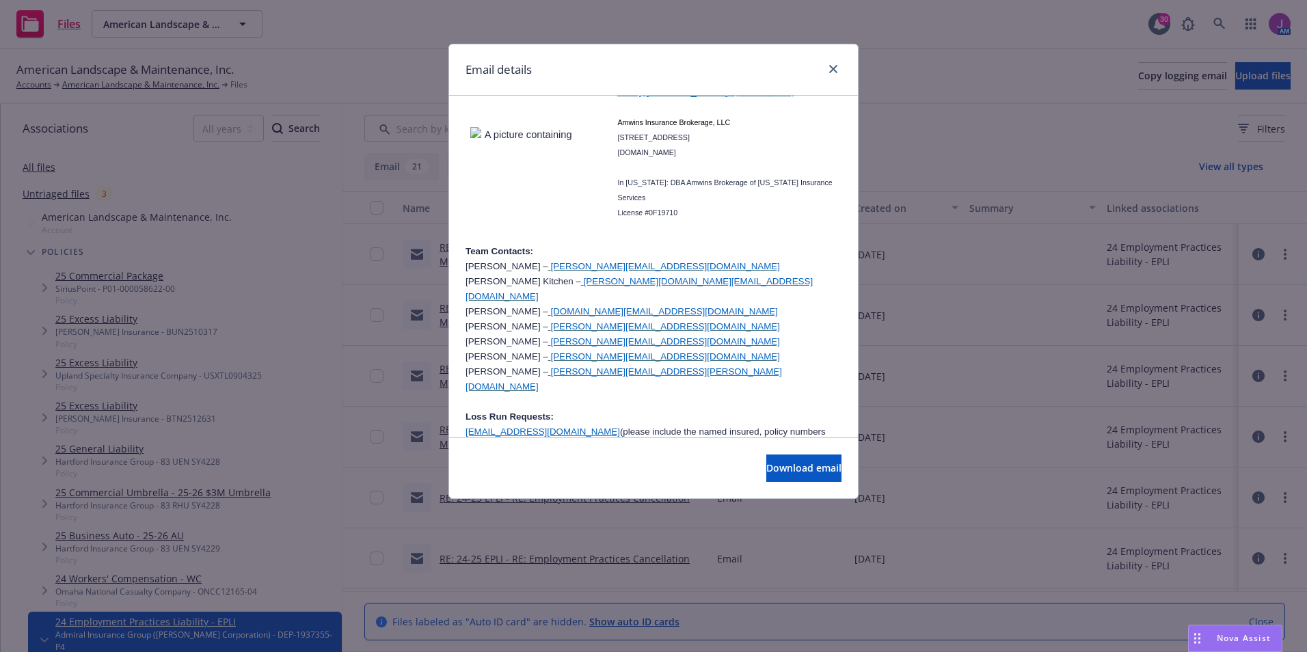
scroll to position [683, 0]
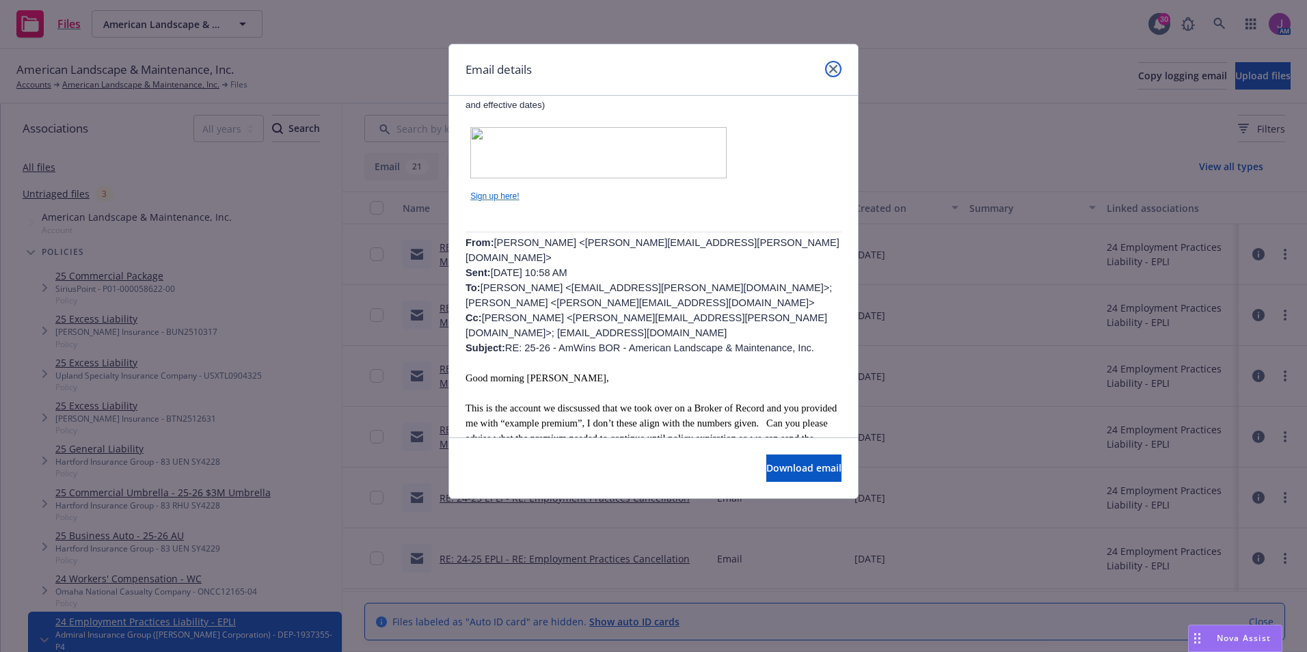
click at [834, 69] on icon "close" at bounding box center [833, 69] width 8 height 8
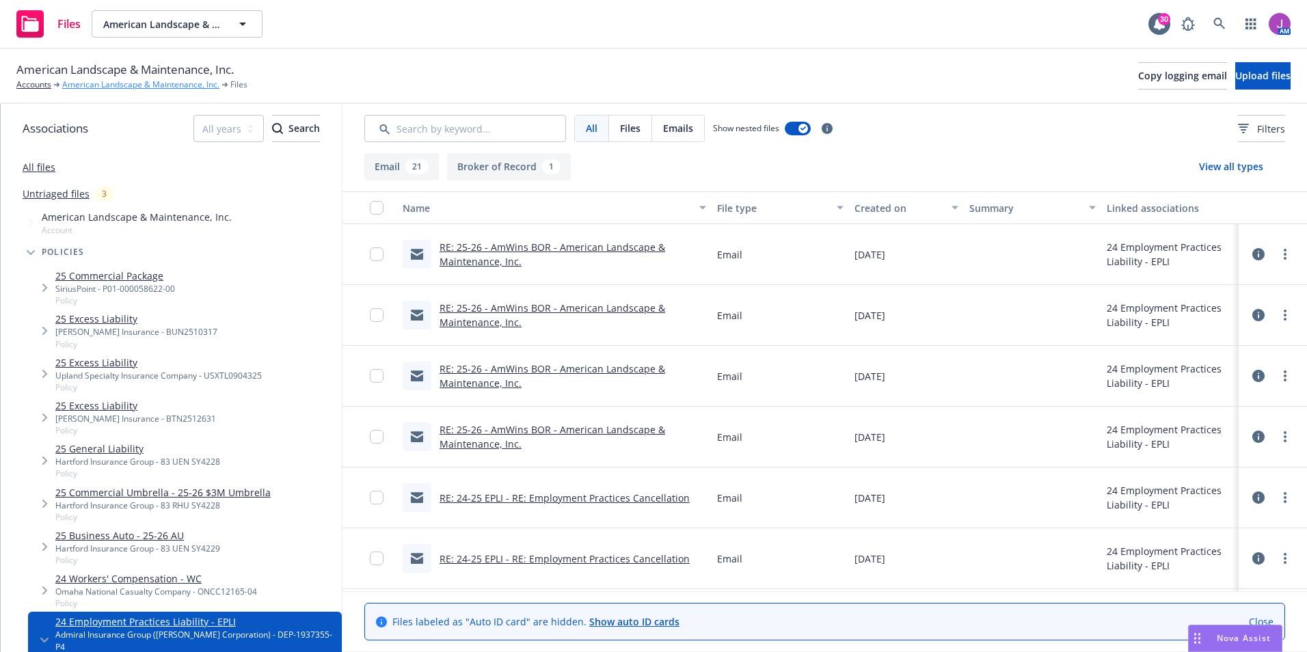
click at [138, 80] on link "American Landscape & Maintenance, Inc." at bounding box center [140, 85] width 157 height 12
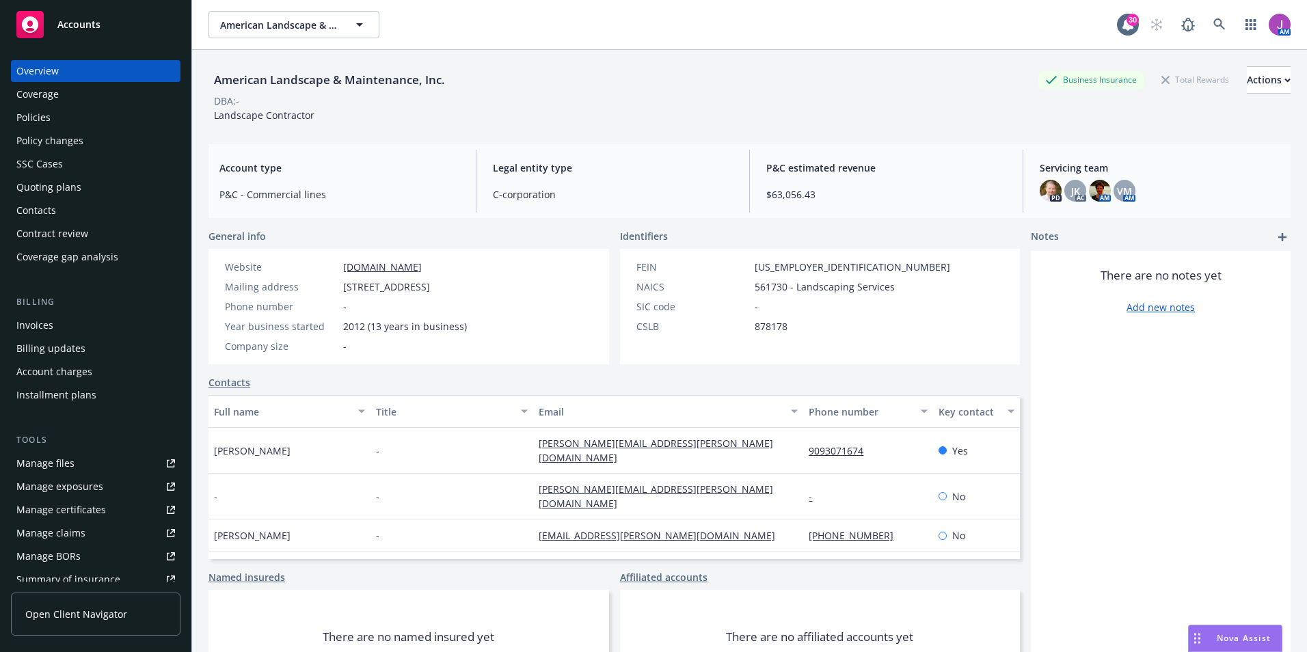
click at [85, 124] on div "Policies" at bounding box center [95, 118] width 159 height 22
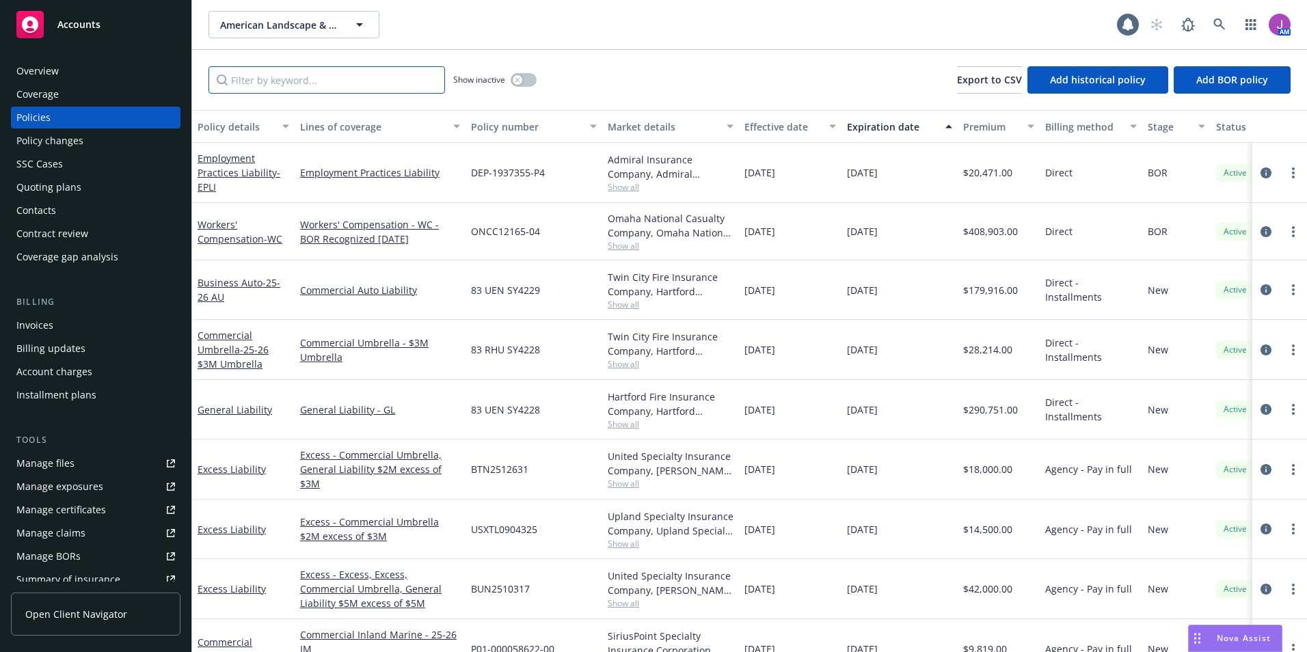
click at [309, 84] on input "Filter by keyword..." at bounding box center [326, 79] width 236 height 27
click at [67, 474] on div "Manage files" at bounding box center [45, 463] width 58 height 22
drag, startPoint x: 467, startPoint y: 170, endPoint x: 553, endPoint y: 175, distance: 85.6
click at [553, 175] on div "DEP-1937355-P4" at bounding box center [533, 173] width 137 height 60
copy span "DEP-1937355-P4"
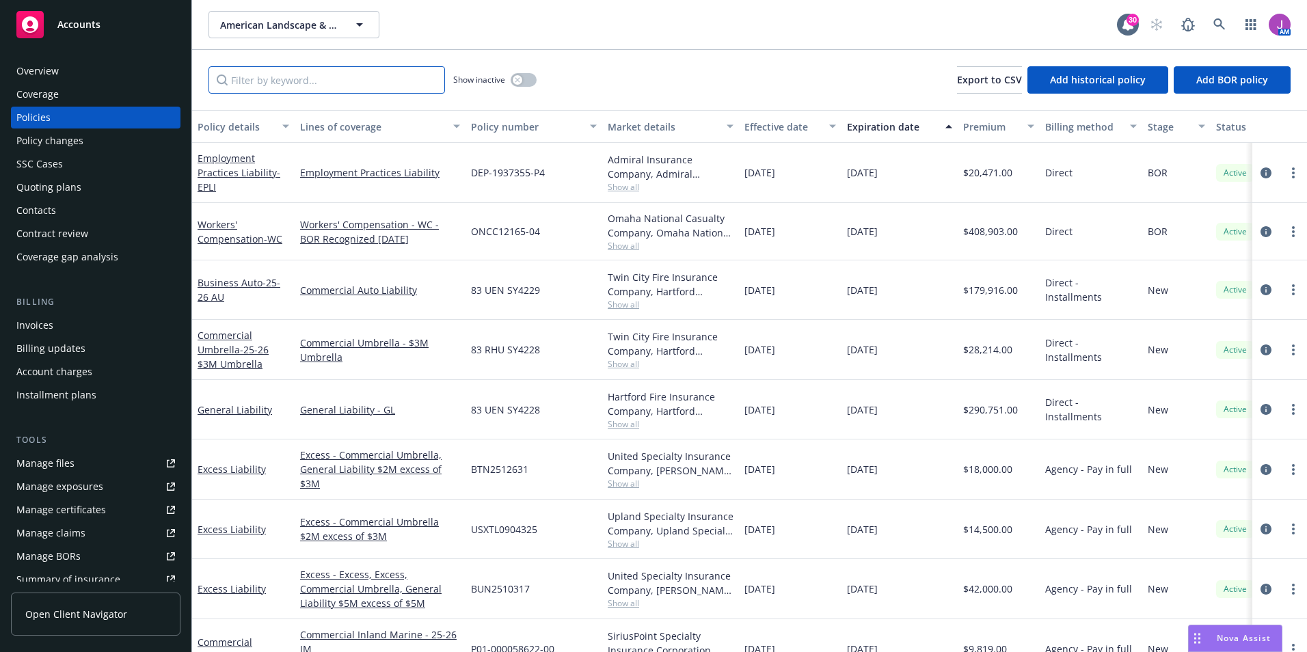
click at [293, 80] on input "Filter by keyword..." at bounding box center [326, 79] width 236 height 27
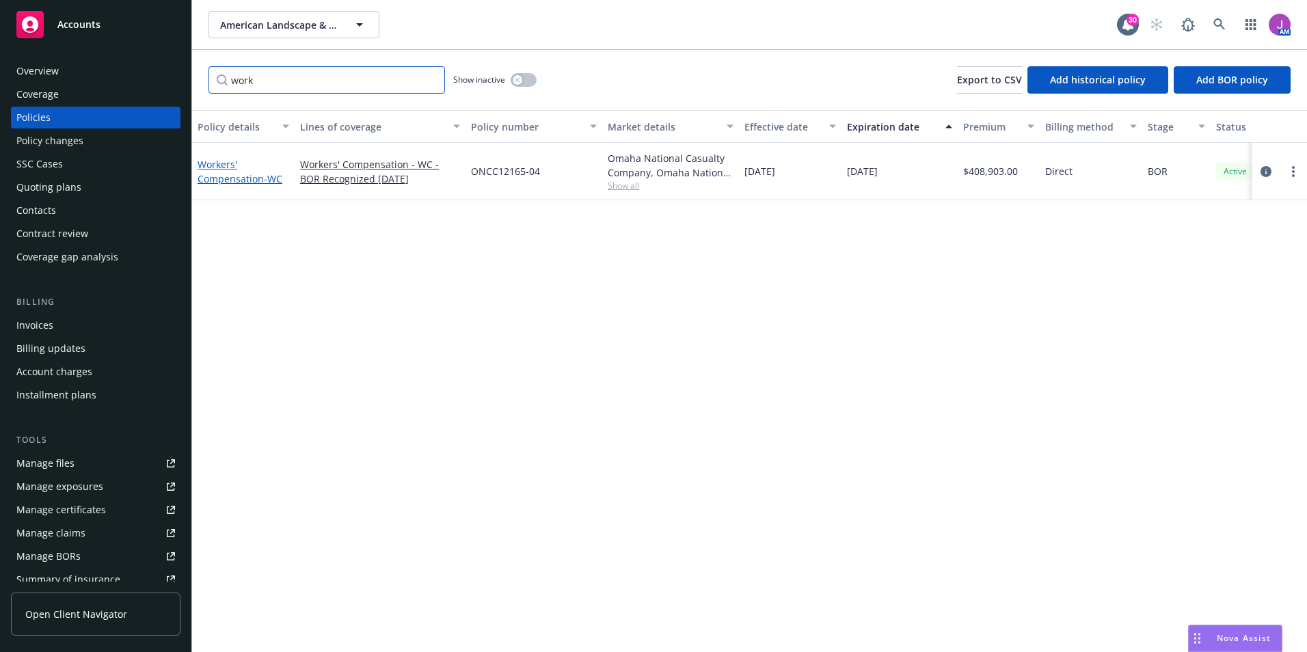
type input "work"
click at [221, 176] on link "Workers' Compensation - WC" at bounding box center [239, 171] width 85 height 27
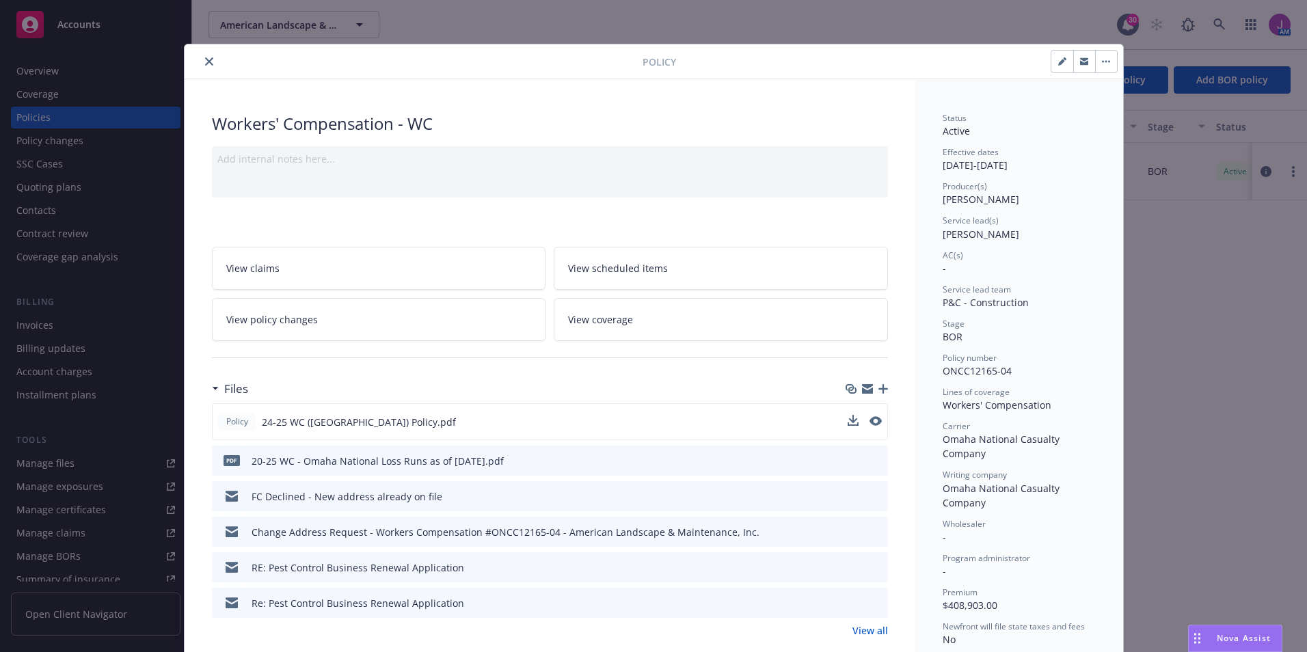
click at [861, 423] on div at bounding box center [864, 422] width 34 height 14
click at [869, 422] on icon "preview file" at bounding box center [874, 421] width 12 height 10
click at [205, 60] on icon "close" at bounding box center [209, 61] width 8 height 8
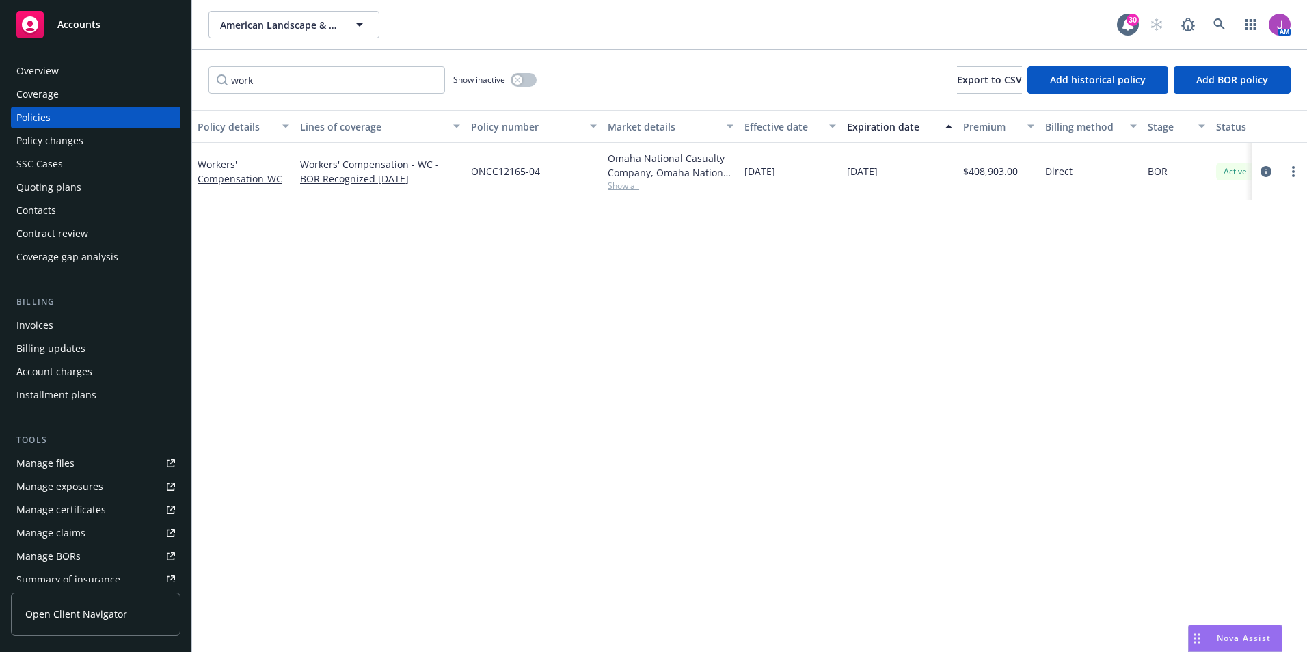
click at [46, 77] on div "Overview" at bounding box center [37, 71] width 42 height 22
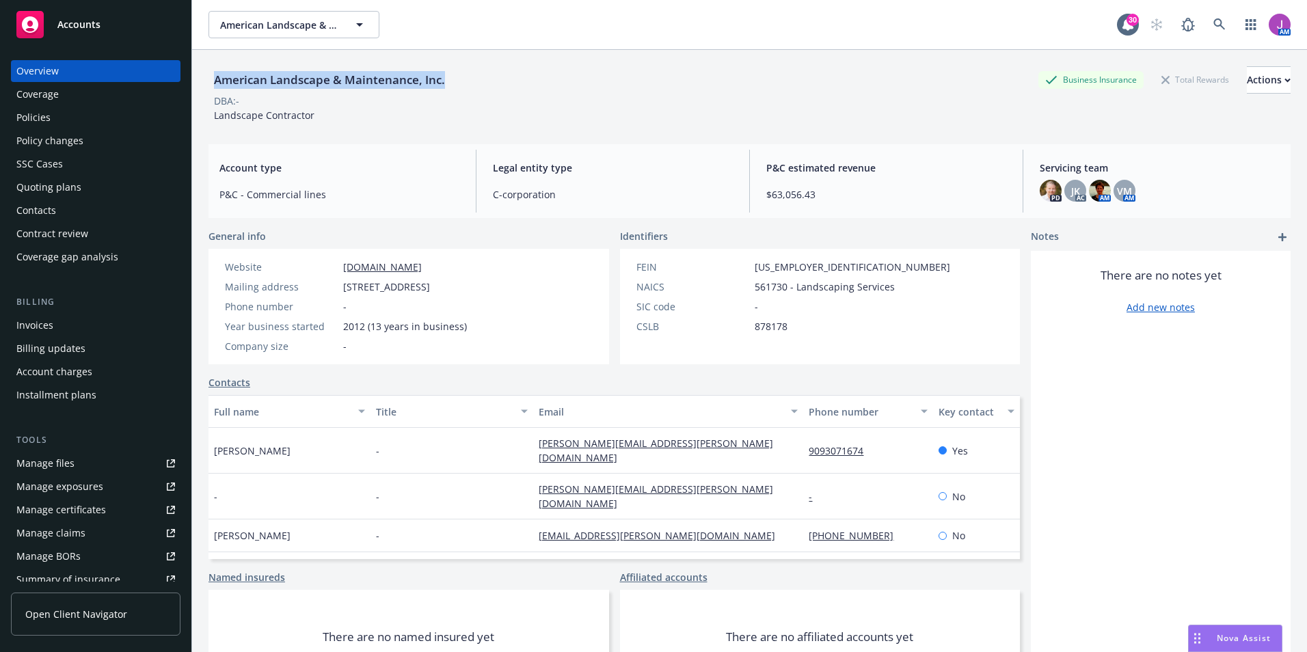
drag, startPoint x: 213, startPoint y: 82, endPoint x: 457, endPoint y: 81, distance: 244.6
click at [457, 81] on div "American Landscape & Maintenance, Inc. Business Insurance Total Rewards Actions" at bounding box center [749, 79] width 1082 height 27
copy div "American Landscape & Maintenance, Inc."
drag, startPoint x: 775, startPoint y: 273, endPoint x: 816, endPoint y: 275, distance: 41.1
click at [816, 275] on div "FEIN 46-1293466 NAICS 561730 - Landscaping Services SIC code - CSLB 878178" at bounding box center [793, 297] width 325 height 74
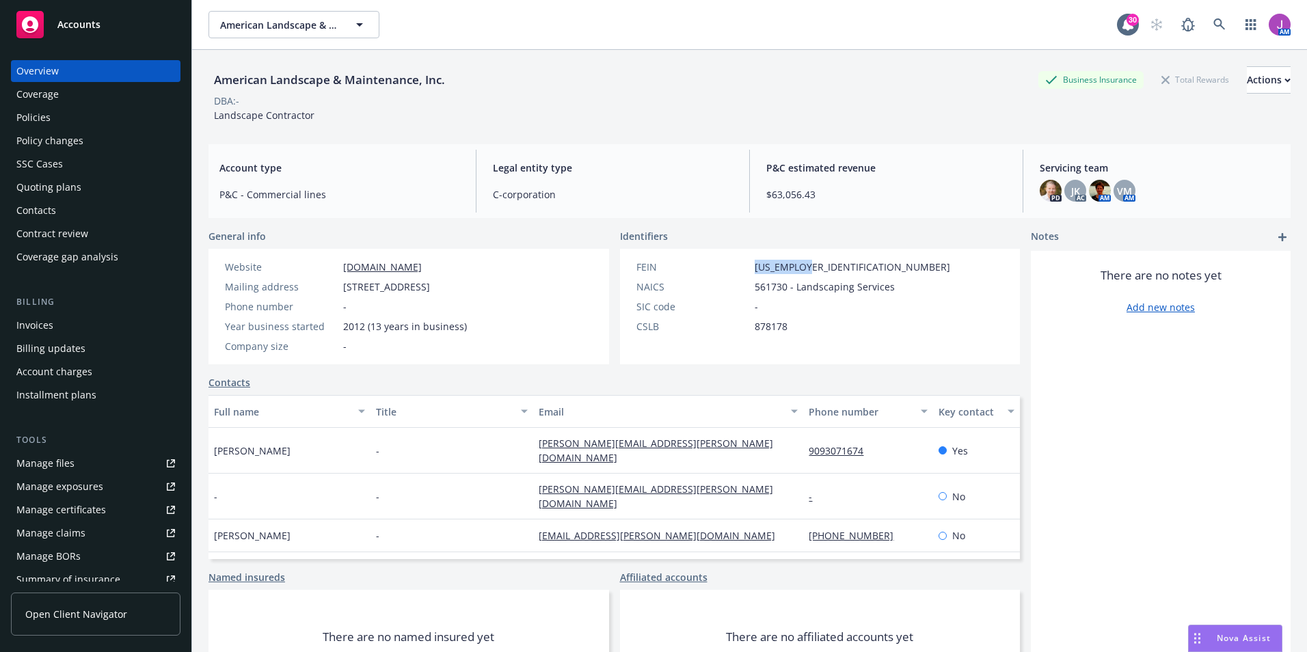
copy span "46-1293466"
drag, startPoint x: 515, startPoint y: 192, endPoint x: 563, endPoint y: 197, distance: 48.8
click at [563, 197] on div "Legal entity type C-corporation" at bounding box center [613, 181] width 262 height 63
copy span "C-corporation"
drag, startPoint x: 336, startPoint y: 262, endPoint x: 433, endPoint y: 273, distance: 97.6
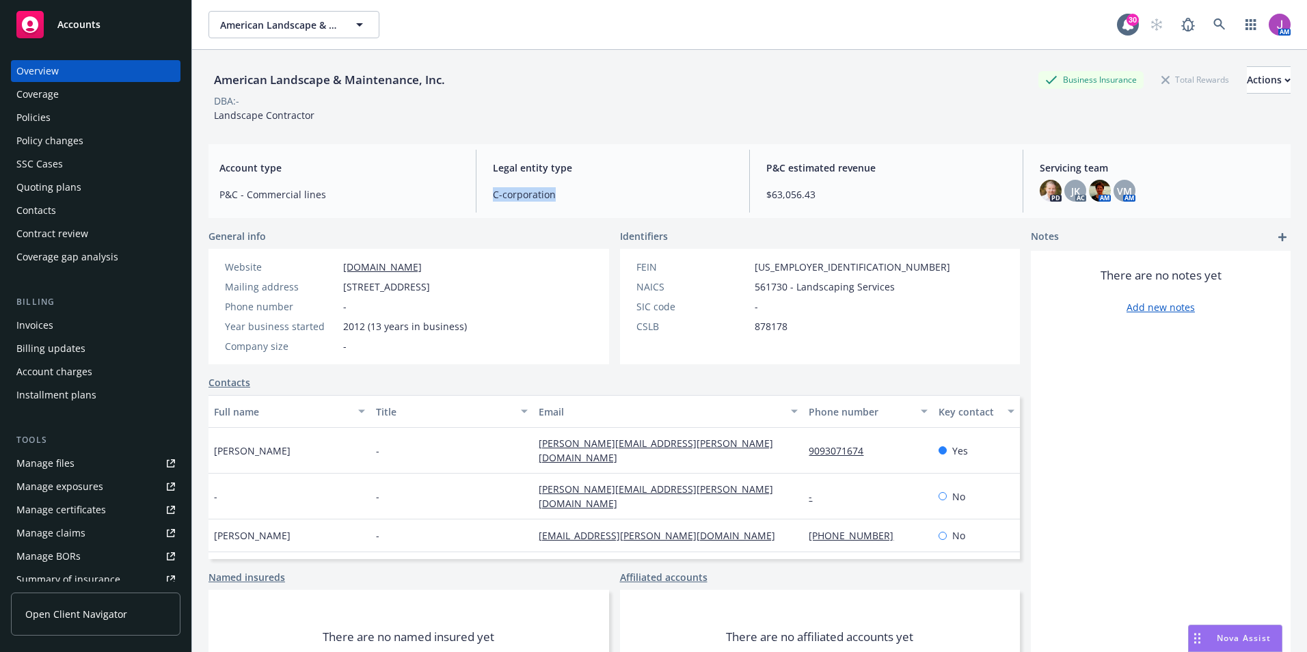
click at [433, 273] on div "Website www.alminc.biz" at bounding box center [345, 267] width 253 height 14
copy div "www.alminc.biz"
drag, startPoint x: 340, startPoint y: 288, endPoint x: 575, endPoint y: 290, distance: 234.4
click at [575, 290] on div "Website www.alminc.biz Mailing address PO Box 10428, San Bernardino, CA, 92423 …" at bounding box center [408, 306] width 400 height 115
copy span "PO Box 10428, San Bernardino, CA, 92423"
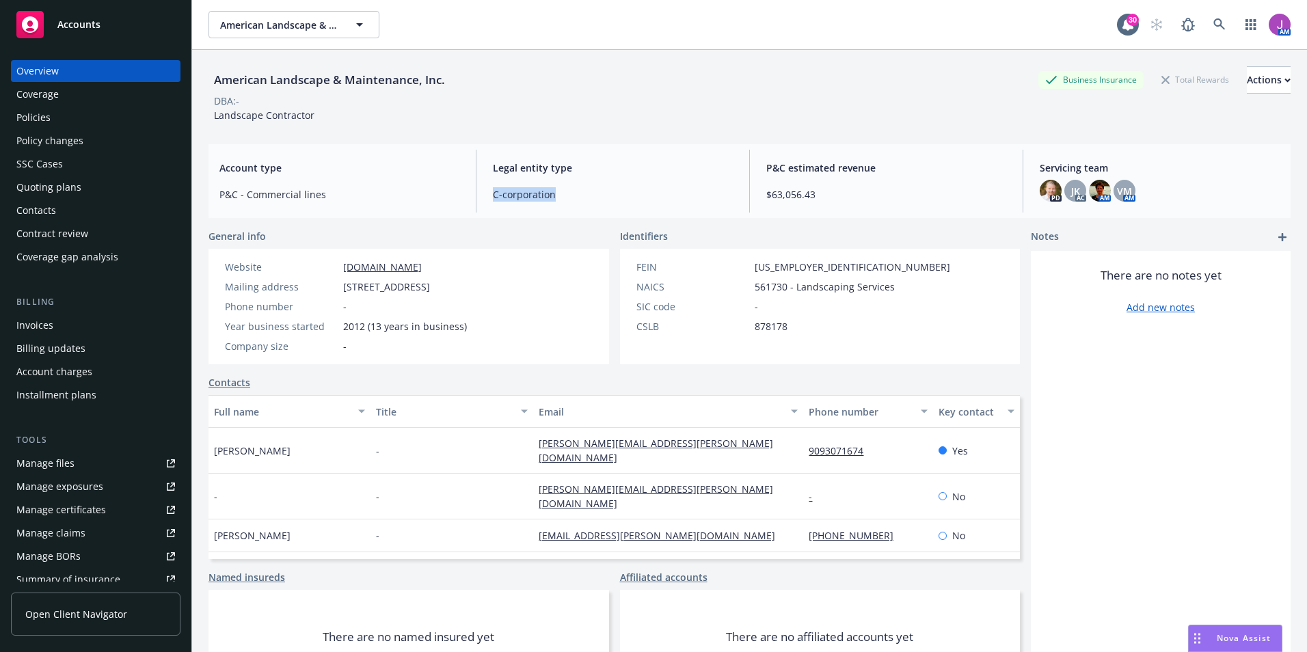
click at [51, 206] on div "Contacts" at bounding box center [36, 211] width 40 height 22
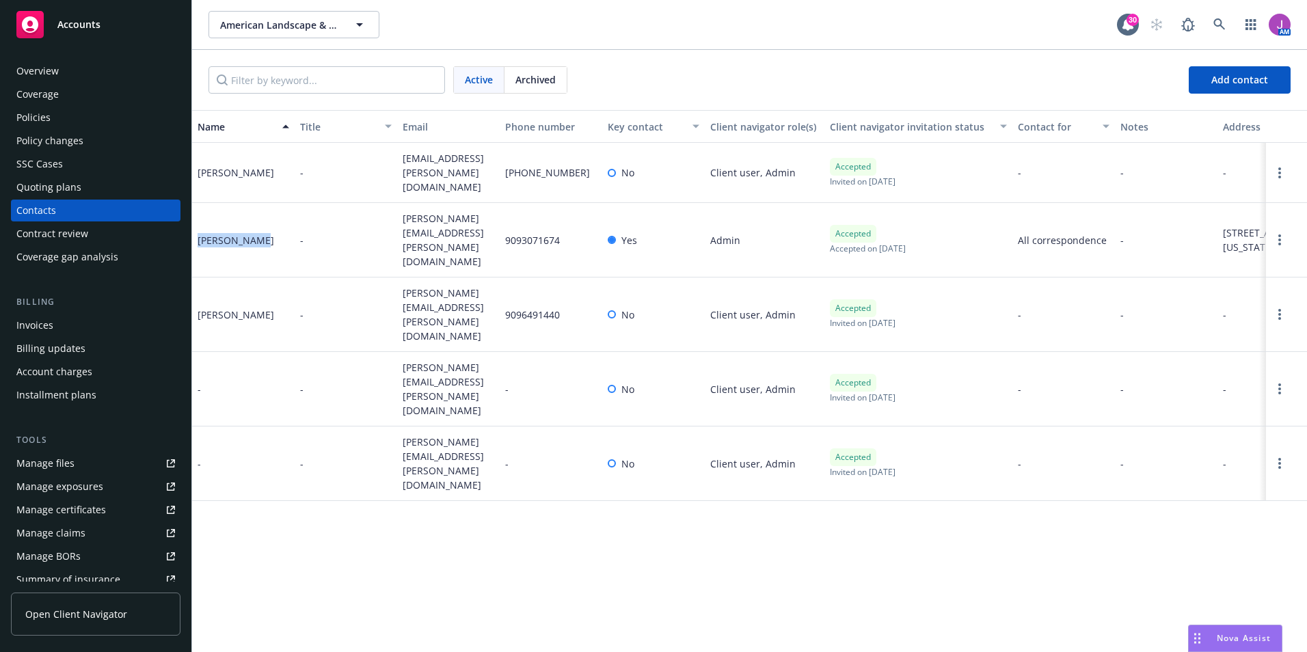
drag, startPoint x: 197, startPoint y: 226, endPoint x: 261, endPoint y: 230, distance: 64.3
click at [261, 230] on div "Dan Stauffer" at bounding box center [243, 240] width 103 height 74
copy div "Dan Stauffer"
drag, startPoint x: 400, startPoint y: 217, endPoint x: 470, endPoint y: 237, distance: 73.1
click at [470, 237] on div "dan.stauffer@almcontractor.com" at bounding box center [448, 240] width 103 height 74
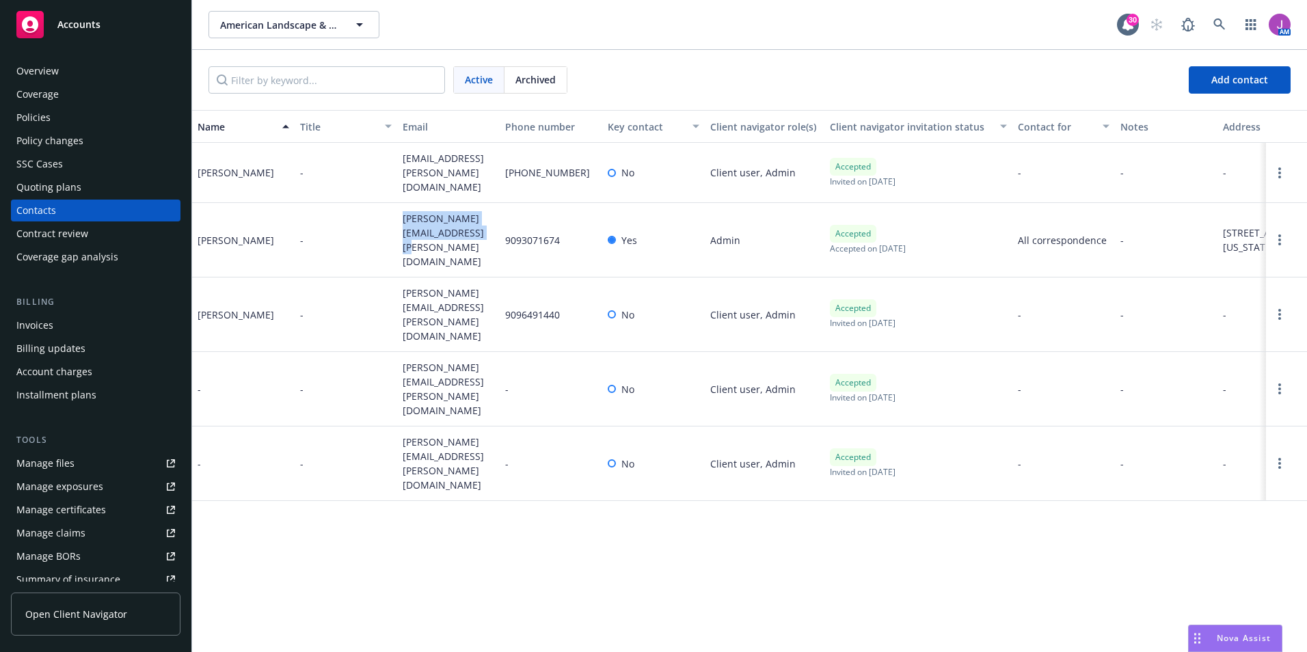
copy span "dan.stauffer@almcontractor.com"
drag, startPoint x: 506, startPoint y: 230, endPoint x: 573, endPoint y: 232, distance: 67.0
click at [573, 232] on div "9093071674" at bounding box center [551, 240] width 103 height 74
copy span "9093071674"
click at [77, 496] on div "Manage exposures" at bounding box center [59, 487] width 87 height 22
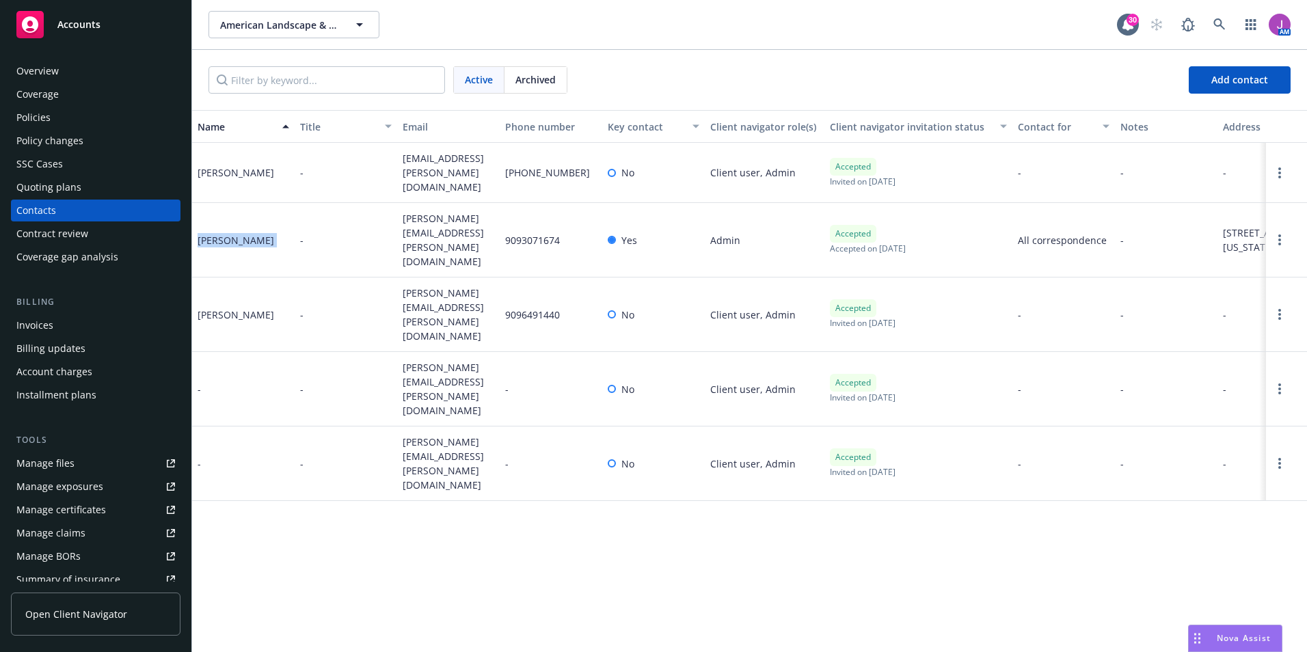
drag, startPoint x: 199, startPoint y: 227, endPoint x: 295, endPoint y: 236, distance: 96.1
click at [295, 236] on div "Dan Stauffer - dan.stauffer@almcontractor.com 9093071674 Yes Admin Accepted Acc…" at bounding box center [749, 240] width 1115 height 74
copy div "Dan Stauffer"
click at [285, 24] on span "American Landscape & Maintenance, Inc." at bounding box center [279, 25] width 118 height 14
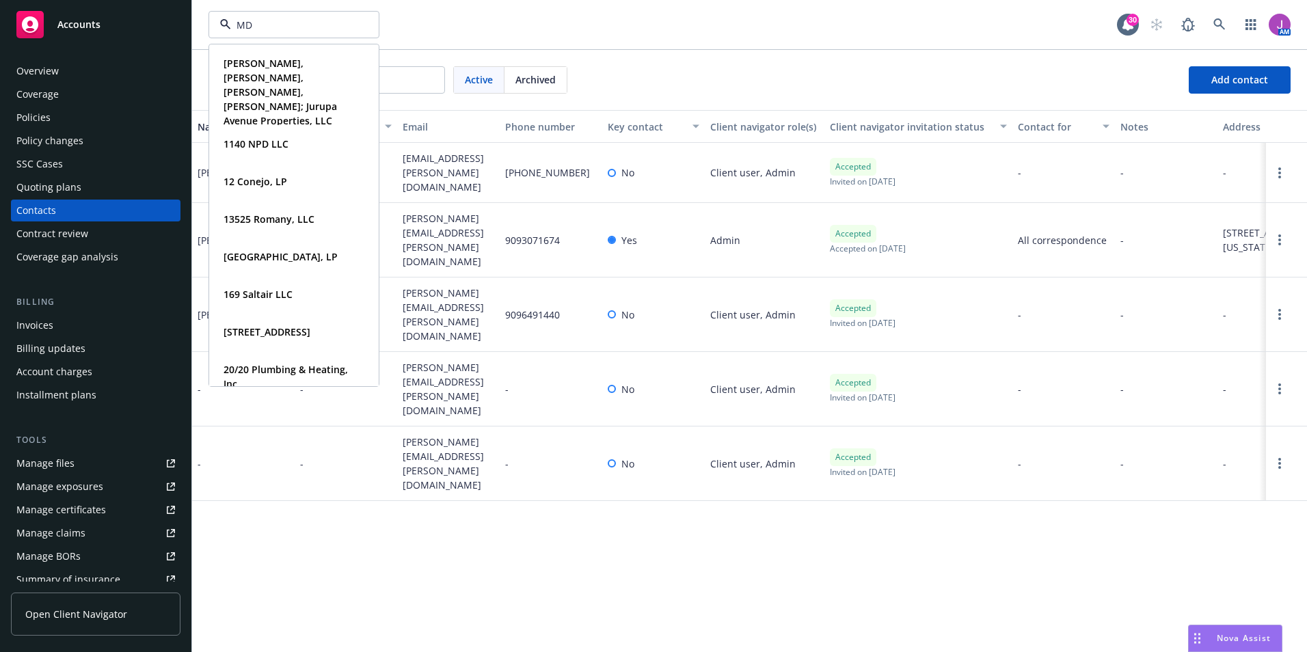
type input "MDB"
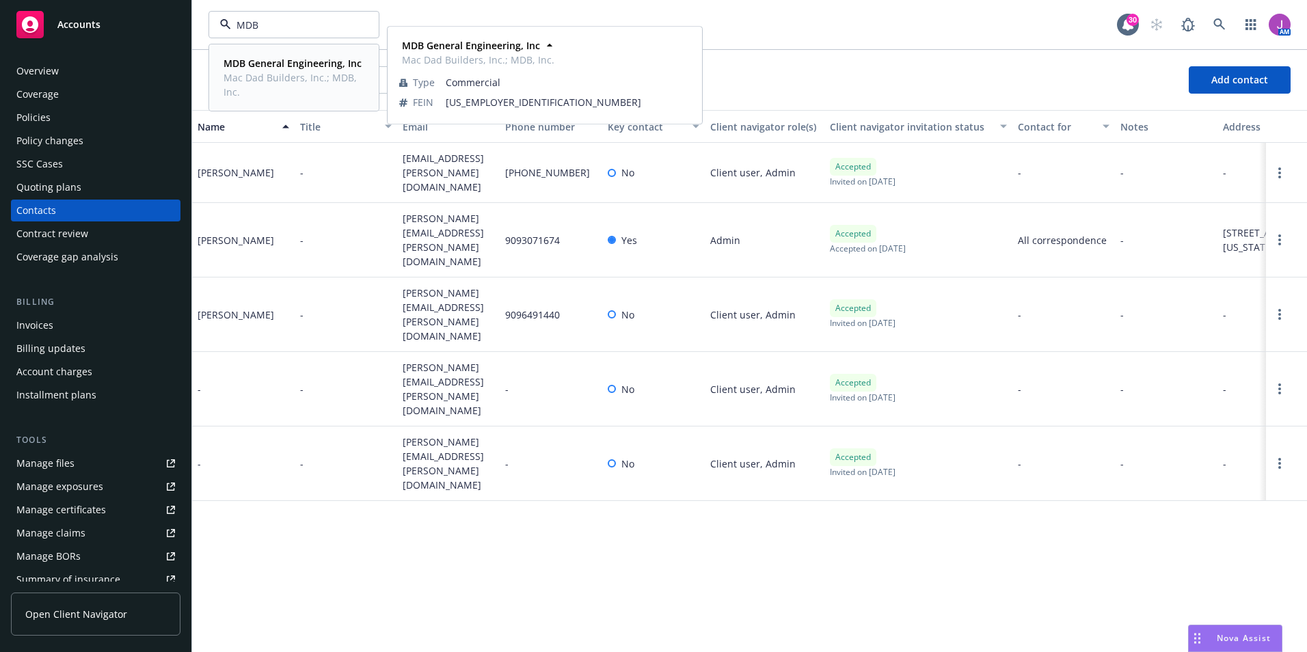
click at [260, 58] on strong "MDB General Engineering, Inc" at bounding box center [292, 63] width 138 height 13
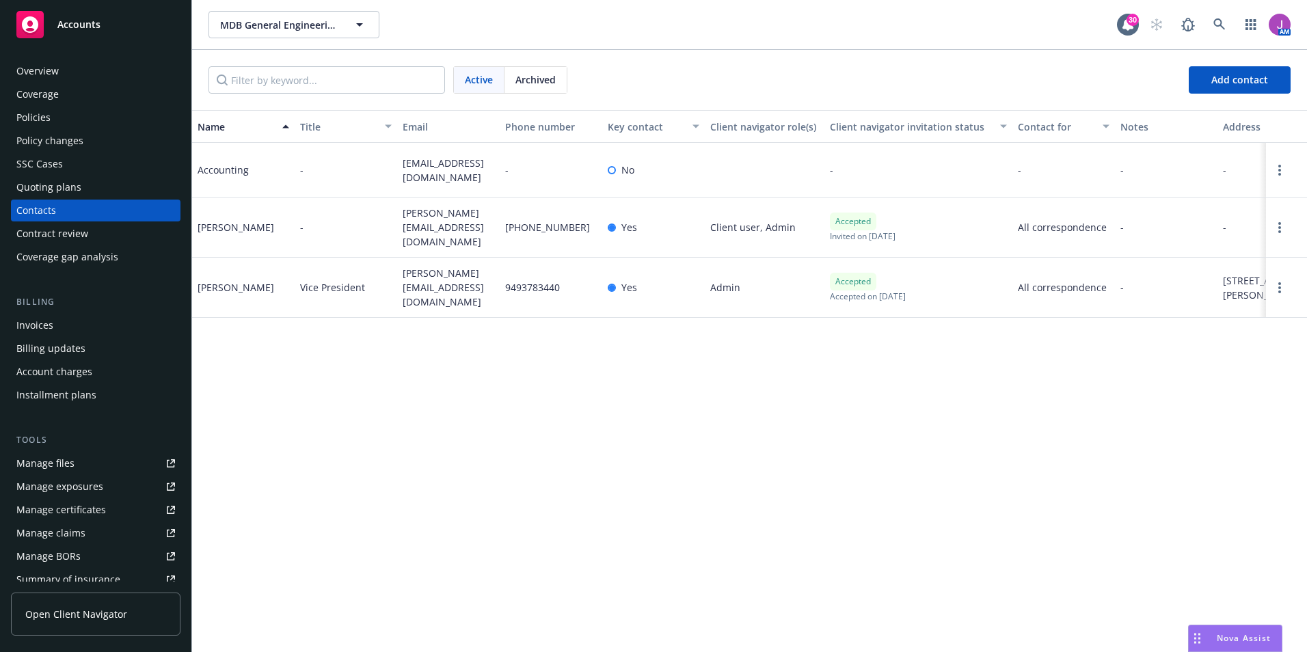
click at [83, 120] on div "Policies" at bounding box center [95, 118] width 159 height 22
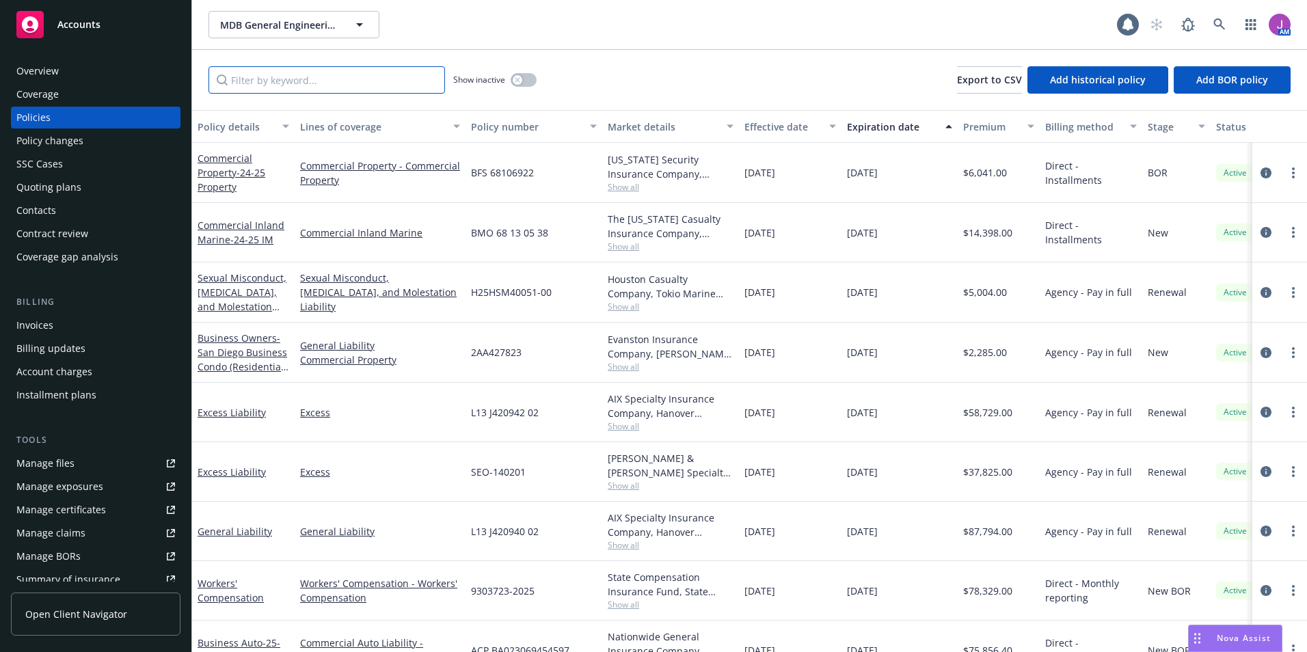
click at [313, 84] on input "Filter by keyword..." at bounding box center [326, 79] width 236 height 27
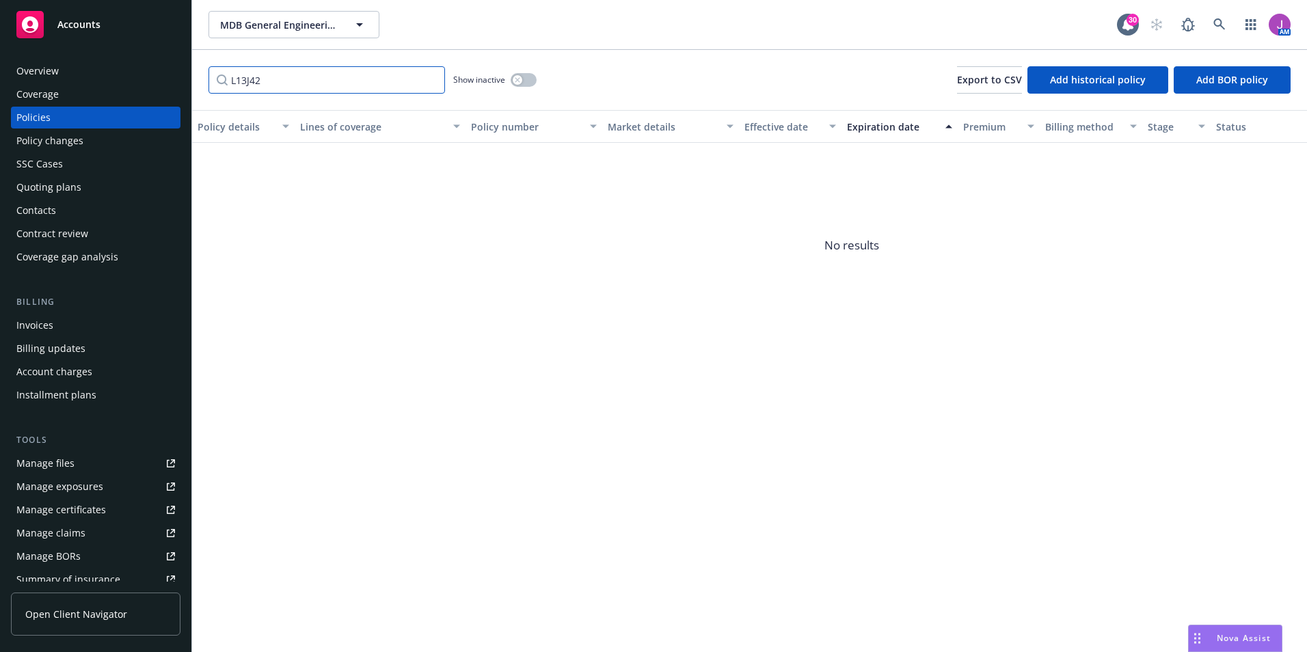
type input "L13J42"
click at [517, 74] on button "button" at bounding box center [523, 80] width 26 height 14
drag, startPoint x: 262, startPoint y: 70, endPoint x: 112, endPoint y: 60, distance: 150.0
click at [127, 68] on div "Accounts Overview Coverage Policies Policy changes SSC Cases Quoting plans Cont…" at bounding box center [653, 326] width 1307 height 652
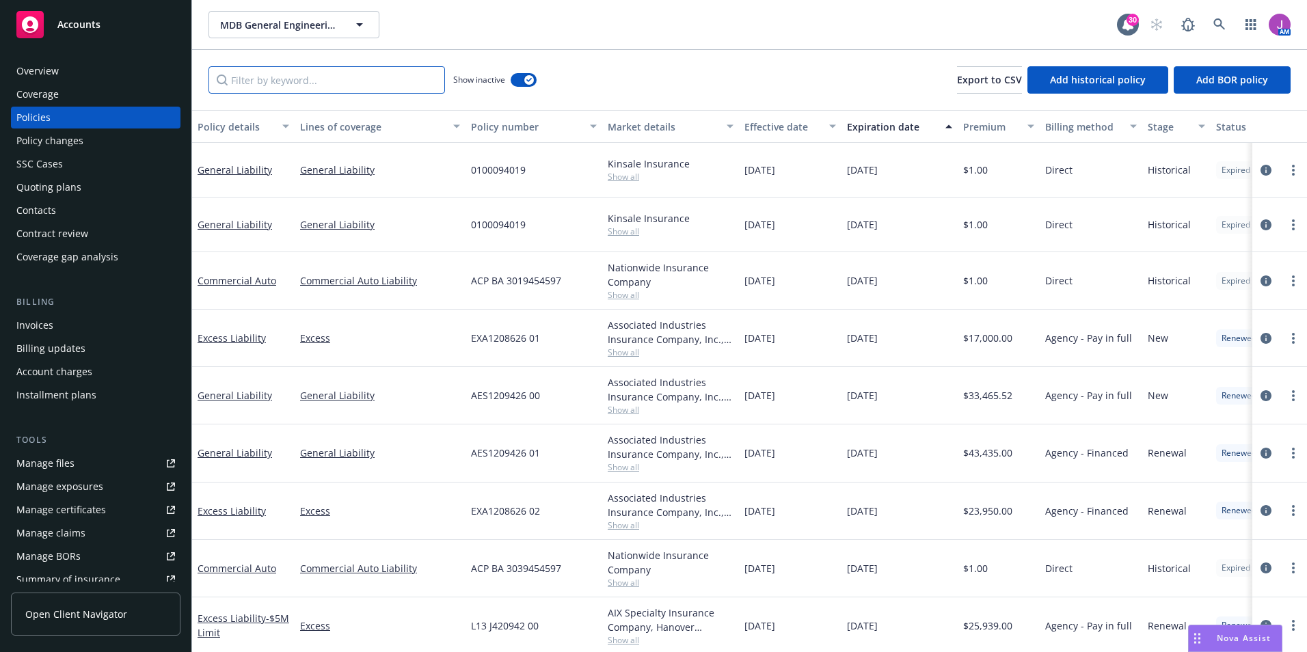
paste input "L13 J420940 01"
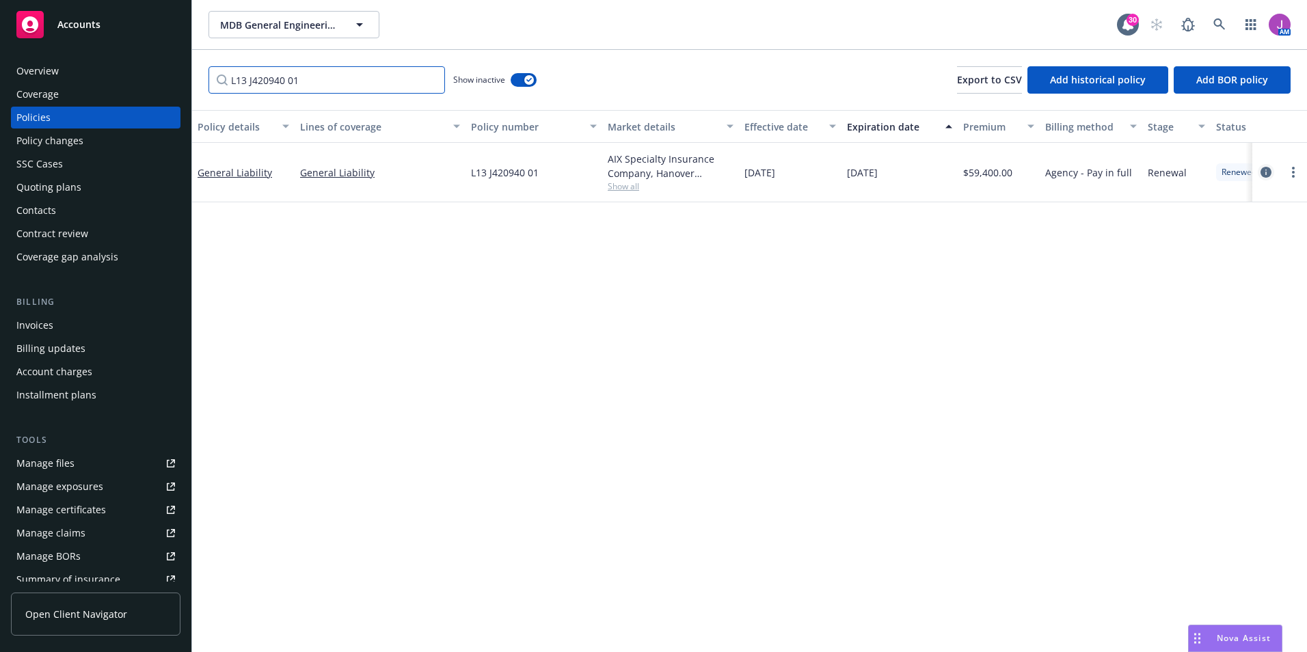
type input "L13 J420940 01"
click at [1264, 172] on icon "circleInformation" at bounding box center [1265, 172] width 11 height 11
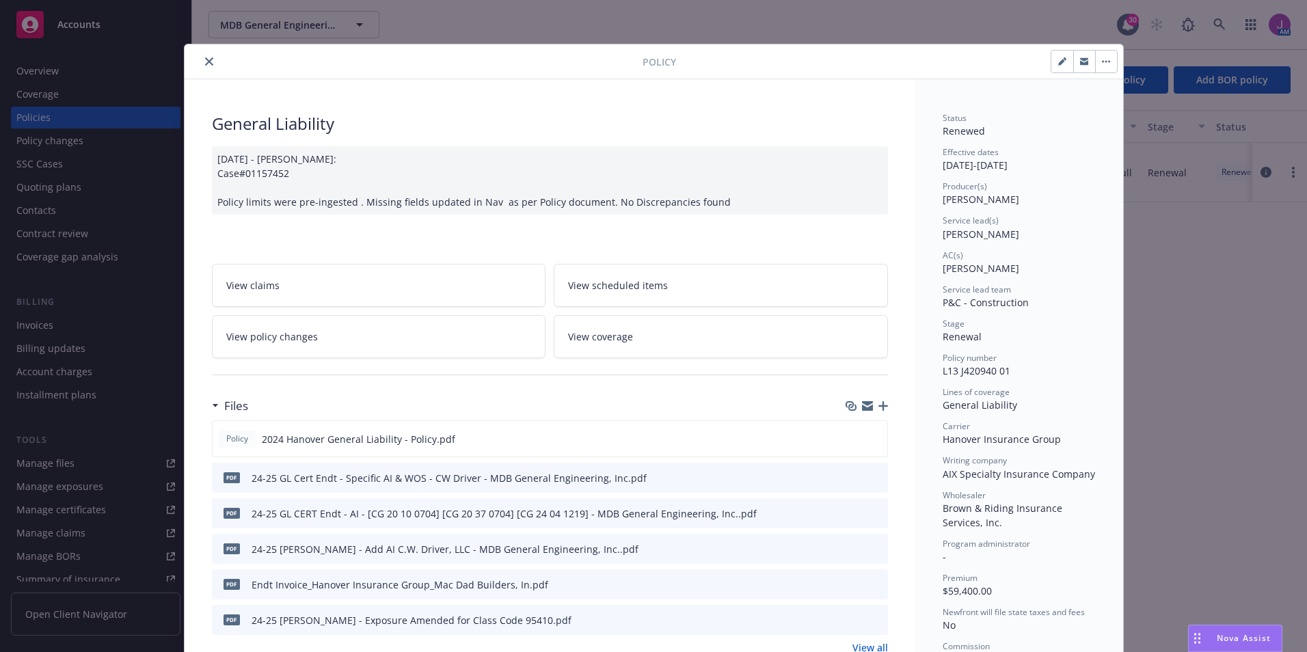
click at [279, 336] on span "View policy changes" at bounding box center [272, 336] width 92 height 14
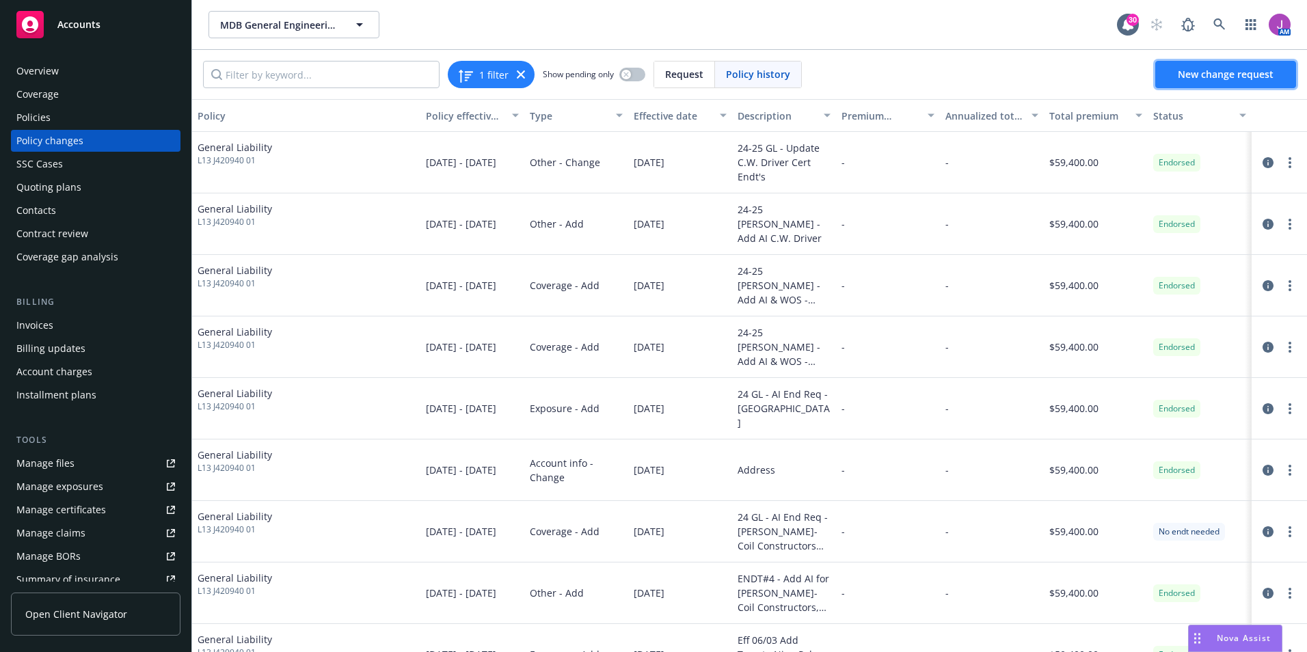
click at [1205, 82] on link "New change request" at bounding box center [1225, 74] width 141 height 27
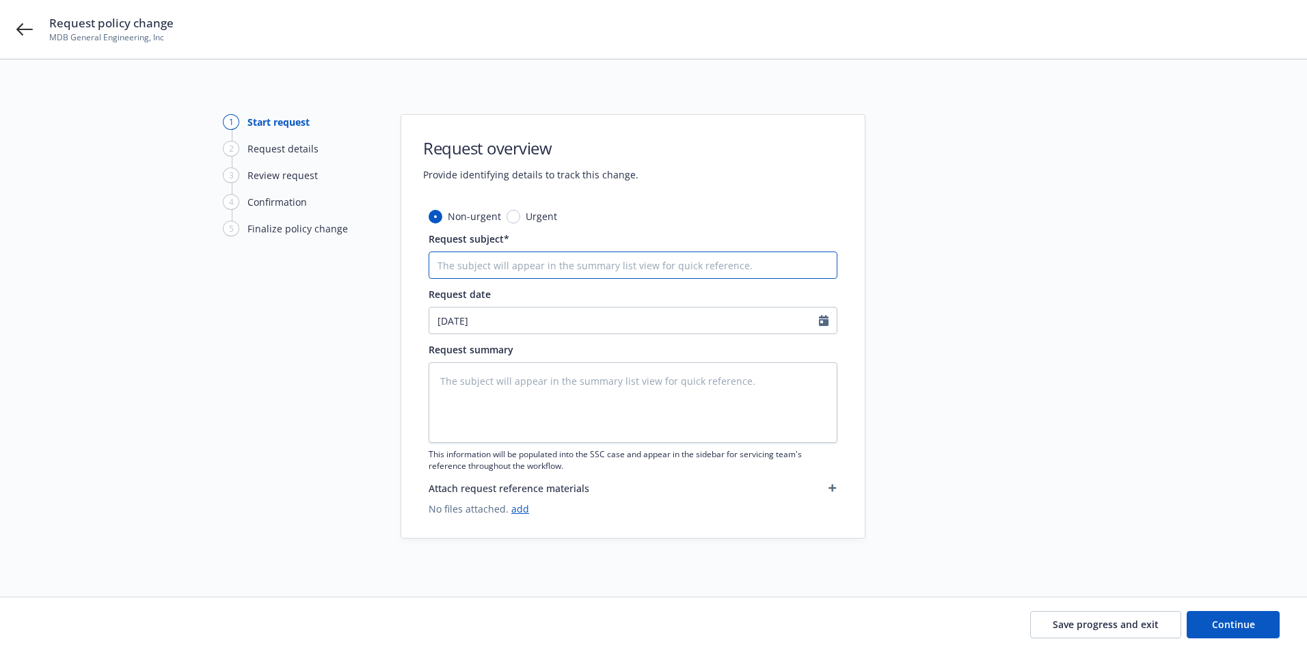
click at [484, 264] on input "Request subject*" at bounding box center [632, 264] width 409 height 27
type textarea "x"
type input "2"
type textarea "x"
type input "24"
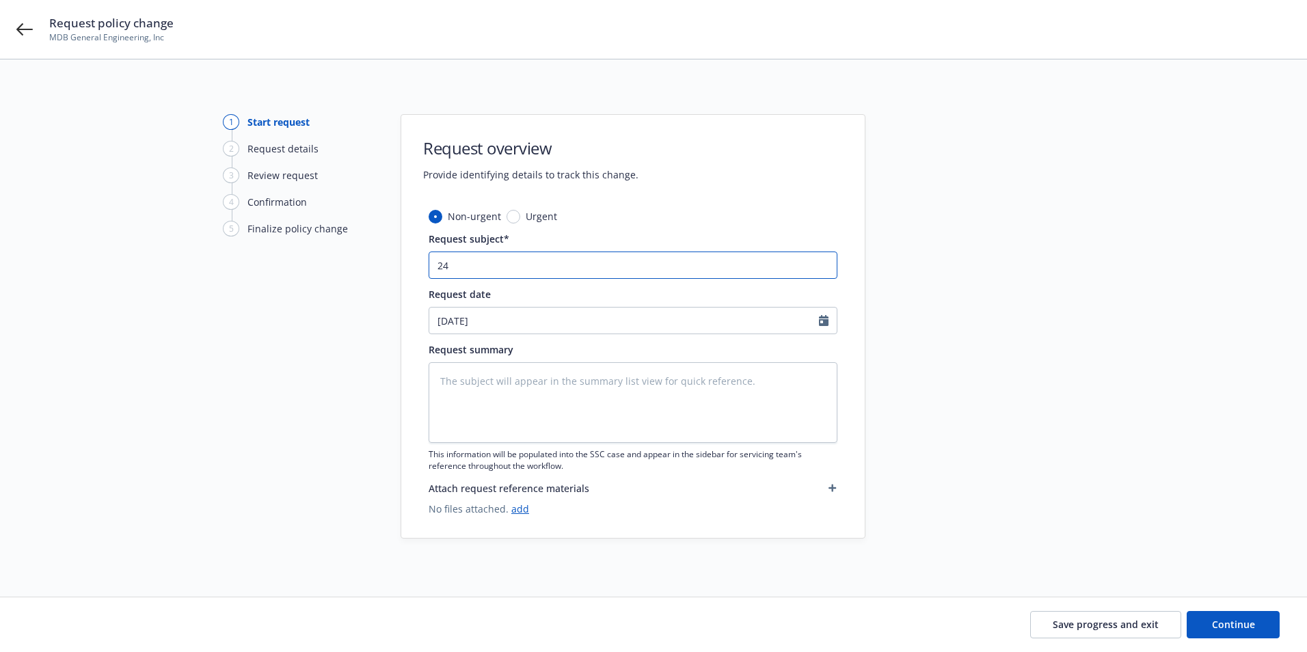
type textarea "x"
type input "24-"
type textarea "x"
type input "24-2"
type textarea "x"
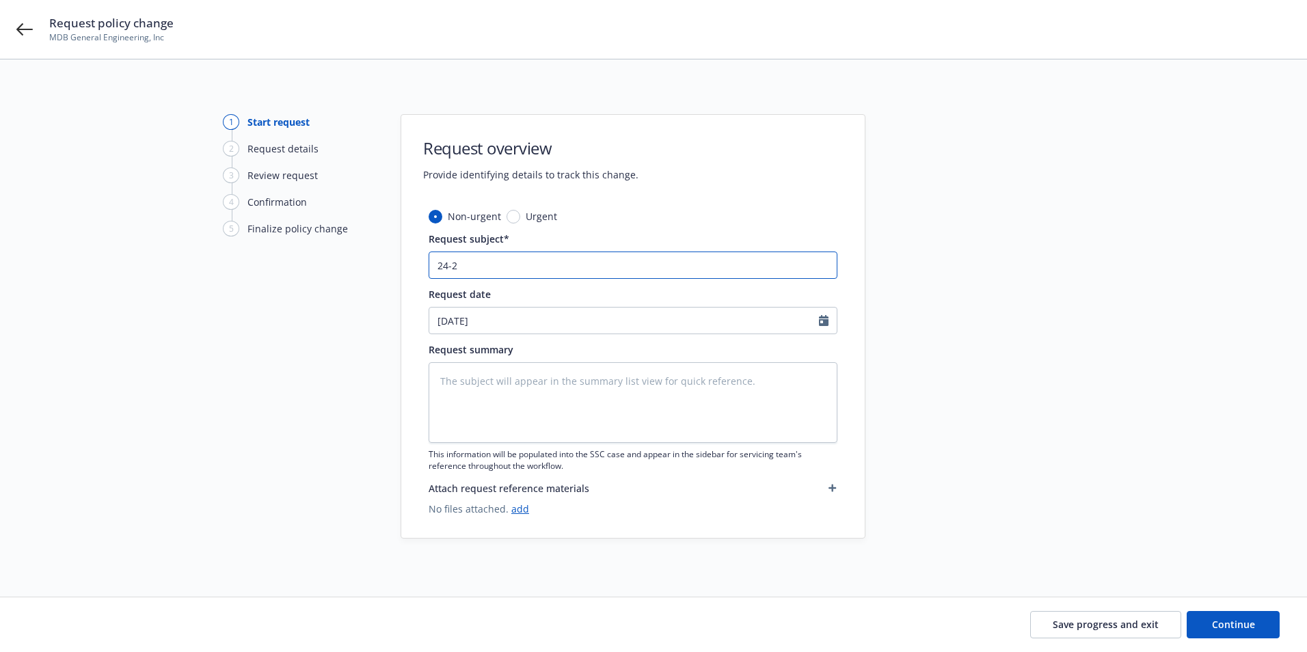
type input "24-25"
type textarea "x"
type input "24-25"
type textarea "x"
type input "24-25 G"
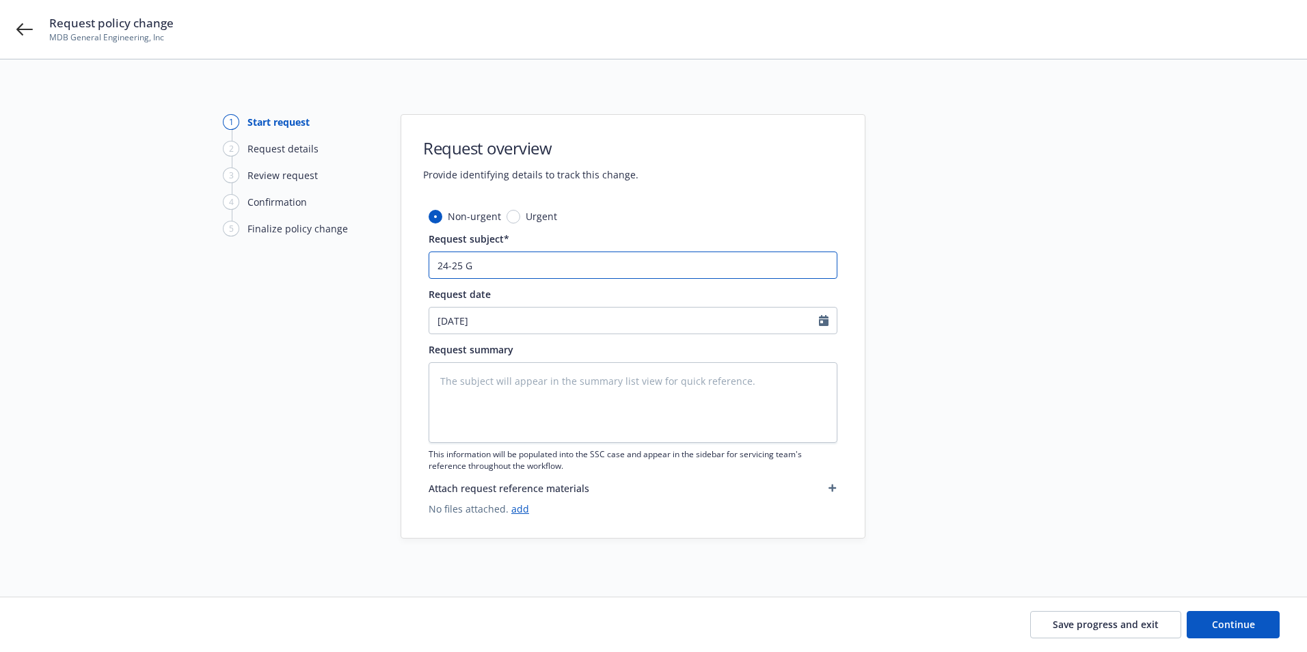
type textarea "x"
type input "24-25 GL"
type textarea "x"
type input "24-25 GL"
type textarea "x"
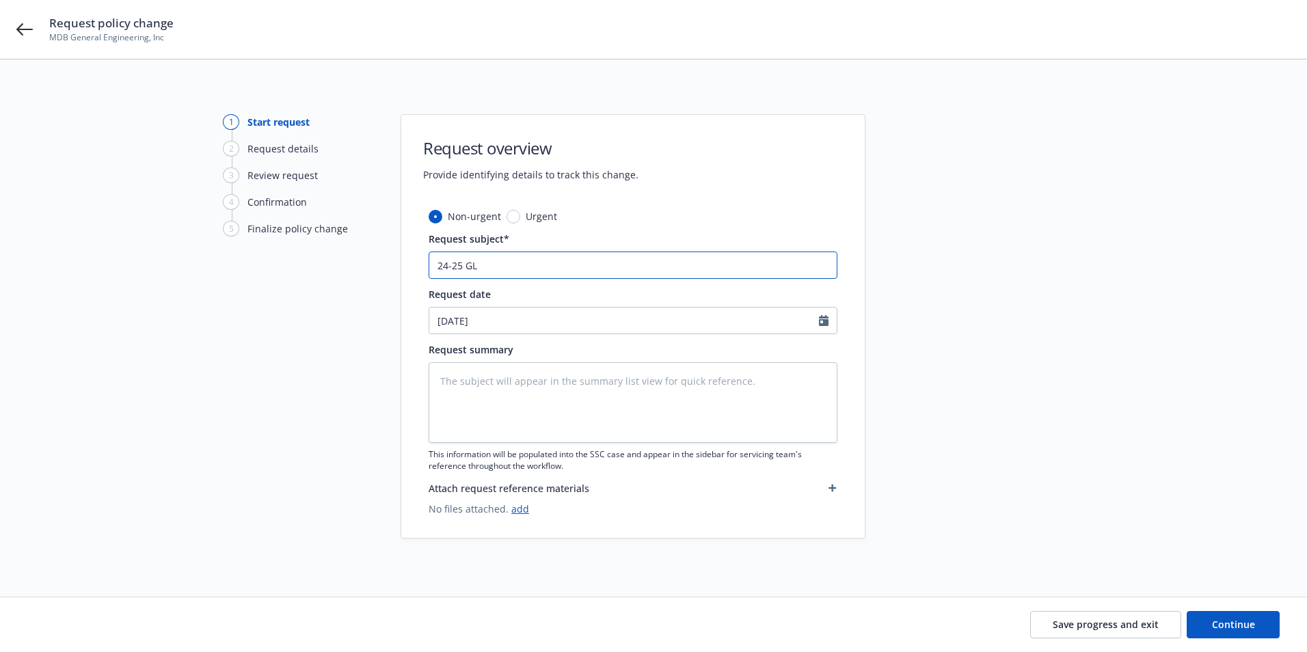
type input "24-25 GL A"
type textarea "x"
type input "24-25 GL"
type textarea "x"
type input "24-25 GL F"
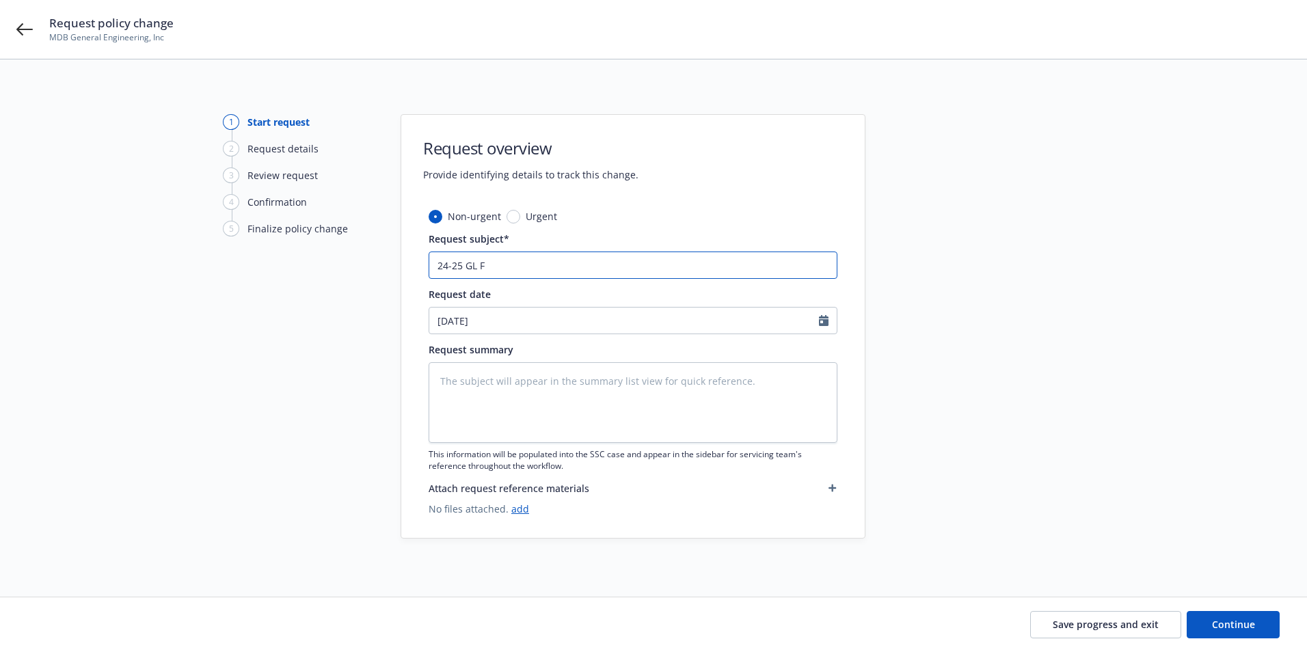
type textarea "x"
type input "24-25 GL Fi"
type textarea "x"
type input "24-25 GL Fin"
type textarea "x"
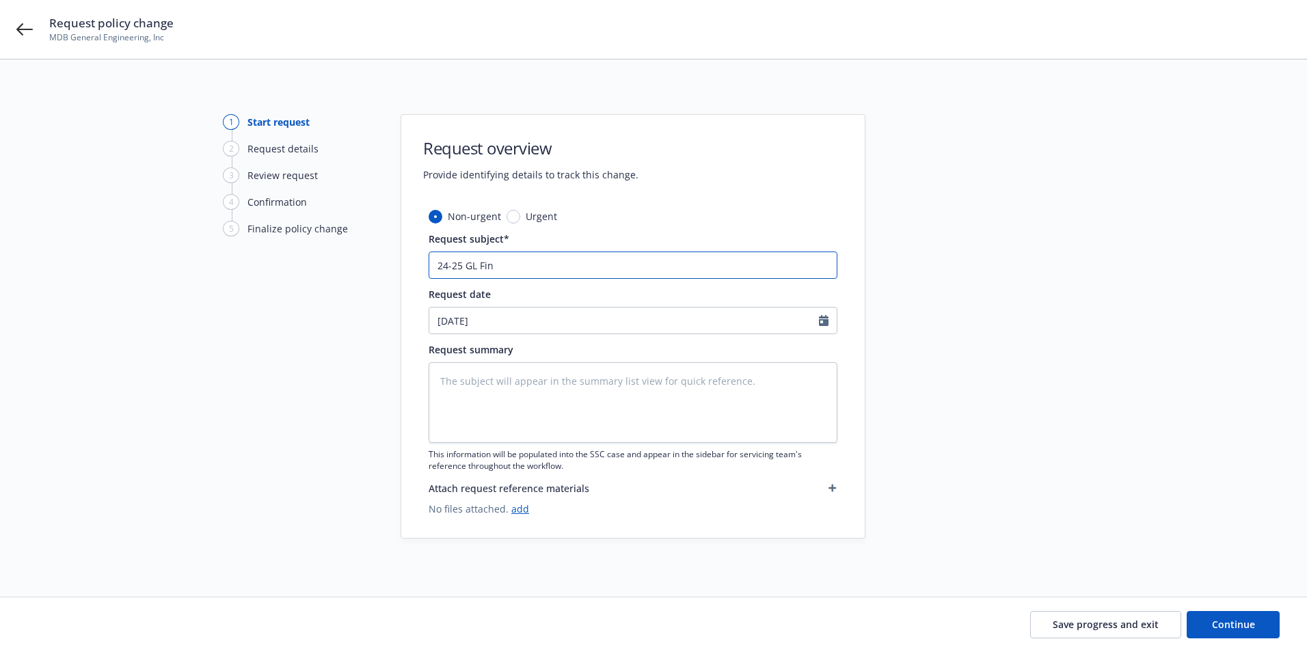
type input "24-25 GL Fina"
type textarea "x"
type input "24-25 GL Final"
type textarea "x"
type input "24-25 GL Final"
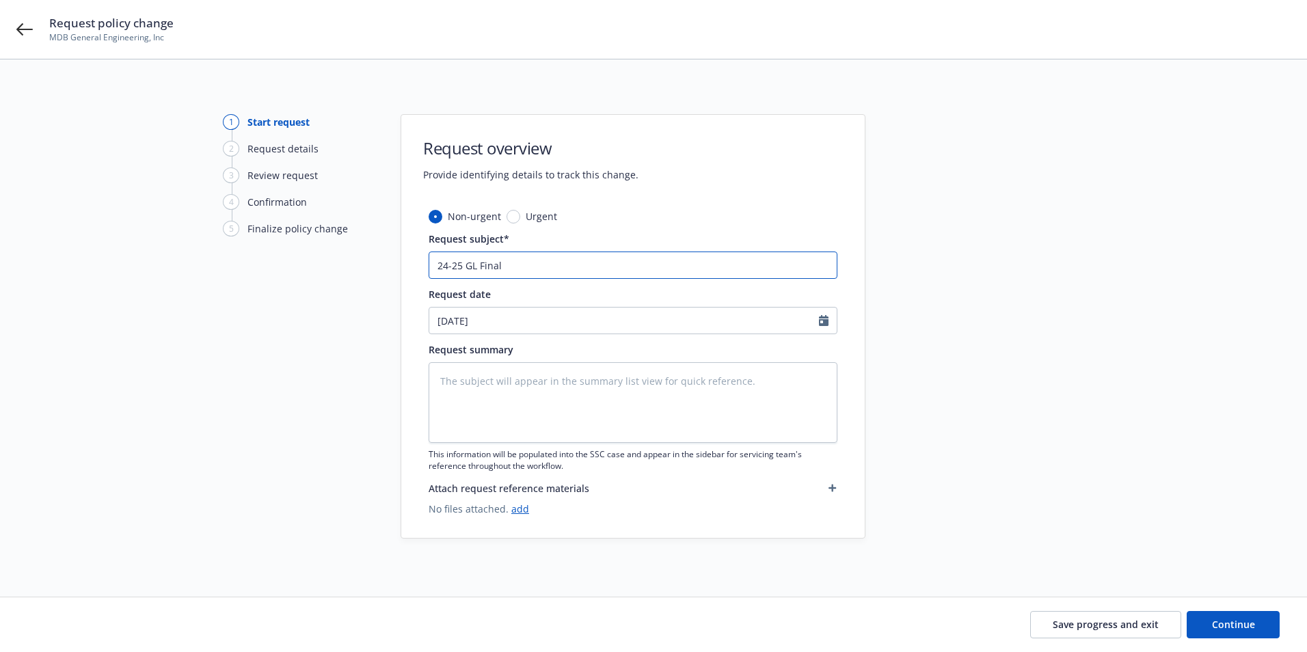
type textarea "x"
type input "24-25 GL Final A"
type textarea "x"
type input "24-25 GL Final Au"
type textarea "x"
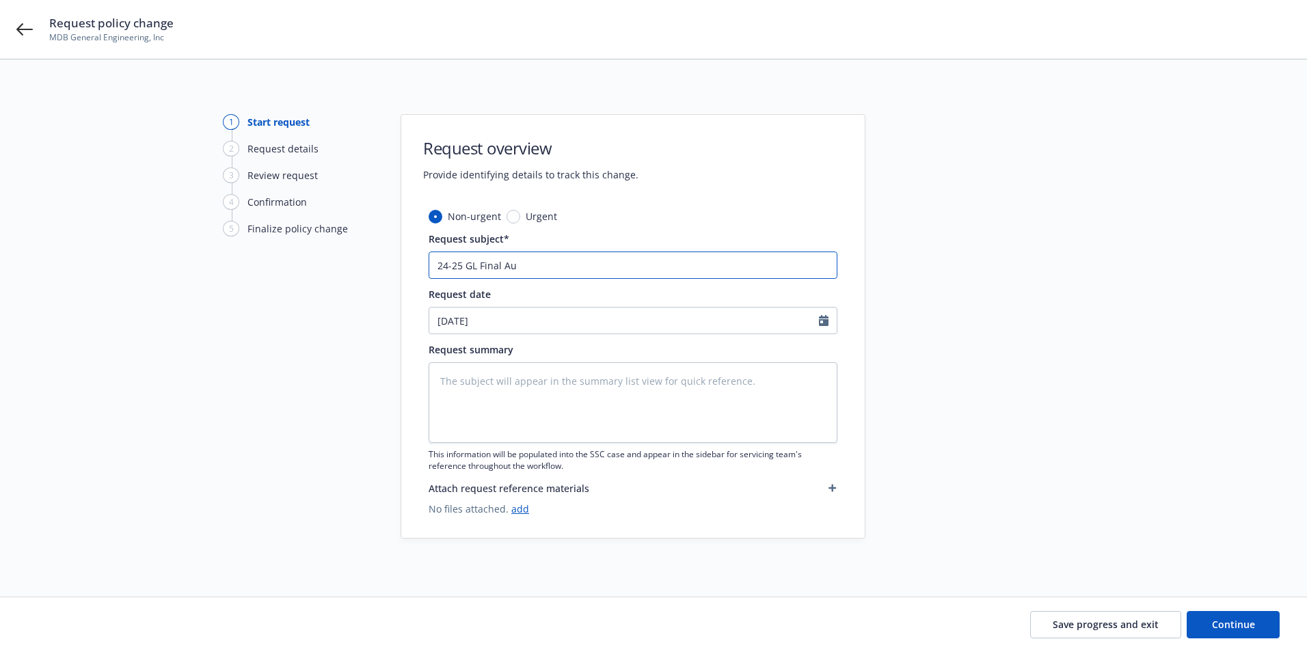
type input "24-25 GL Final Aud"
type textarea "x"
type input "24-25 GL Final Audi"
type textarea "x"
type input "24-25 GL Final Audit"
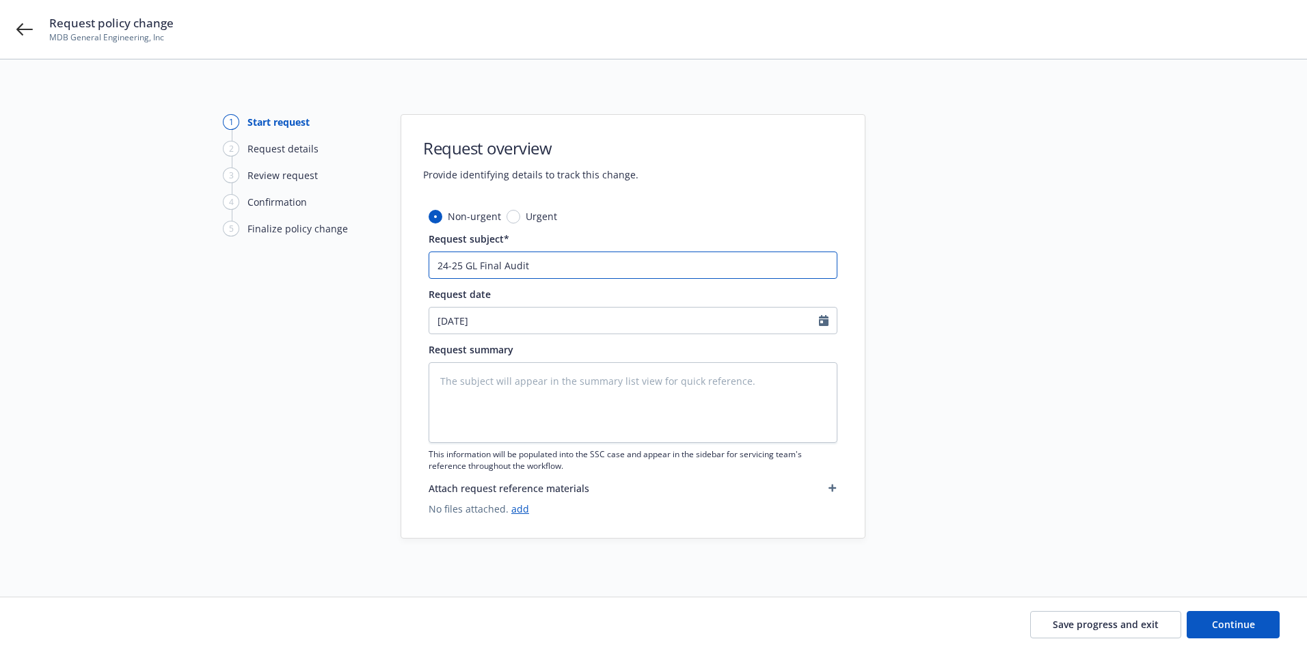
type textarea "x"
select select "8"
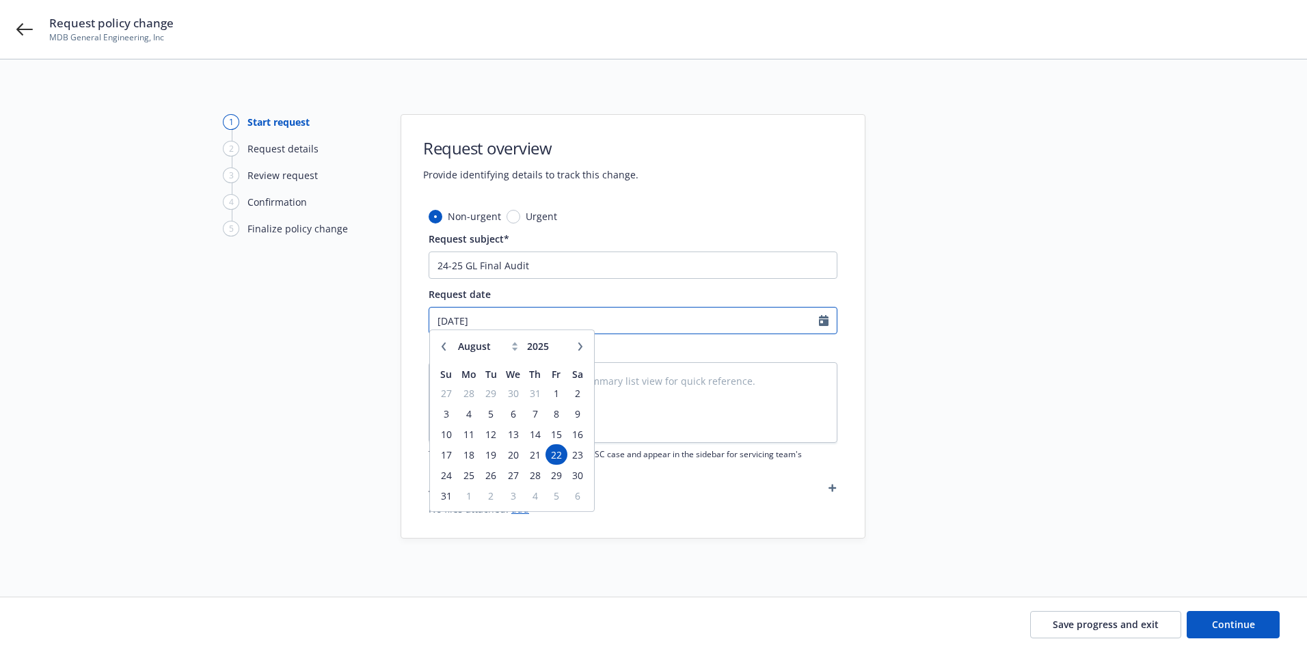
click at [561, 315] on input "08/22/2025" at bounding box center [624, 321] width 390 height 26
click at [491, 469] on span "19" at bounding box center [491, 461] width 18 height 17
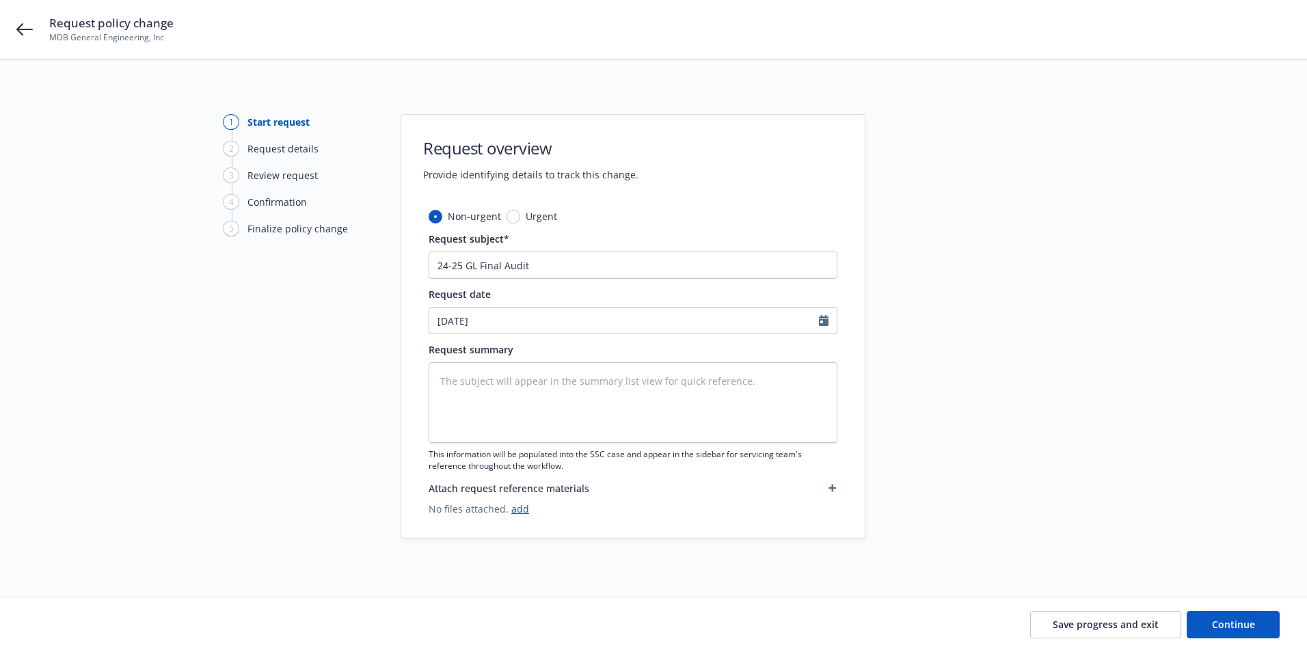
type textarea "x"
type input "08/19/2025"
type textarea "x"
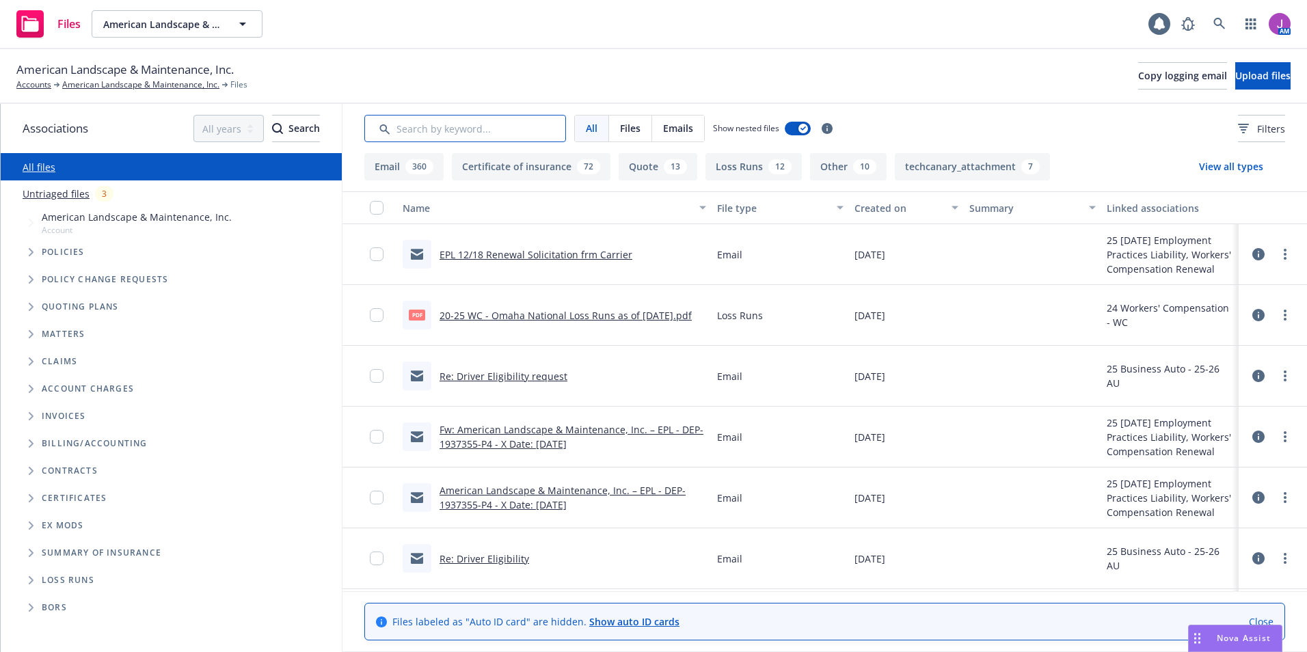
click at [448, 133] on input "Search by keyword..." at bounding box center [465, 128] width 202 height 27
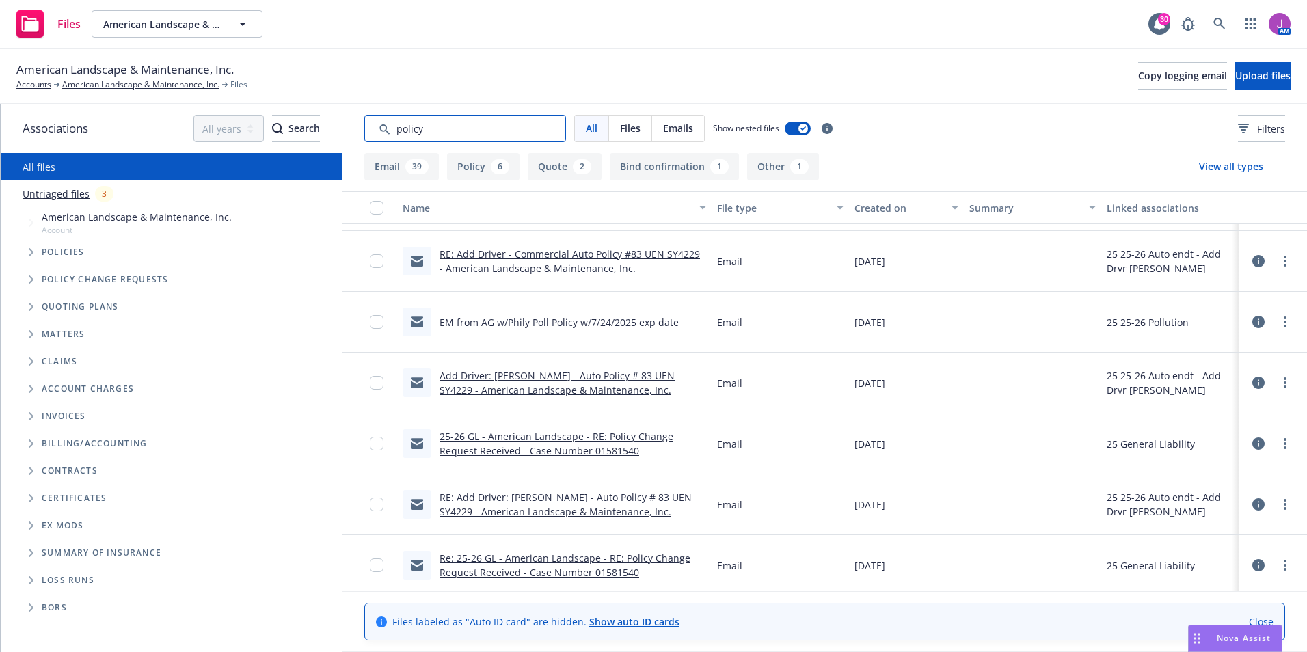
scroll to position [2585, 0]
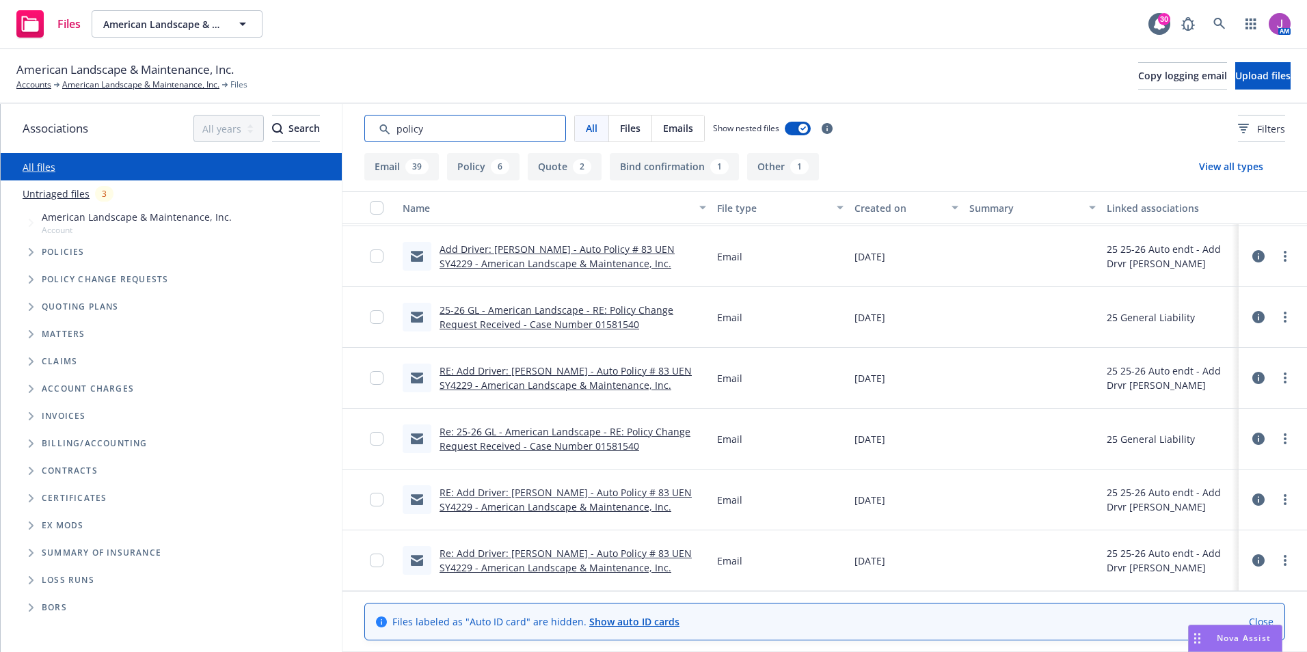
type input "policy"
